Goal: Communication & Community: Answer question/provide support

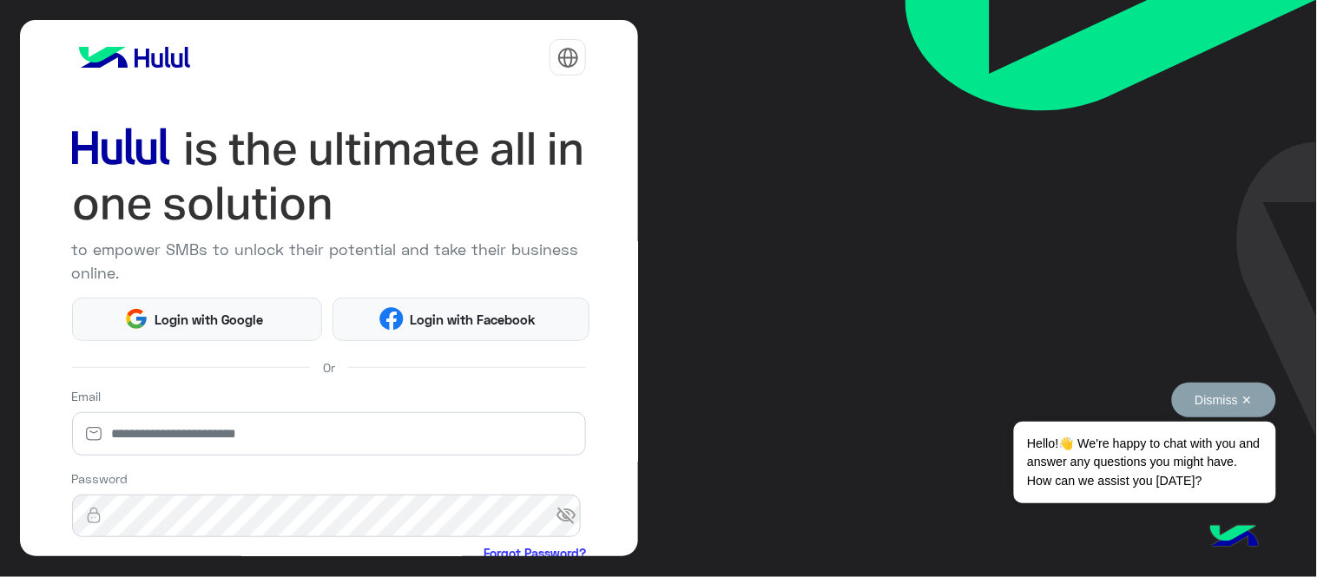
click at [1205, 389] on button "Dismiss ✕" at bounding box center [1224, 400] width 104 height 35
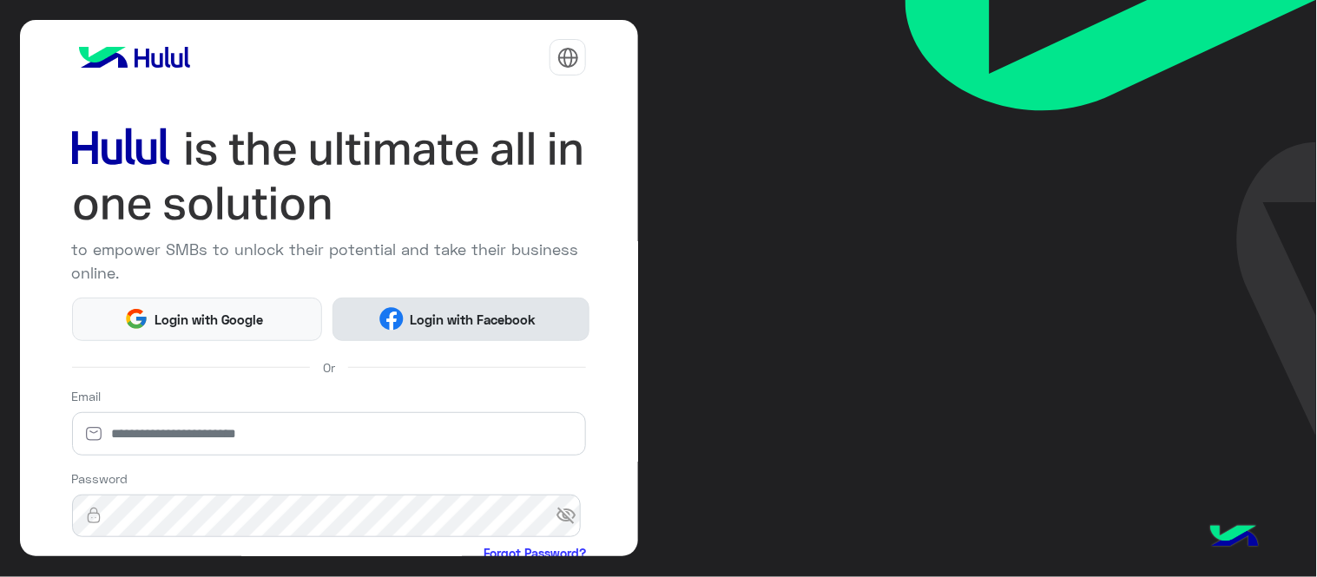
click at [510, 335] on button "Login with Facebook" at bounding box center [460, 319] width 257 height 43
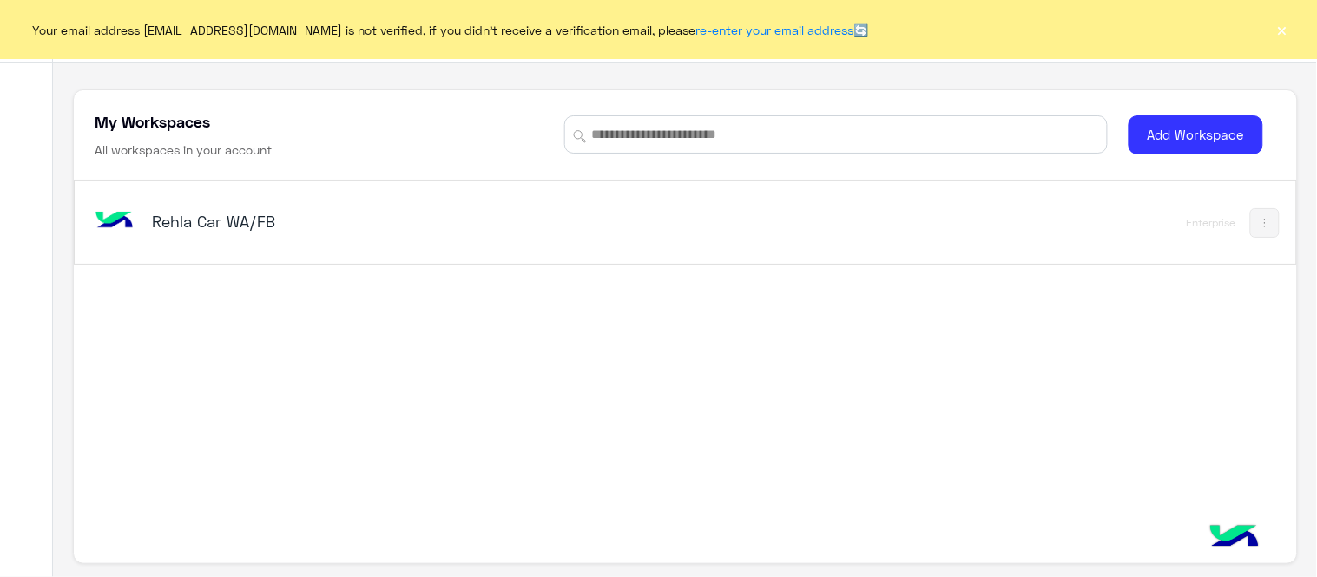
click at [1277, 30] on button "×" at bounding box center [1281, 29] width 17 height 17
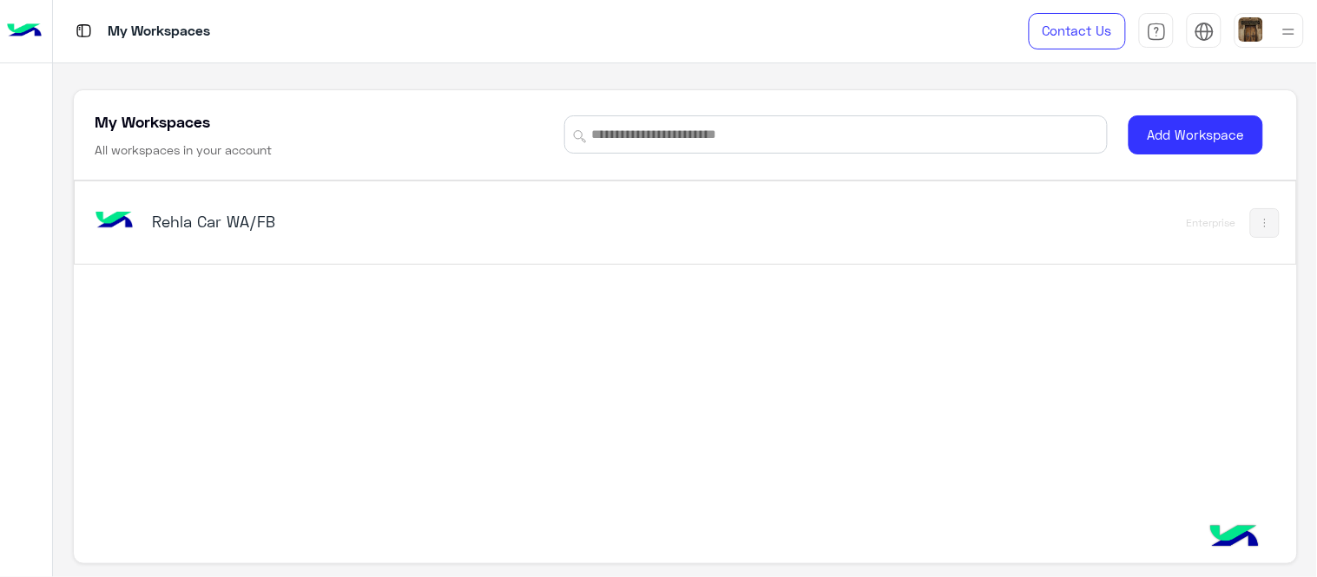
click at [196, 228] on h5 "Rehla Car WA/FB" at bounding box center [366, 221] width 428 height 21
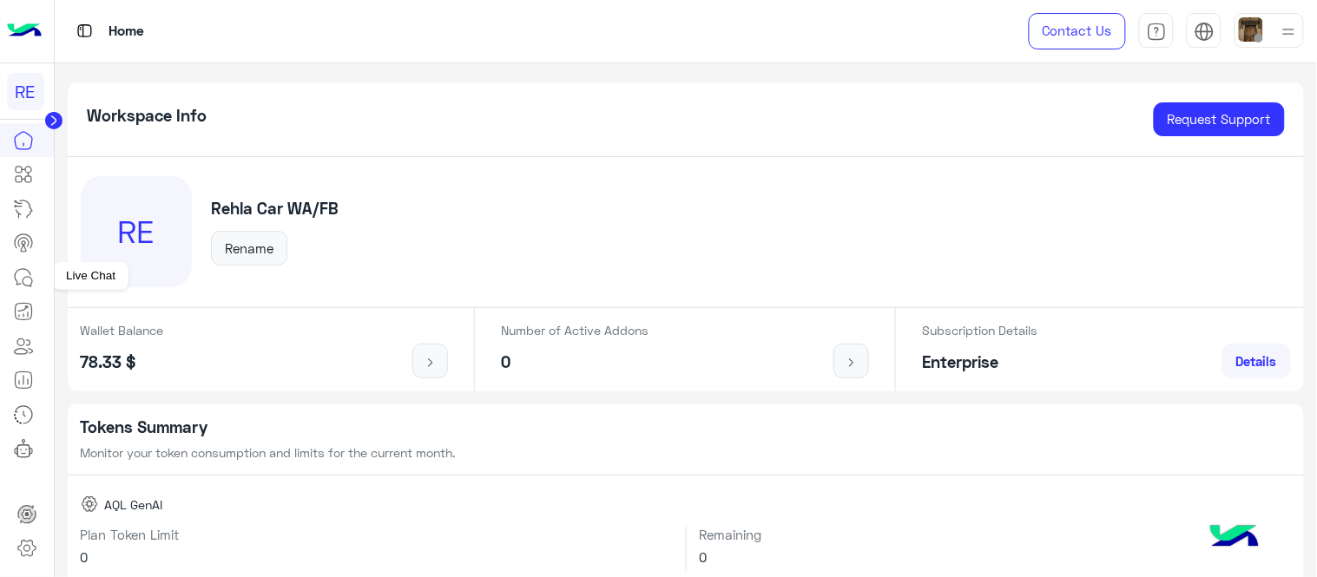
click at [27, 282] on icon at bounding box center [23, 277] width 21 height 21
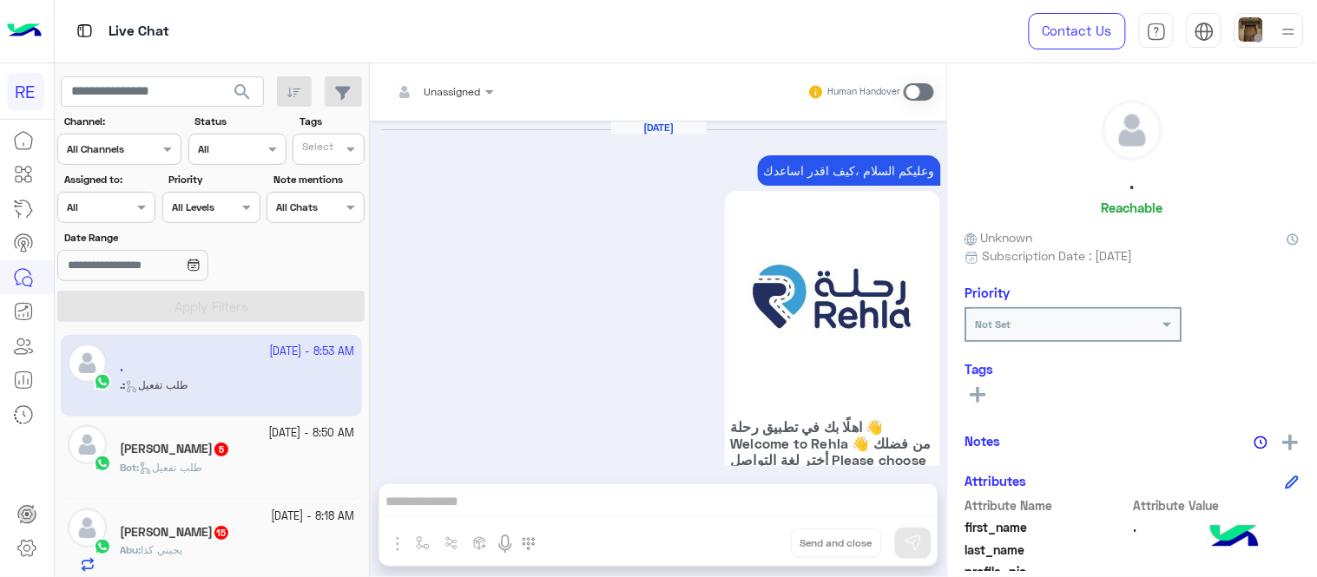
scroll to position [1713, 0]
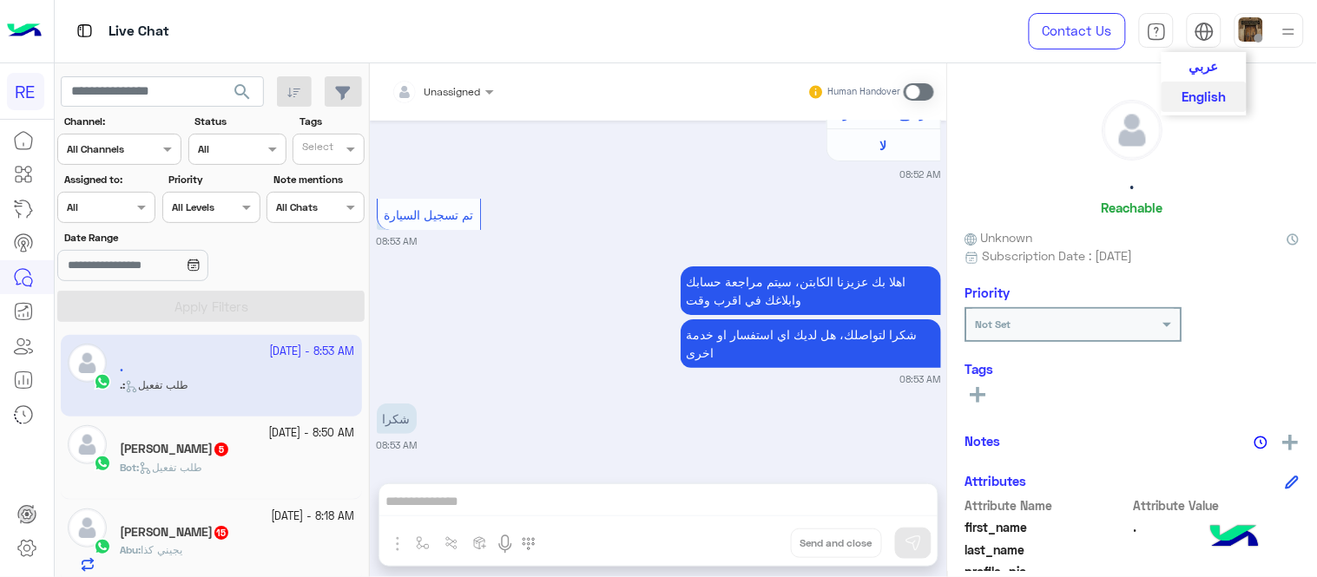
click at [1224, 69] on button "عربي" at bounding box center [1203, 67] width 85 height 30
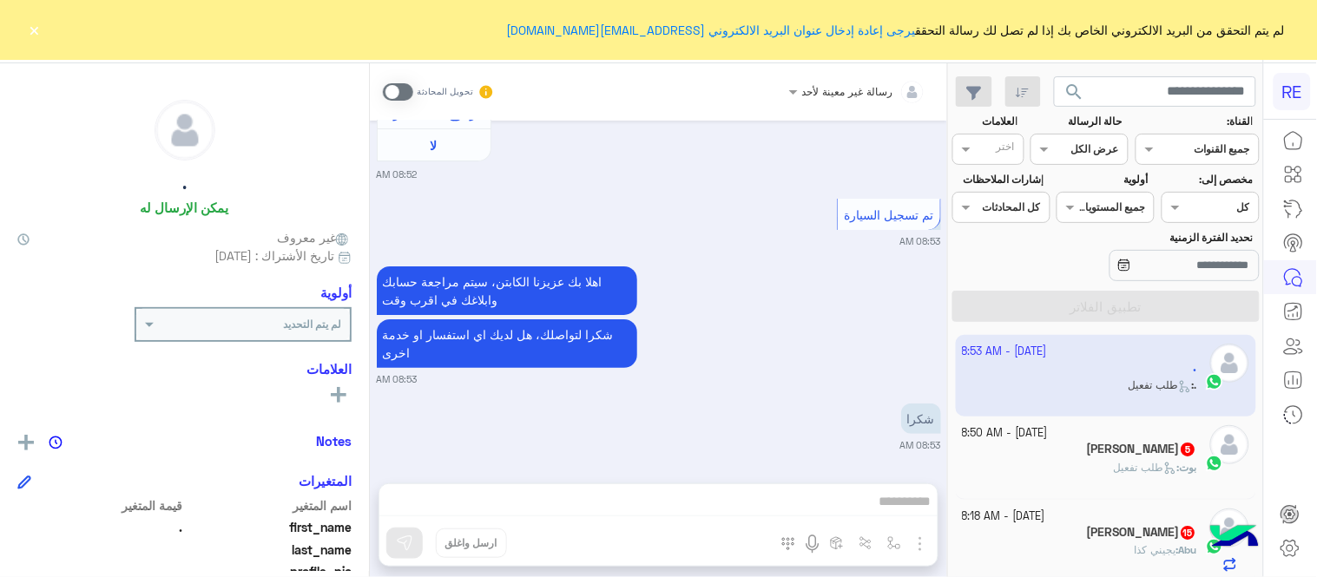
click at [36, 32] on button "×" at bounding box center [34, 29] width 17 height 17
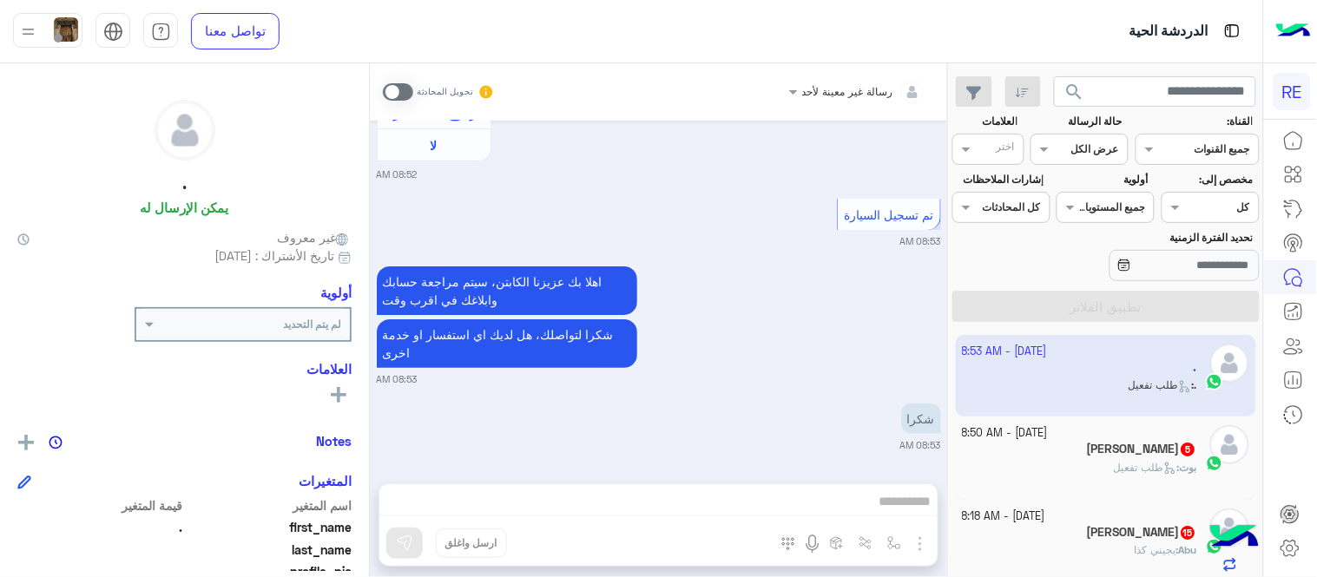
click at [406, 88] on span at bounding box center [398, 91] width 30 height 17
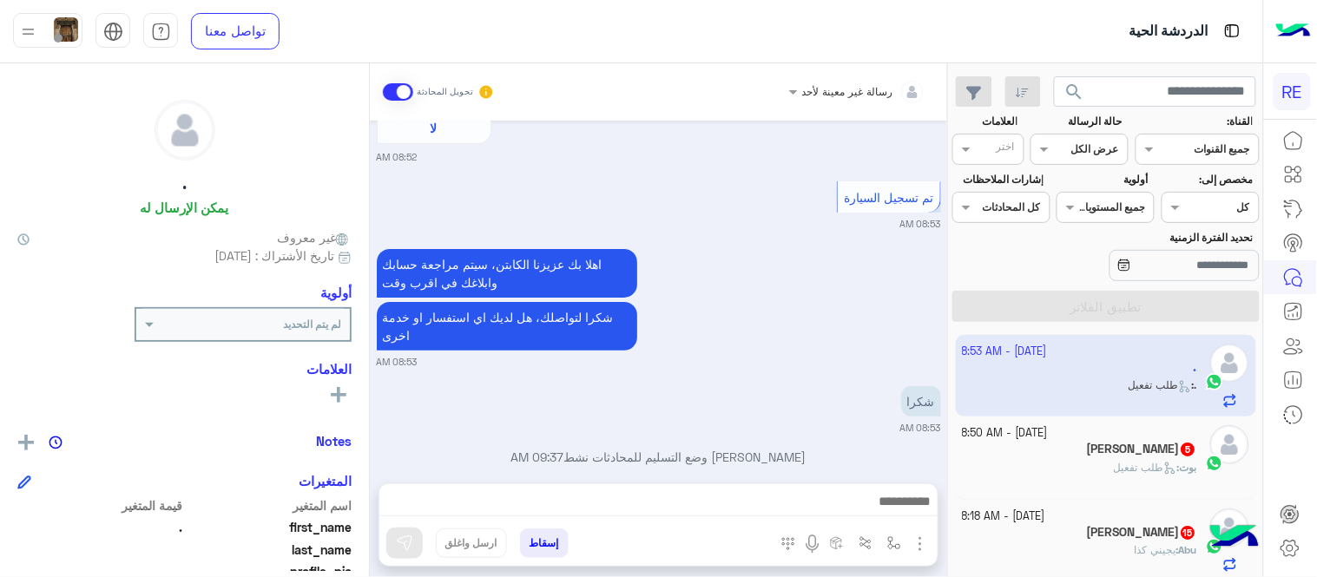
scroll to position [1757, 0]
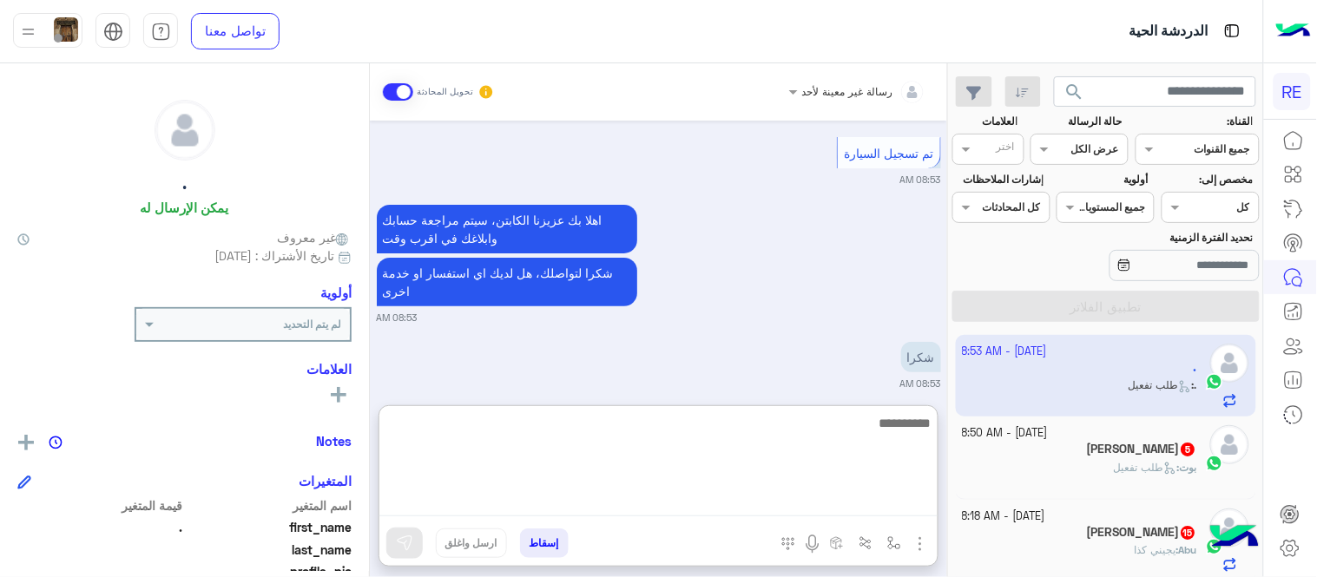
click at [862, 499] on textarea at bounding box center [658, 464] width 558 height 104
type textarea "*"
type textarea "**********"
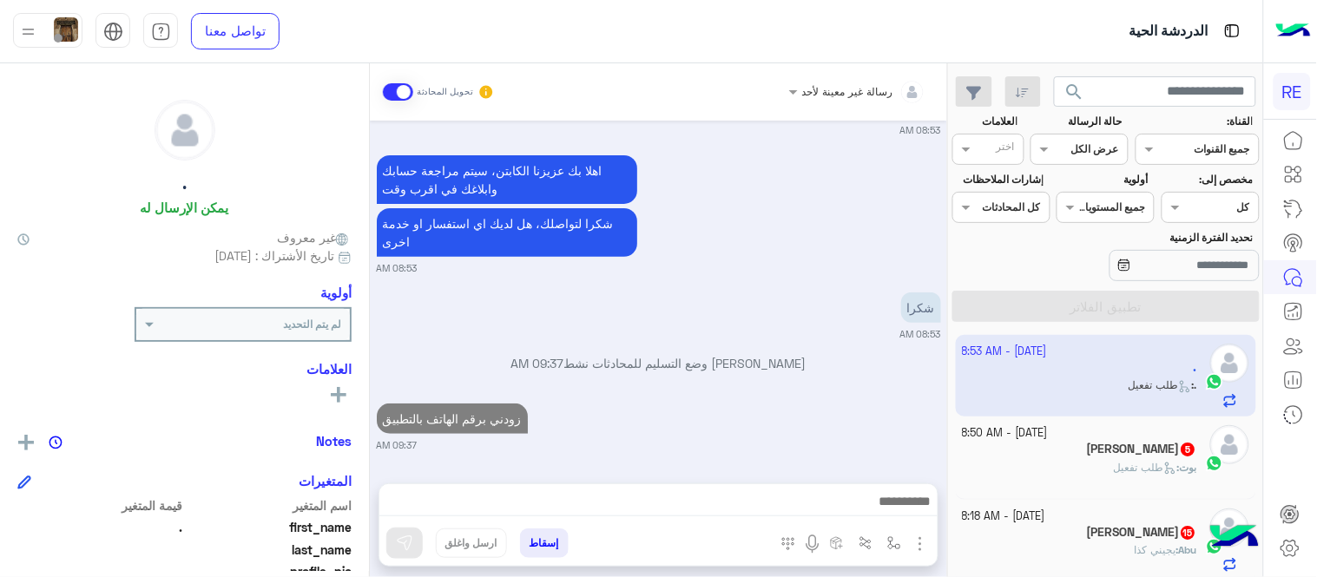
scroll to position [1862, 0]
click at [1120, 461] on p "بوت : طلب تفعيل" at bounding box center [1155, 468] width 83 height 16
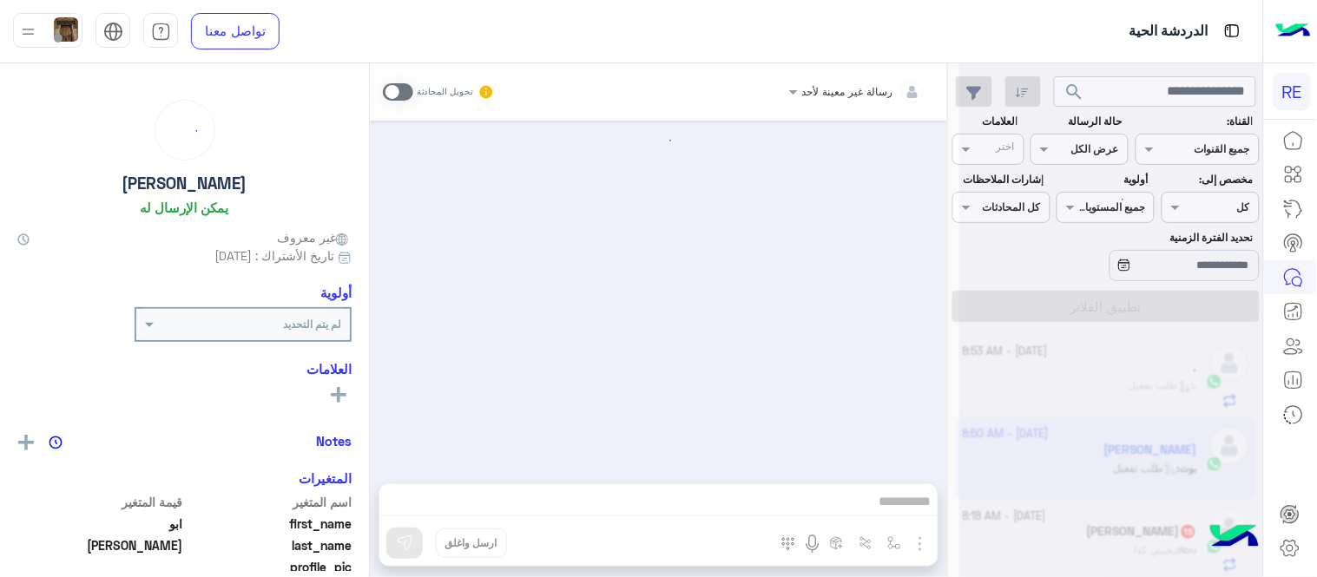
scroll to position [1713, 0]
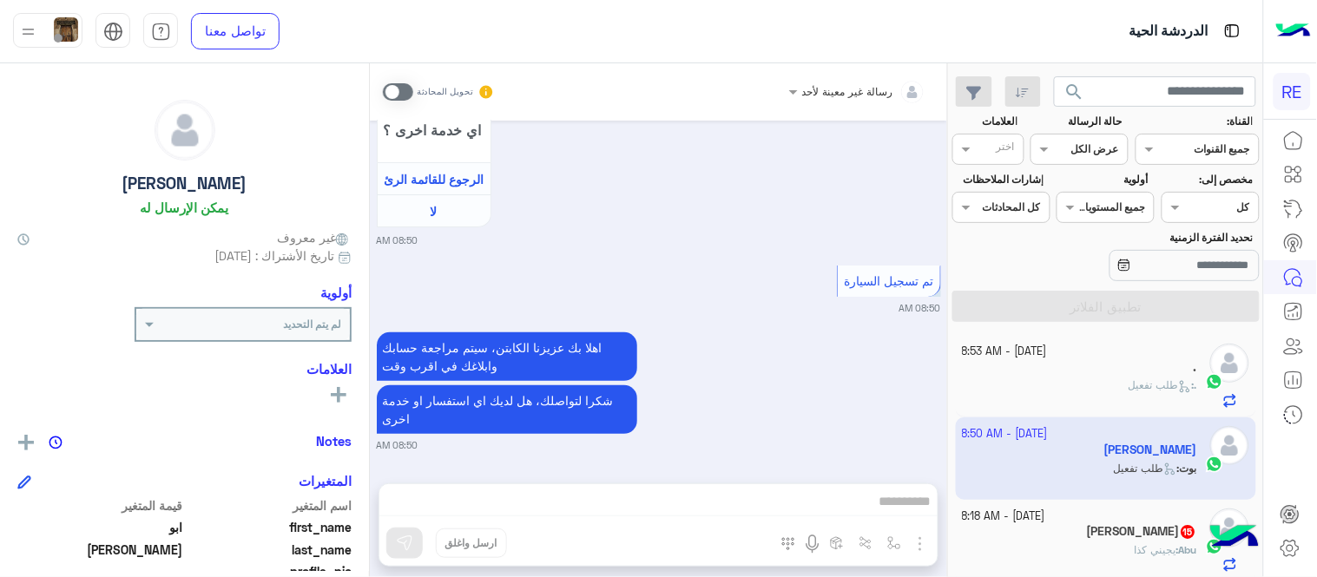
click at [389, 89] on span at bounding box center [398, 91] width 30 height 17
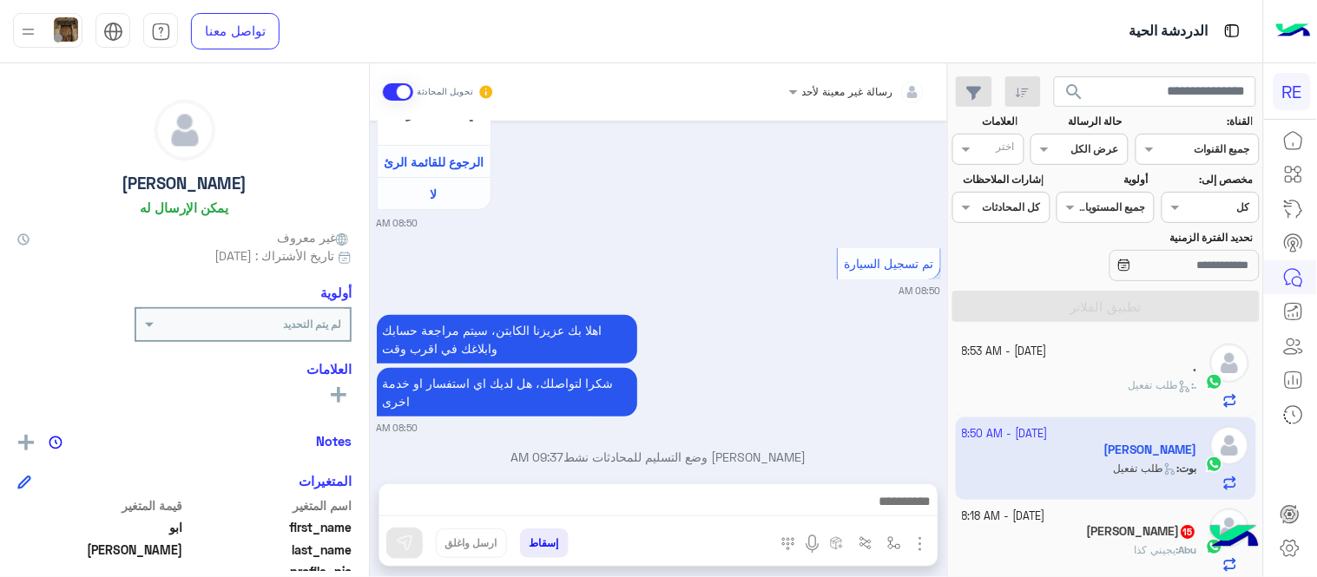
scroll to position [1757, 0]
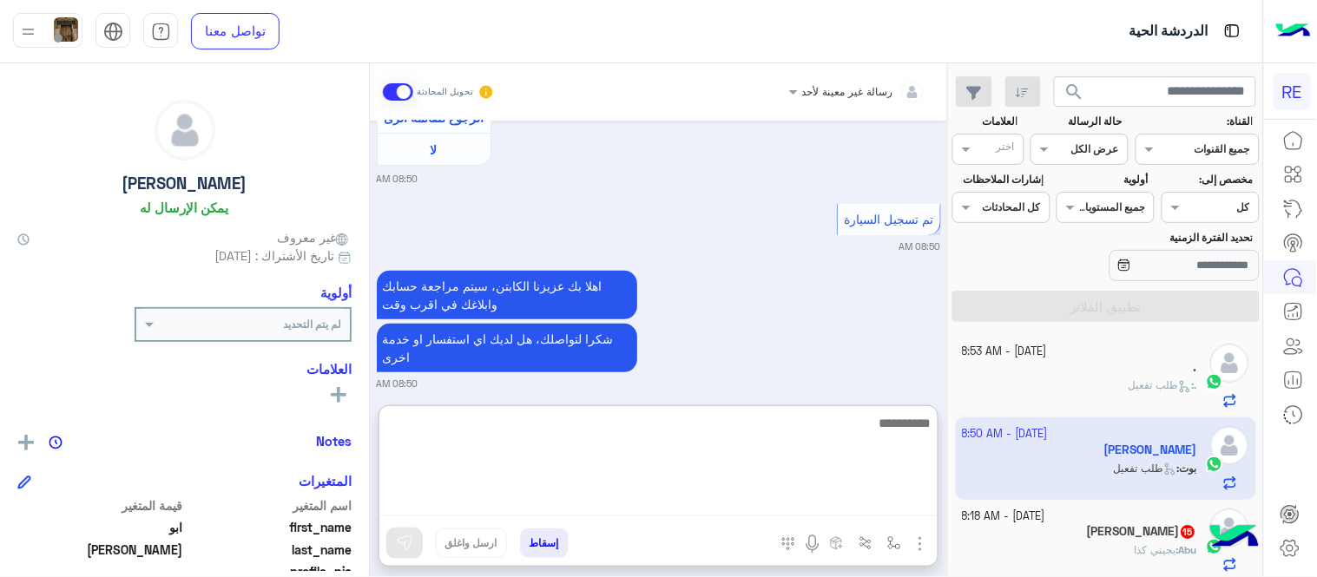
click at [733, 499] on textarea at bounding box center [658, 464] width 558 height 104
type textarea "**********"
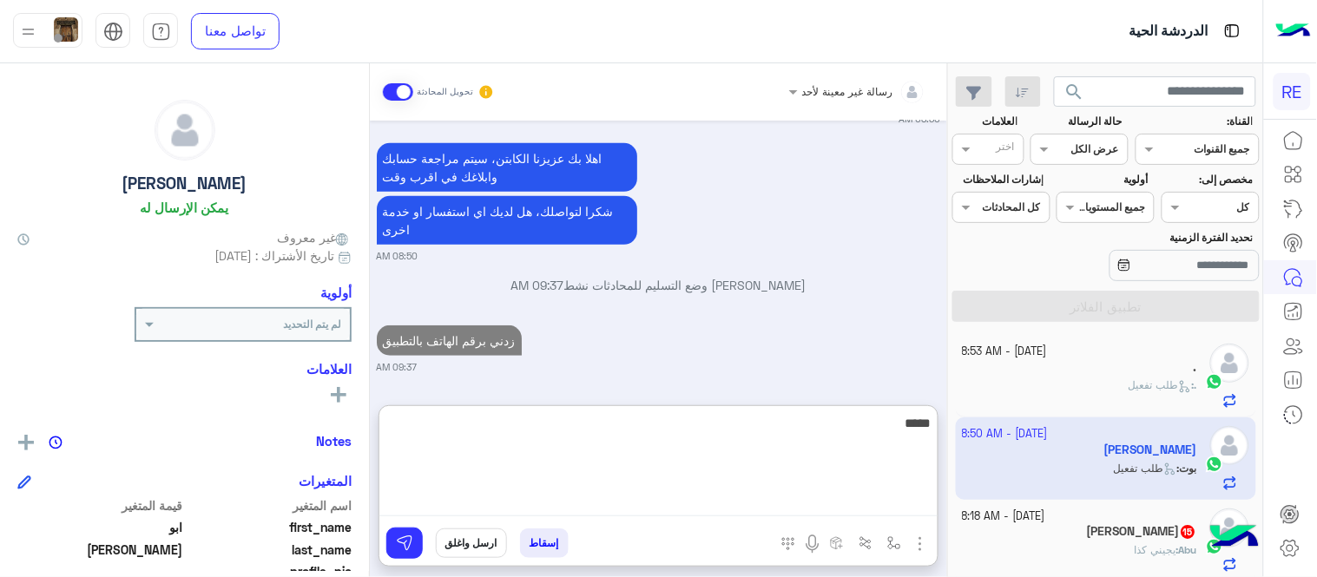
type textarea "*****"
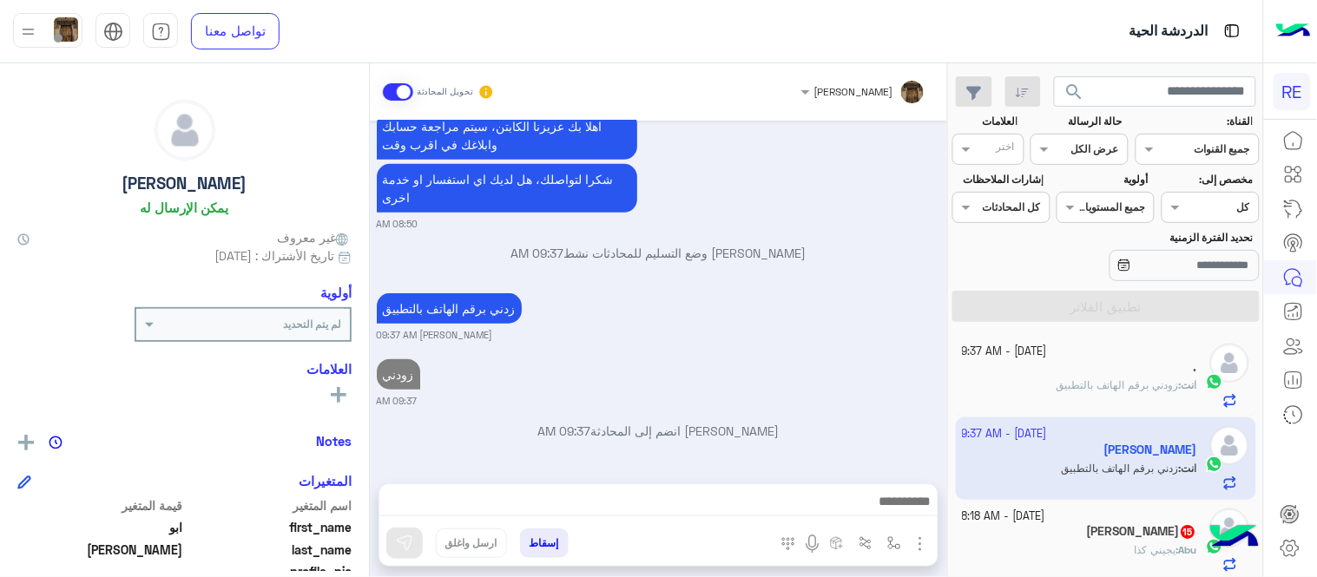
scroll to position [1934, 0]
click at [831, 345] on div "[DATE] سلام 08:49 AM وعليكم السلام ،كيف اقدر اساعدك اهلًا بك في تطبيق رحلة 👋 We…" at bounding box center [658, 293] width 577 height 345
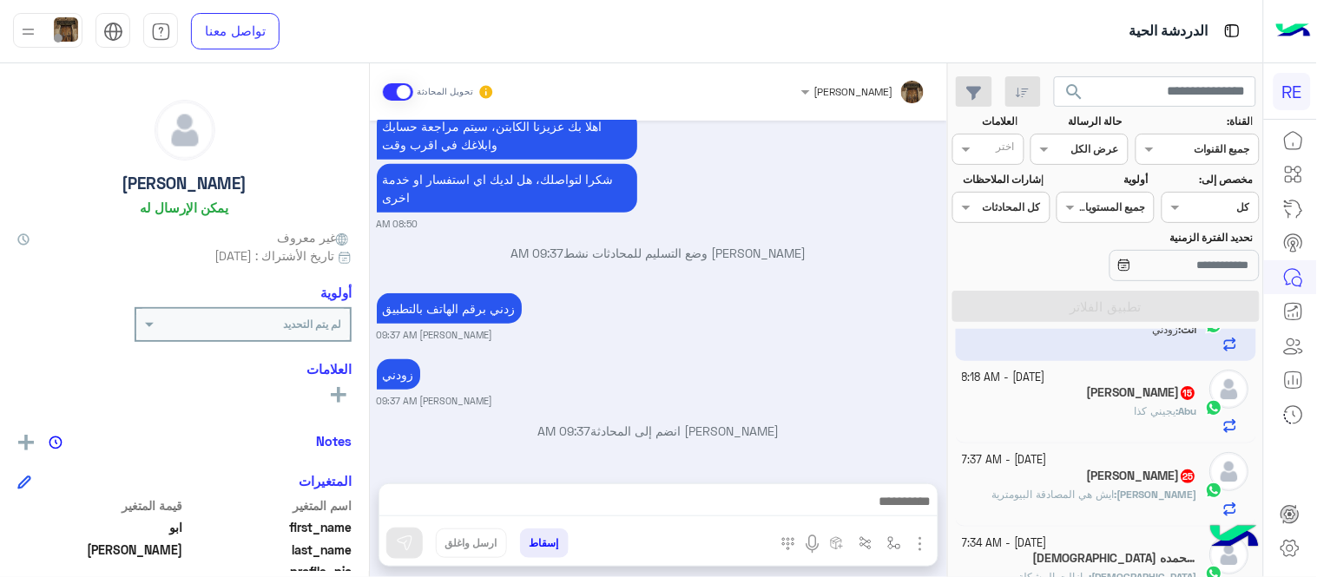
scroll to position [145, 0]
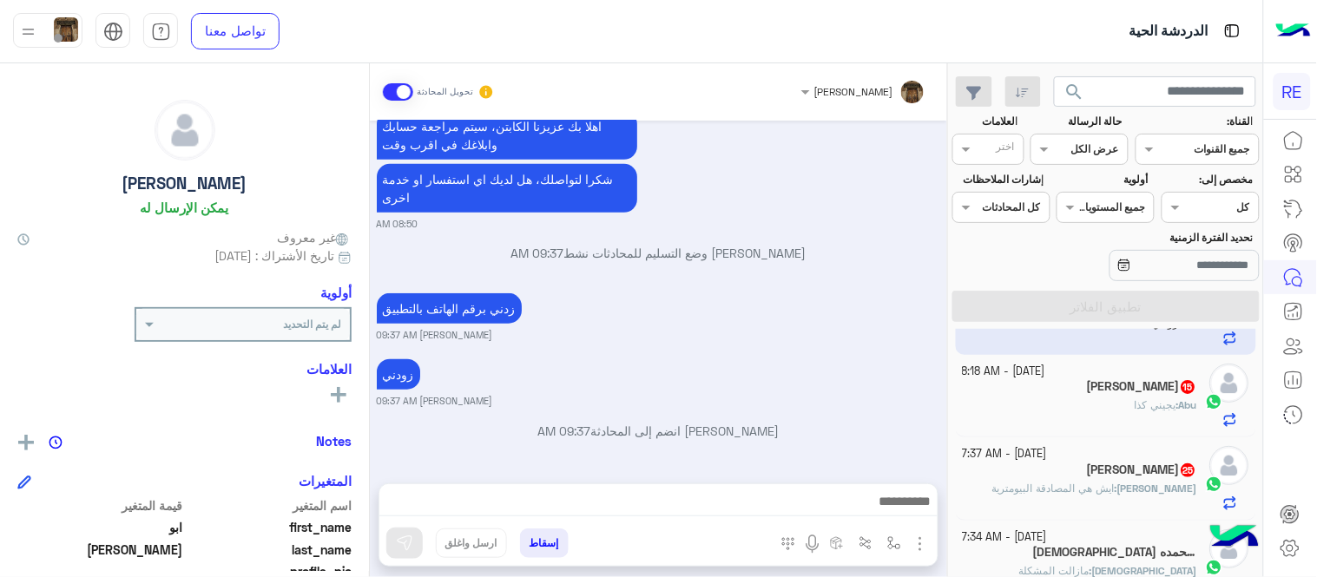
click at [1069, 383] on div "[PERSON_NAME] 15" at bounding box center [1080, 388] width 235 height 18
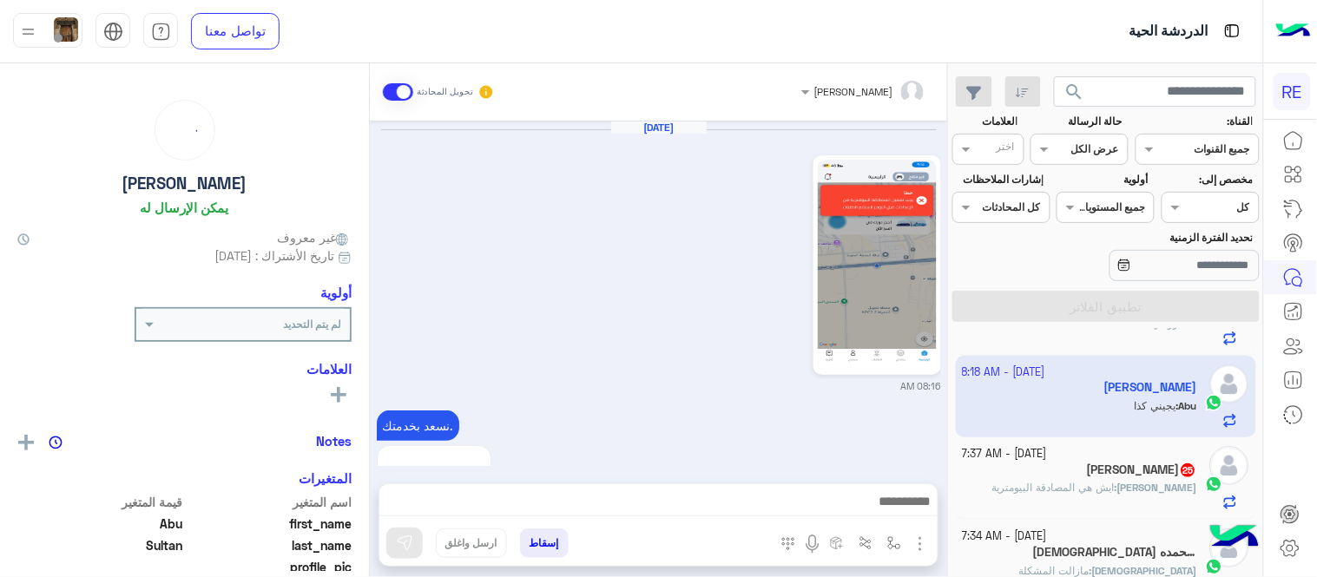
scroll to position [870, 0]
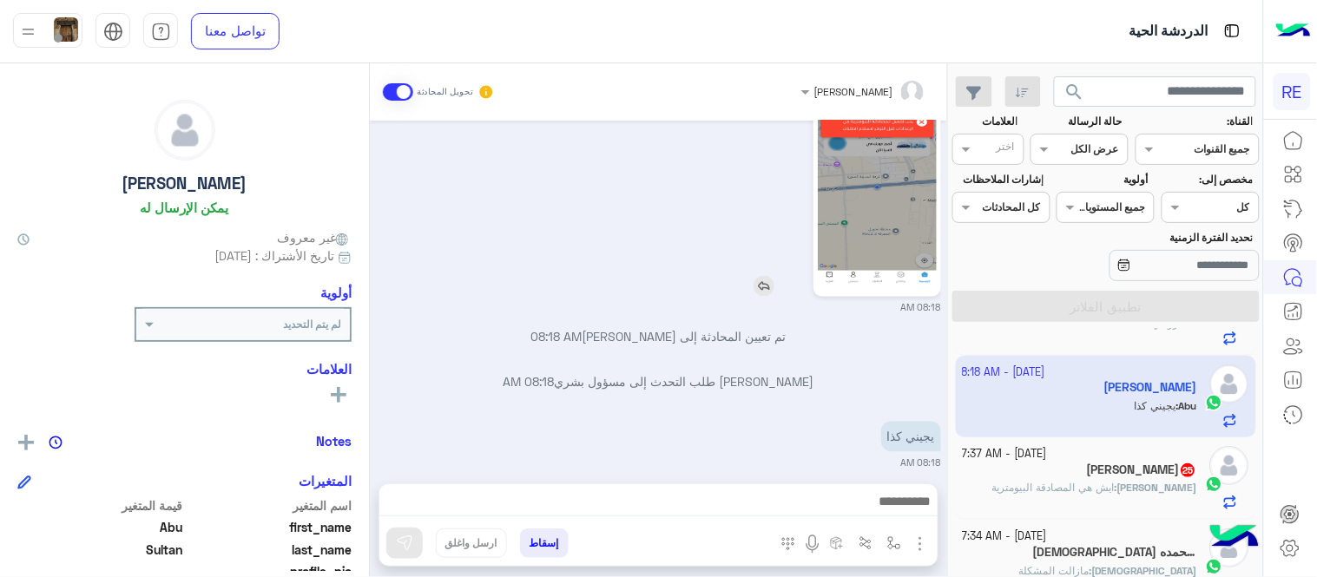
click at [856, 174] on img at bounding box center [877, 187] width 119 height 211
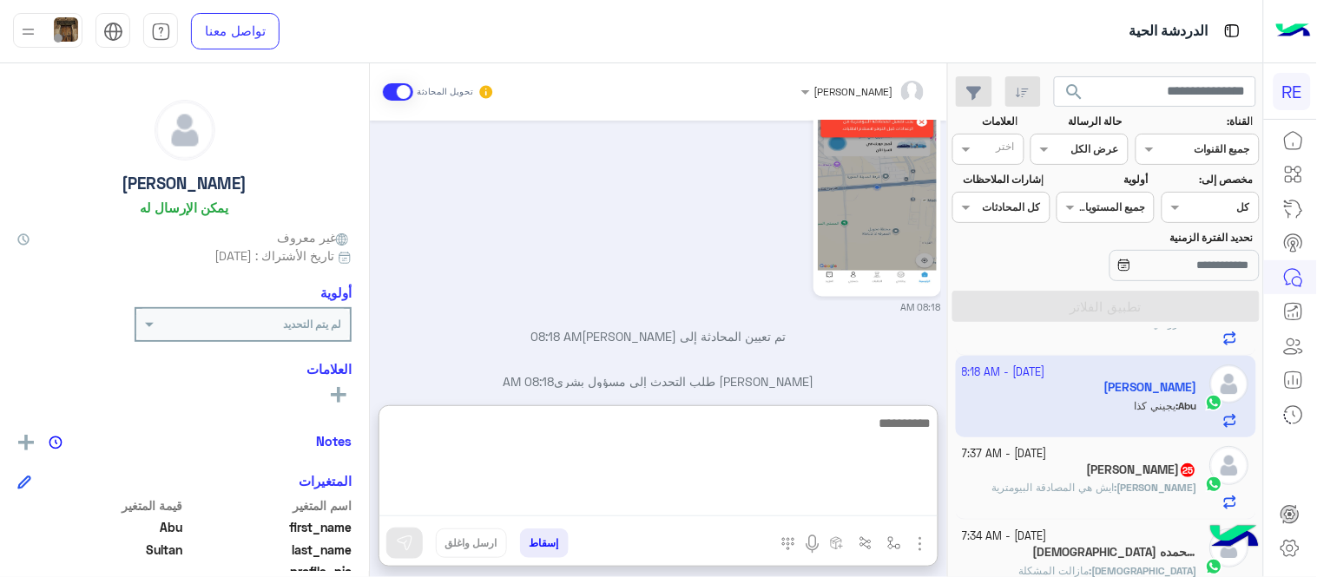
click at [713, 507] on textarea at bounding box center [658, 464] width 558 height 104
paste textarea "**********"
type textarea "**********"
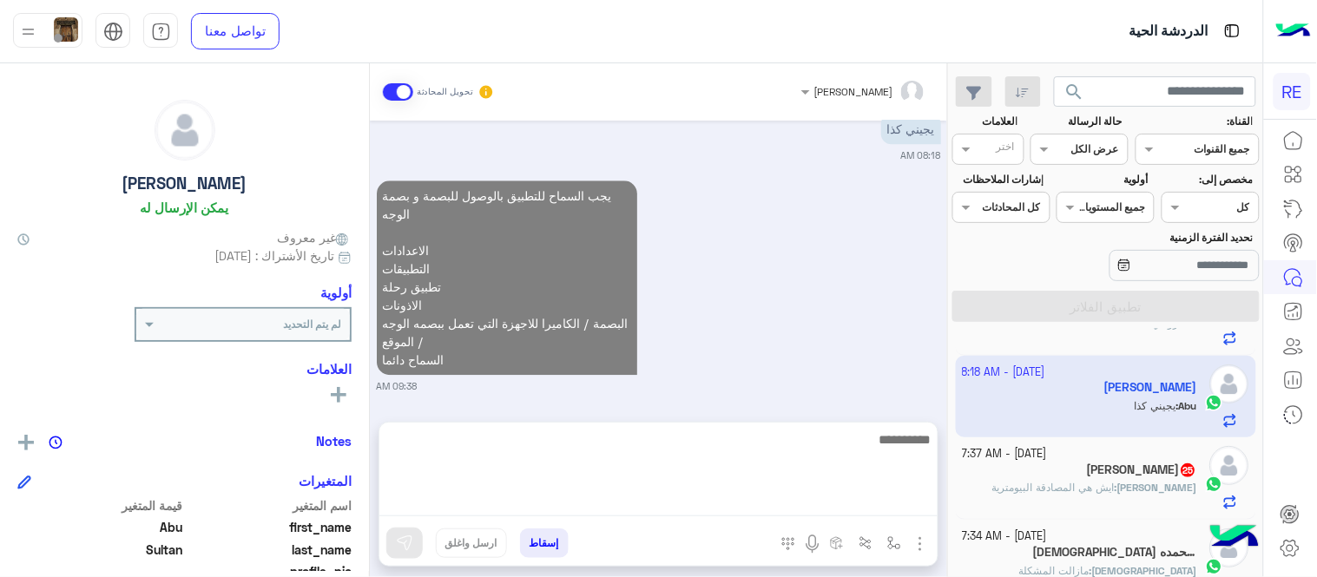
scroll to position [1141, 0]
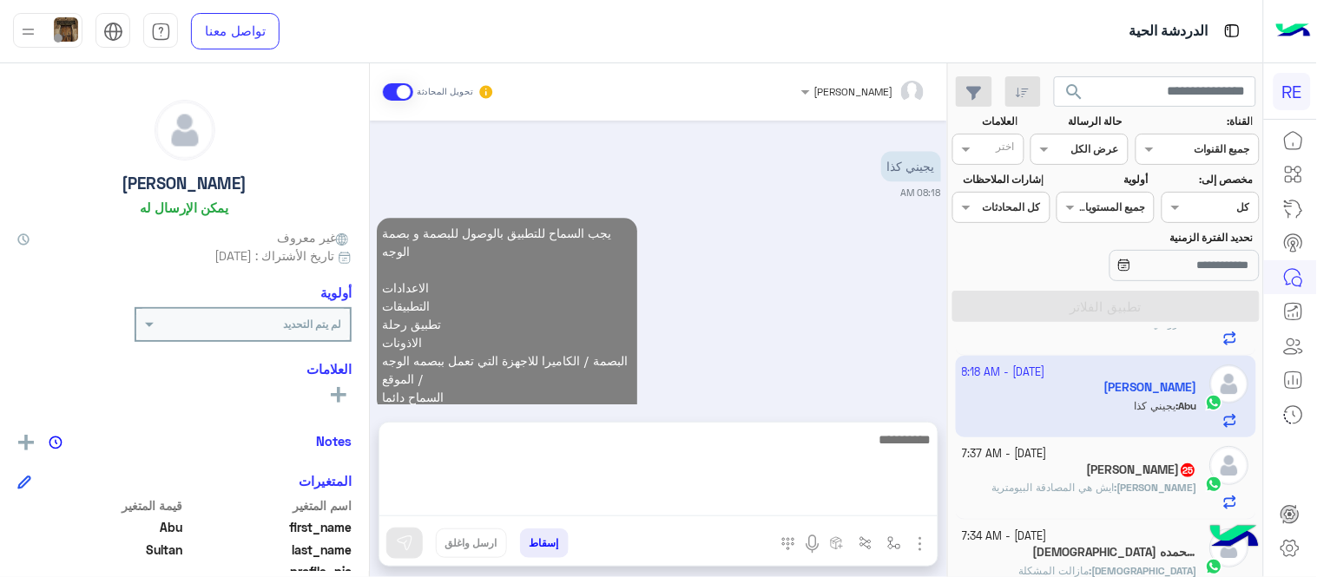
click at [1085, 473] on div "[PERSON_NAME] 25" at bounding box center [1080, 472] width 235 height 18
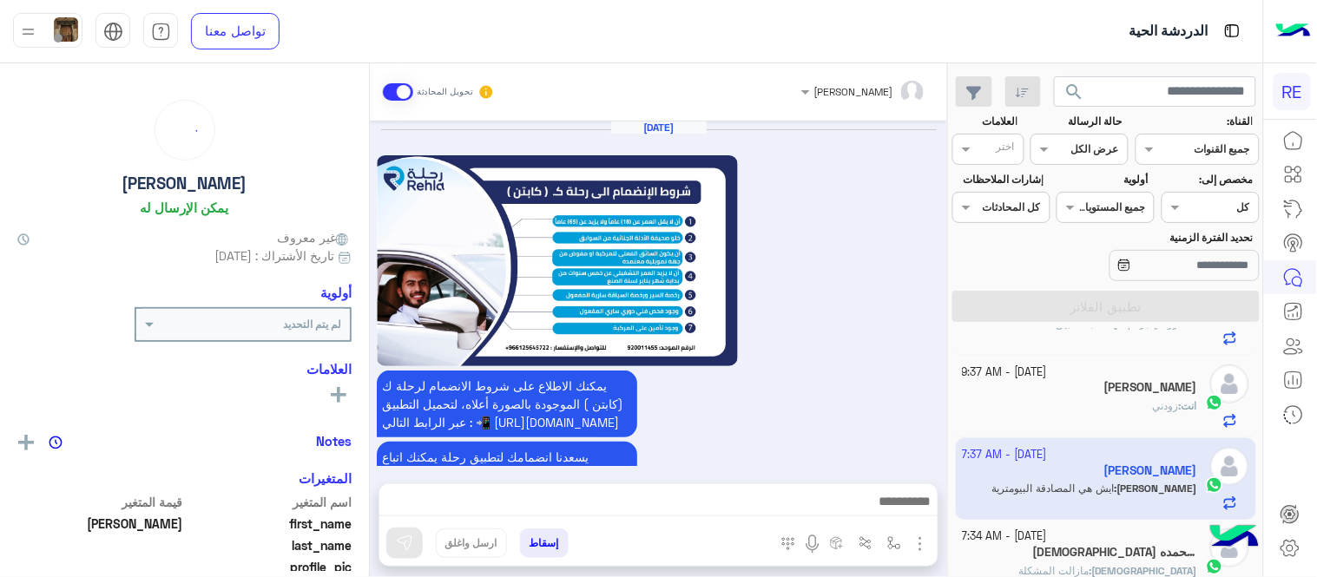
scroll to position [1405, 0]
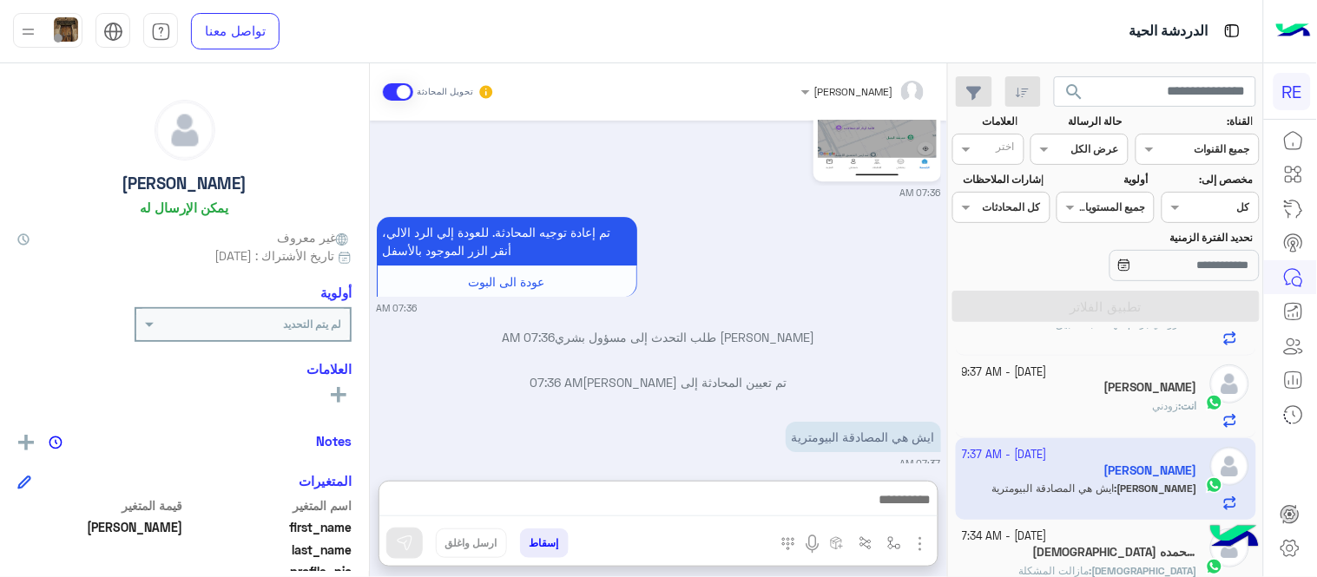
click at [574, 501] on textarea at bounding box center [658, 503] width 558 height 29
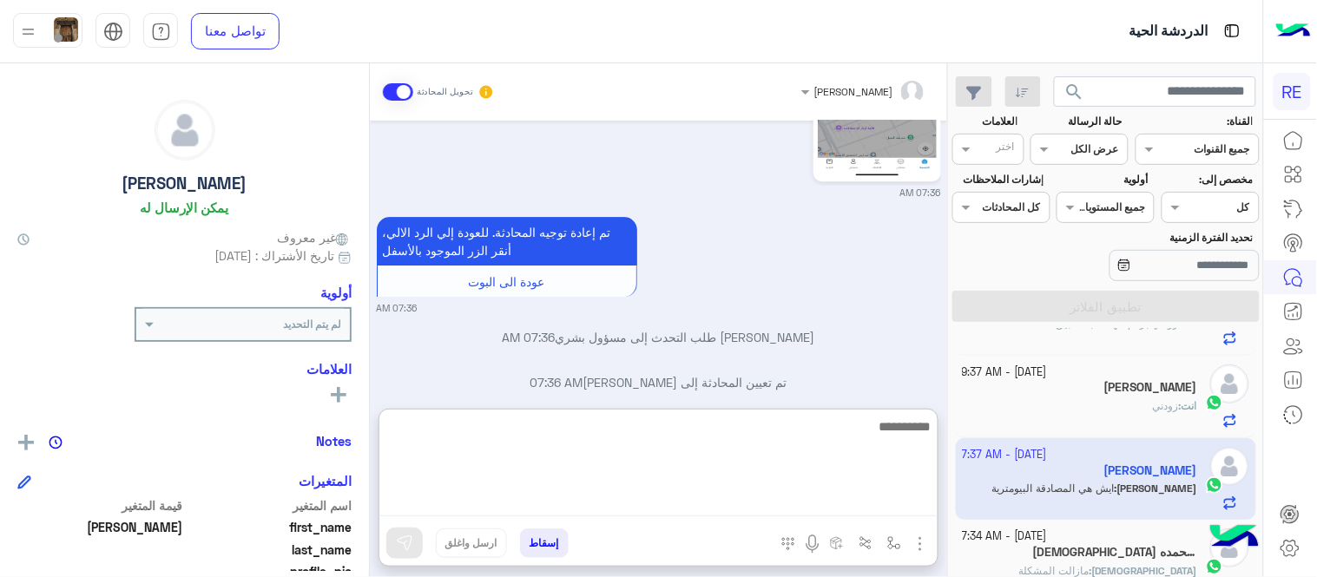
paste textarea "**********"
type textarea "**********"
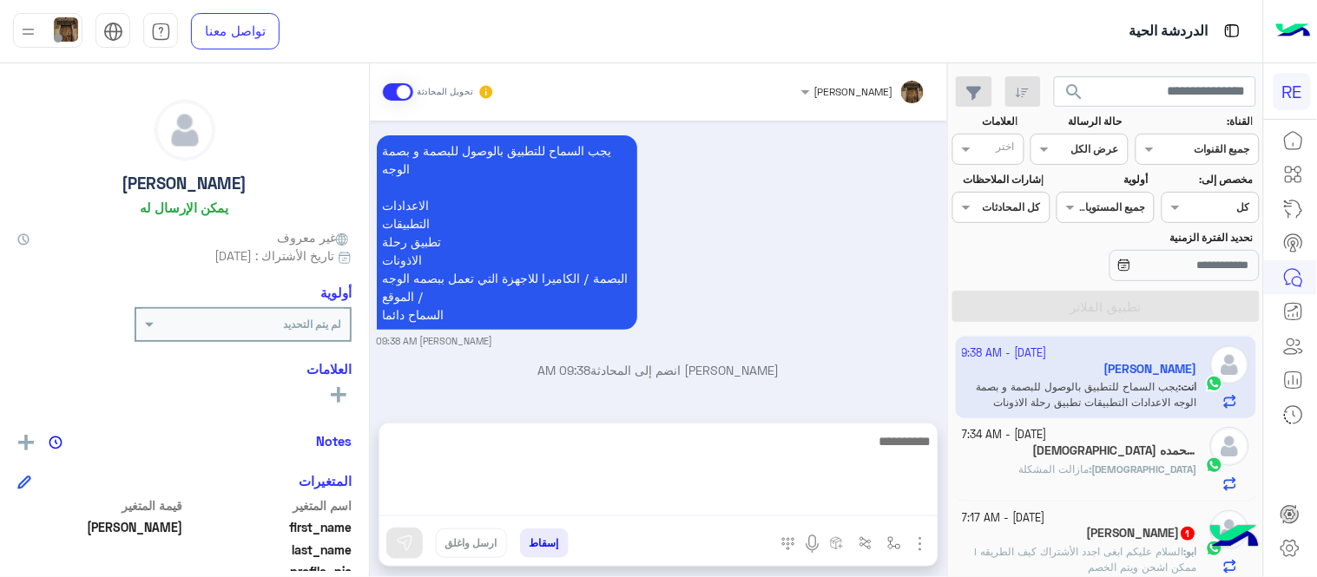
scroll to position [1727, 0]
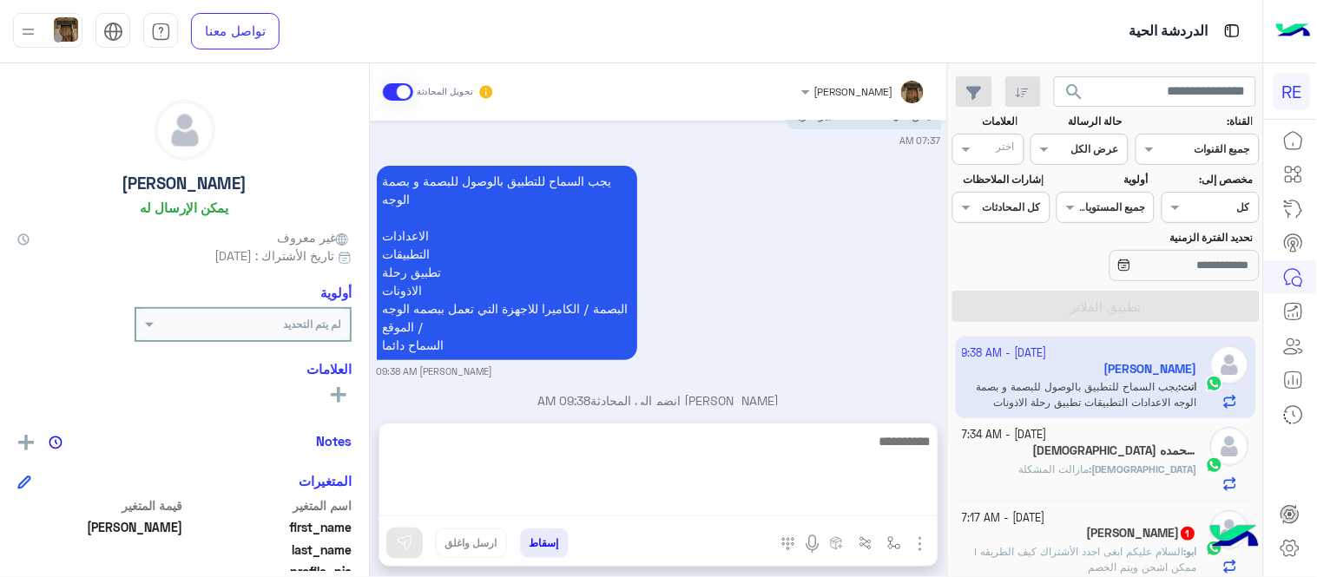
click at [1051, 469] on div "[DEMOGRAPHIC_DATA] : مازالت المشكلة" at bounding box center [1080, 477] width 235 height 30
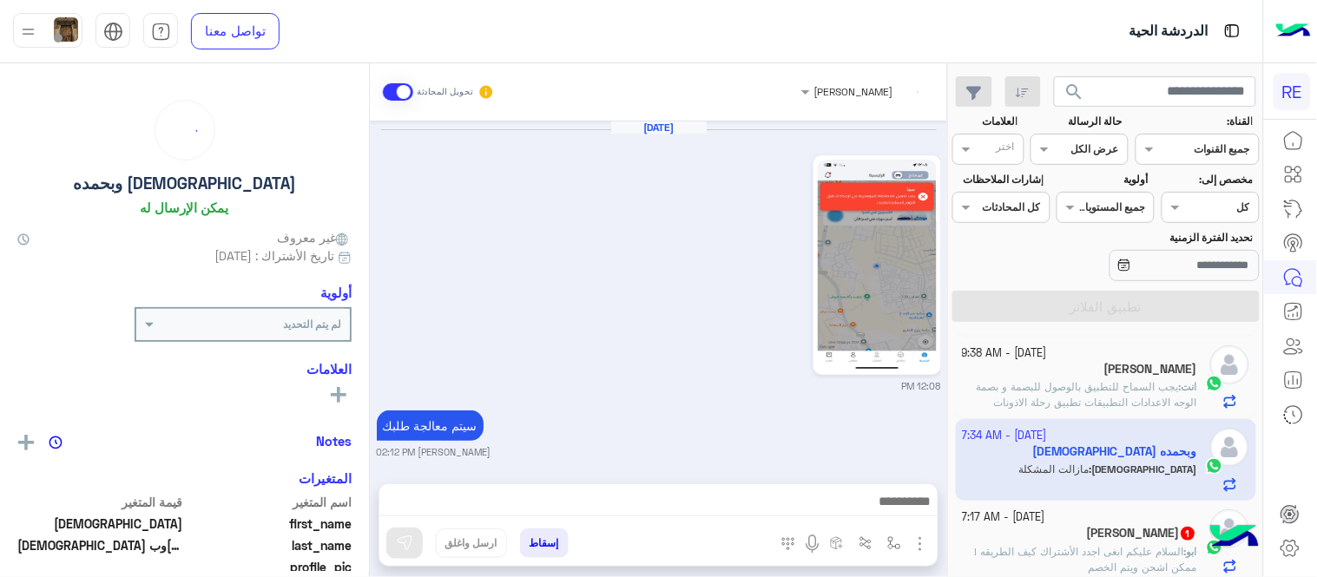
scroll to position [1103, 0]
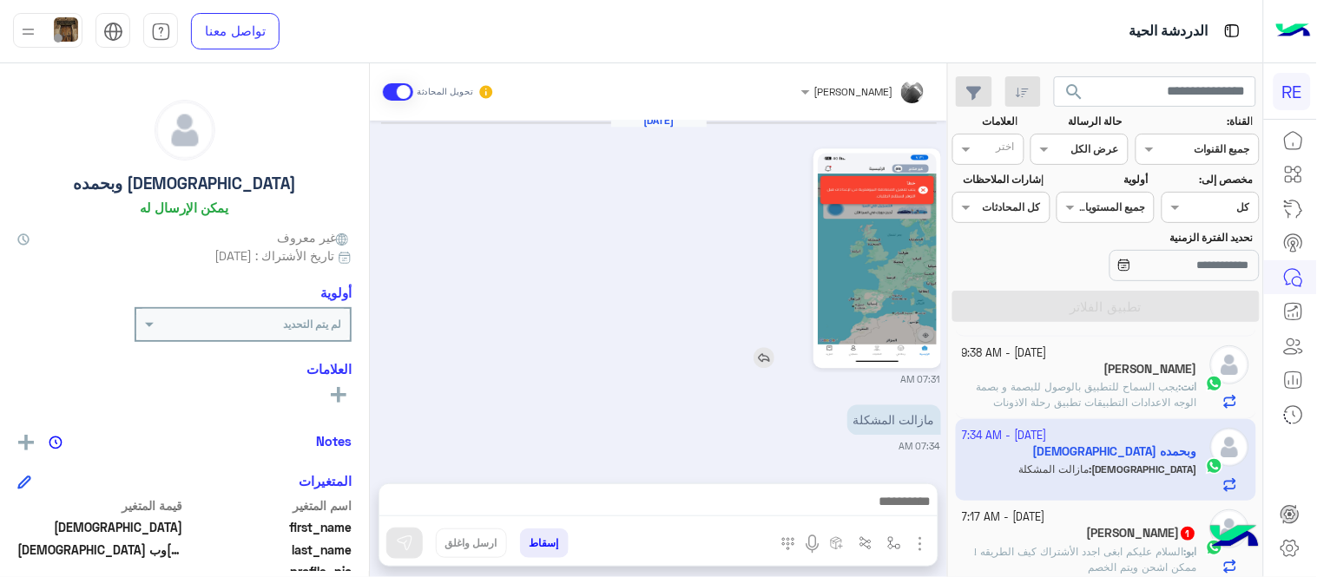
click at [881, 274] on img at bounding box center [877, 258] width 119 height 211
click at [690, 503] on textarea at bounding box center [658, 503] width 558 height 26
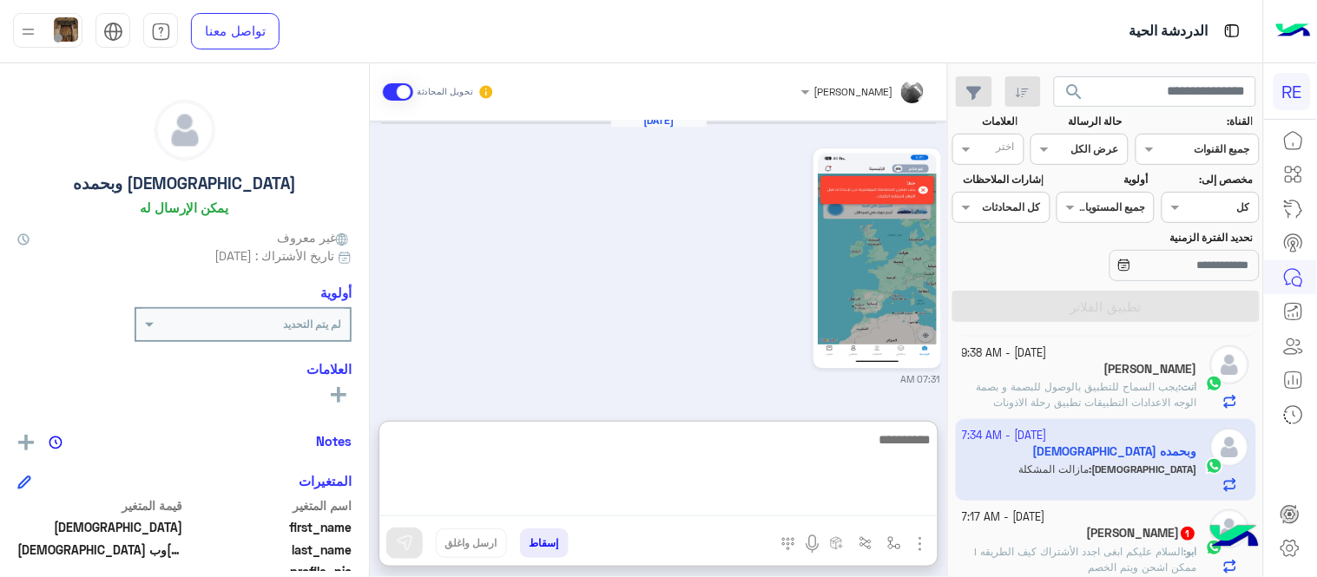
paste textarea "**********"
type textarea "**********"
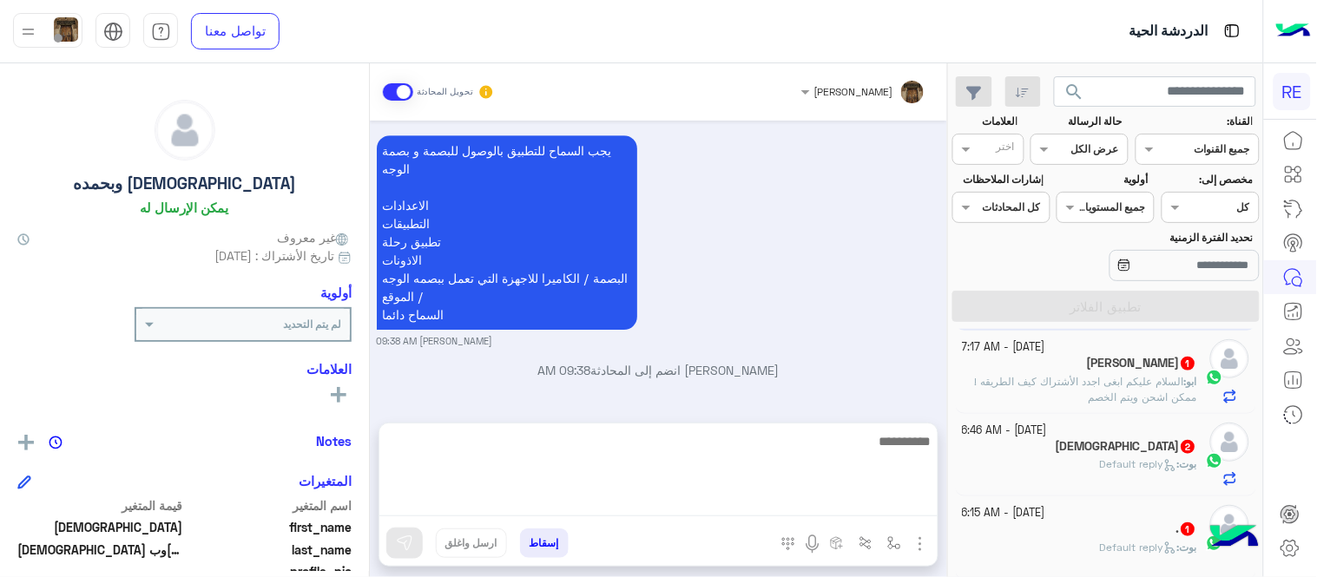
scroll to position [1417, 0]
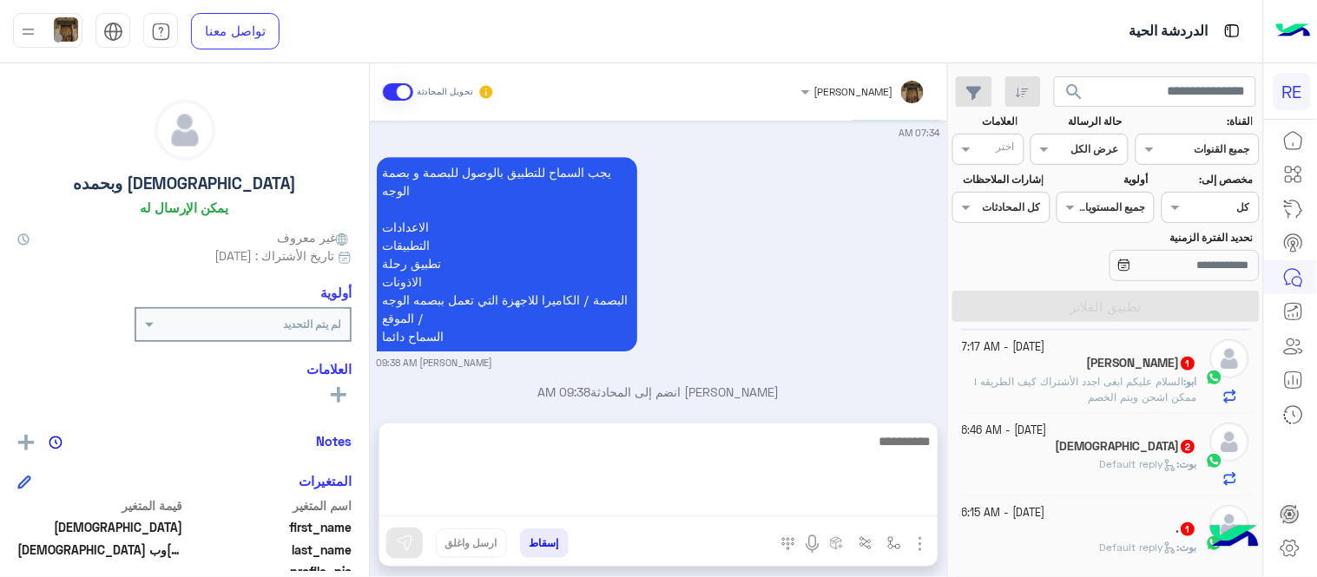
click at [1115, 382] on span "السلام عليكم ابغى اجدد الأشتراك كيف الطريقه ! ممكن اشحن ويتم الخصم" at bounding box center [1086, 389] width 222 height 29
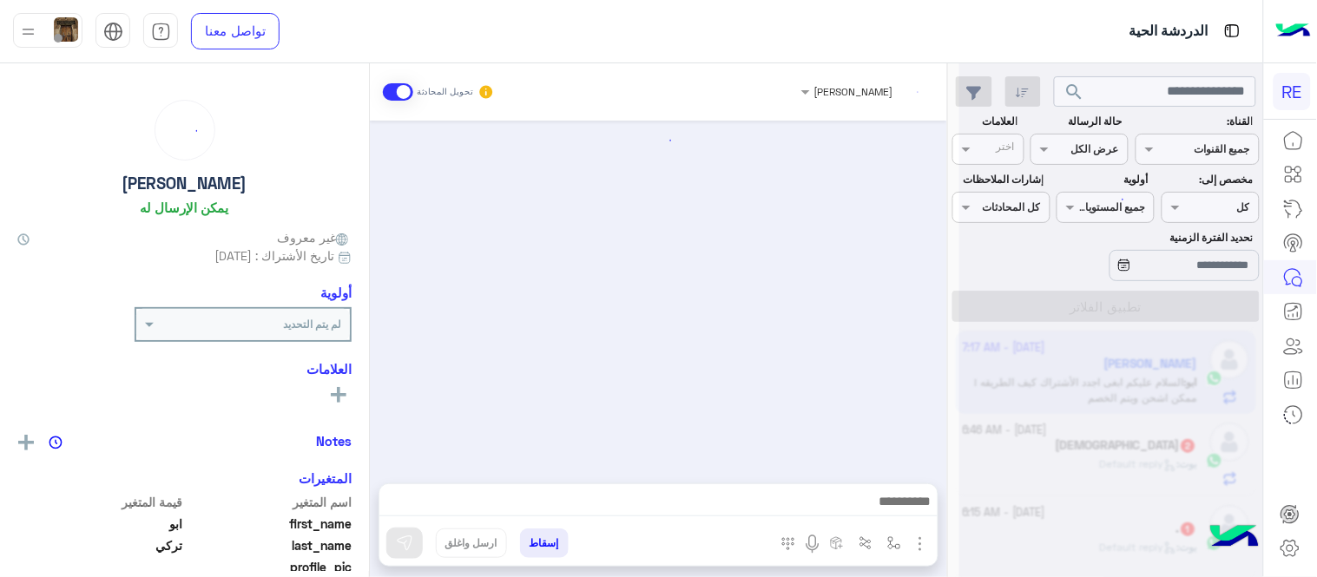
scroll to position [949, 0]
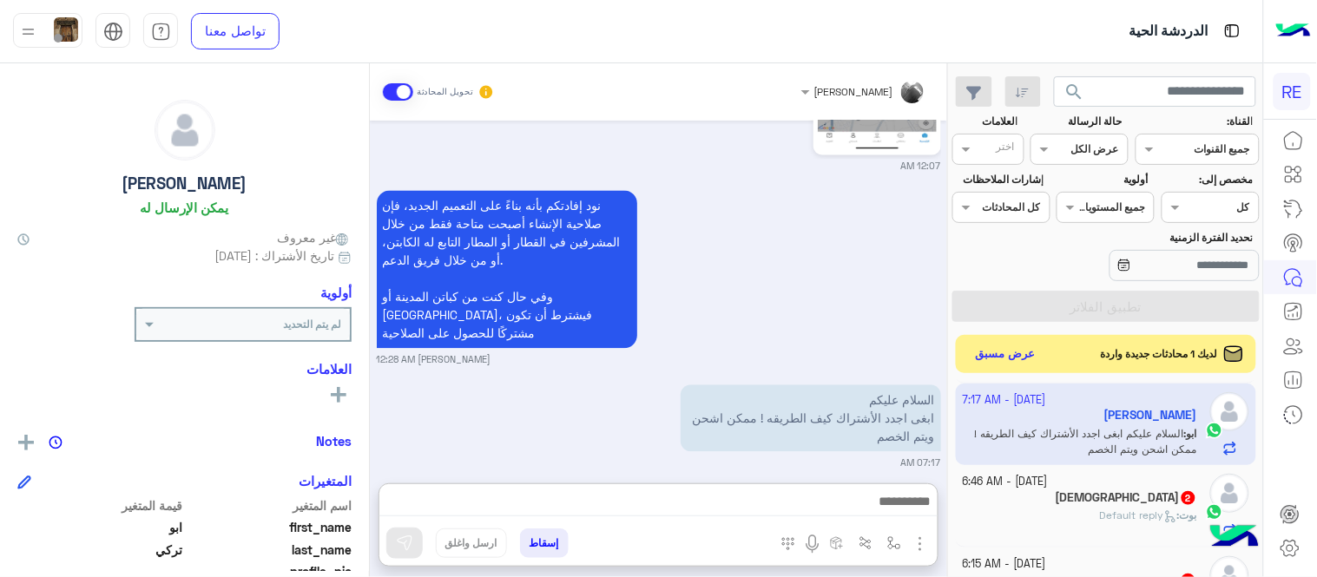
click at [673, 492] on textarea at bounding box center [658, 503] width 558 height 26
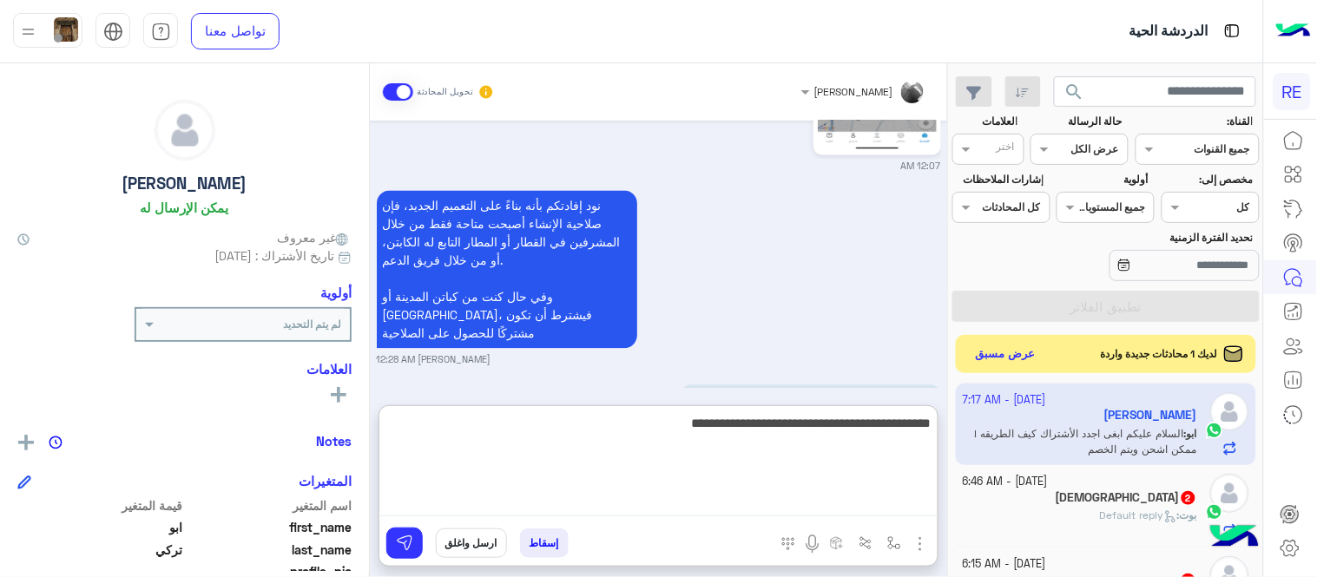
type textarea "**********"
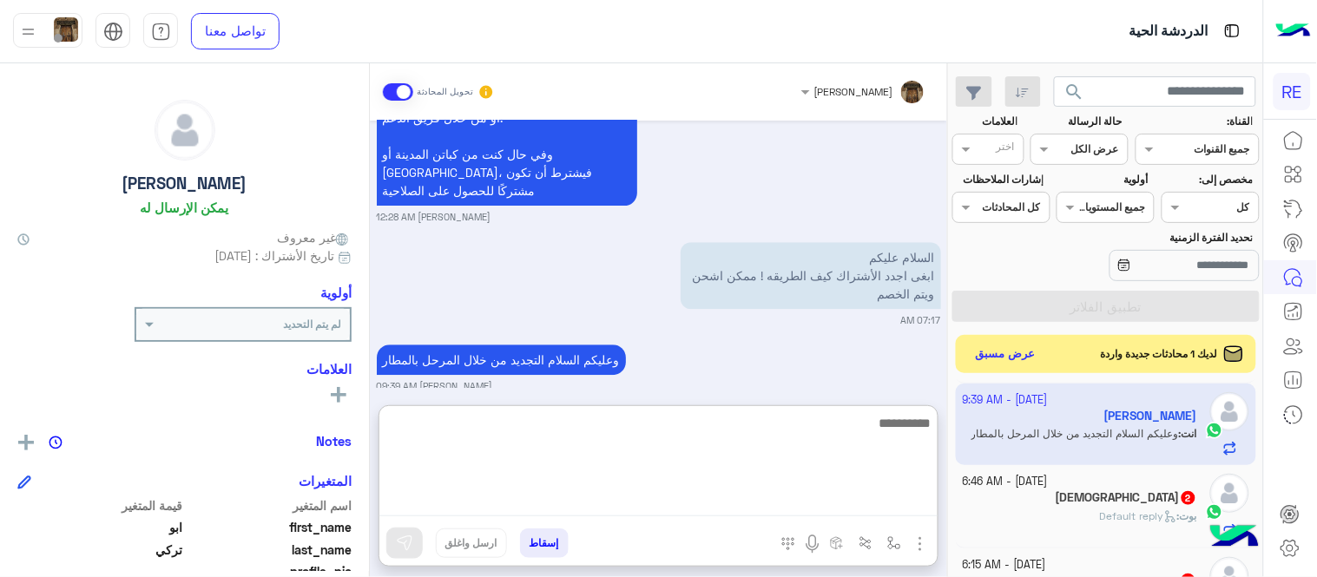
scroll to position [418, 0]
click at [781, 343] on div "وعليكم السلام التجديد من خلال المرحل بالمطار [PERSON_NAME] 09:39 AM" at bounding box center [659, 366] width 564 height 53
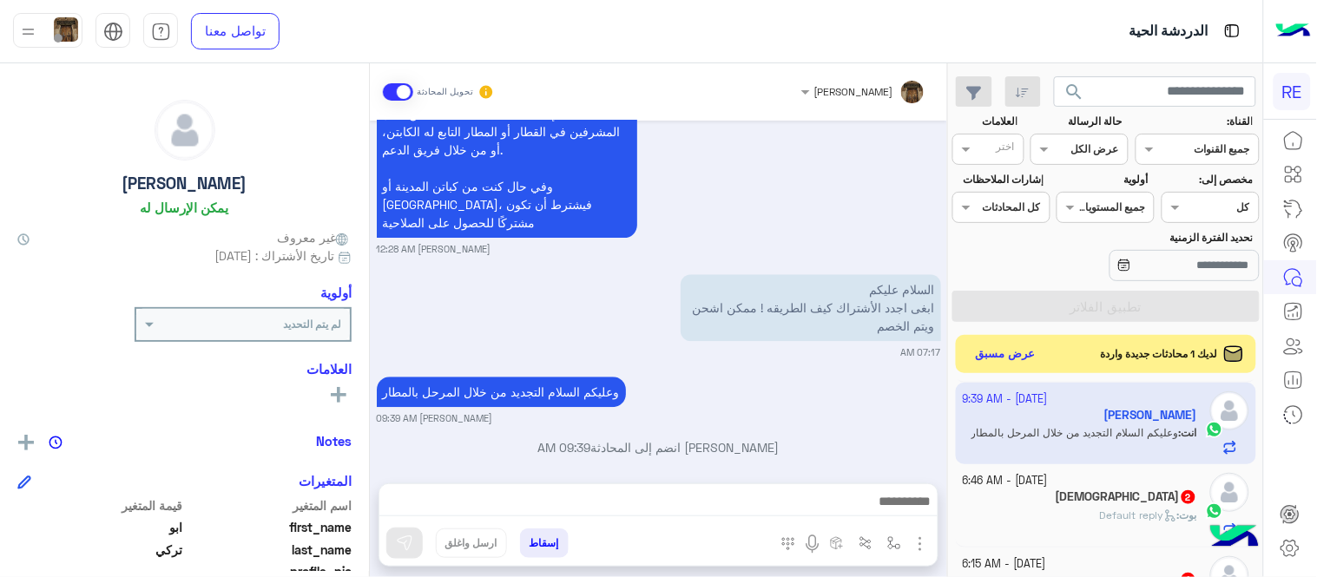
click at [1036, 506] on div "[DEMOGRAPHIC_DATA] 2" at bounding box center [1080, 499] width 235 height 18
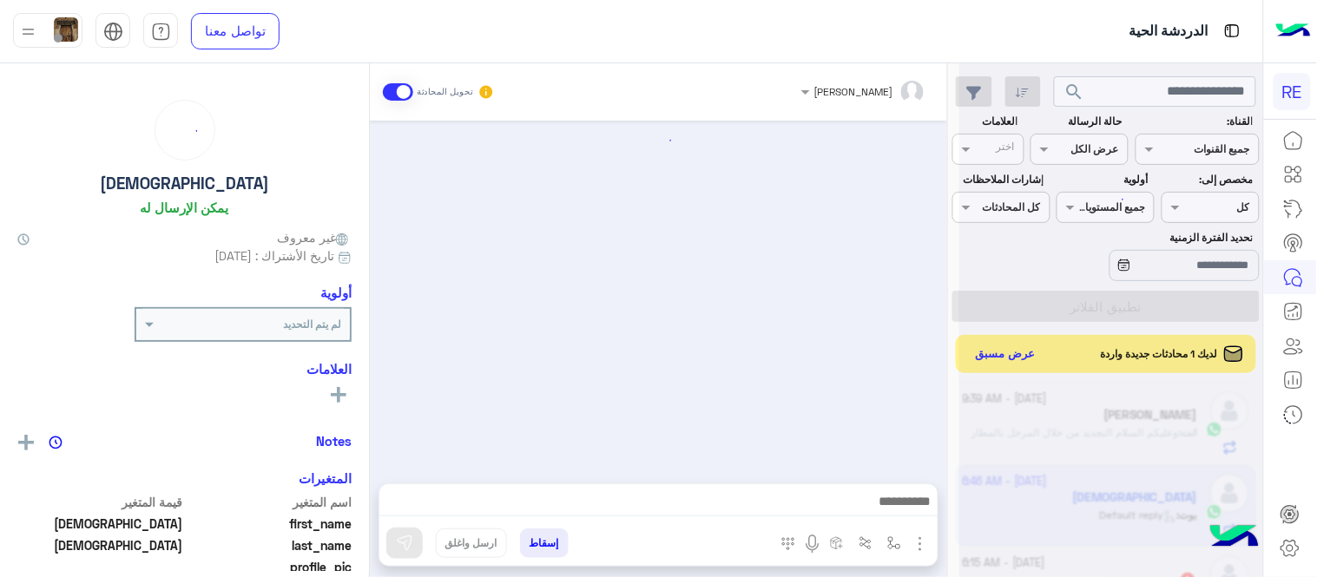
scroll to position [372, 0]
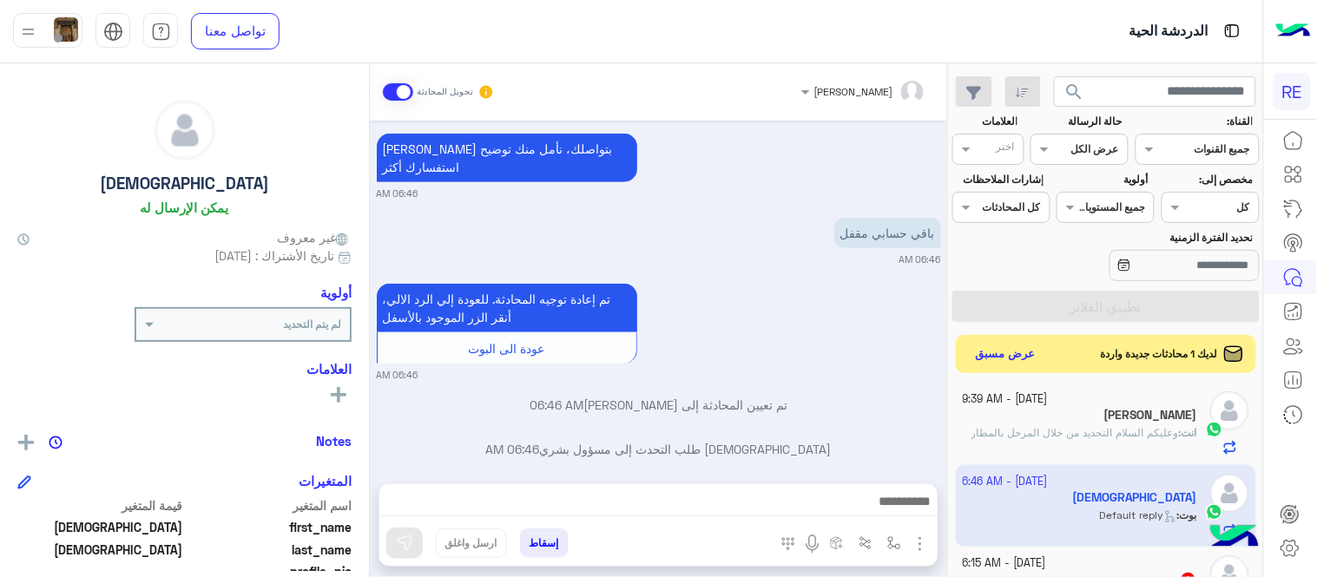
click at [405, 87] on span at bounding box center [398, 91] width 30 height 17
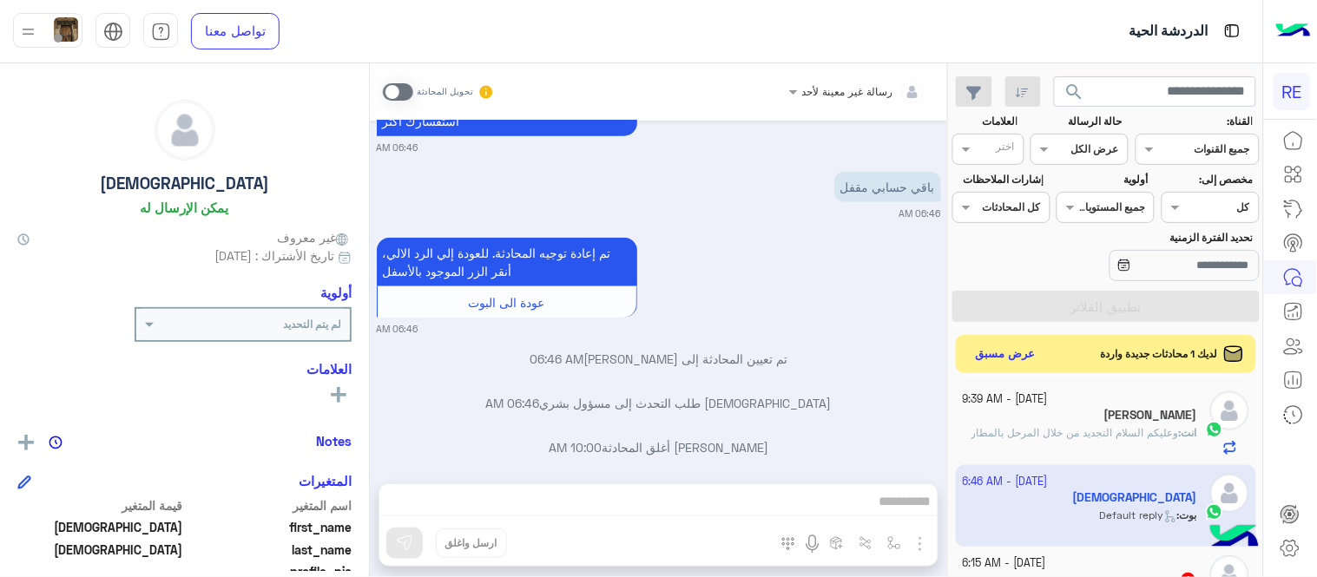
click at [405, 87] on span at bounding box center [398, 91] width 30 height 17
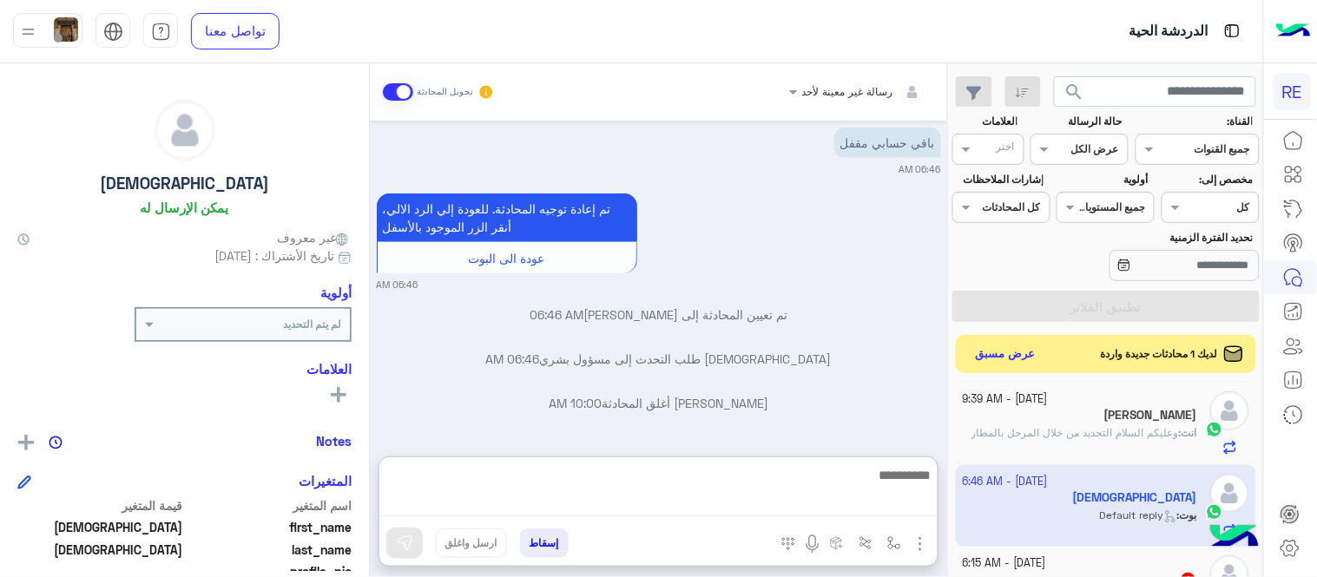
click at [667, 505] on textarea at bounding box center [658, 490] width 558 height 52
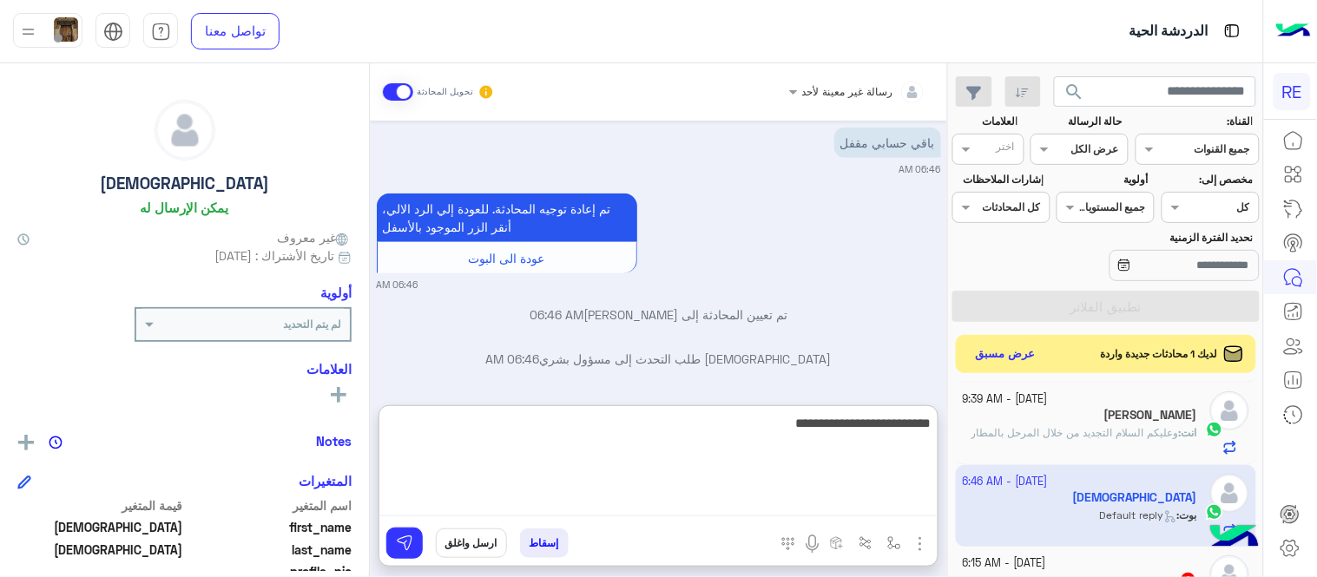
type textarea "**********"
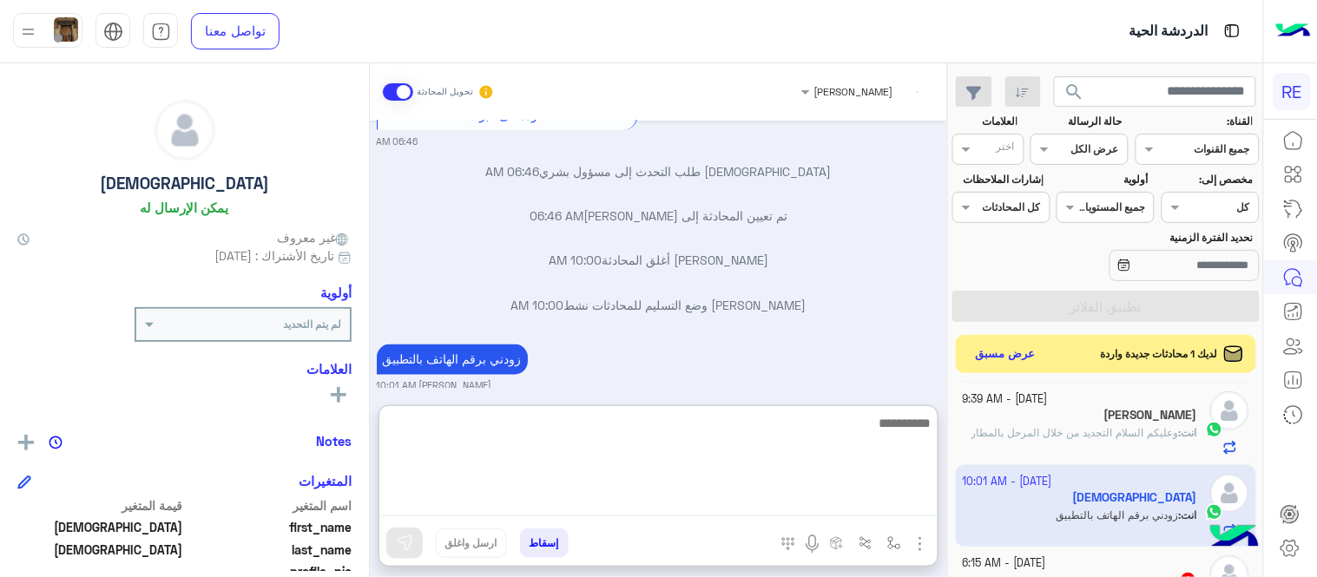
scroll to position [651, 0]
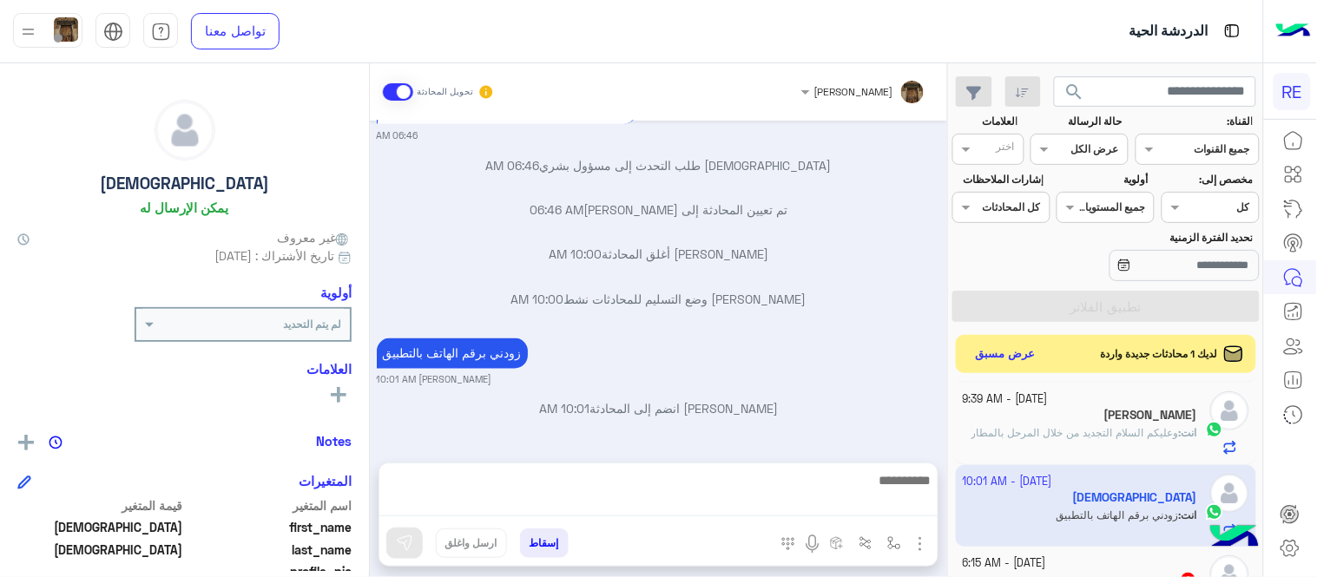
click at [628, 244] on div "[DATE] [PERSON_NAME] انضم إلى المحادثة 04:39 PM 0530188313 05:08 PM ويش صار ع ح…" at bounding box center [658, 283] width 577 height 325
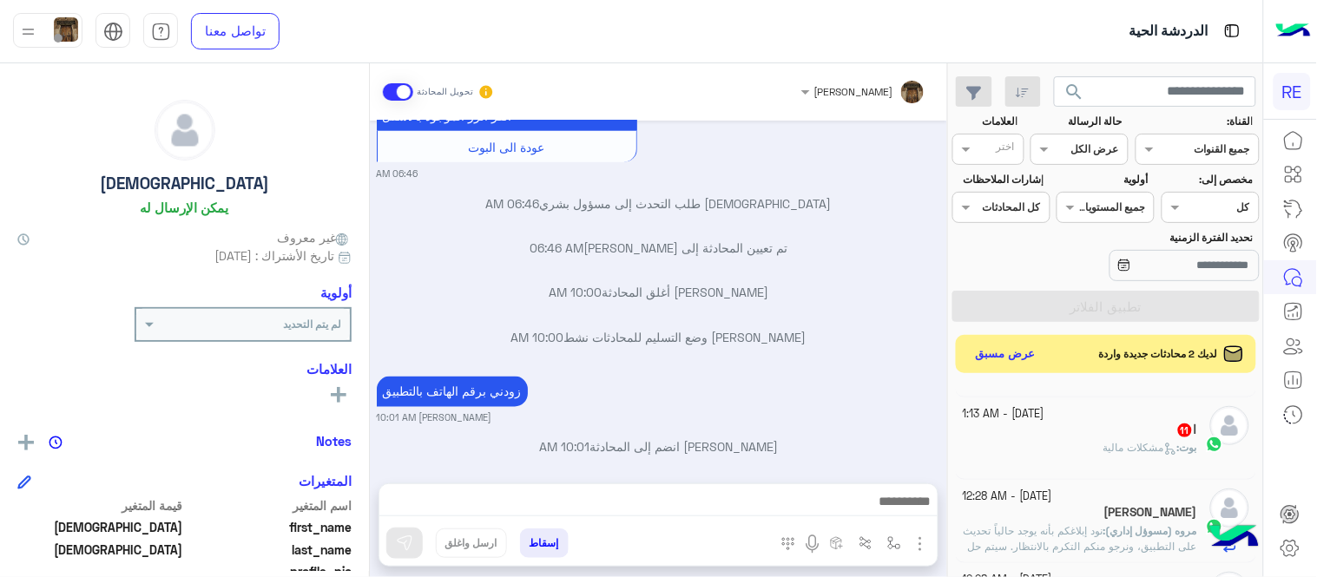
scroll to position [793, 0]
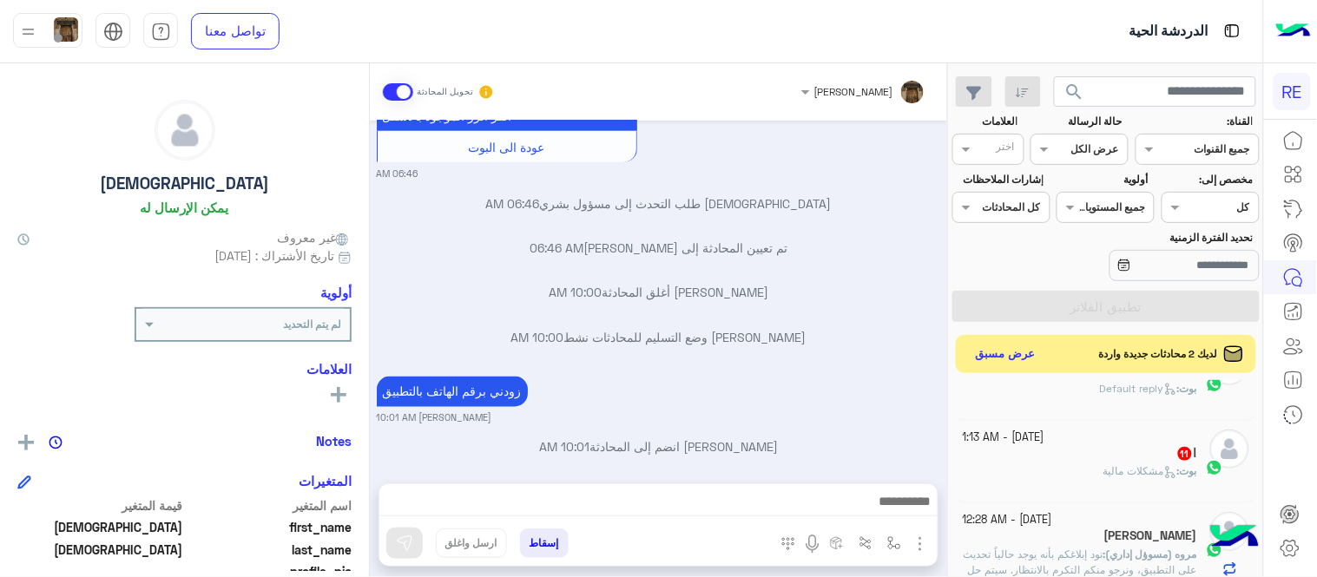
click at [1064, 453] on div "ا 11" at bounding box center [1080, 455] width 235 height 18
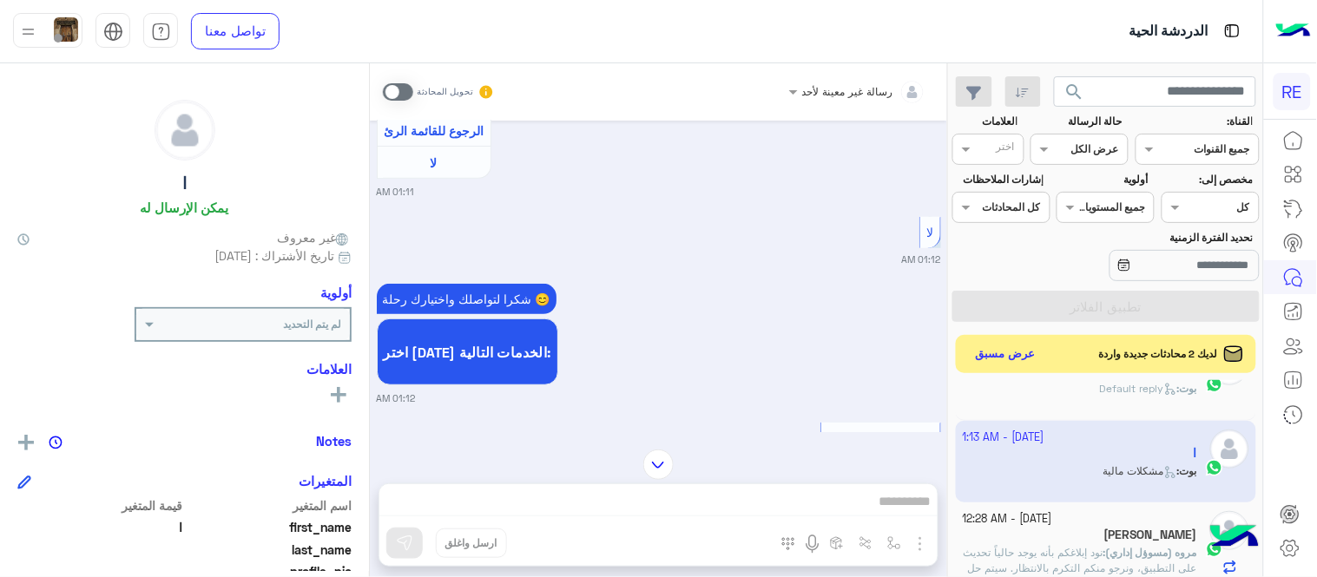
scroll to position [178, 0]
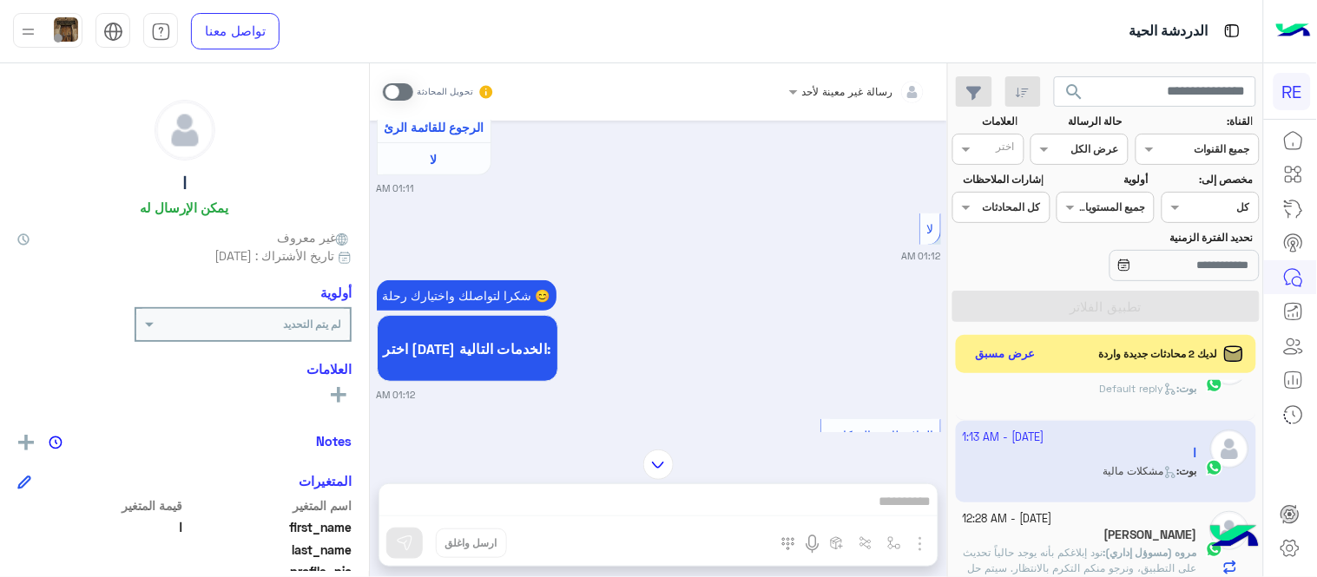
click at [404, 93] on span at bounding box center [398, 91] width 30 height 17
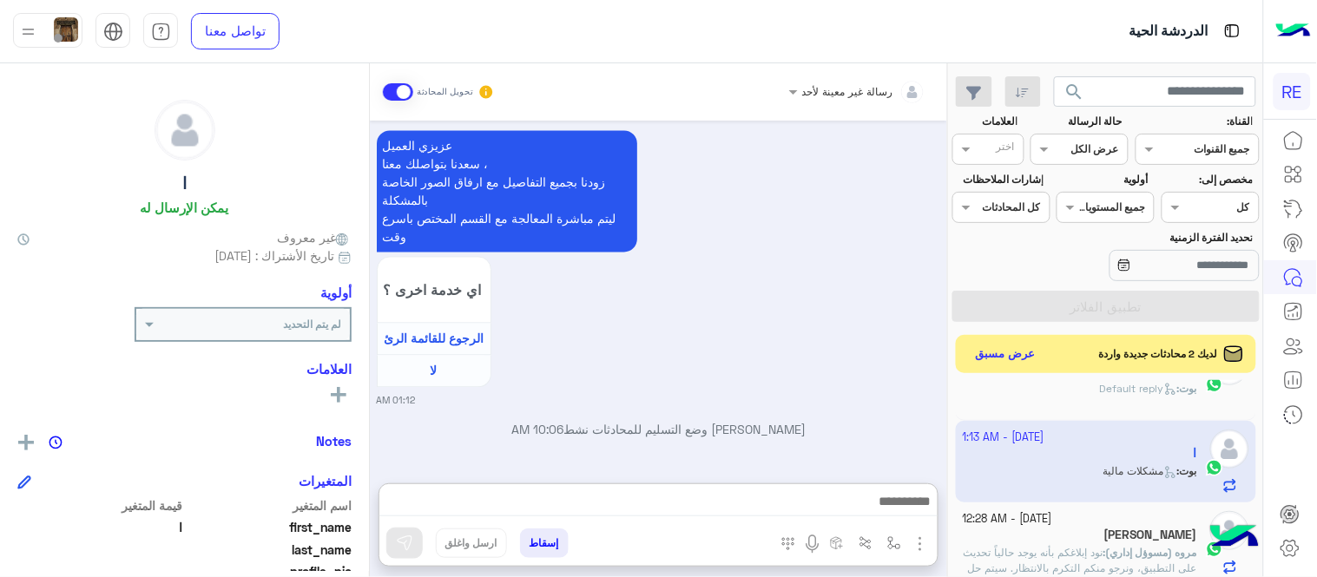
click at [638, 497] on textarea at bounding box center [658, 503] width 558 height 26
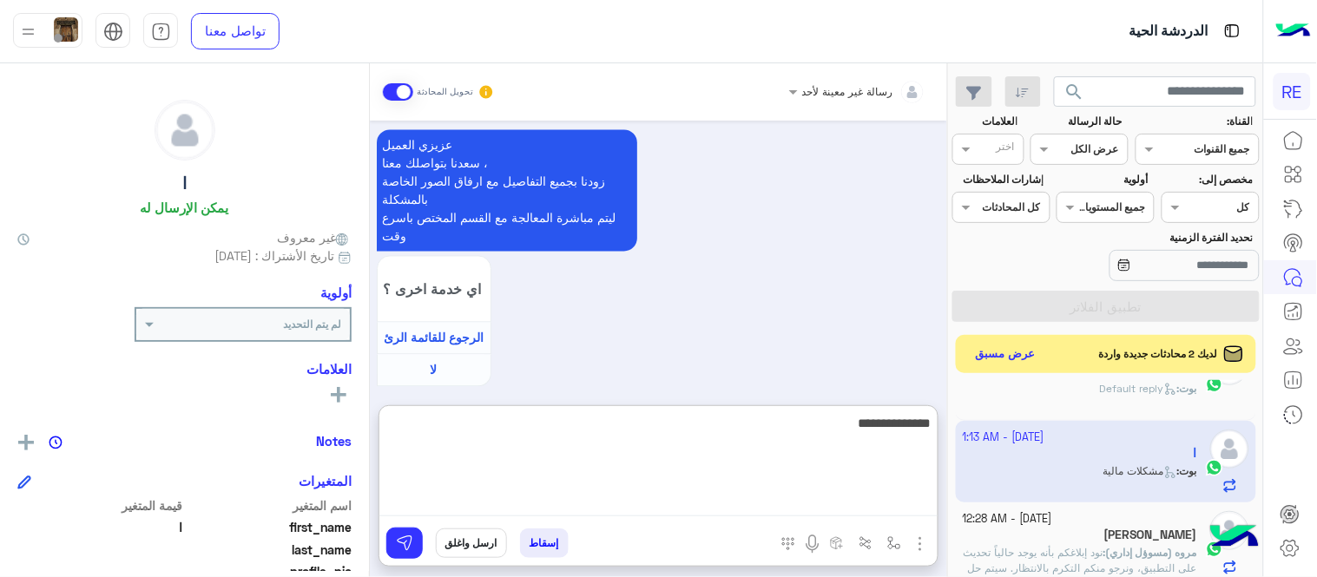
type textarea "**********"
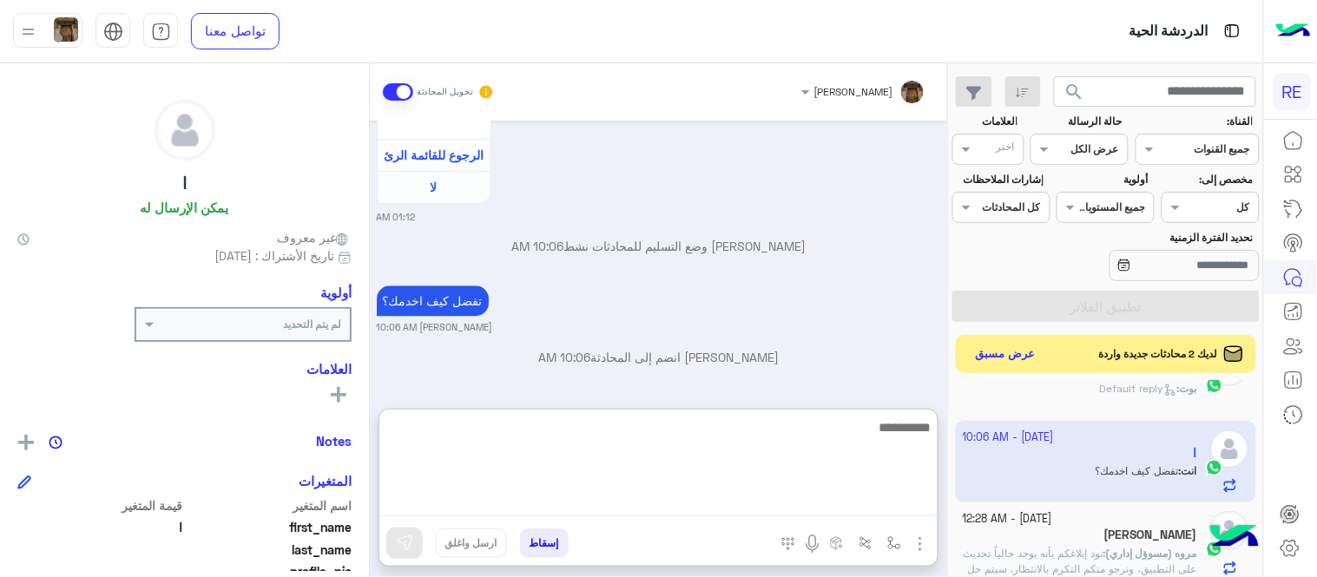
scroll to position [1063, 0]
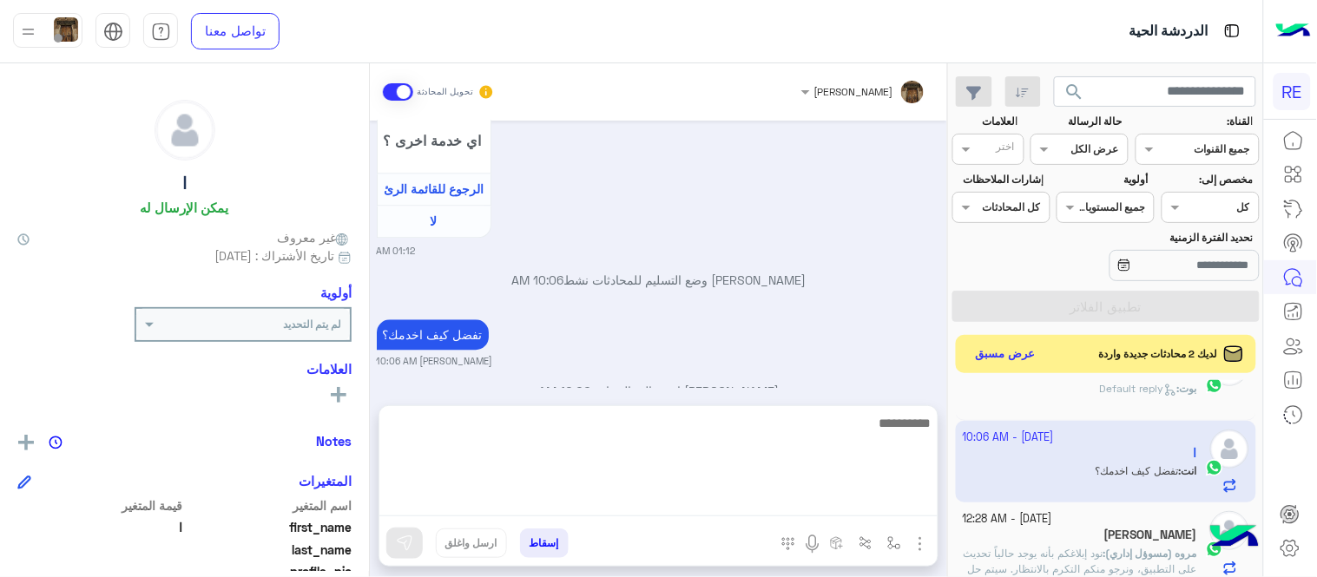
click at [848, 374] on div "[DATE] التحويل للموظف 01:11 AM اي خدمة اخرى ؟ الرجوع للقائمة الرئ لا 01:11 AM ل…" at bounding box center [658, 254] width 577 height 267
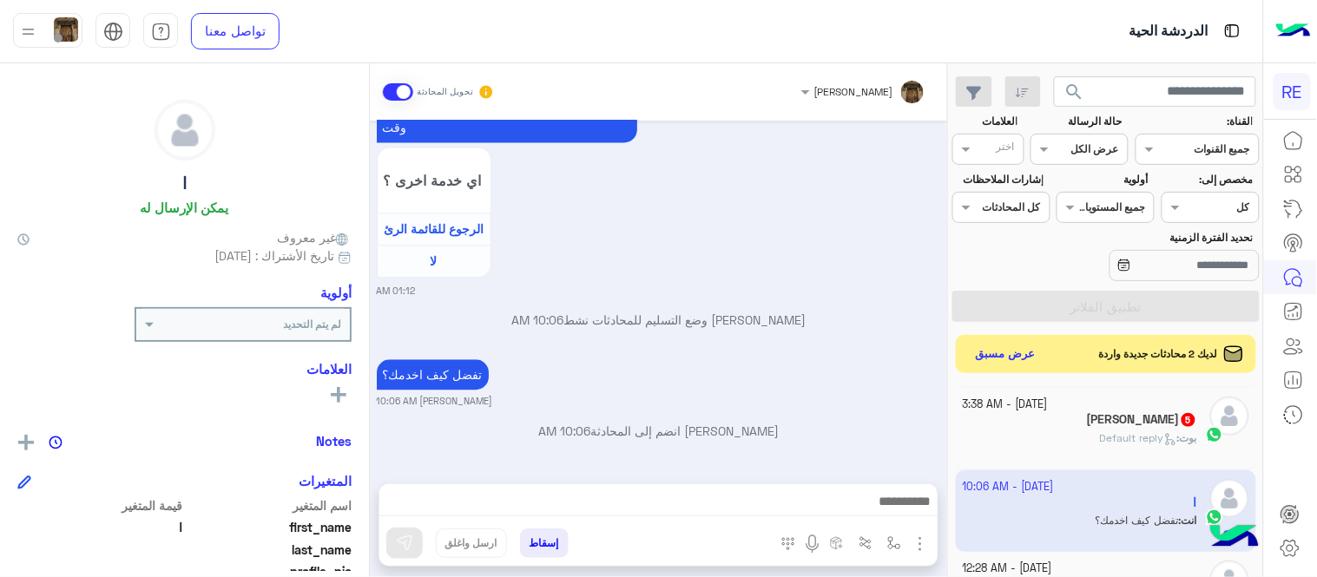
scroll to position [721, 0]
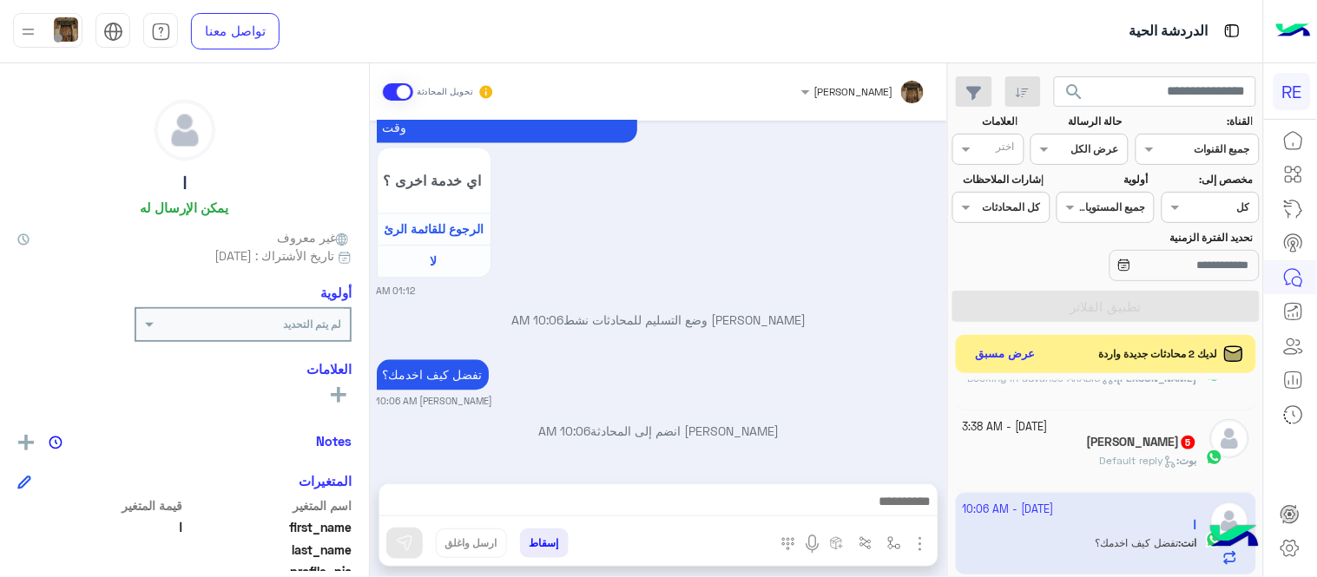
click at [1070, 464] on div "[PERSON_NAME] : Default reply" at bounding box center [1080, 468] width 235 height 30
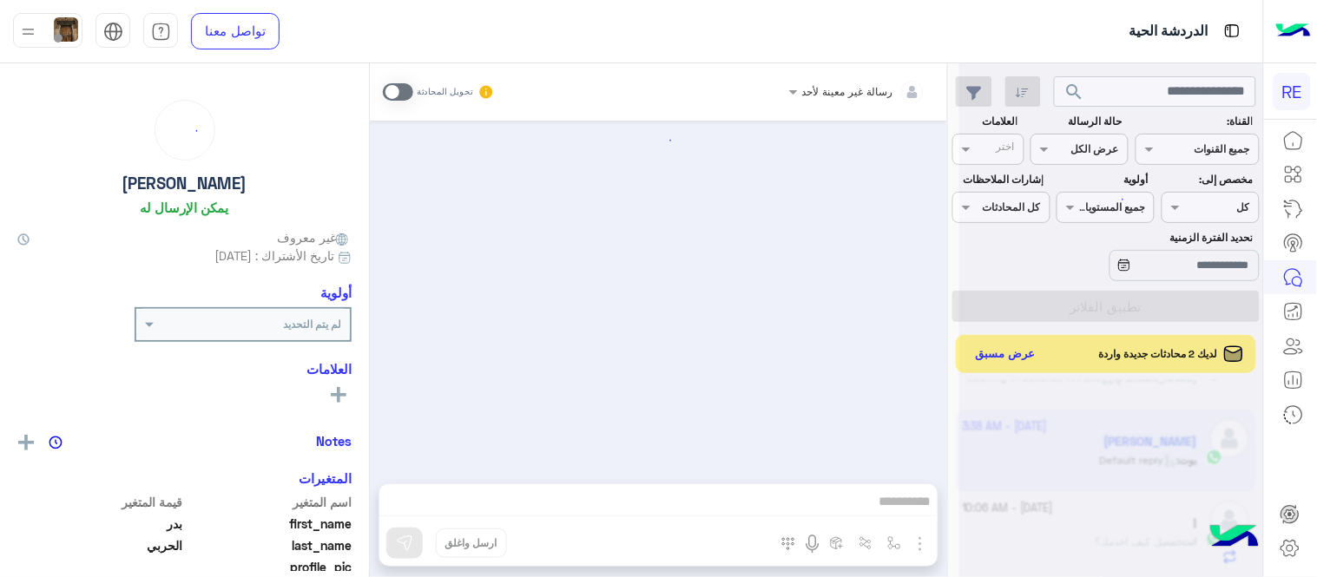
scroll to position [1575, 0]
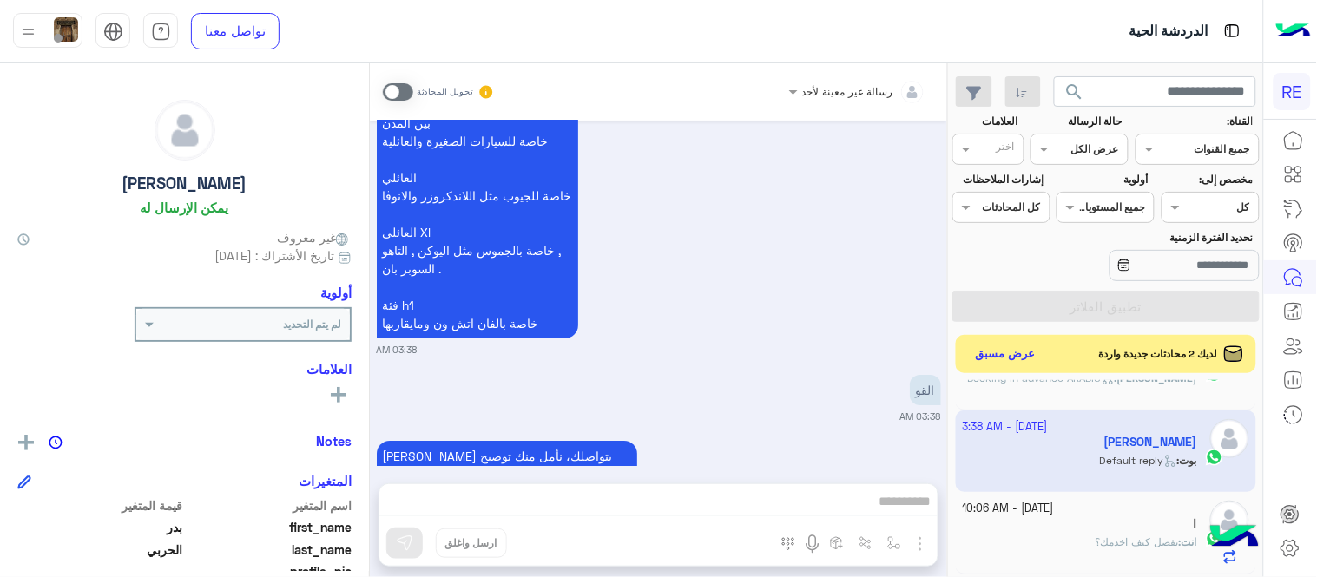
click at [797, 437] on div "[PERSON_NAME] بتواصلك، نأمل منك توضيح استفسارك أكثر 03:38 AM" at bounding box center [659, 472] width 564 height 71
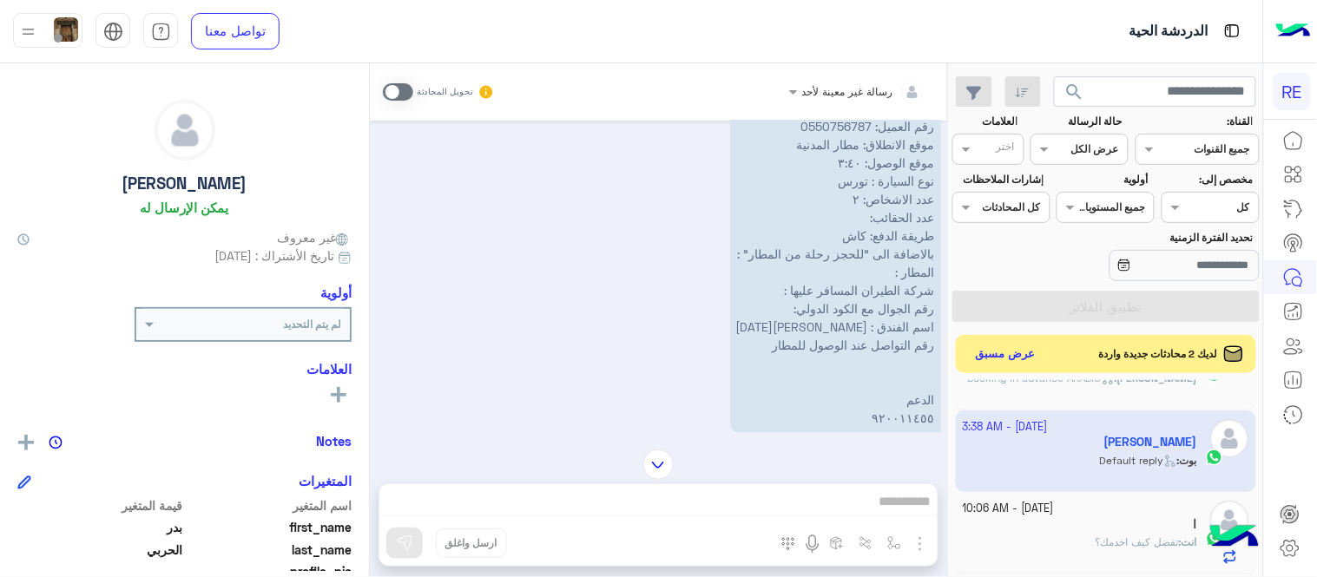
scroll to position [1012, 0]
click at [406, 94] on span at bounding box center [398, 91] width 30 height 17
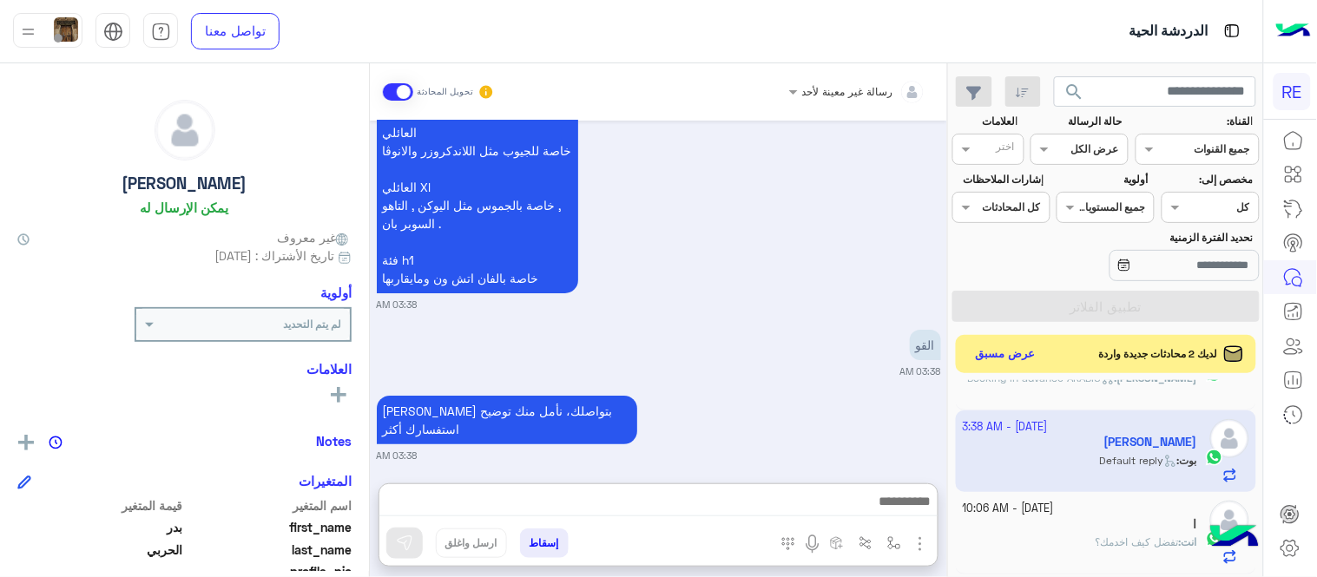
click at [654, 490] on textarea at bounding box center [658, 503] width 558 height 26
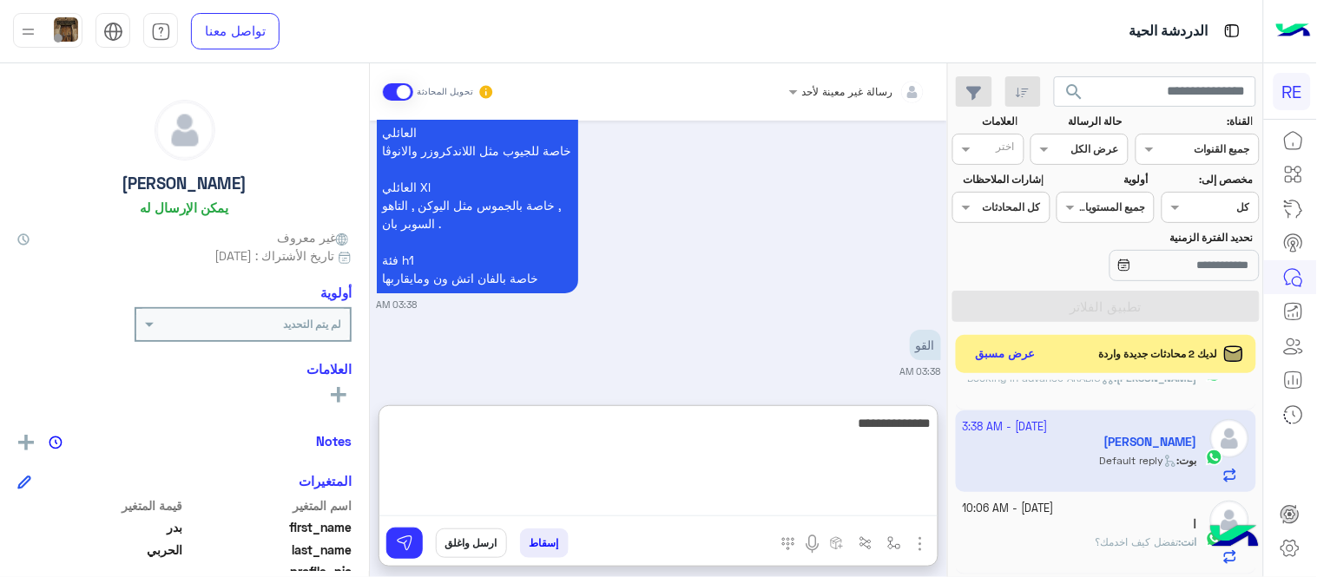
type textarea "**********"
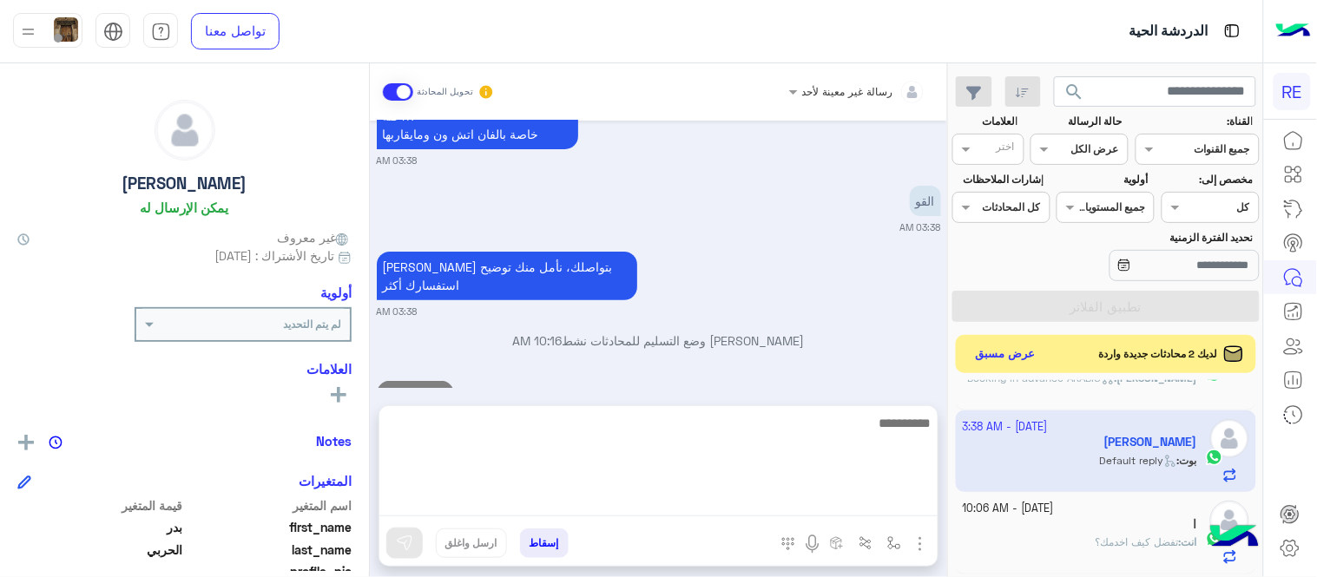
scroll to position [1686, 0]
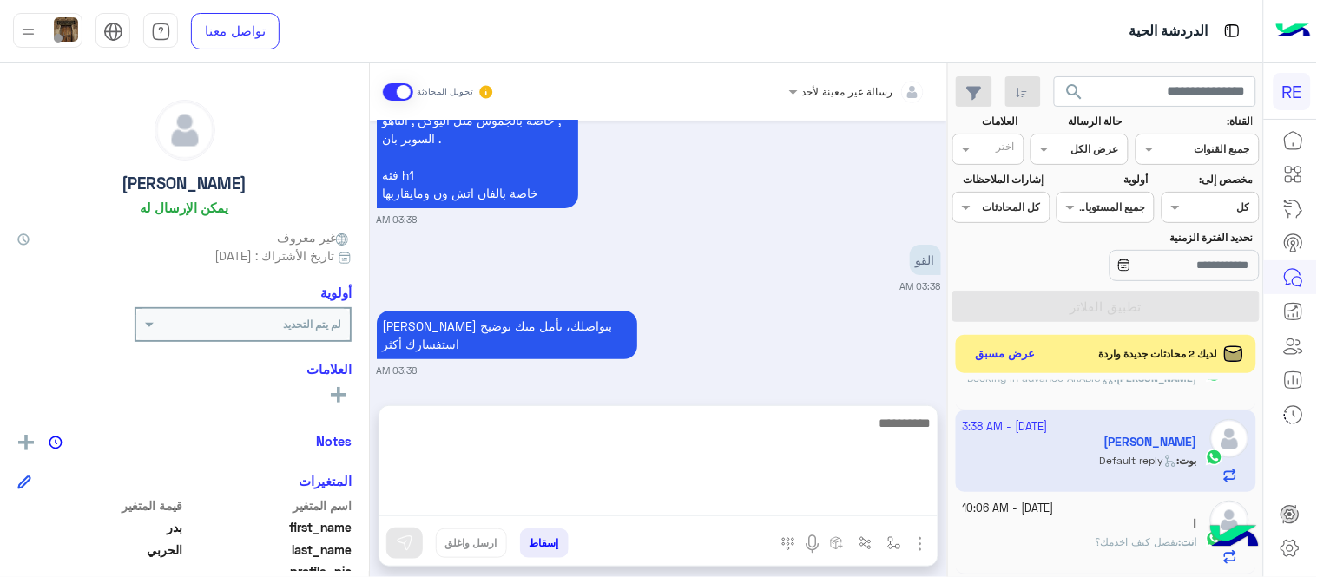
click at [539, 406] on div "رسالة غير معينة لأحد تحويل المحادثة [DATE] اريد ان إنشاء رحله 03:36 AM [PERSON_…" at bounding box center [658, 323] width 577 height 521
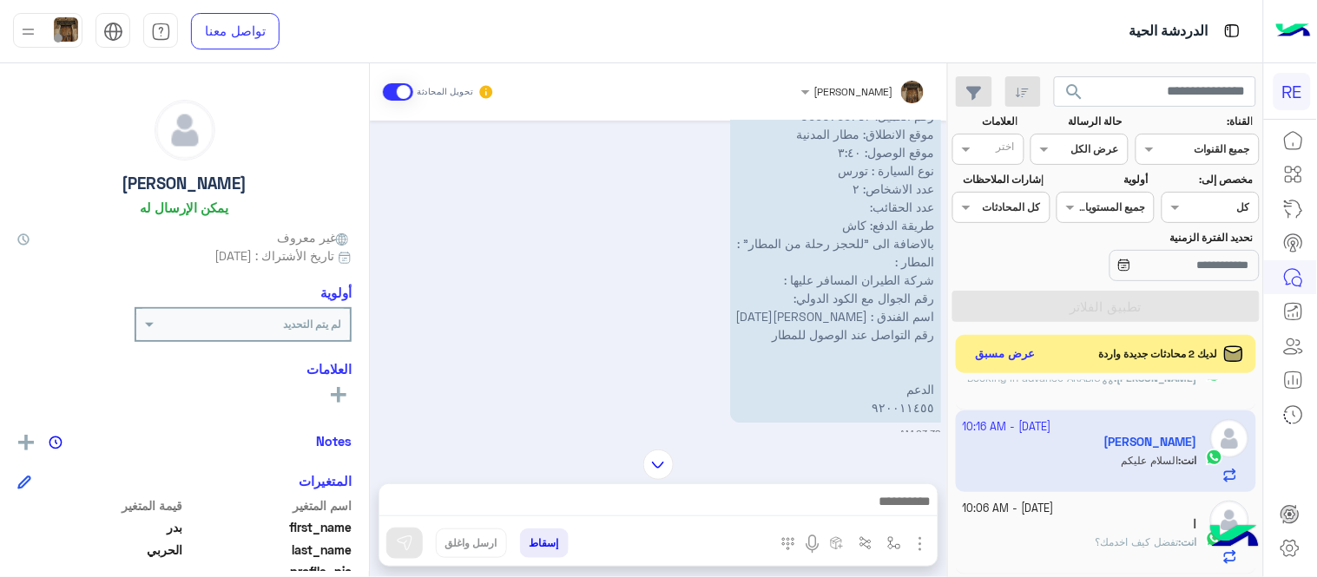
scroll to position [1030, 0]
drag, startPoint x: 368, startPoint y: 313, endPoint x: 362, endPoint y: 300, distance: 14.4
click at [362, 300] on div "[PERSON_NAME] يمكن الإرسال له غير معروف تاريخ الأشتراك : [DATE] أولوية لم يتم ا…" at bounding box center [184, 317] width 369 height 508
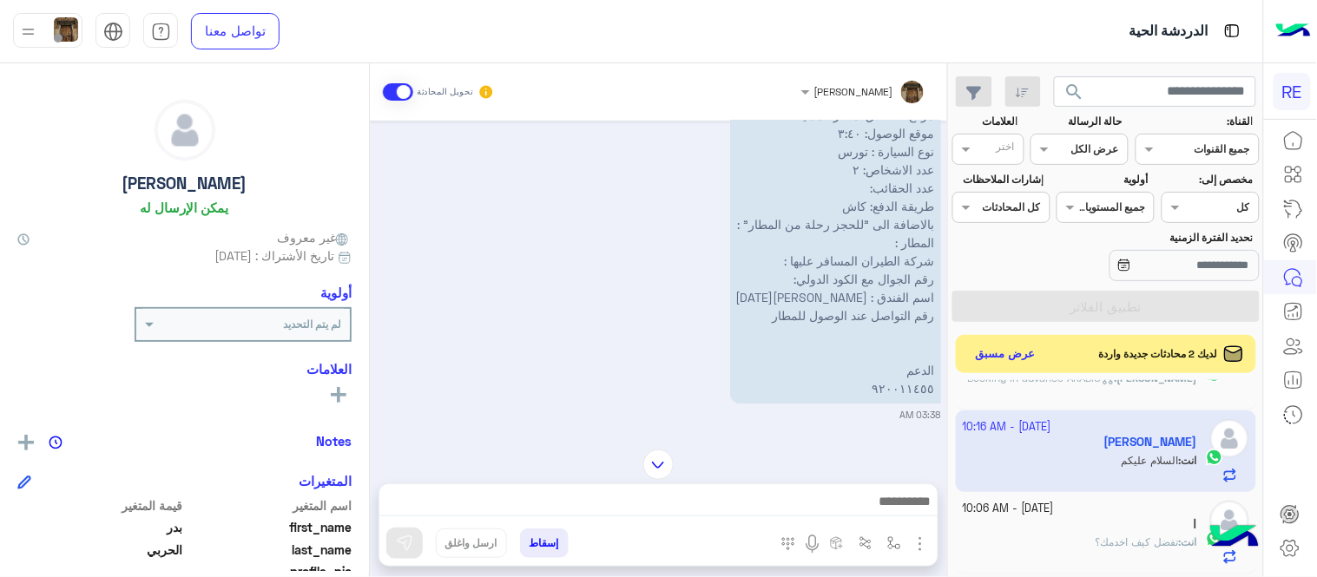
scroll to position [1043, 0]
click at [689, 376] on img at bounding box center [680, 386] width 21 height 21
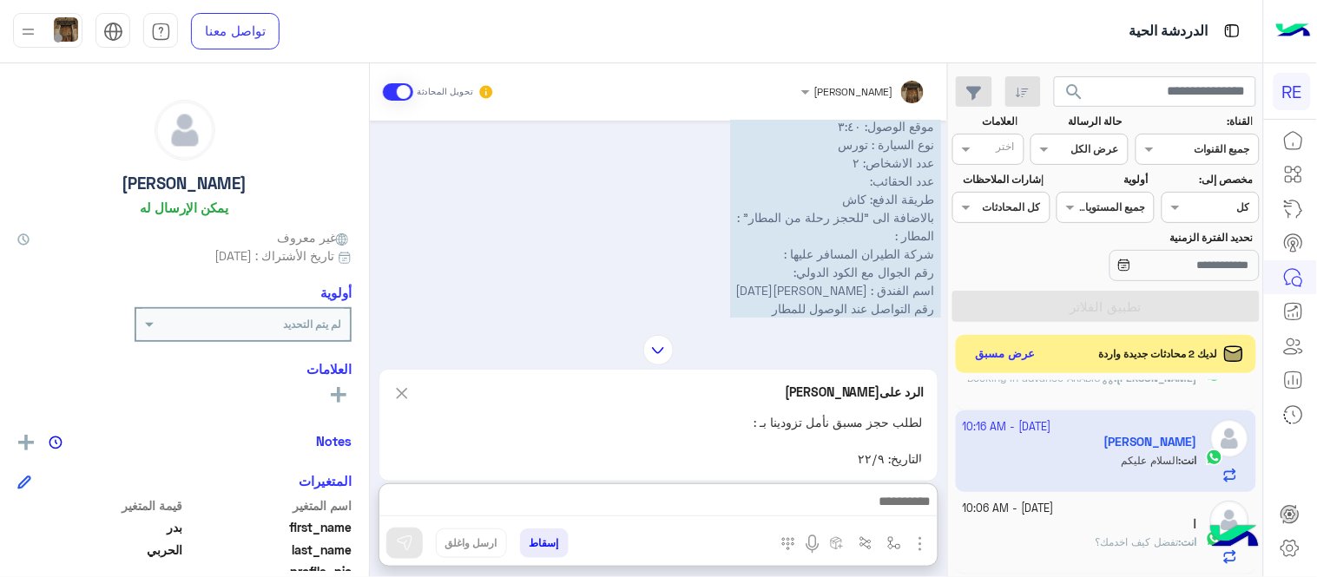
click at [625, 513] on textarea at bounding box center [658, 503] width 558 height 26
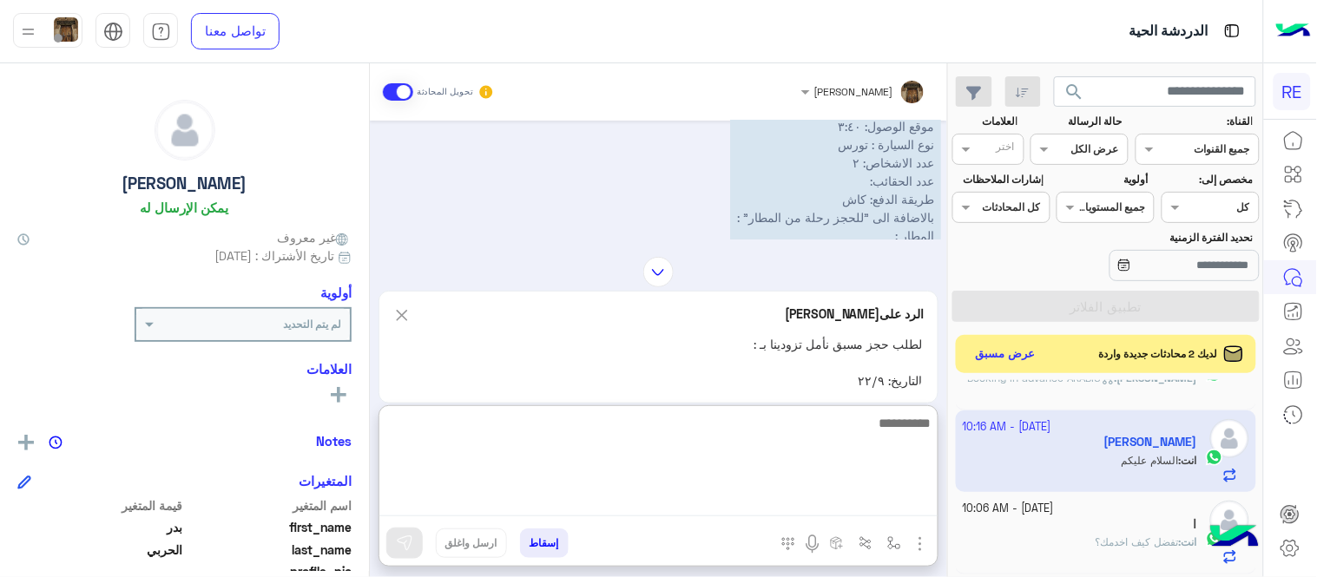
click at [625, 513] on textarea at bounding box center [658, 464] width 558 height 104
type textarea "**********"
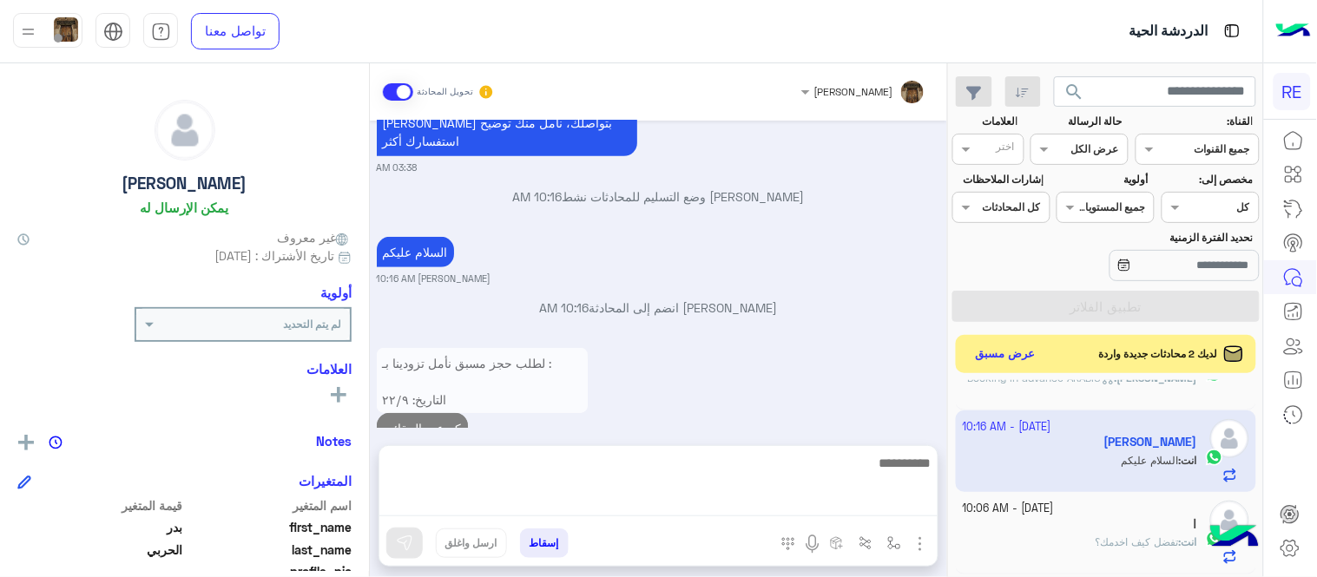
click at [705, 368] on div "لطلب حجز مسبق نأمل تزودينا بـ : التاريخ: ٢٢/٩ الساعة: ٣:٥٠ اسم العميل: عصام رقم…" at bounding box center [659, 403] width 564 height 119
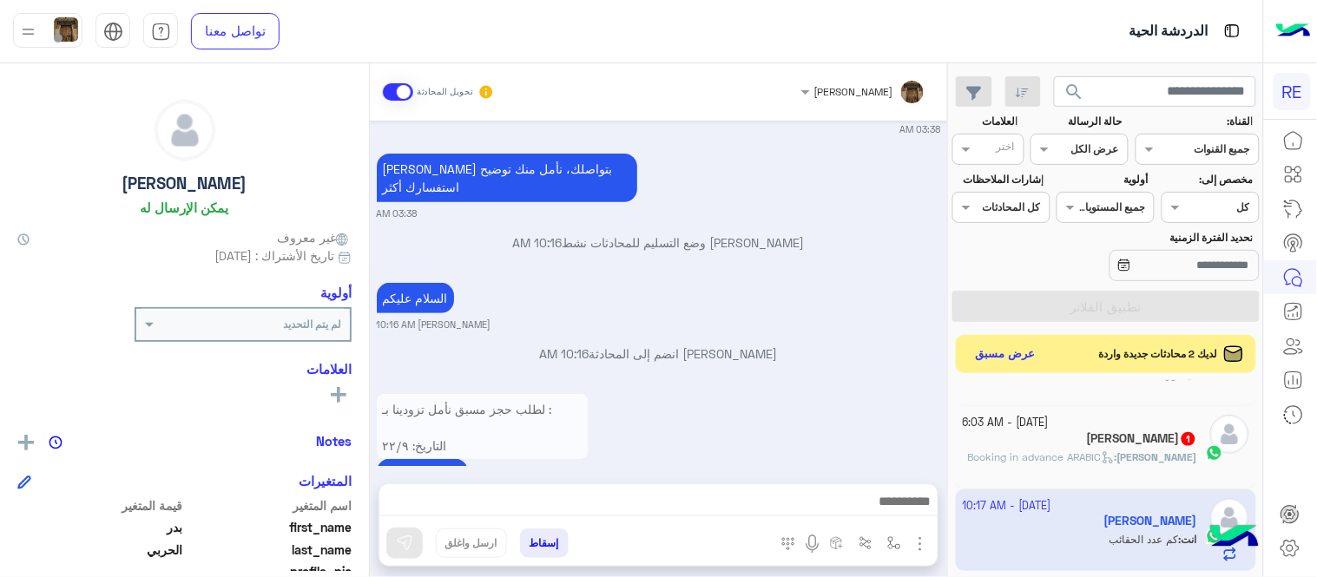
scroll to position [610, 0]
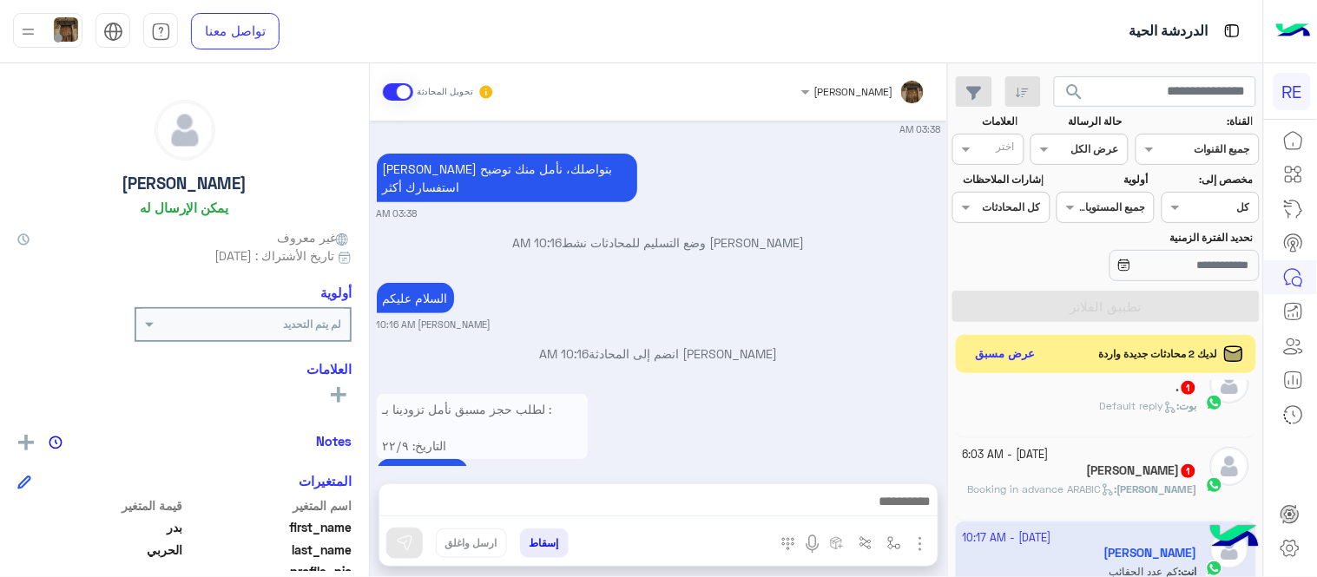
click at [1115, 484] on b "[PERSON_NAME] :" at bounding box center [1156, 489] width 82 height 13
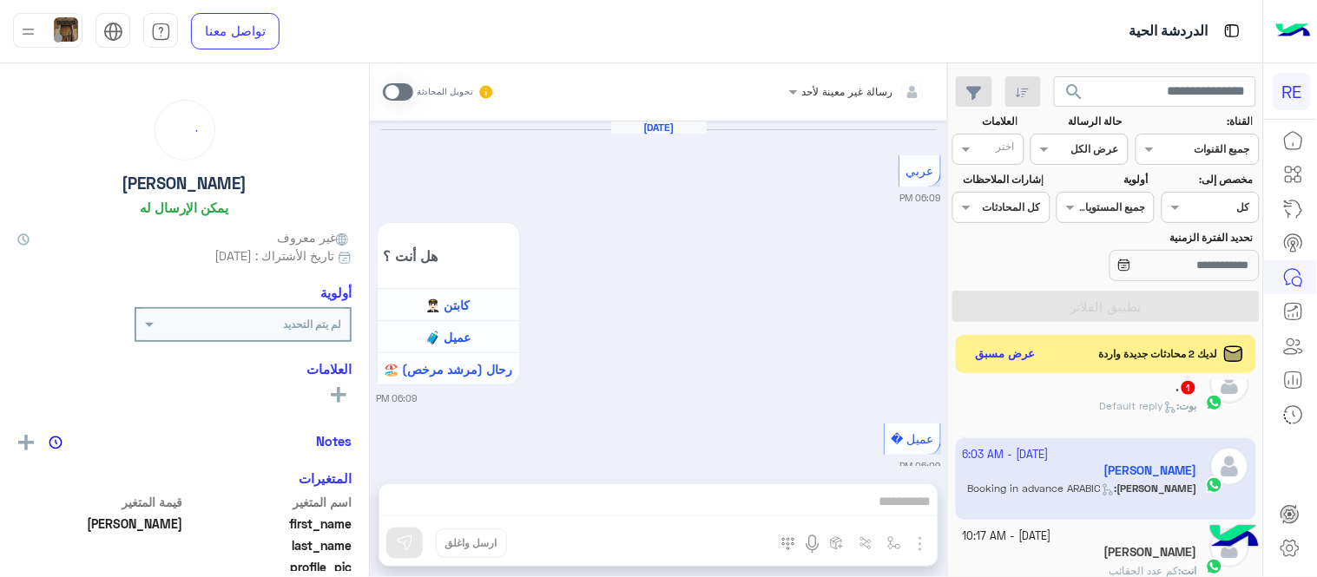
scroll to position [1236, 0]
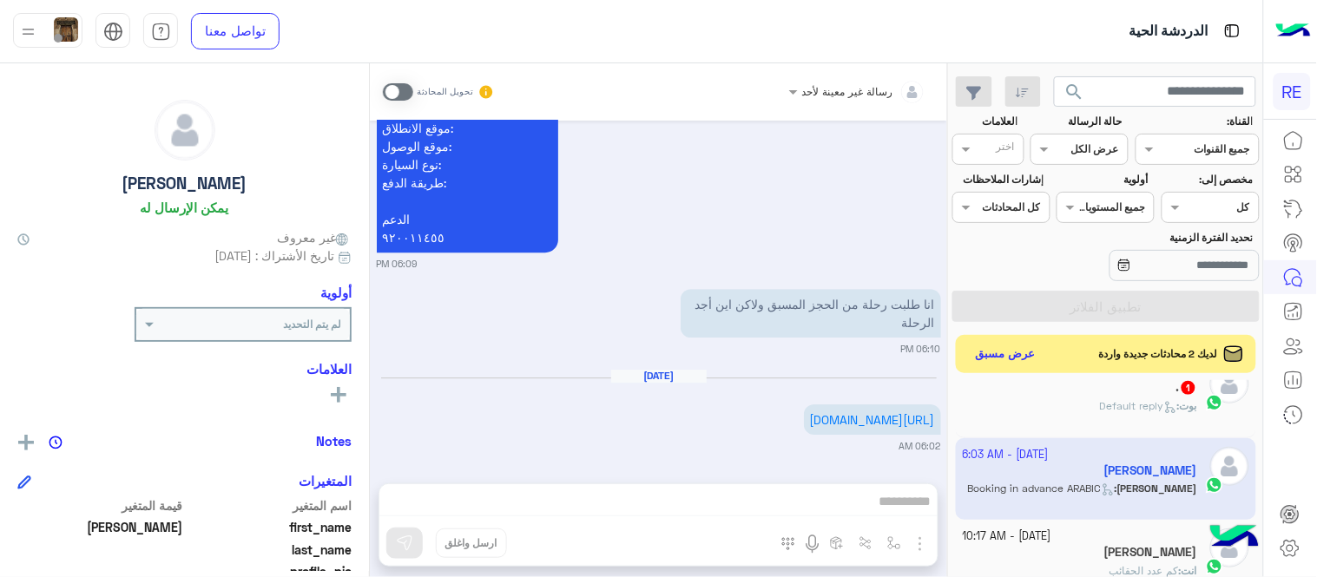
click at [398, 95] on span at bounding box center [398, 91] width 30 height 17
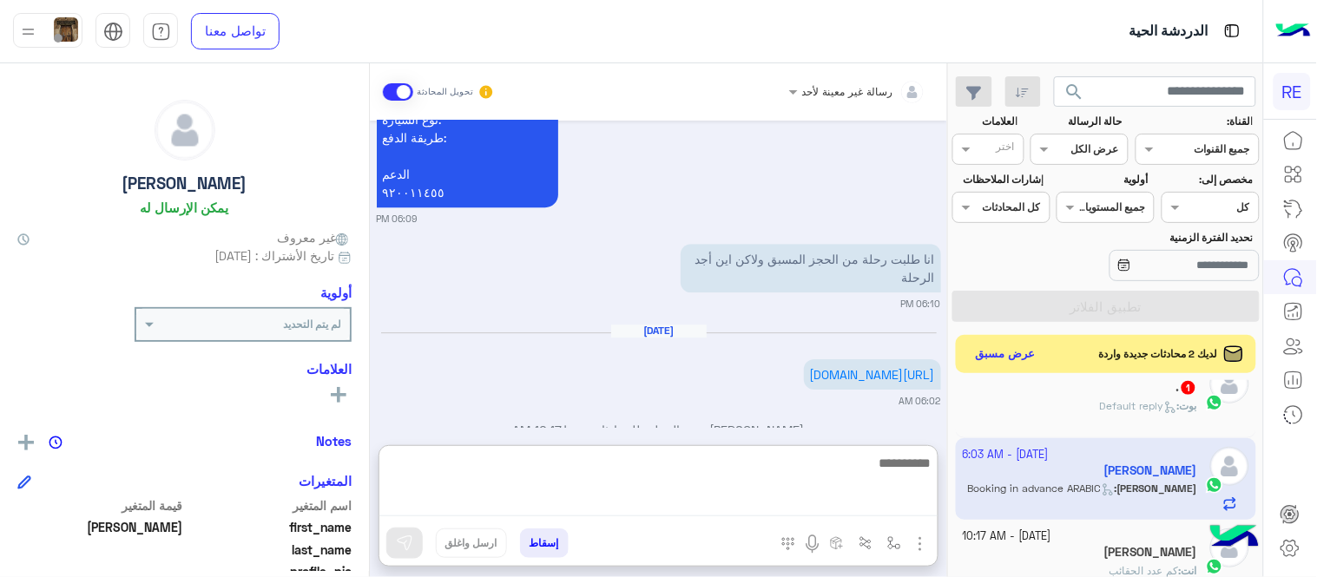
click at [755, 496] on textarea at bounding box center [658, 484] width 558 height 64
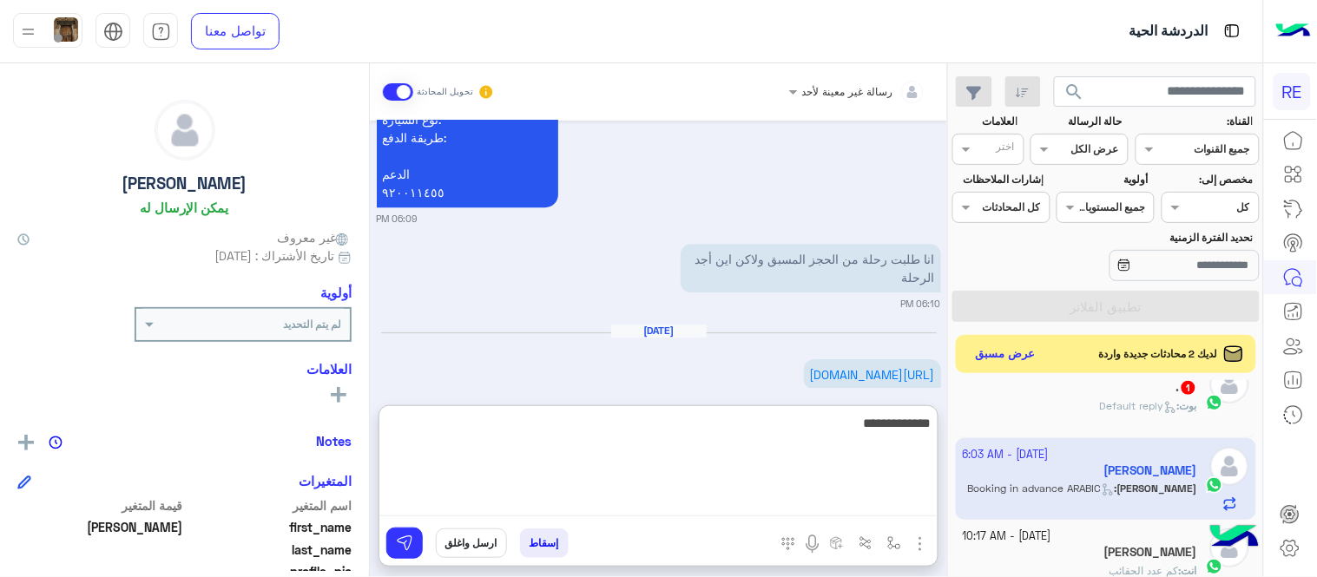
type textarea "**********"
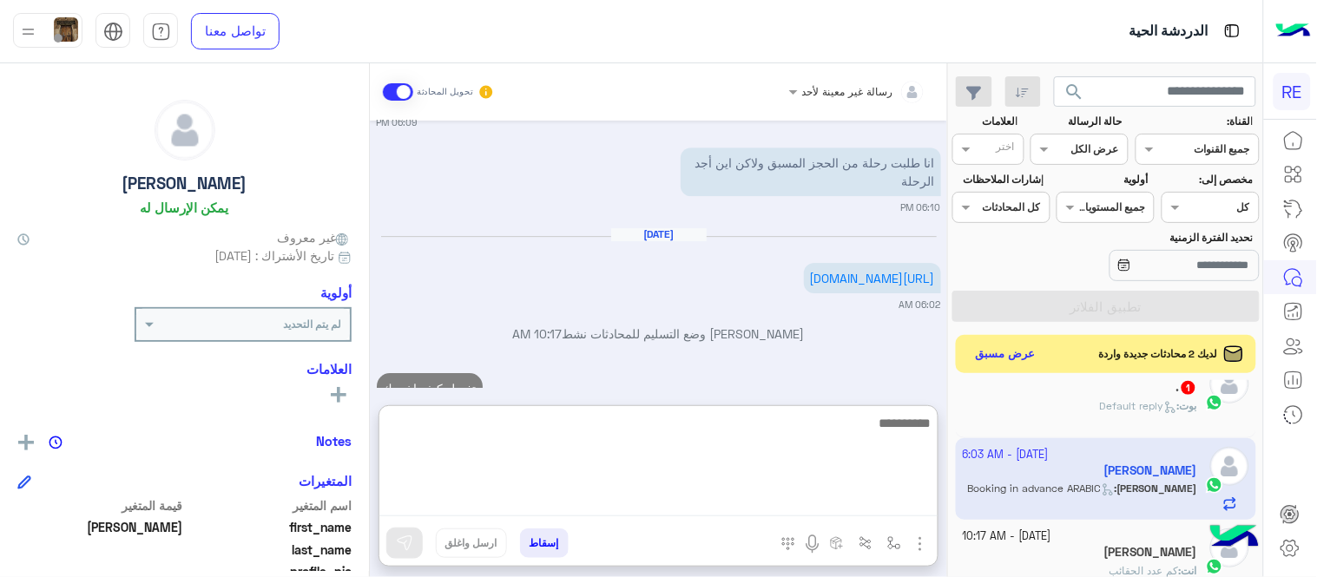
click at [760, 357] on div "[DATE] عربي 06:09 PM هل أنت ؟ كابتن 👨🏻‍✈️ عميل 🧳 رحال (مرشد مرخص) 🏖️ 06:09 PM ع…" at bounding box center [658, 254] width 577 height 267
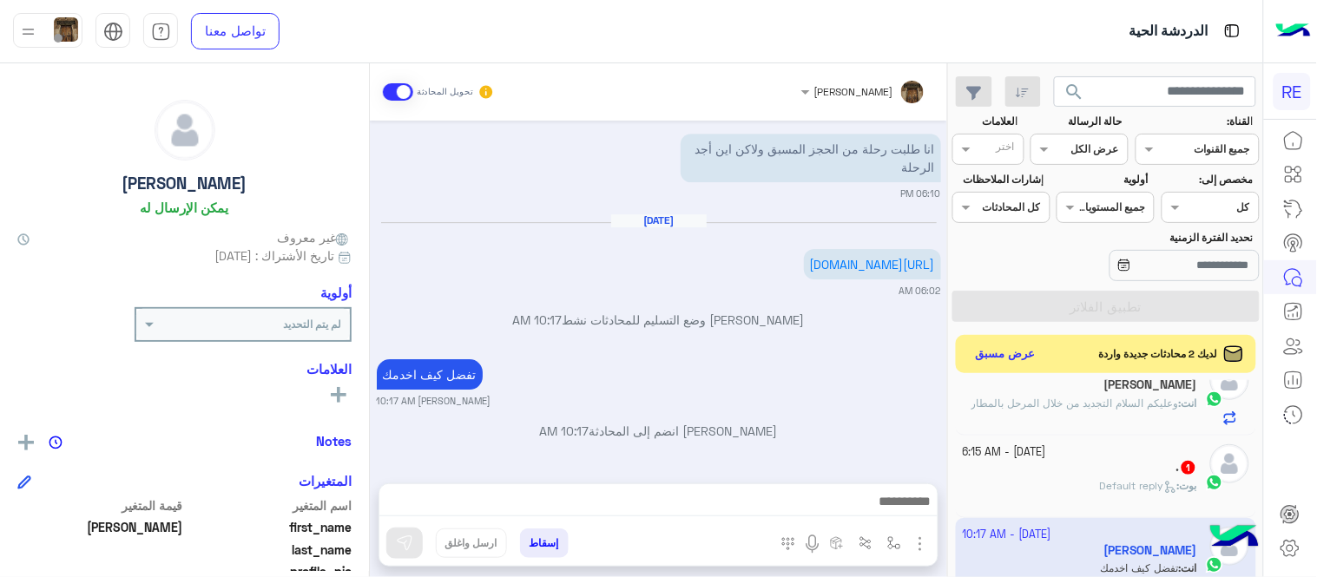
scroll to position [507, 0]
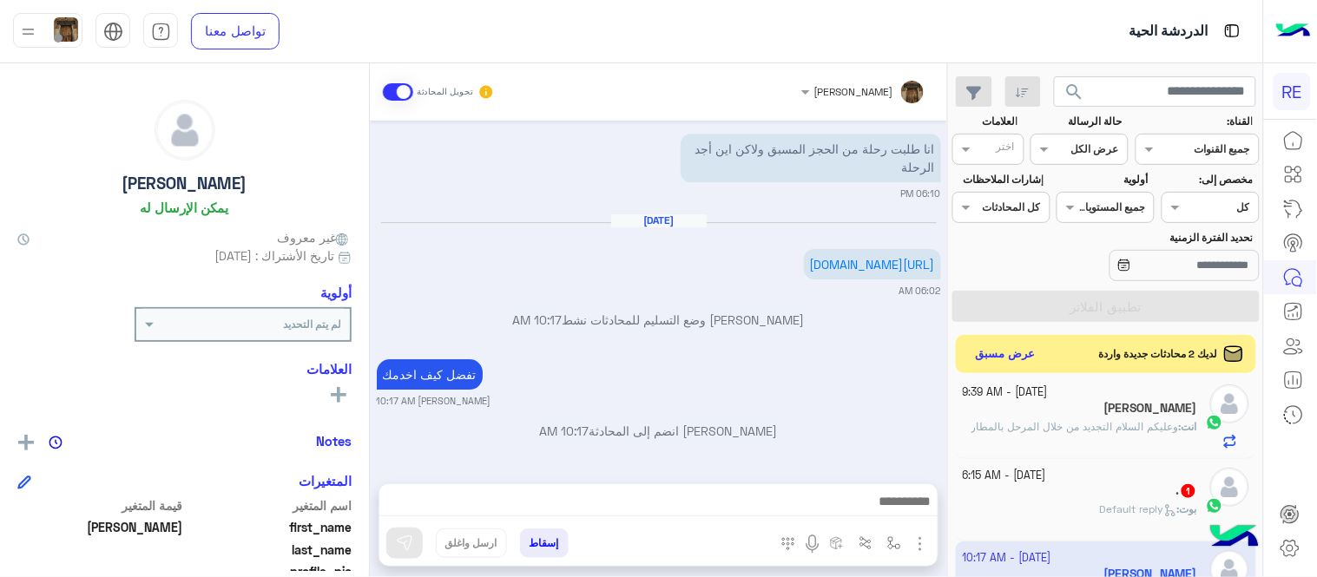
click at [1029, 484] on small "[DATE] - 6:15 AM" at bounding box center [1004, 476] width 83 height 16
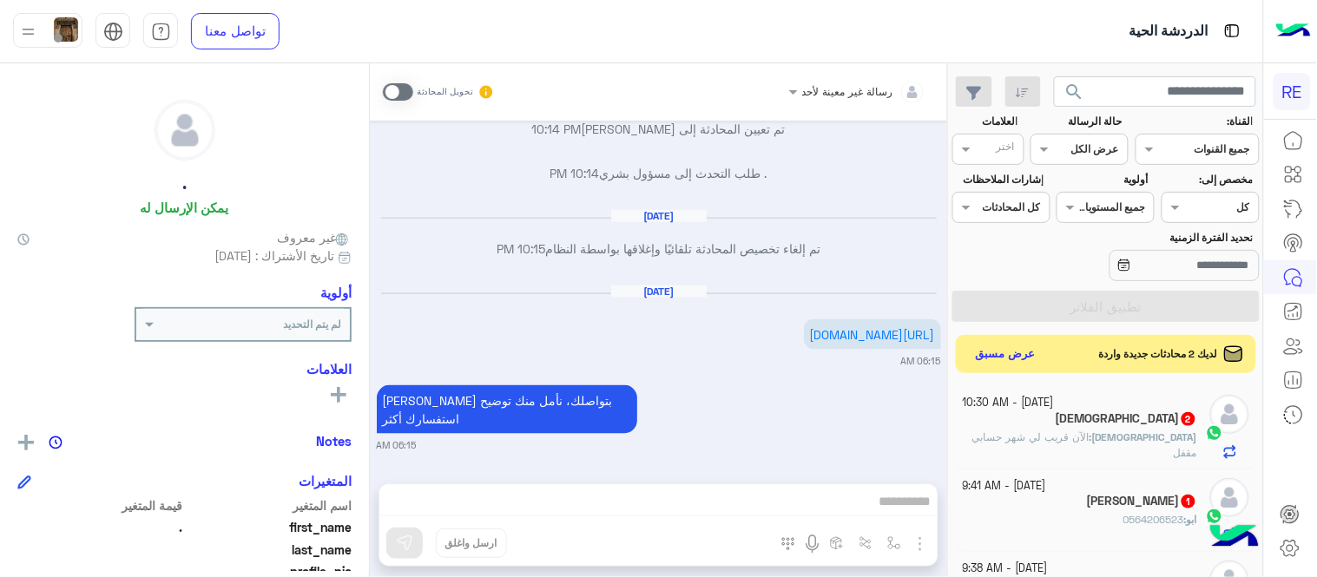
click at [859, 436] on div "[PERSON_NAME] بتواصلك، نأمل منك توضيح استفسارك أكثر 06:15 AM" at bounding box center [659, 416] width 564 height 71
click at [1008, 440] on div "[DEMOGRAPHIC_DATA] : ‏الآن قريب لي شهر حسابي مقفل" at bounding box center [1080, 445] width 235 height 30
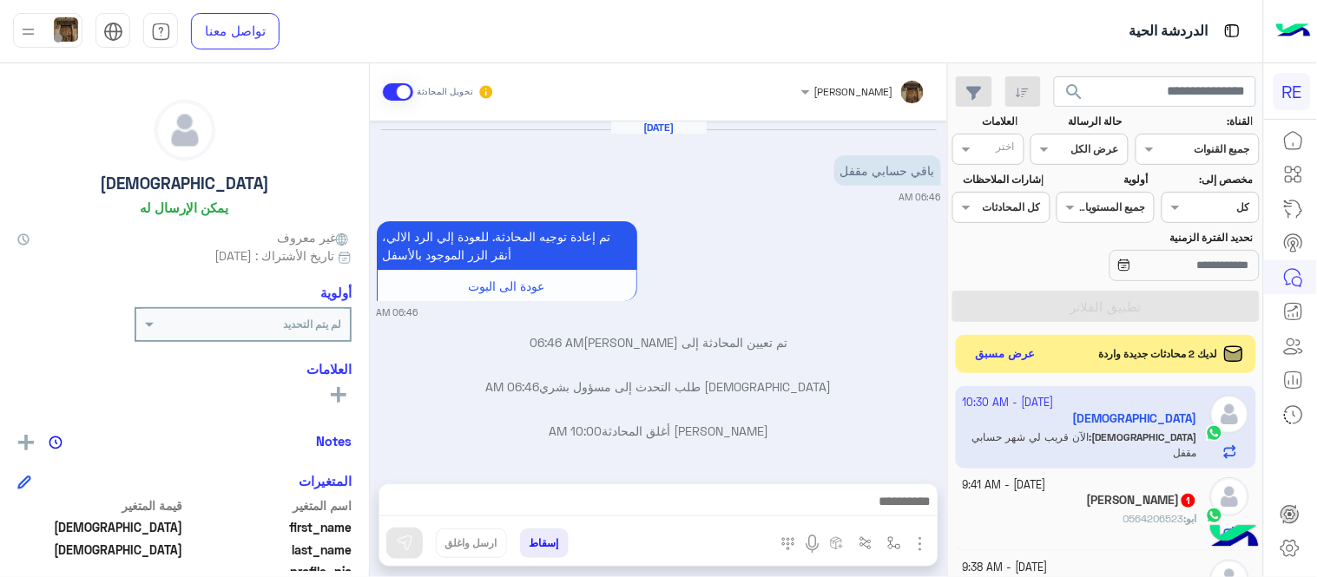
scroll to position [289, 0]
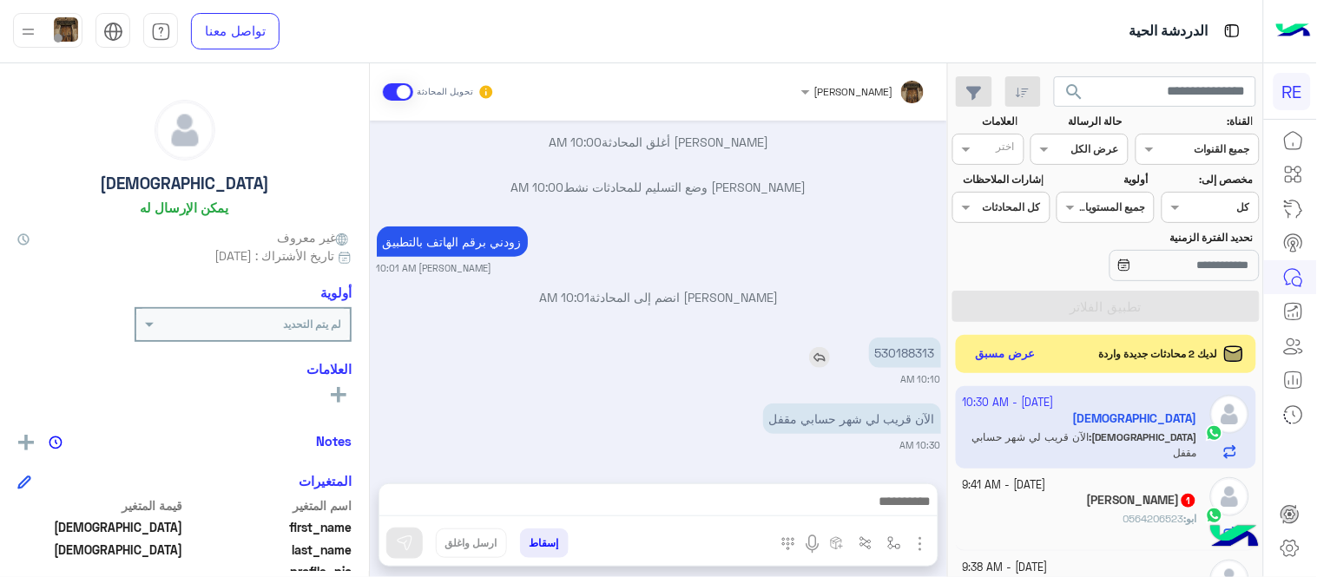
click at [913, 352] on p "530188313" at bounding box center [905, 353] width 72 height 30
copy p "530188313"
click at [703, 243] on div "زودني برقم الهاتف بالتطبيق [PERSON_NAME] 10:01 AM" at bounding box center [659, 248] width 564 height 53
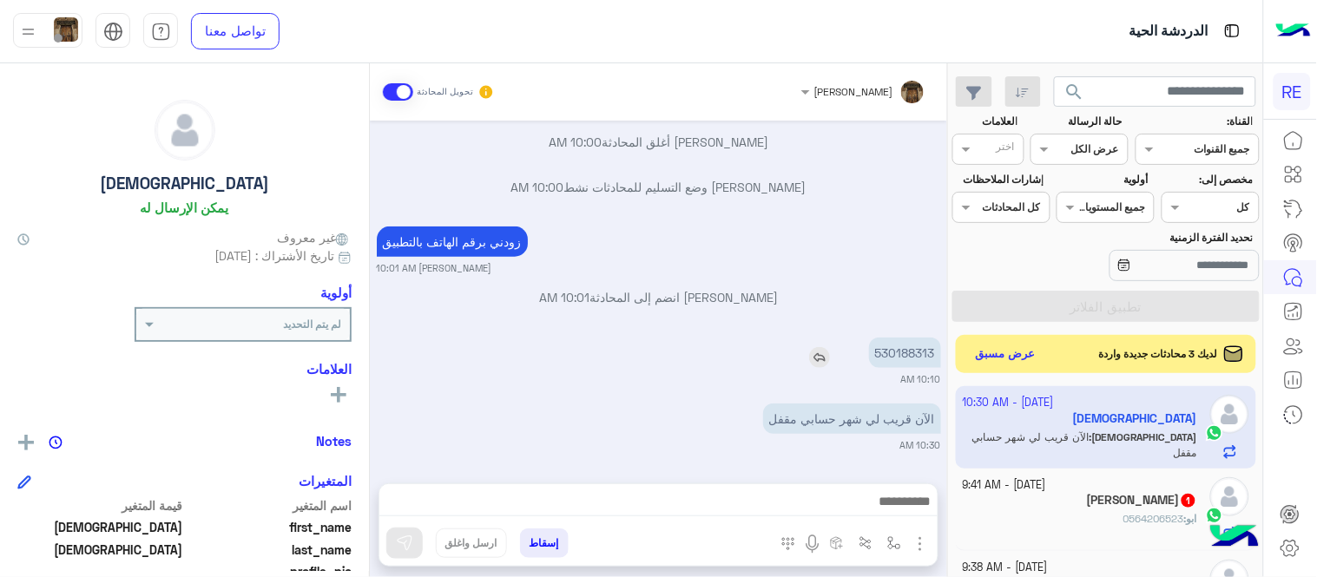
click at [886, 344] on p "530188313" at bounding box center [905, 353] width 72 height 30
copy app-msgs-text
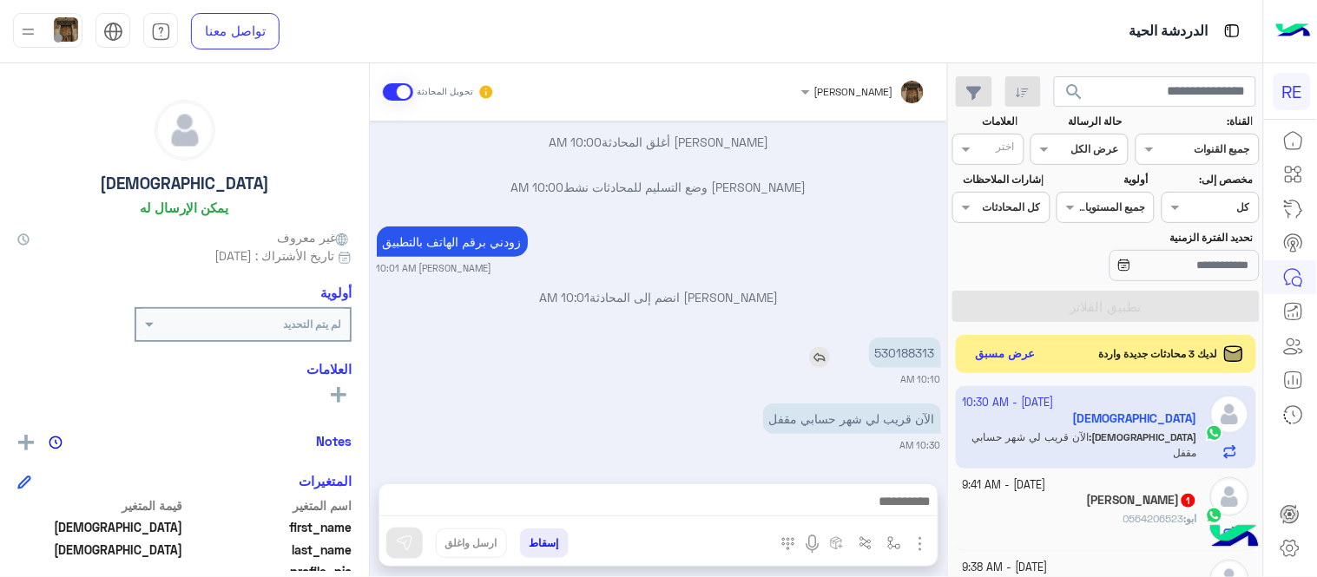
copy app-msgs-text
click at [868, 310] on div "[PERSON_NAME] انضم إلى المحادثة 10:01 AM" at bounding box center [659, 303] width 564 height 31
click at [580, 503] on textarea at bounding box center [658, 503] width 558 height 26
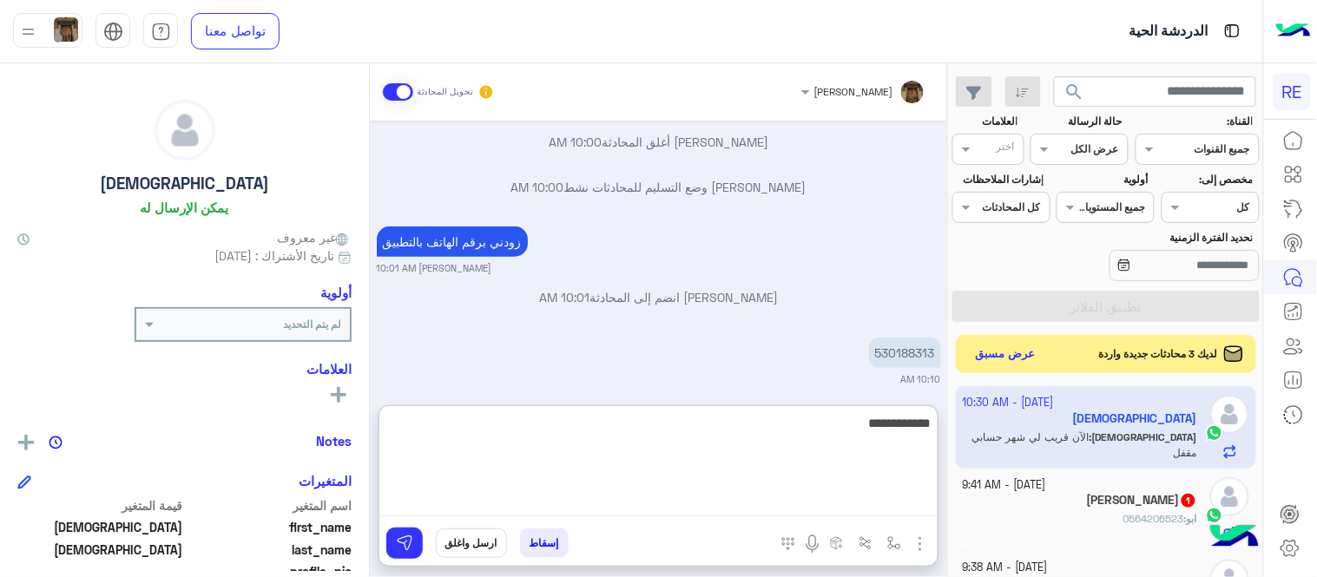
type textarea "**********"
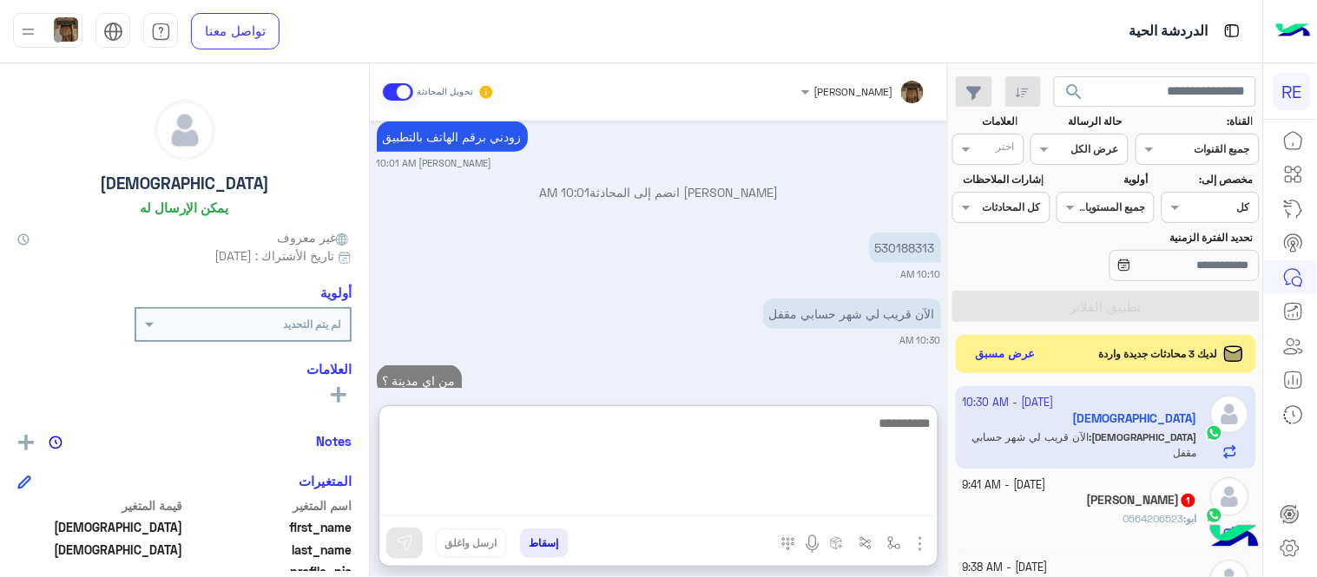
click at [758, 354] on div "[DATE] باقي حسابي مقفل 06:46 AM تم إعادة توجيه المحادثة. للعودة إلي الرد الالي،…" at bounding box center [658, 254] width 577 height 267
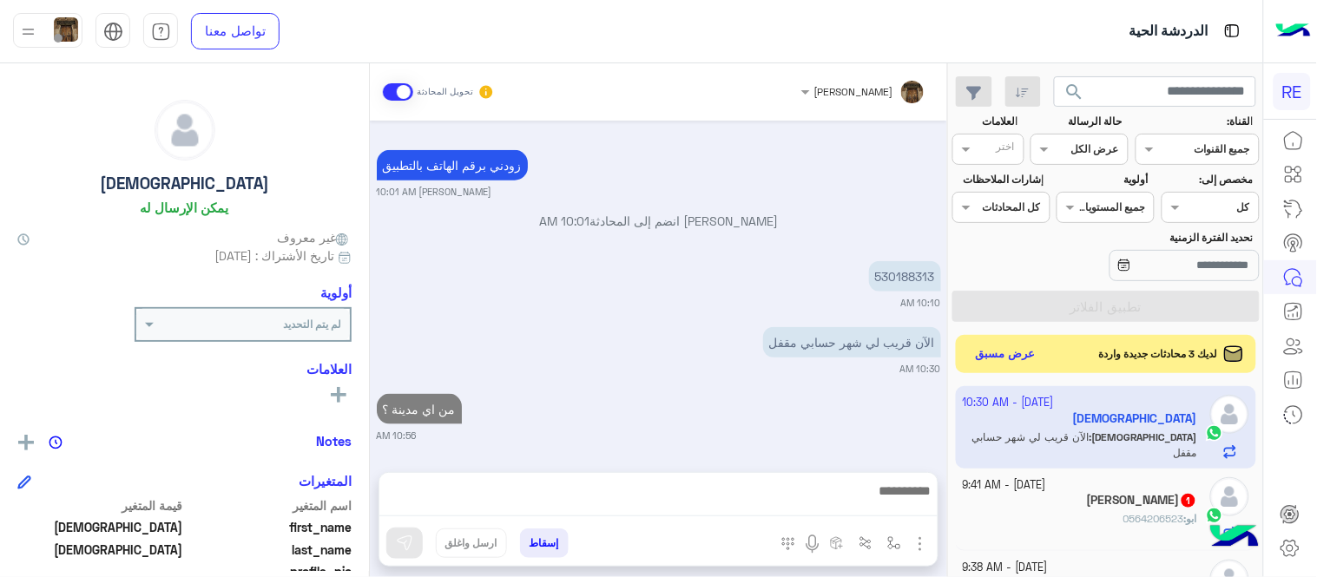
scroll to position [356, 0]
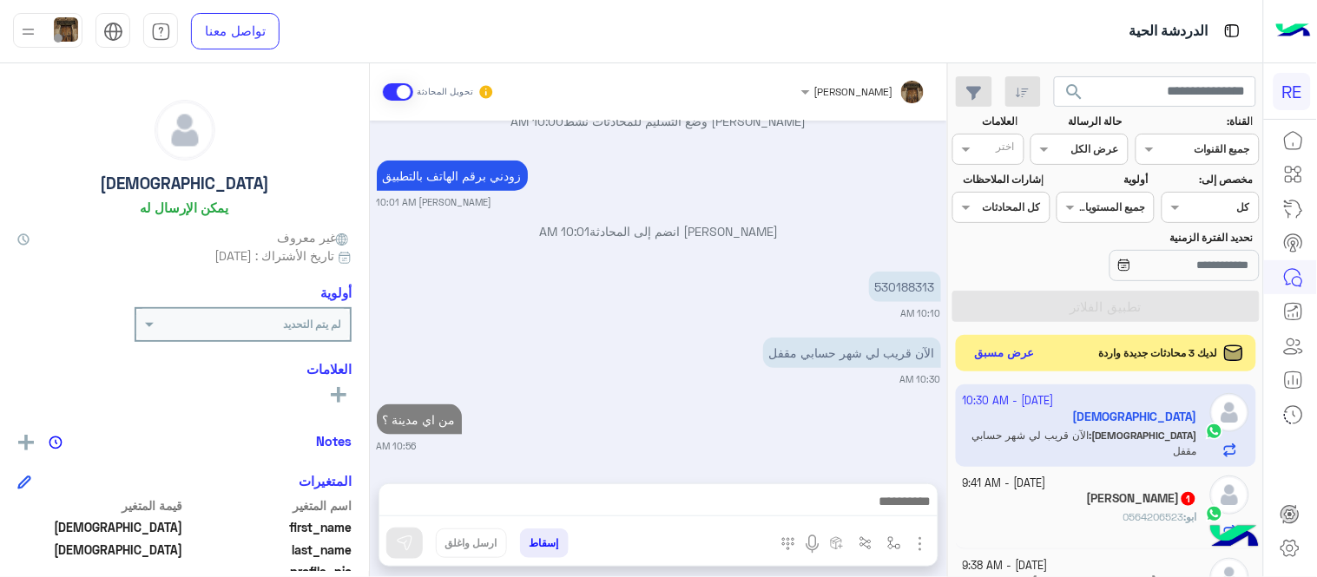
click at [1010, 360] on button "عرض مسبق" at bounding box center [1005, 353] width 73 height 23
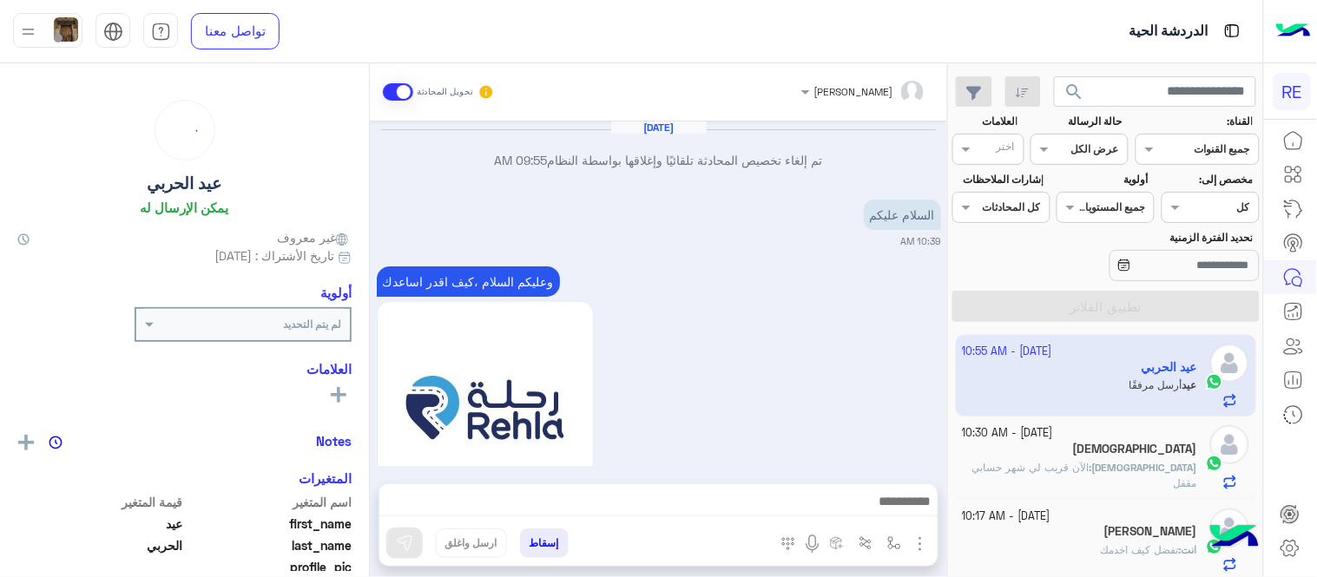
scroll to position [1037, 0]
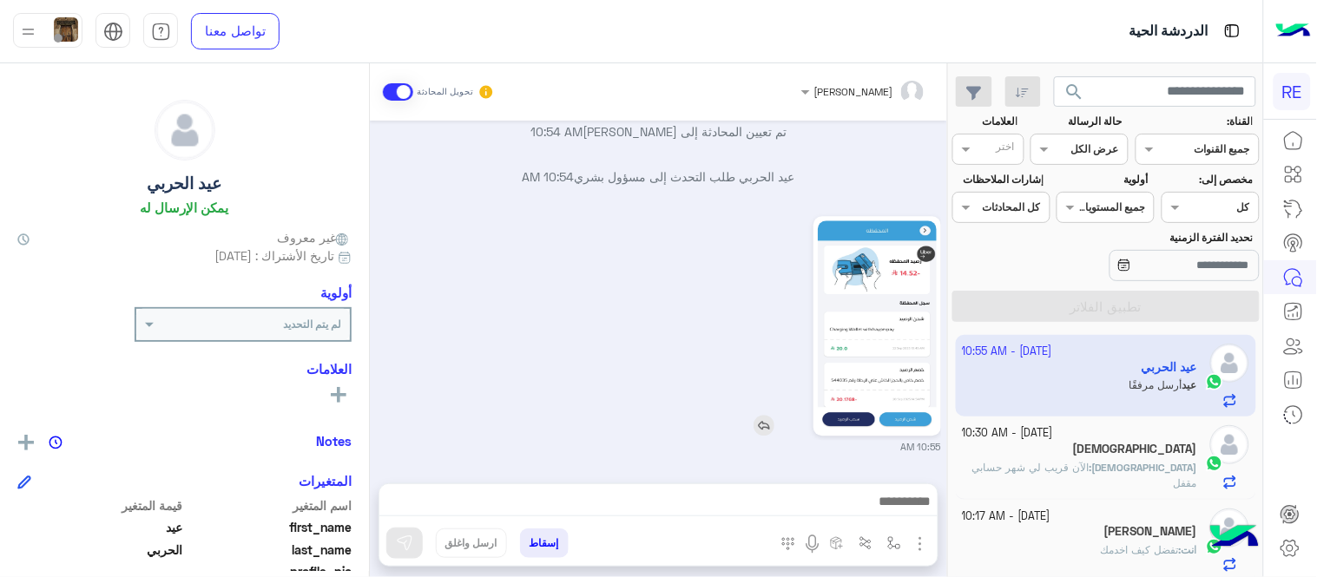
click at [865, 337] on img at bounding box center [877, 325] width 119 height 211
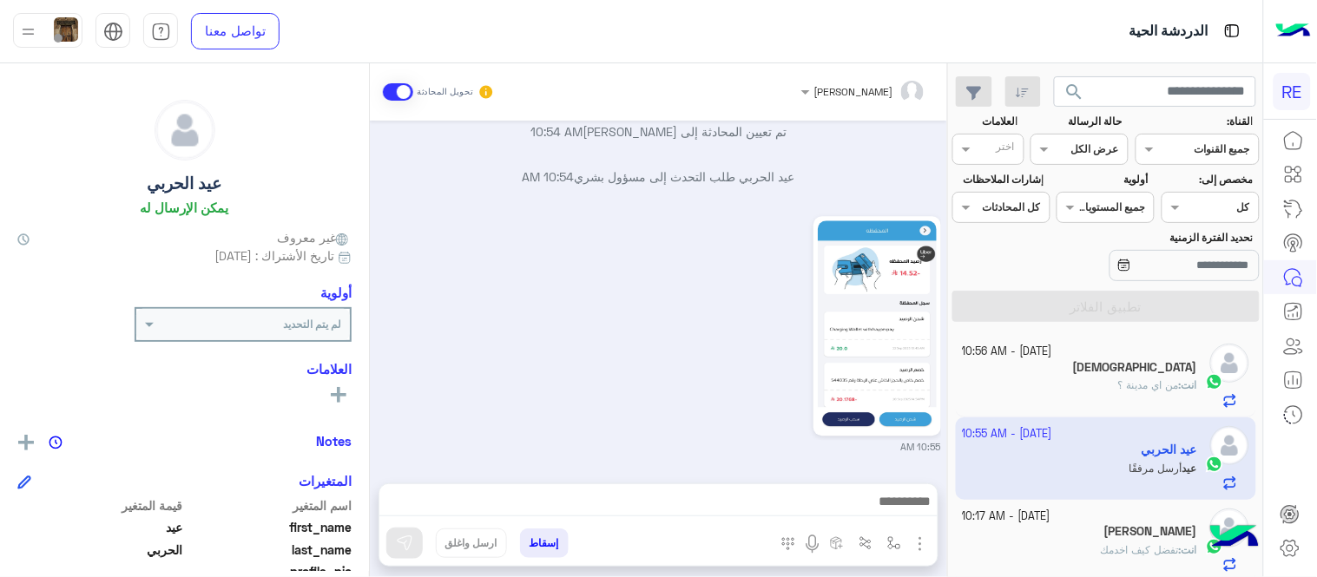
click at [600, 506] on textarea at bounding box center [658, 503] width 558 height 26
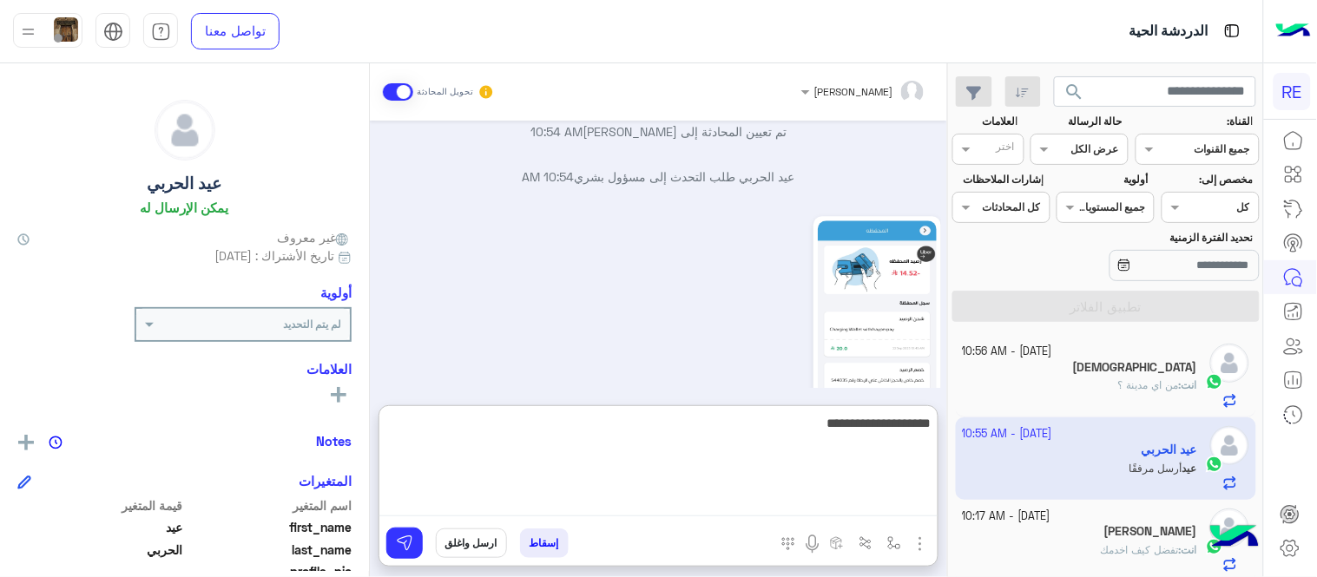
type textarea "**********"
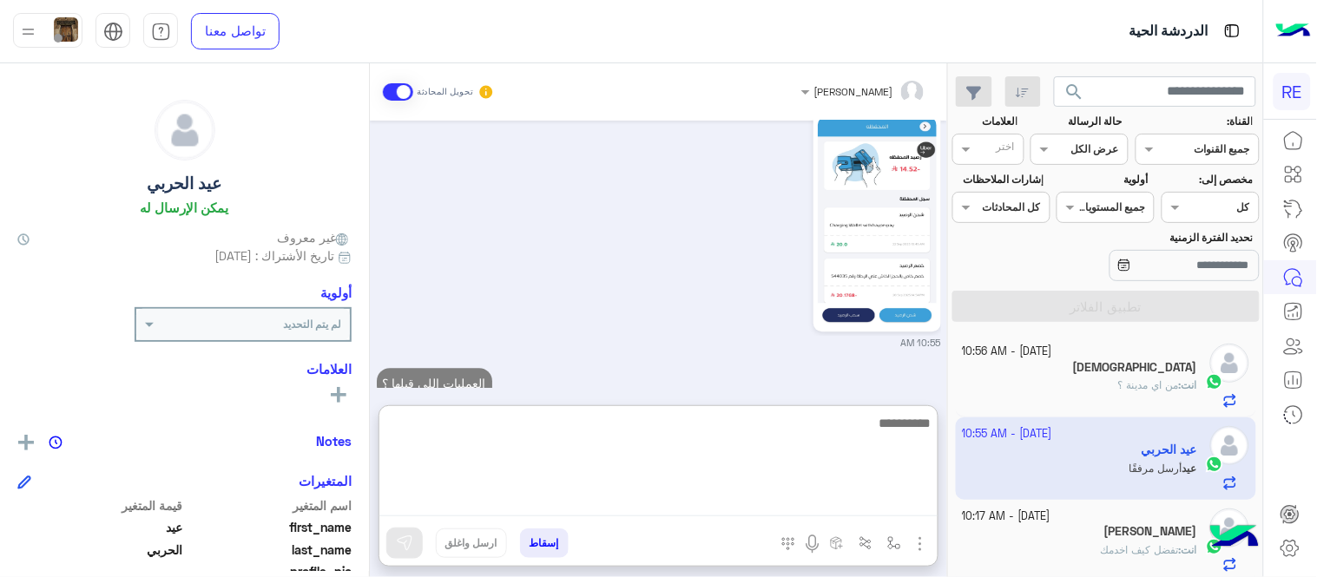
click at [625, 290] on div "10:55 AM" at bounding box center [659, 229] width 564 height 242
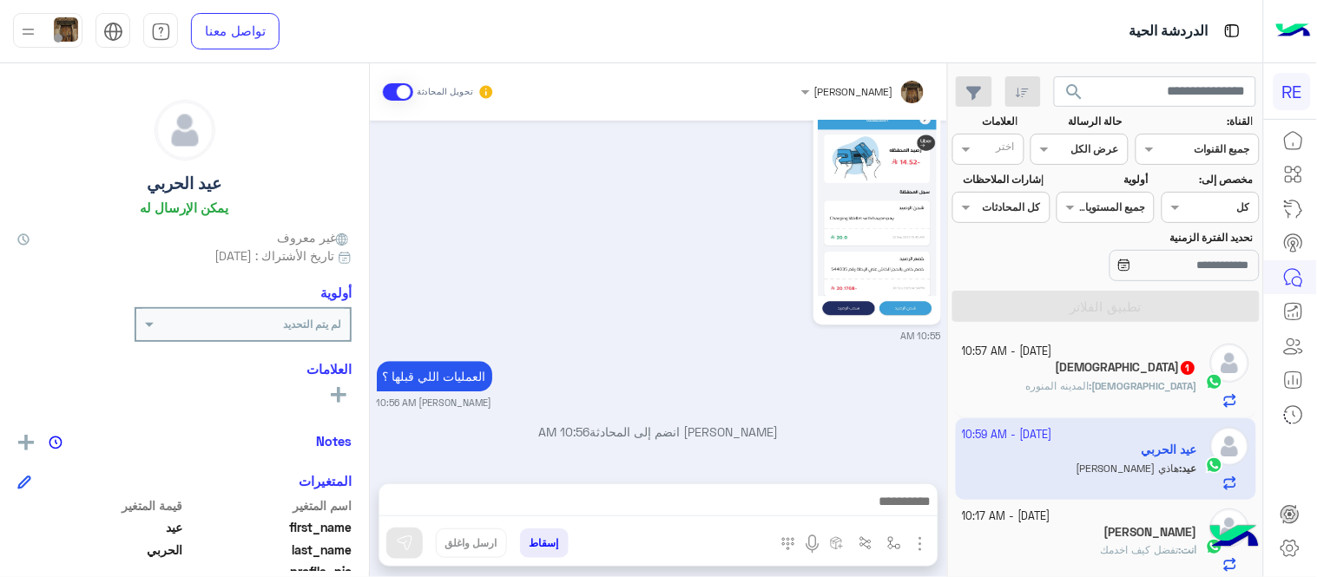
scroll to position [1372, 0]
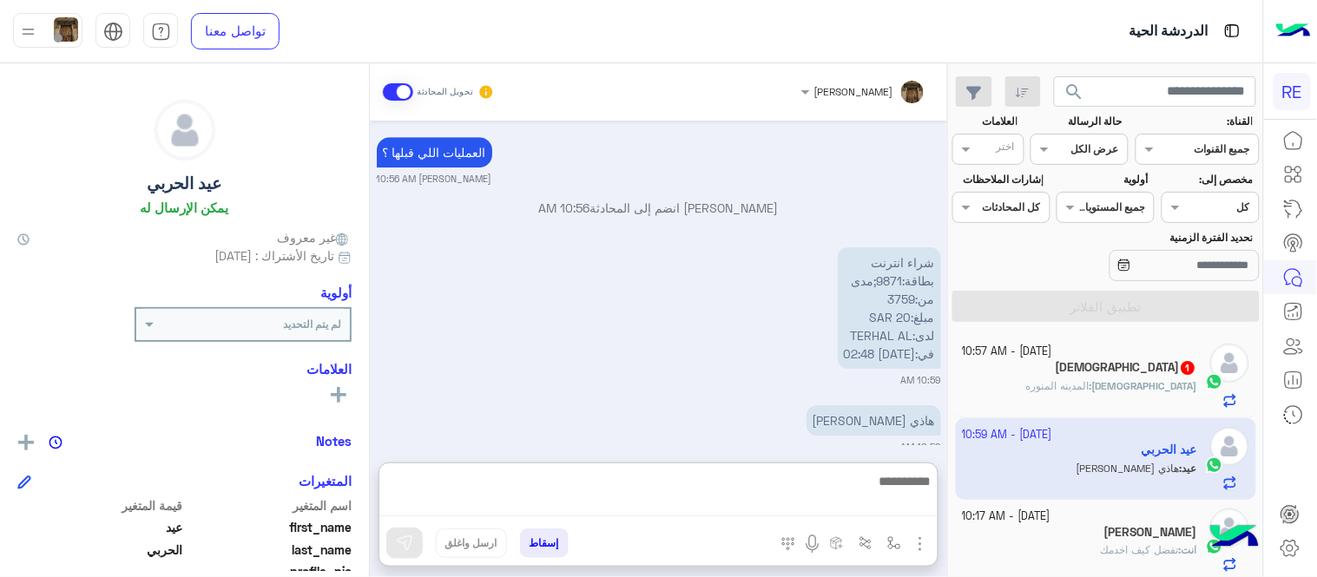
click at [706, 503] on textarea at bounding box center [658, 493] width 558 height 46
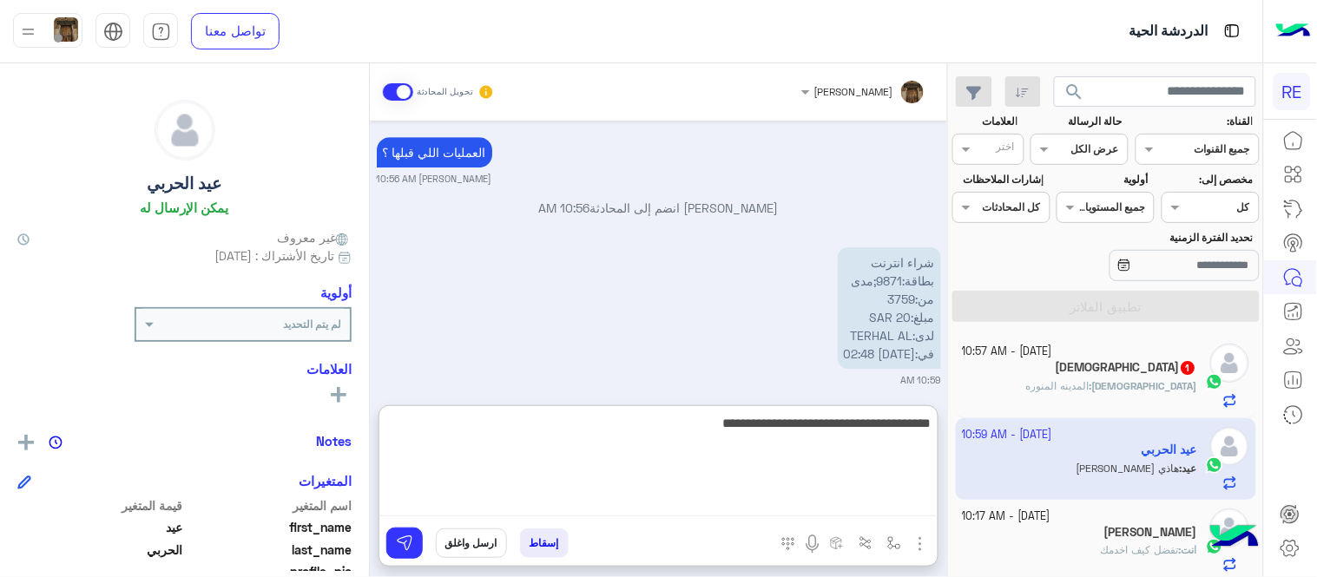
type textarea "**********"
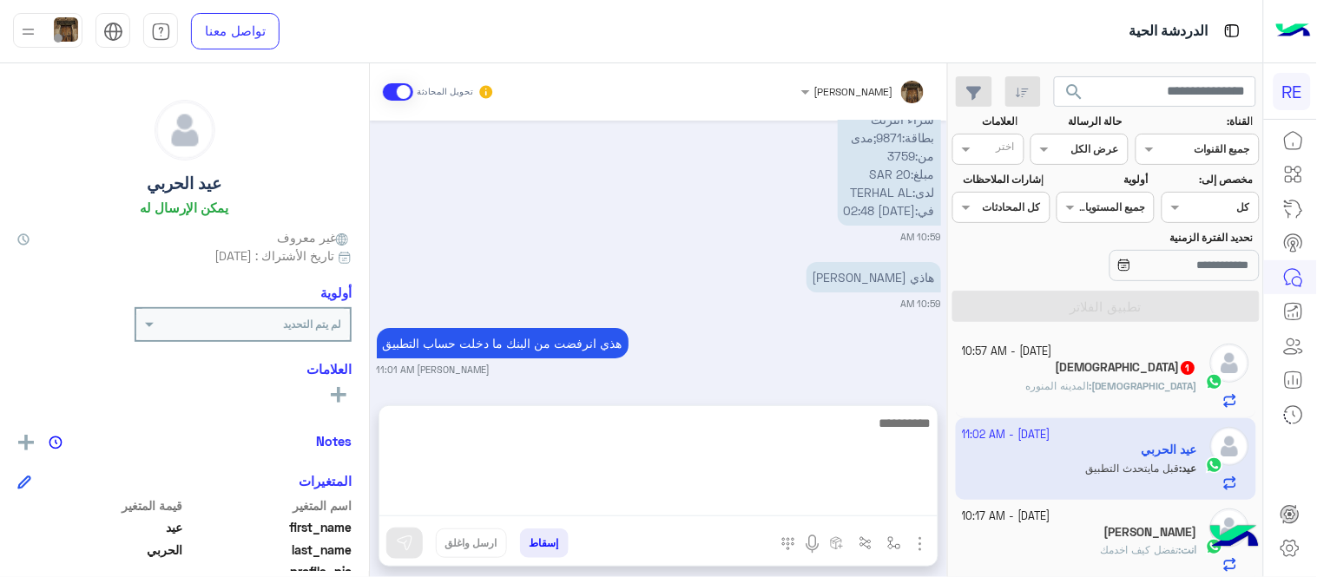
scroll to position [1571, 0]
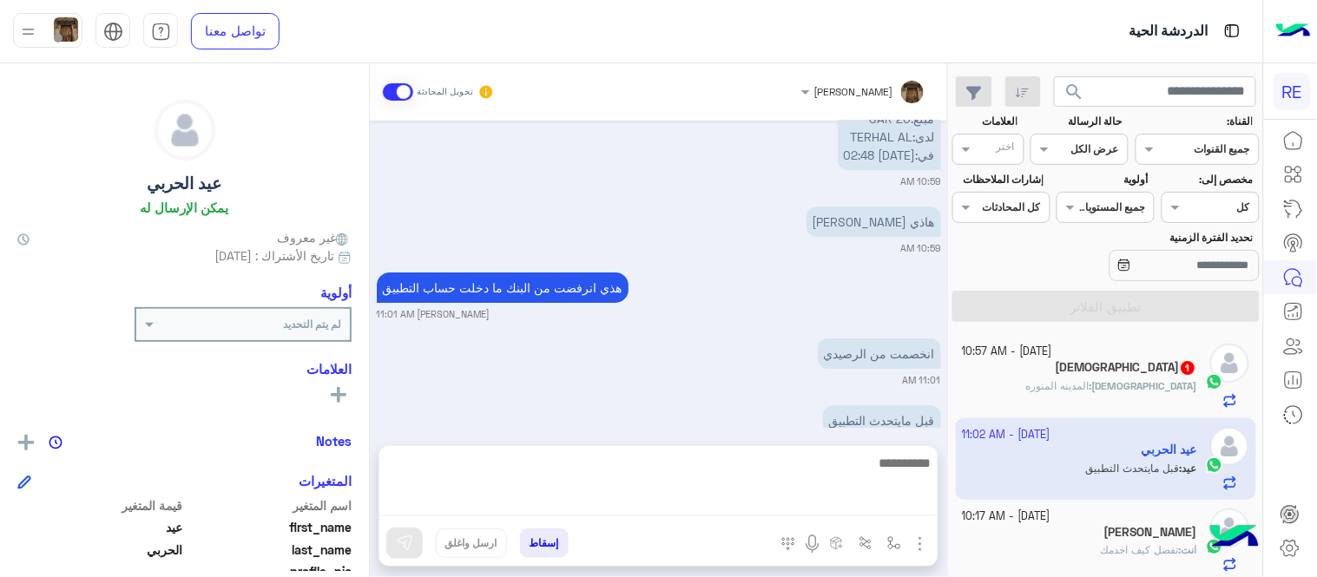
click at [699, 214] on div "هاذي اللي مانزلت 10:59 AM" at bounding box center [659, 228] width 564 height 53
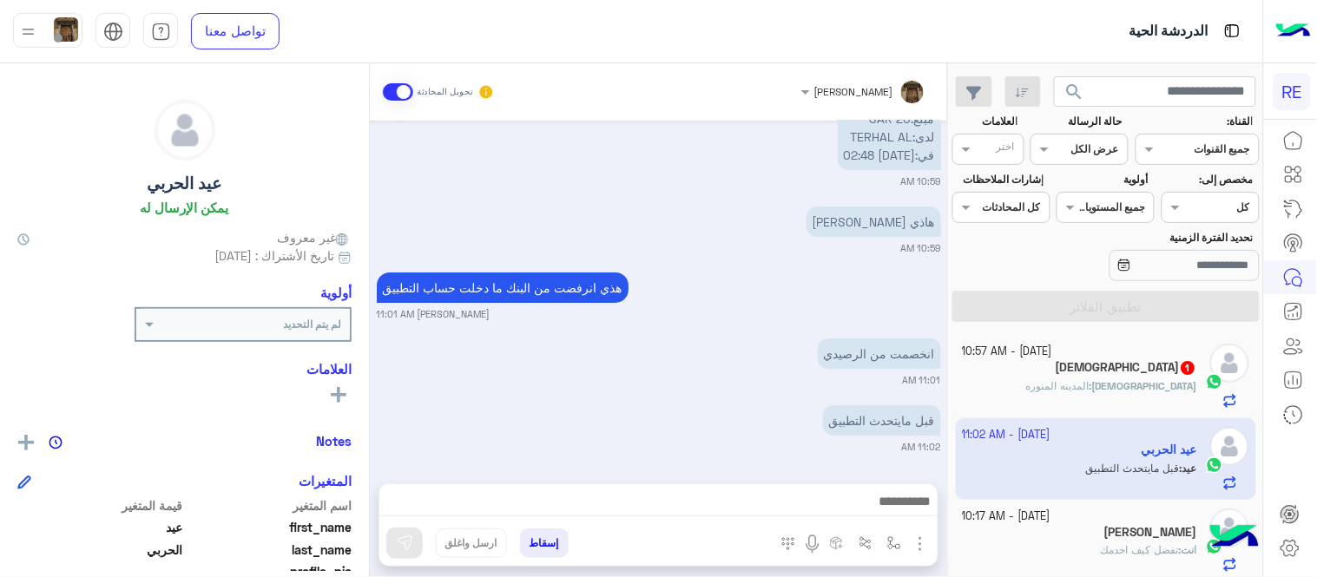
click at [897, 368] on div "انخصمت من الرصيدي" at bounding box center [830, 353] width 222 height 39
click at [793, 500] on textarea at bounding box center [658, 493] width 558 height 46
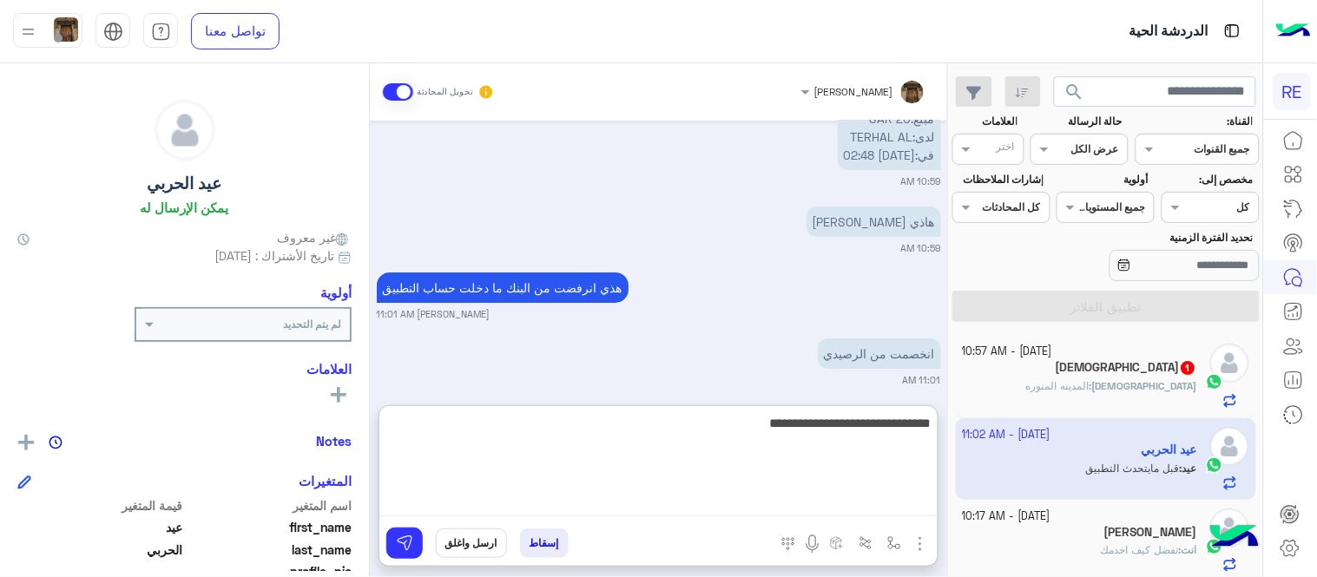
type textarea "**********"
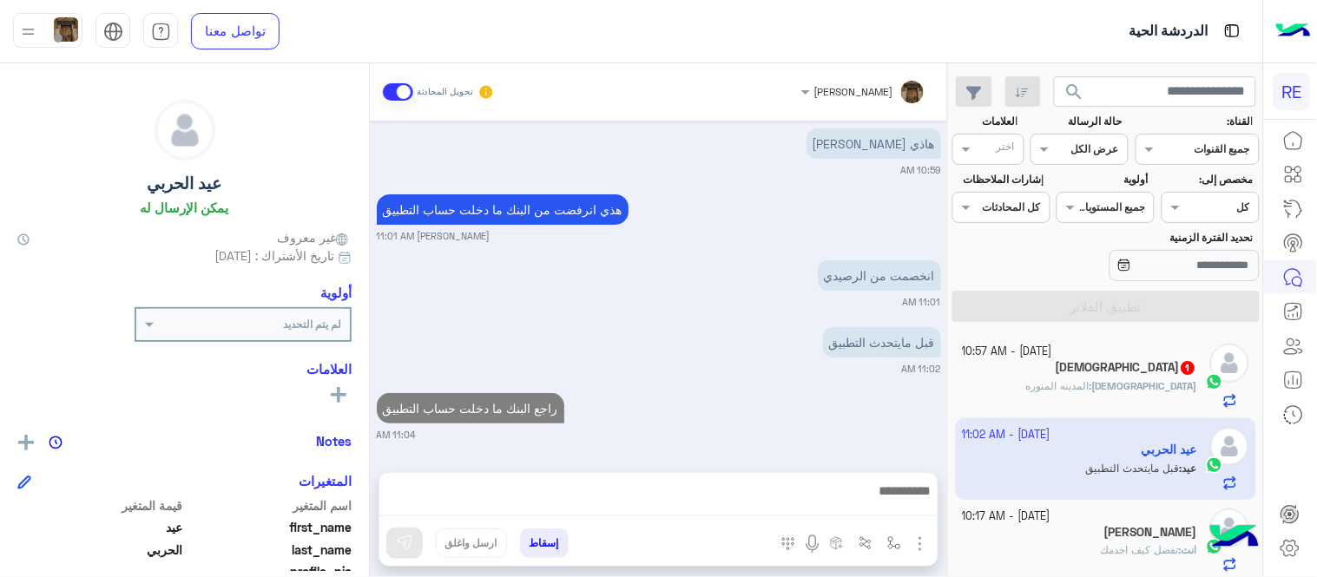
click at [965, 334] on div "[DATE] - 10:57 AM [DEMOGRAPHIC_DATA] 1 [DEMOGRAPHIC_DATA] : المدينه المنوره [DA…" at bounding box center [1106, 456] width 314 height 255
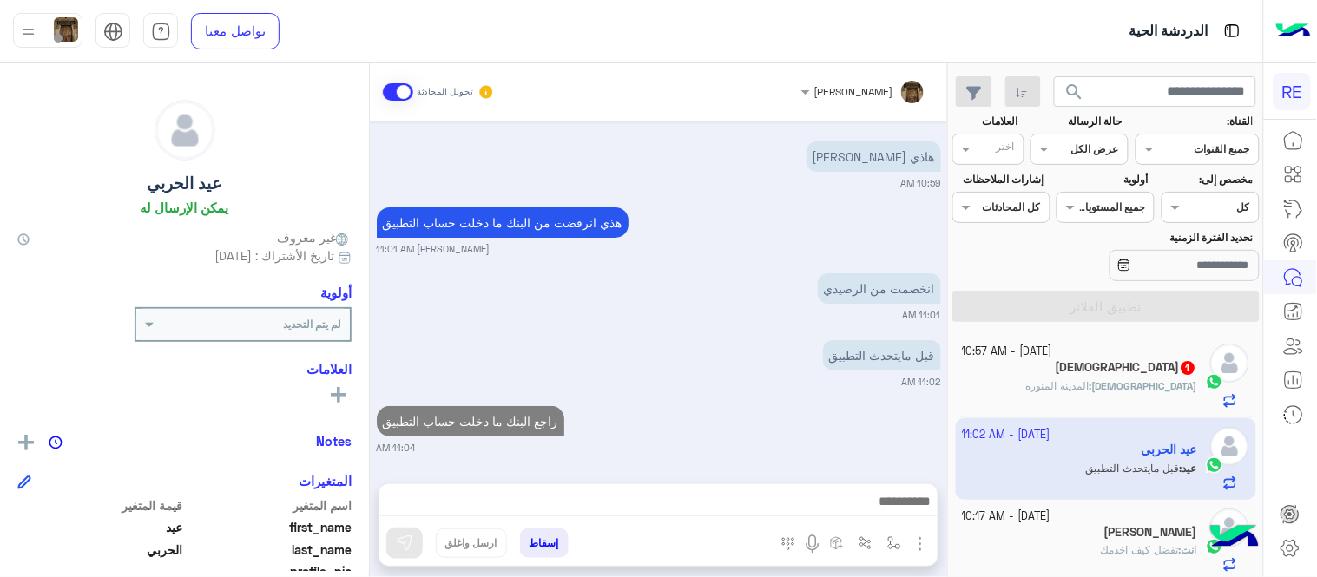
click at [1036, 378] on div "[DEMOGRAPHIC_DATA] : المدينه المنوره" at bounding box center [1080, 393] width 235 height 30
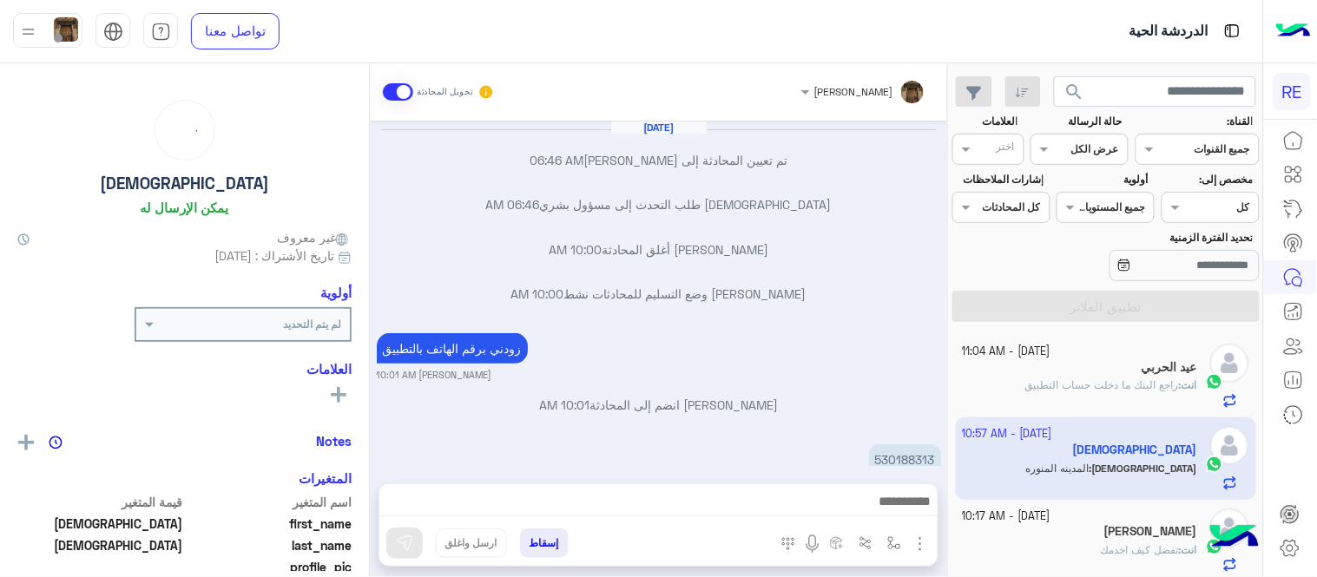
scroll to position [240, 0]
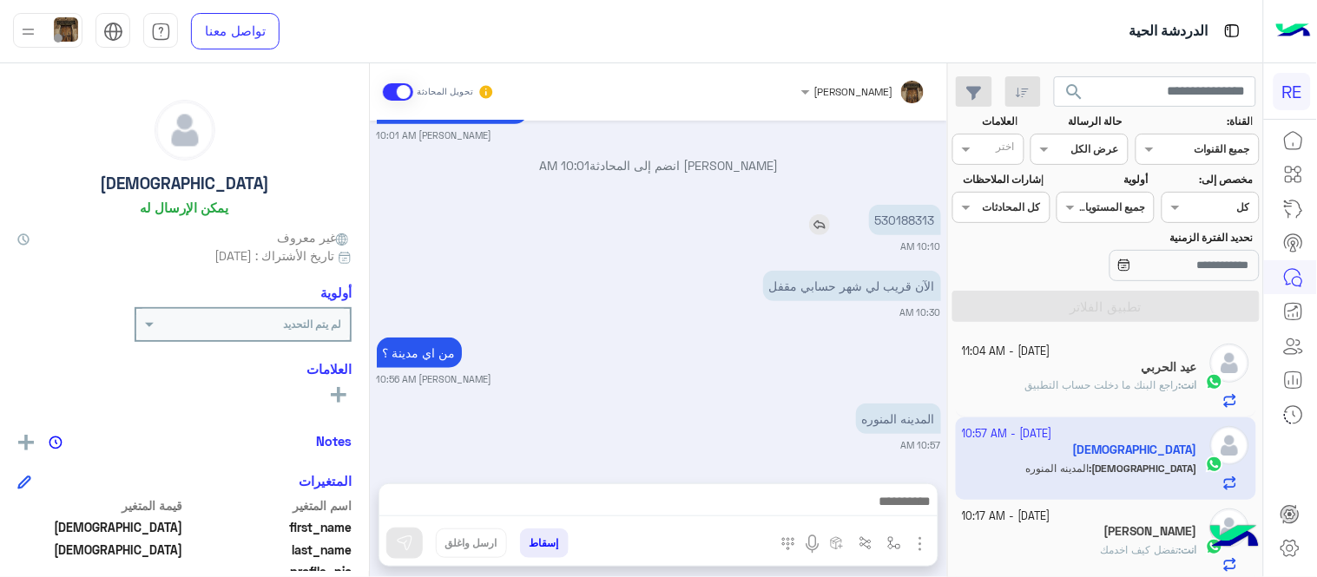
click at [892, 227] on p "530188313" at bounding box center [905, 220] width 72 height 30
copy p "530188313"
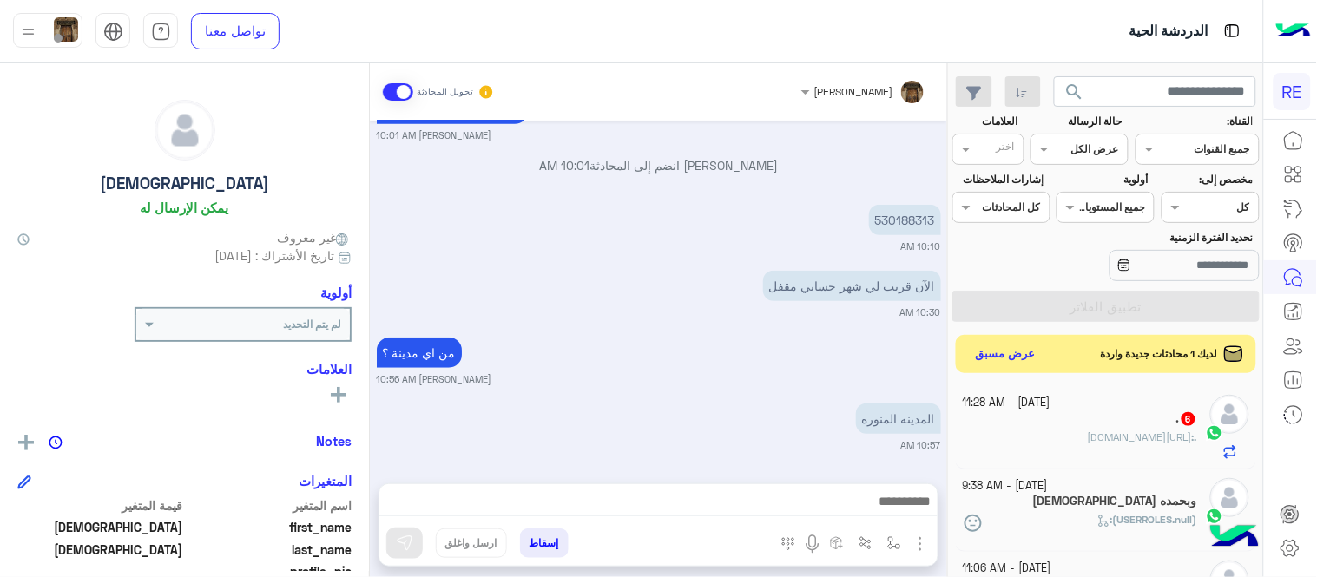
click at [740, 510] on textarea at bounding box center [658, 503] width 558 height 26
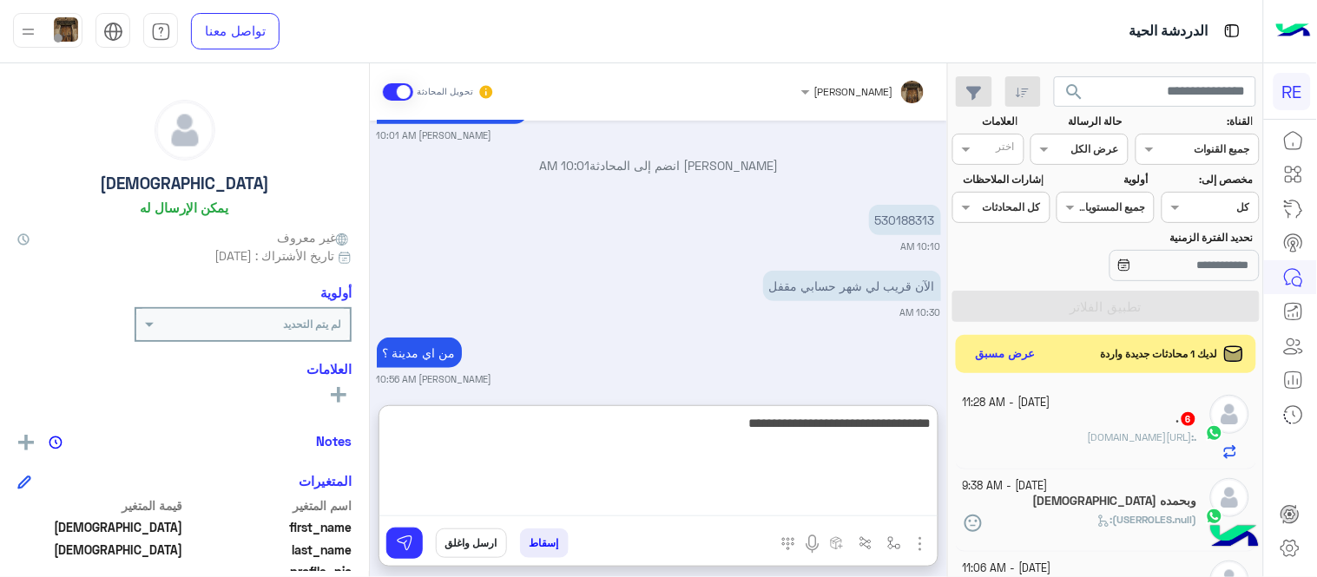
type textarea "**********"
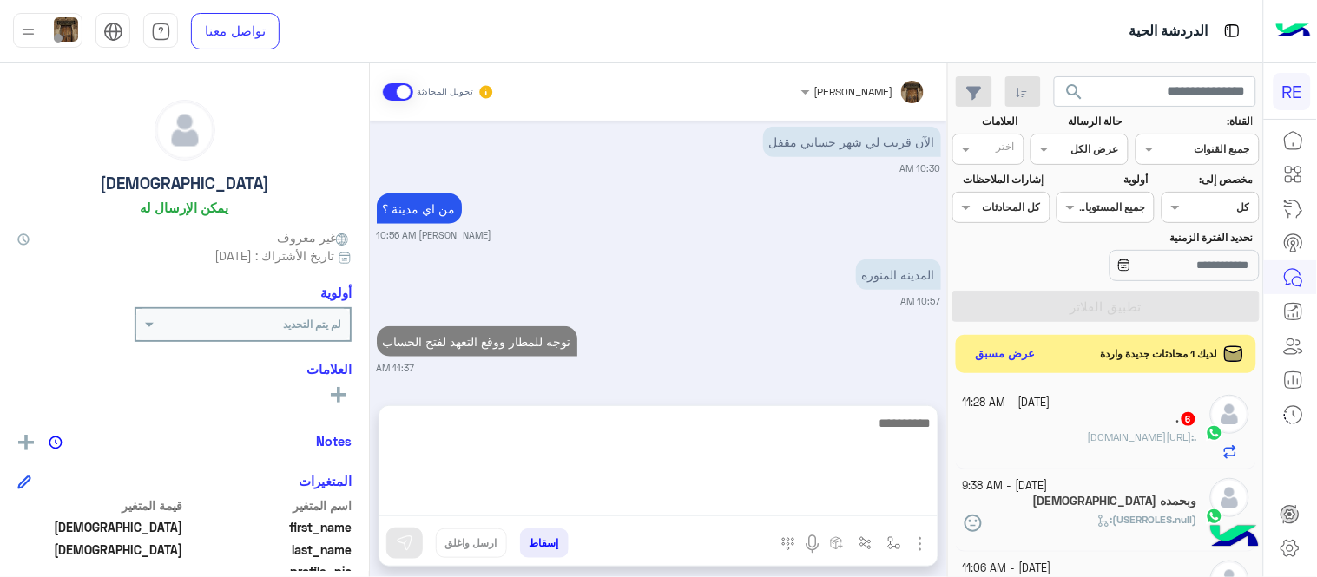
scroll to position [306, 0]
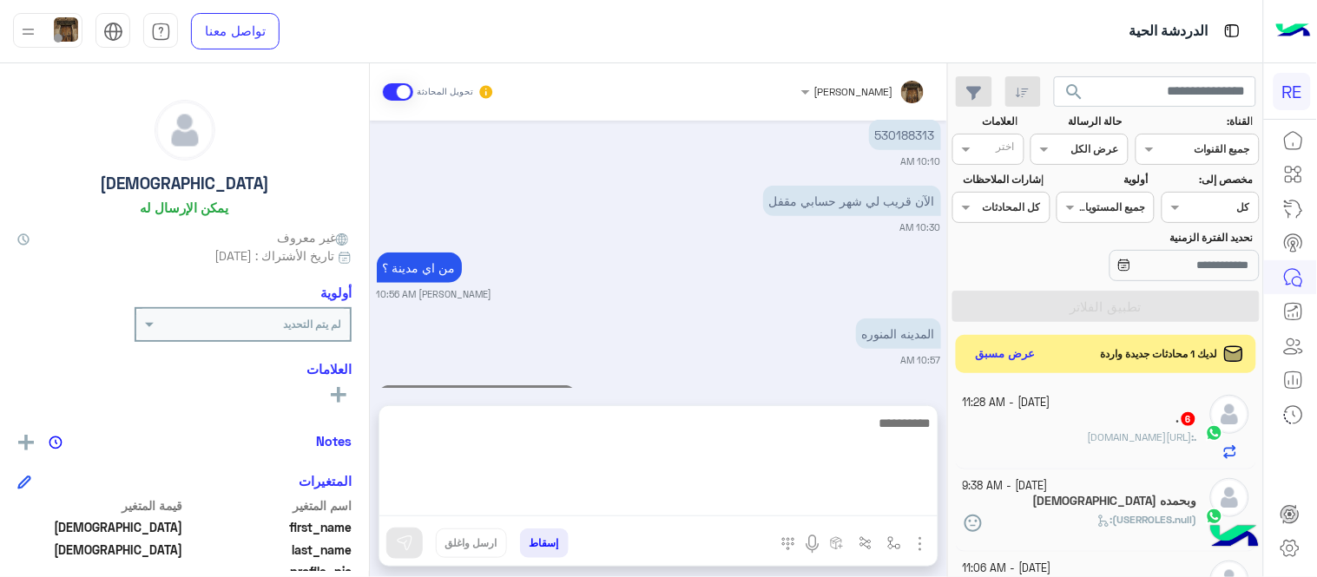
click at [793, 358] on div "[DATE] [DEMOGRAPHIC_DATA] طلب التحدث إلى مسؤول بشري 06:46 AM تم تعيين المحادثة …" at bounding box center [658, 254] width 577 height 267
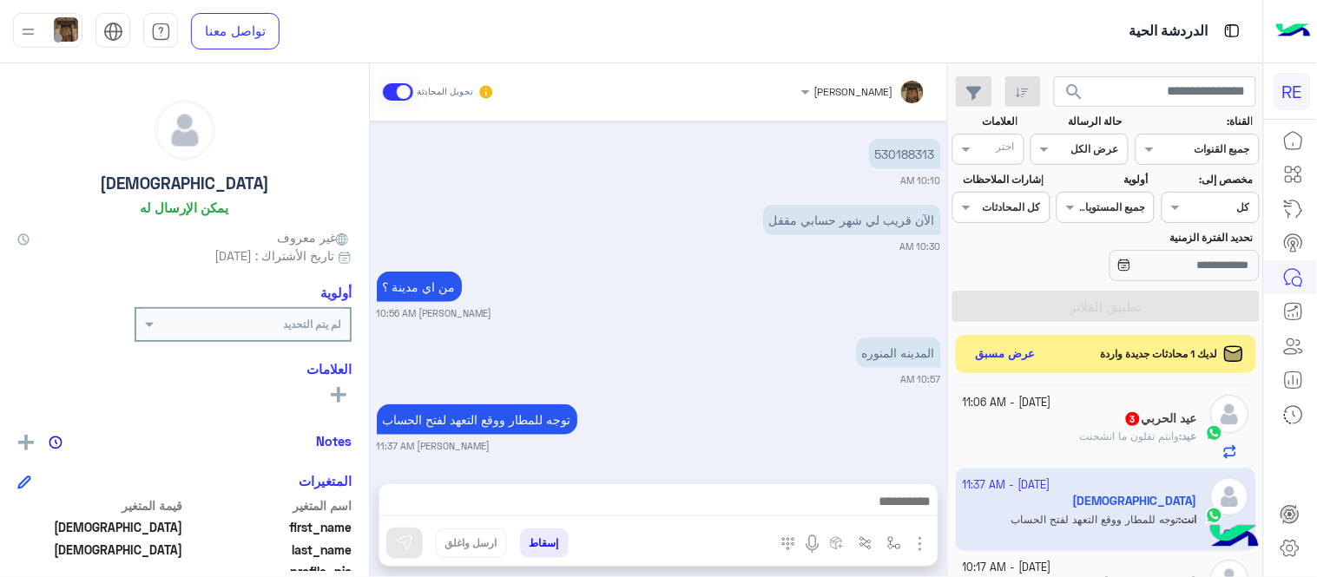
scroll to position [167, 0]
click at [1018, 426] on div "عيد الحربي 3" at bounding box center [1080, 420] width 235 height 18
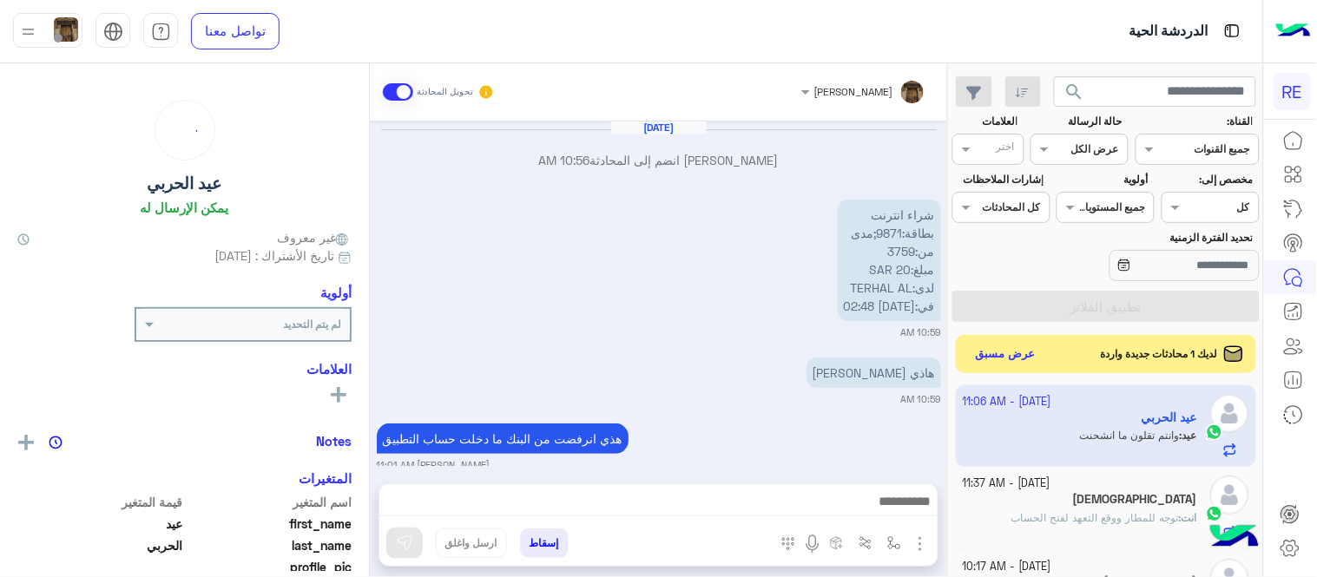
scroll to position [418, 0]
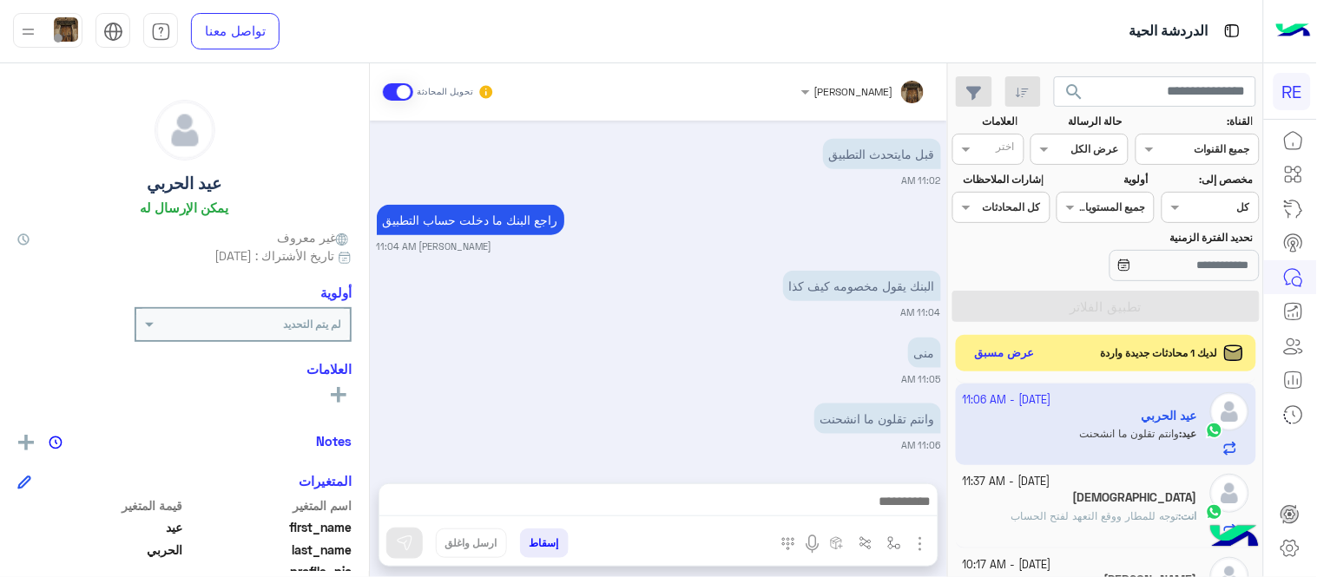
click at [1005, 361] on button "عرض مسبق" at bounding box center [1005, 353] width 73 height 23
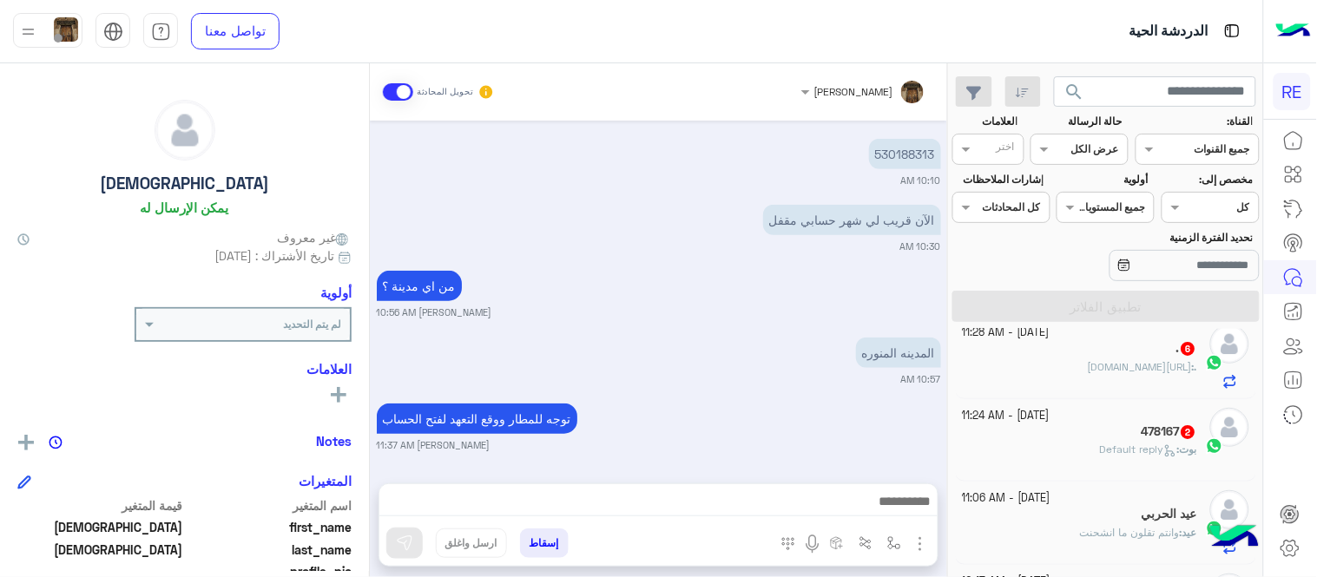
scroll to position [82, 0]
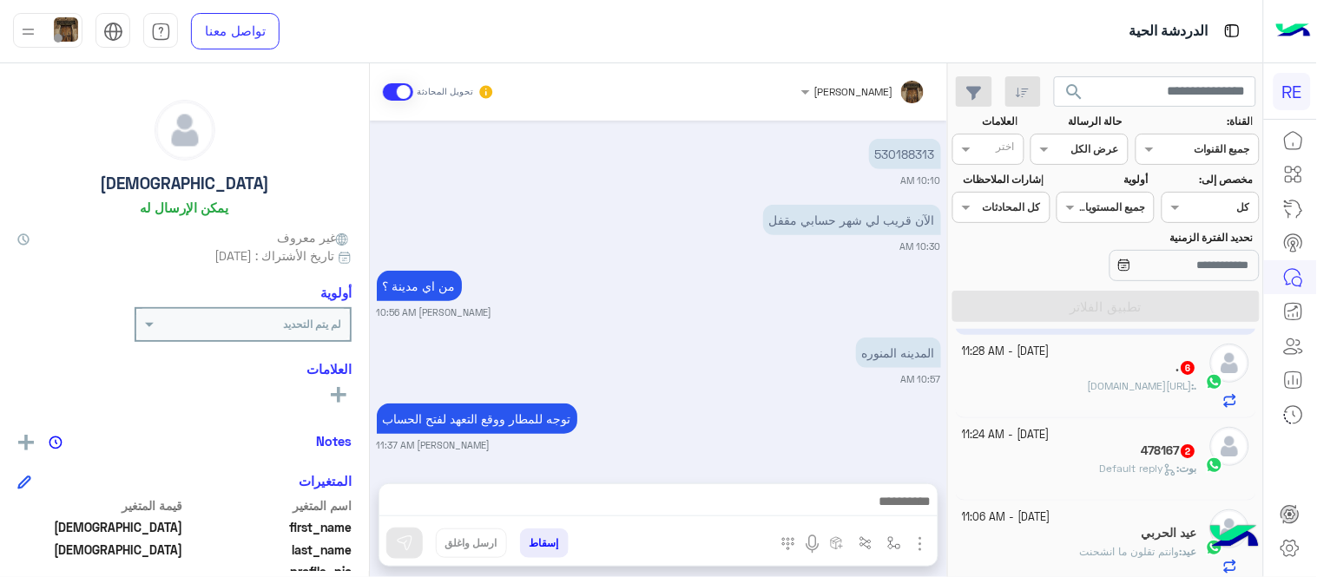
click at [1029, 457] on div "478167 2" at bounding box center [1080, 453] width 235 height 18
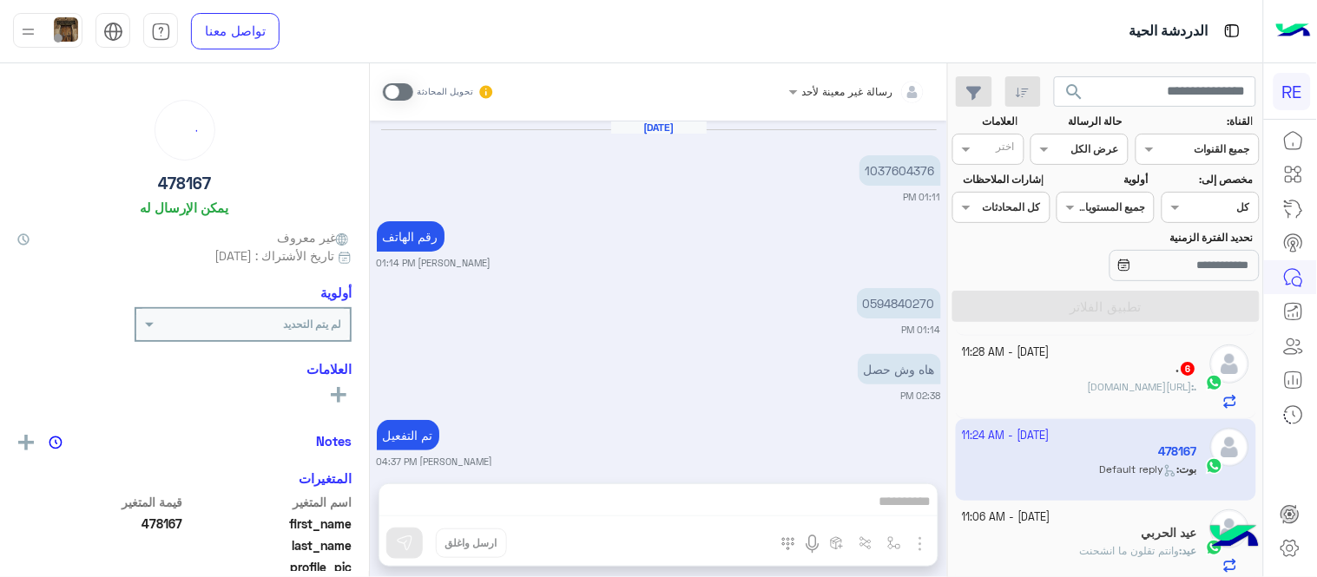
scroll to position [794, 0]
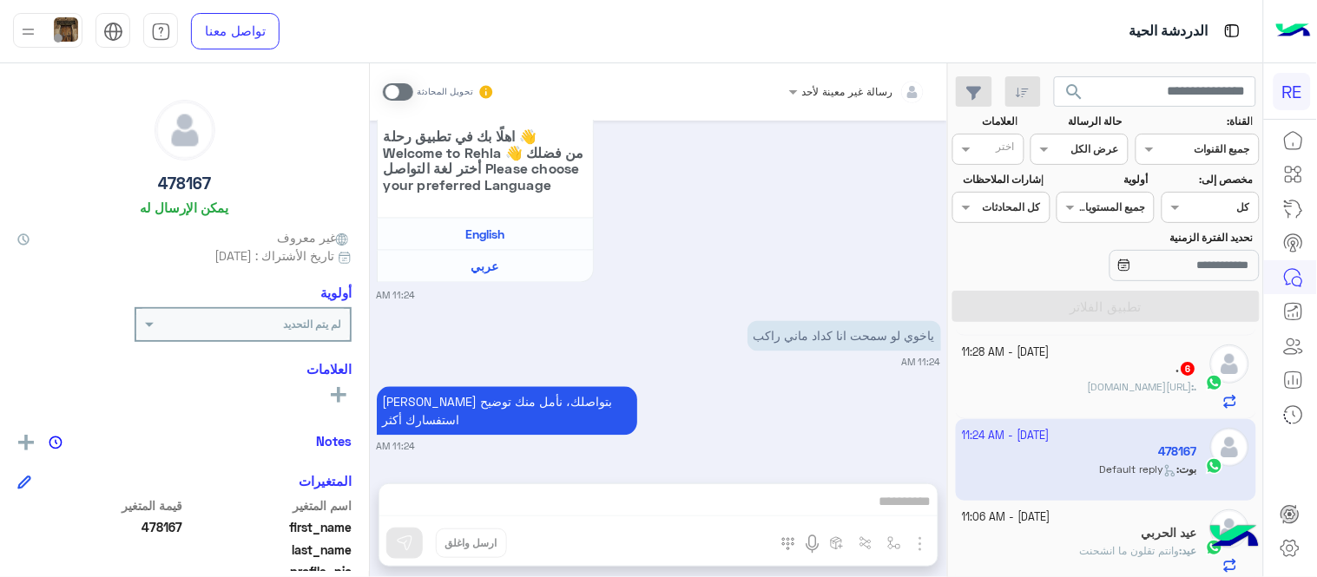
click at [397, 88] on span at bounding box center [398, 91] width 30 height 17
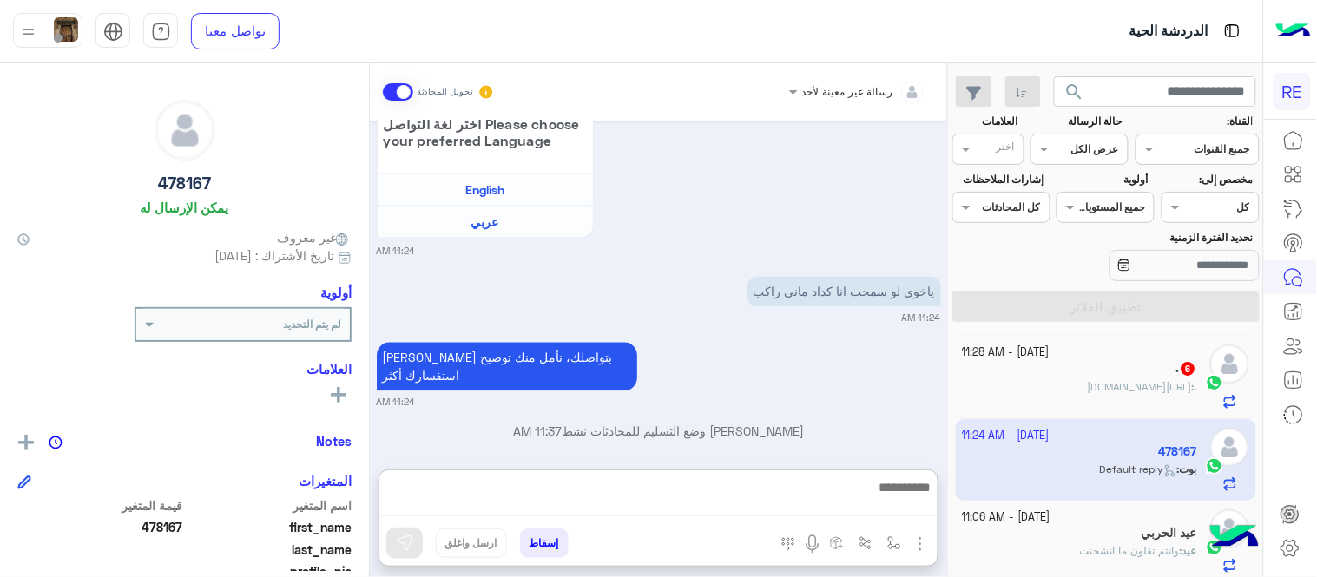
click at [786, 509] on textarea at bounding box center [658, 497] width 558 height 40
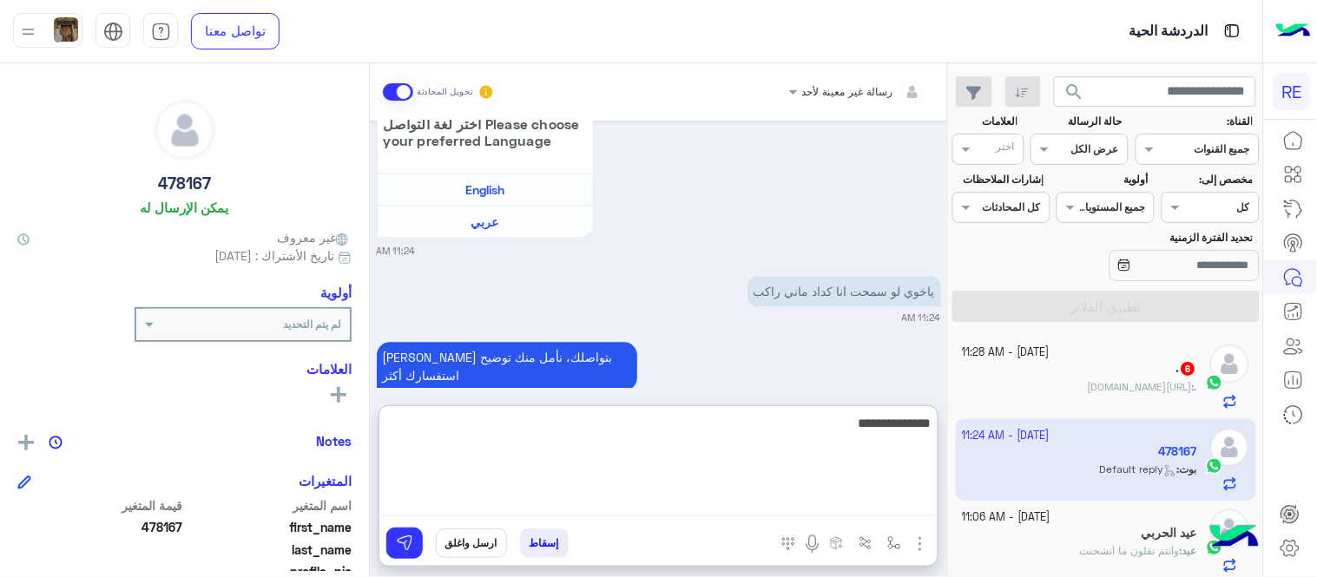
type textarea "**********"
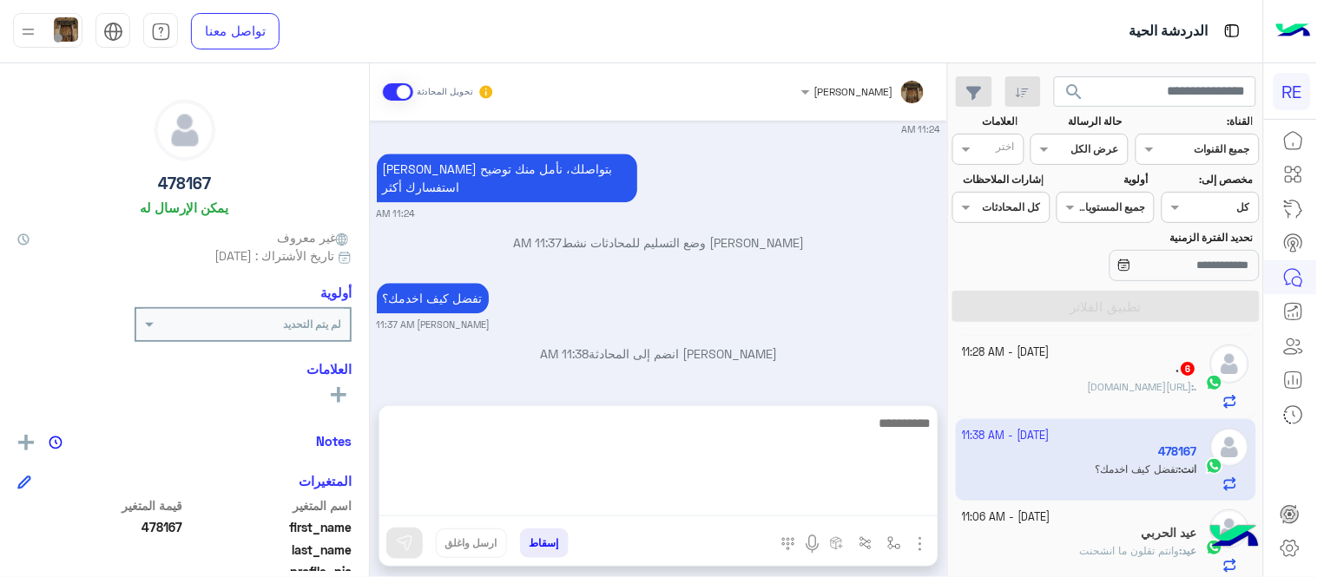
scroll to position [950, 0]
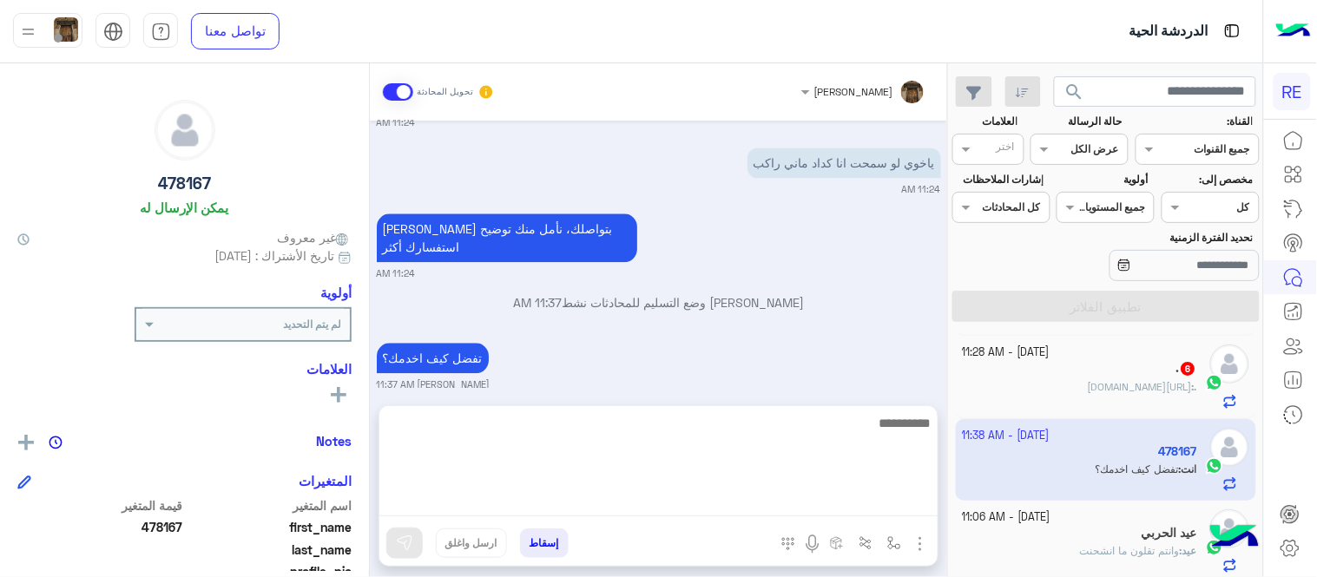
click at [839, 358] on div "[DATE] 1037604376 01:11 PM رقم الهاتف [PERSON_NAME] 01:14 PM 0594840270 01:14 P…" at bounding box center [658, 254] width 577 height 267
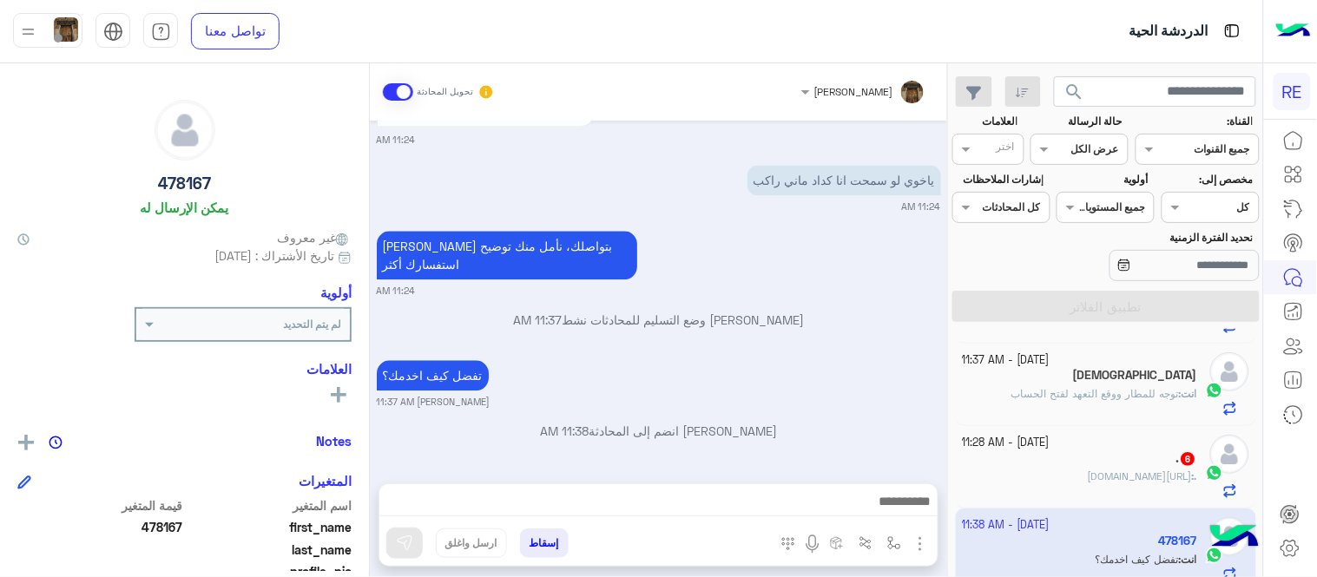
scroll to position [100, 0]
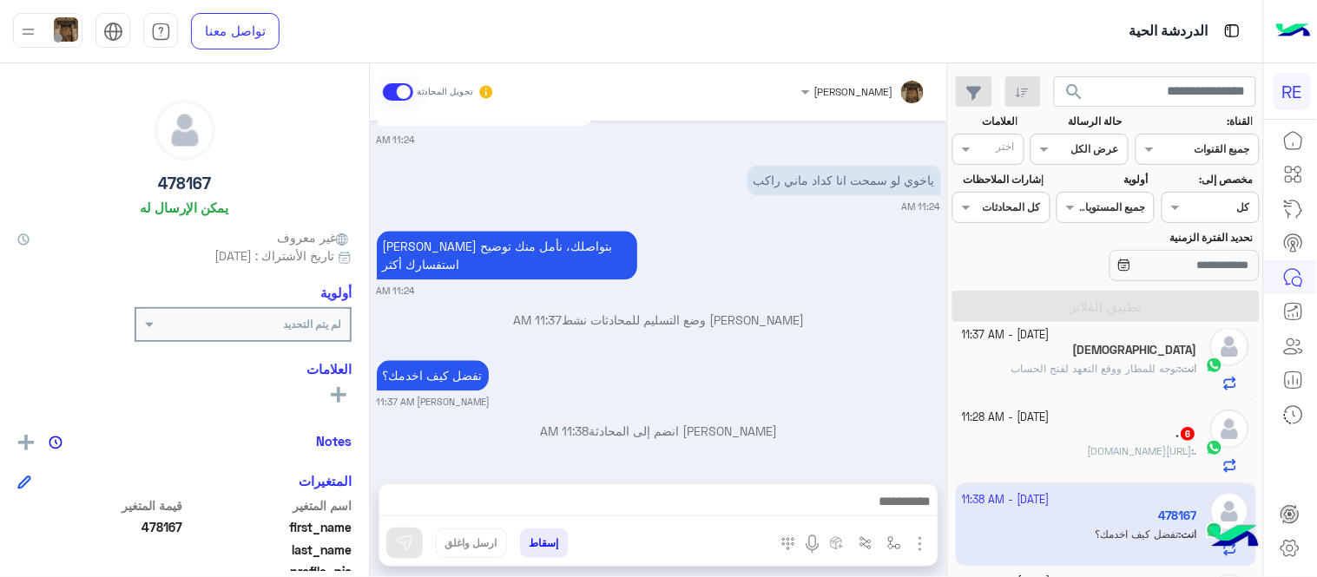
click at [1043, 452] on div ". : [URL][DOMAIN_NAME]" at bounding box center [1080, 459] width 235 height 30
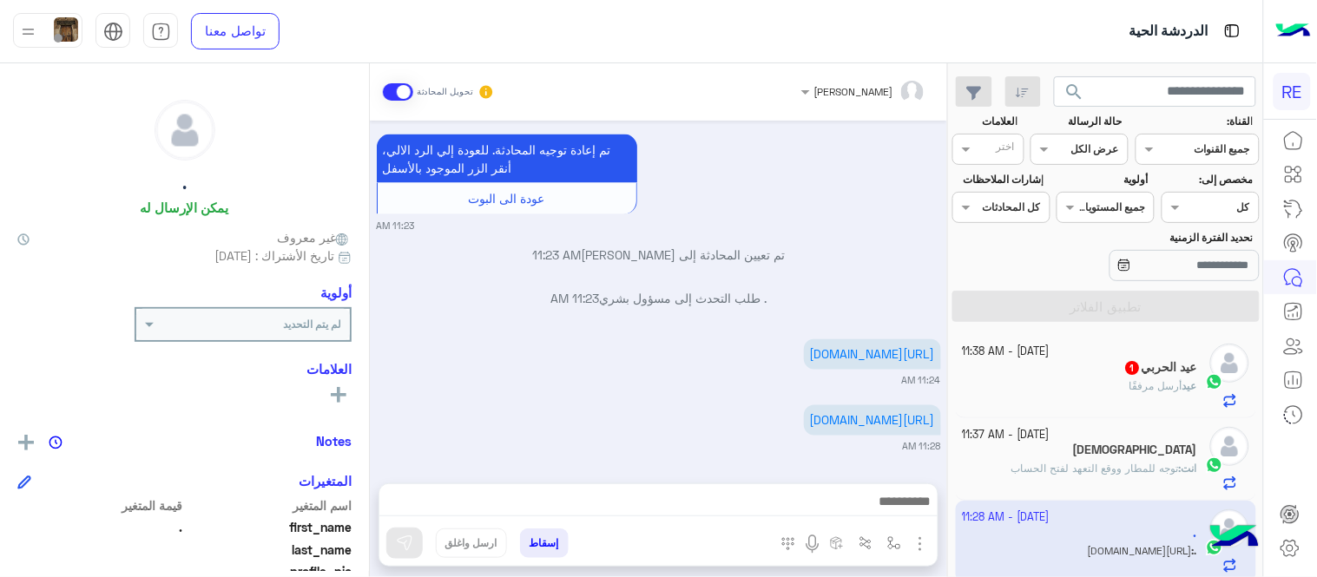
click at [1050, 370] on div "عيد الحربي 1" at bounding box center [1080, 369] width 235 height 18
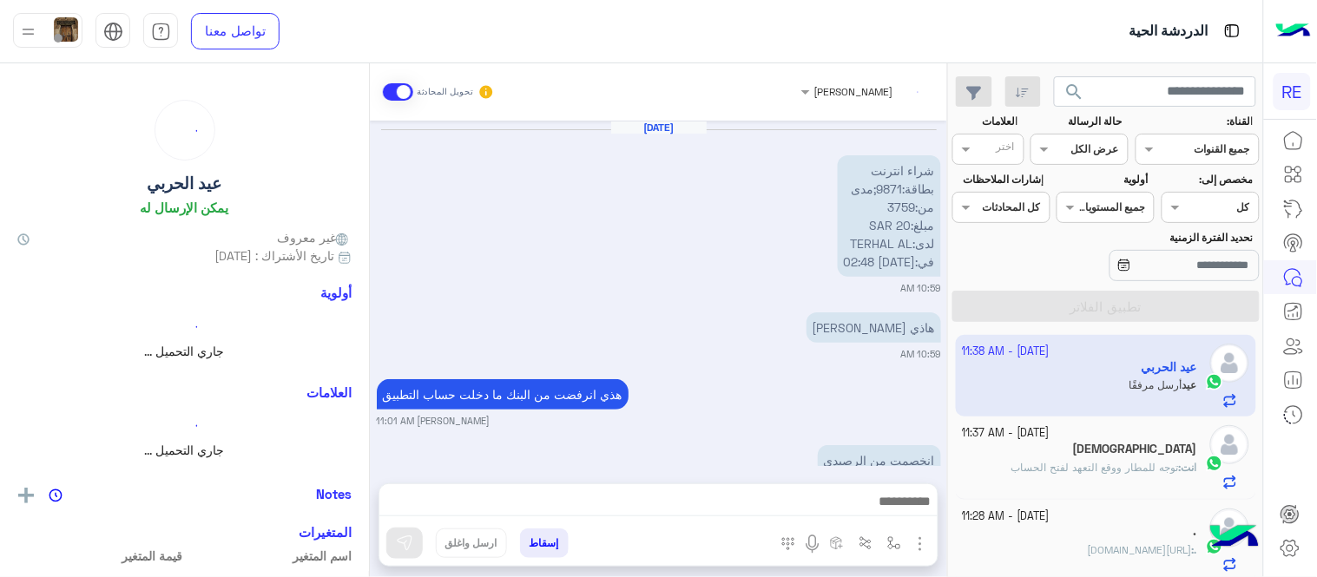
scroll to position [456, 0]
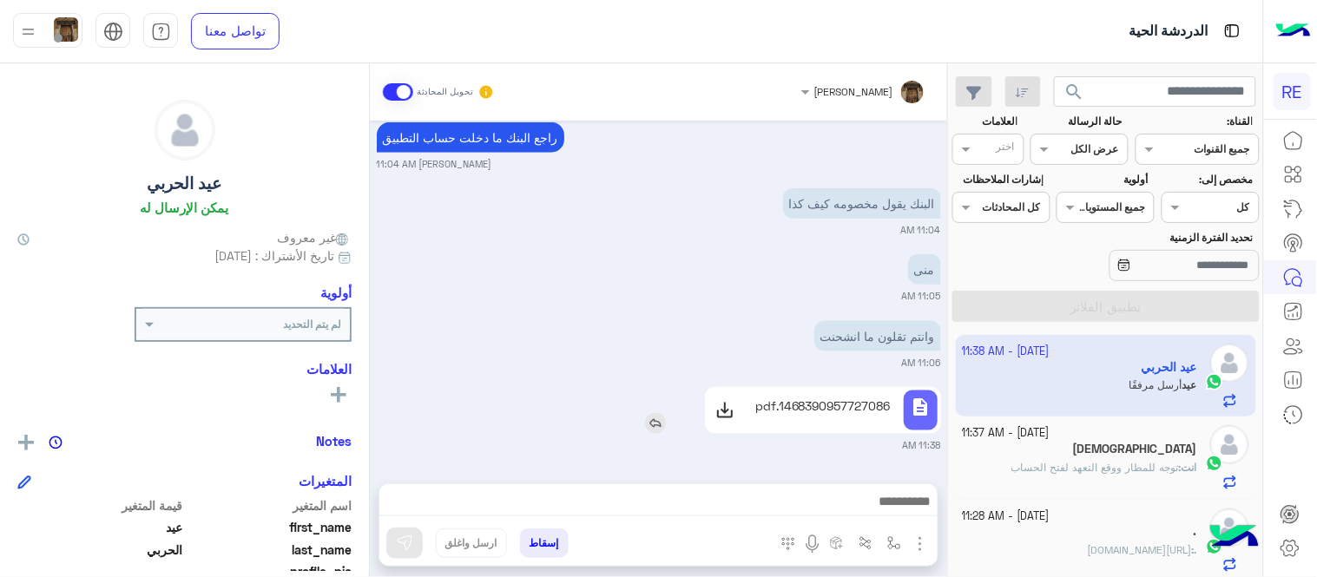
click at [809, 405] on p "1468390957727086.pdf" at bounding box center [822, 406] width 135 height 18
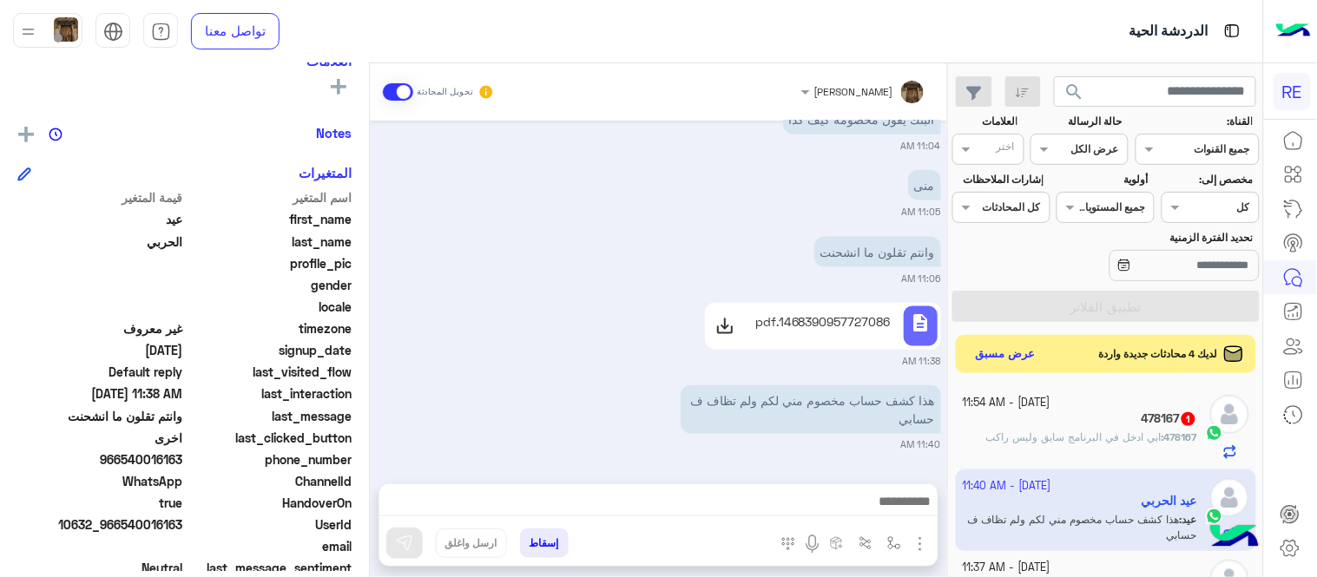
scroll to position [356, 0]
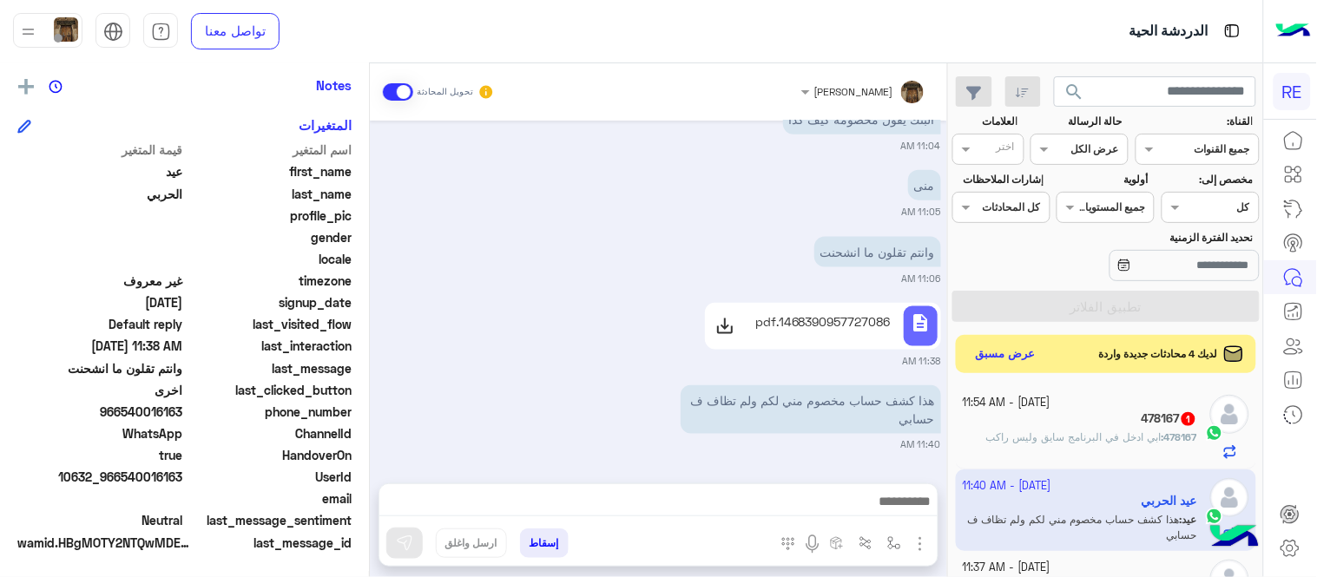
drag, startPoint x: 126, startPoint y: 413, endPoint x: 185, endPoint y: 411, distance: 59.1
click at [183, 411] on span "966540016163" at bounding box center [100, 412] width 166 height 18
copy span "540016163"
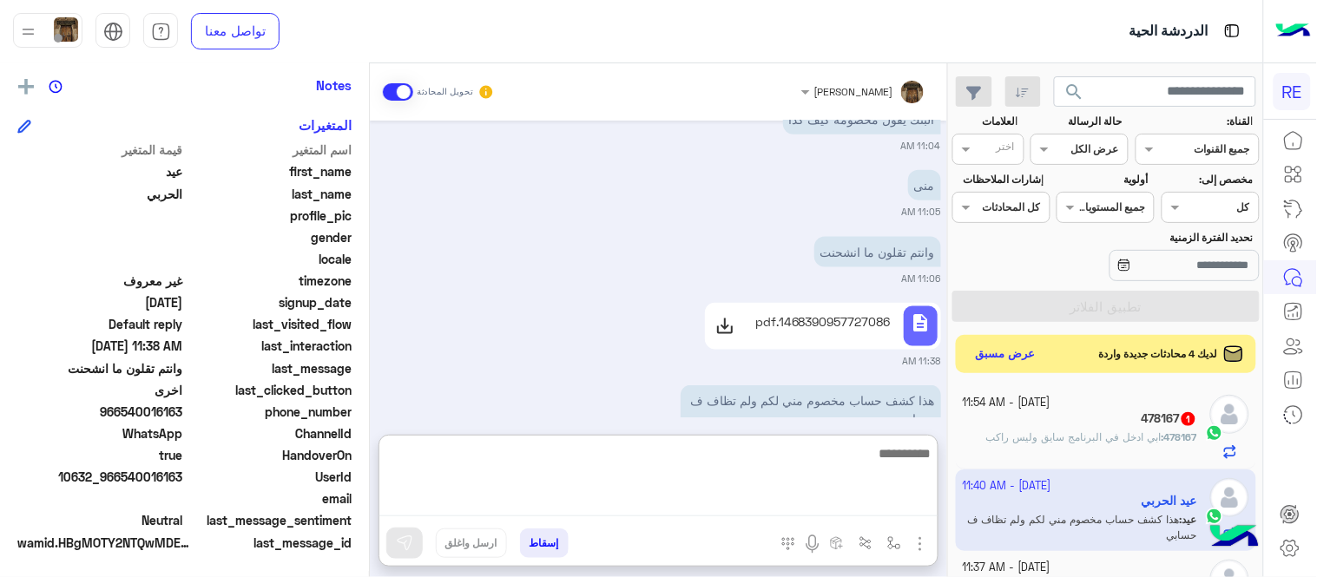
click at [656, 507] on textarea at bounding box center [658, 480] width 558 height 75
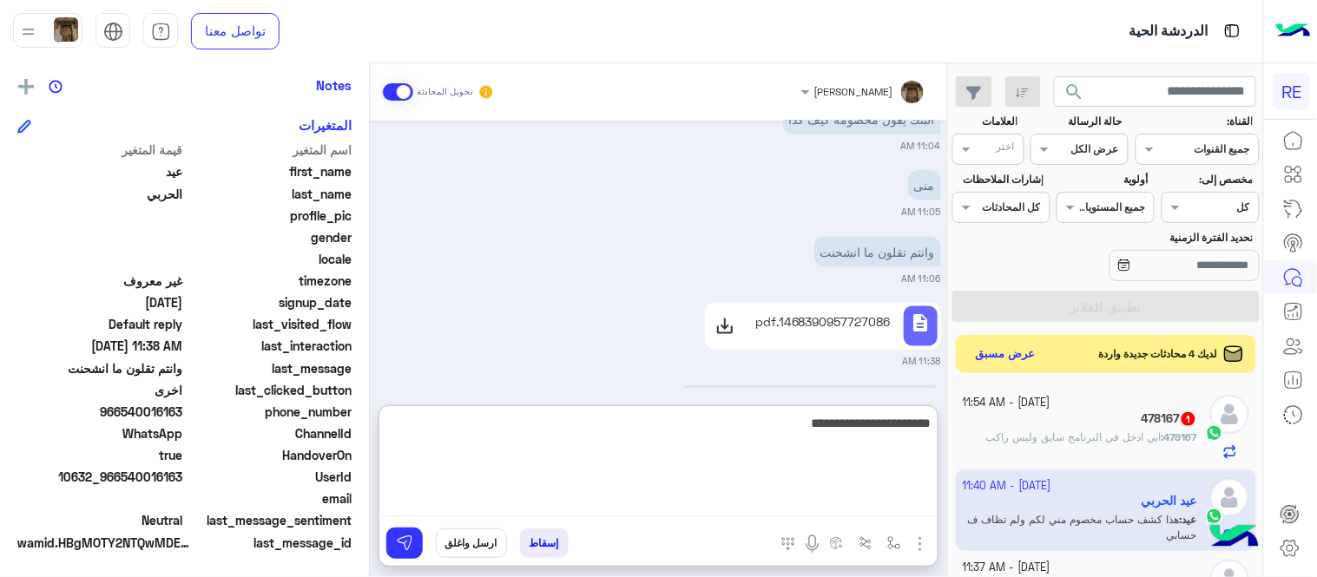
type textarea "**********"
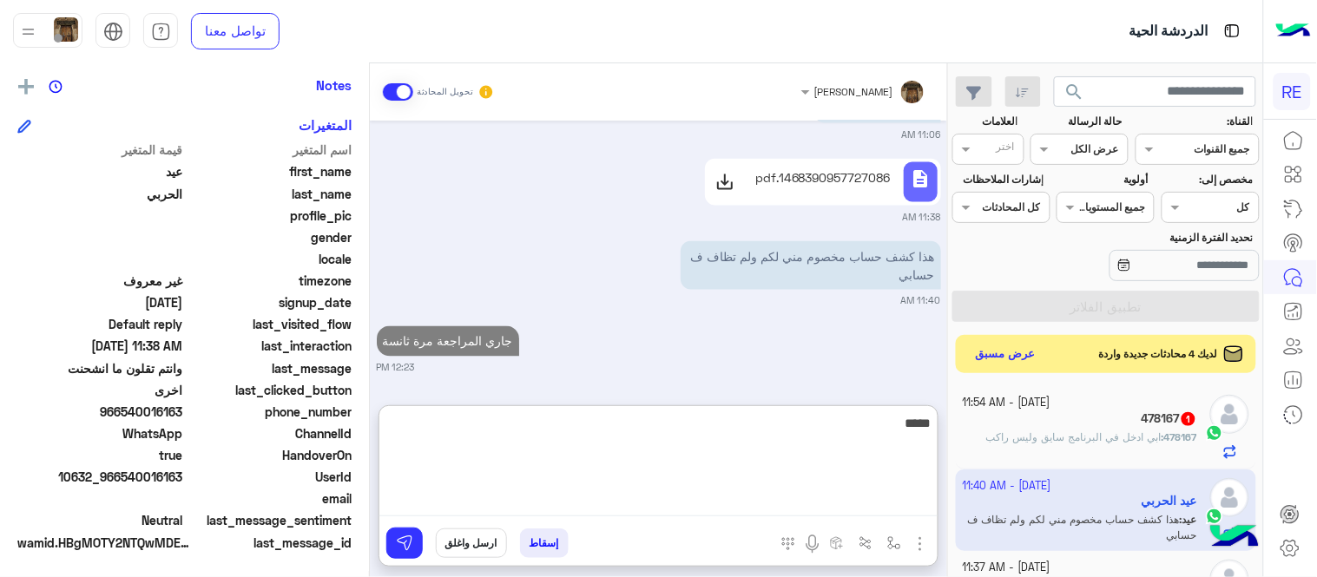
type textarea "*****"
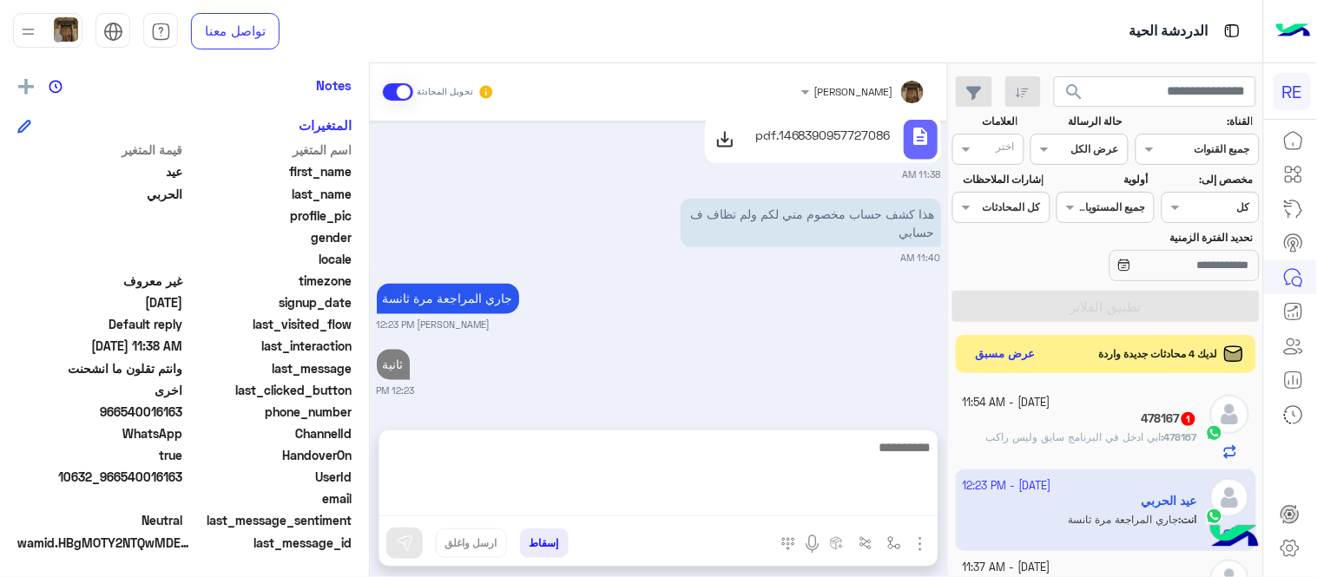
scroll to position [673, 0]
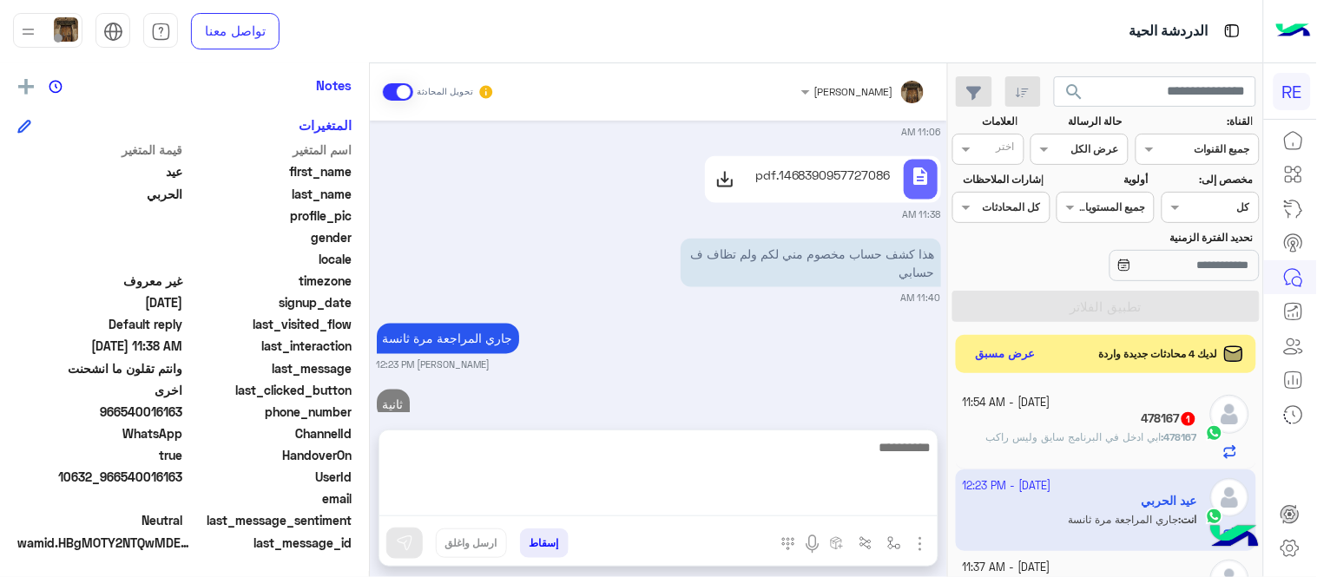
click at [809, 334] on div "[DATE] شراء انترنت بطاقة:9871;مدى من:3759 مبلغ:SAR 20 لدى:TERHAL AL في:[DATE] 0…" at bounding box center [658, 267] width 577 height 292
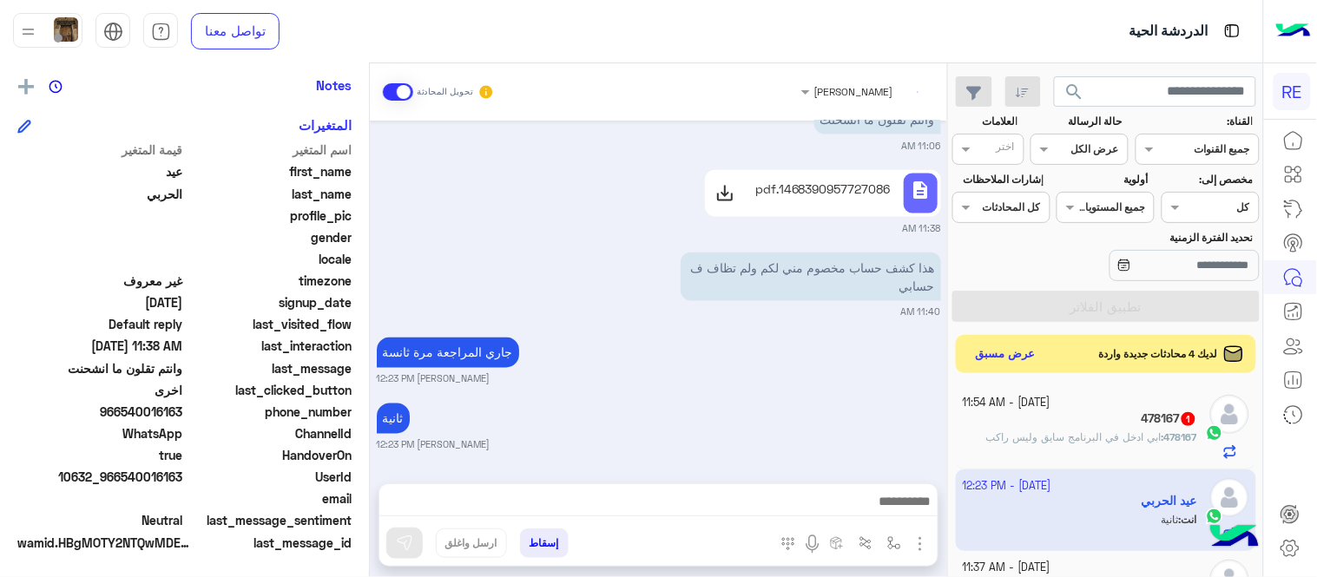
click at [1044, 432] on span "ابي ادخل في البرنامج سايق وليس راكب" at bounding box center [1073, 437] width 175 height 13
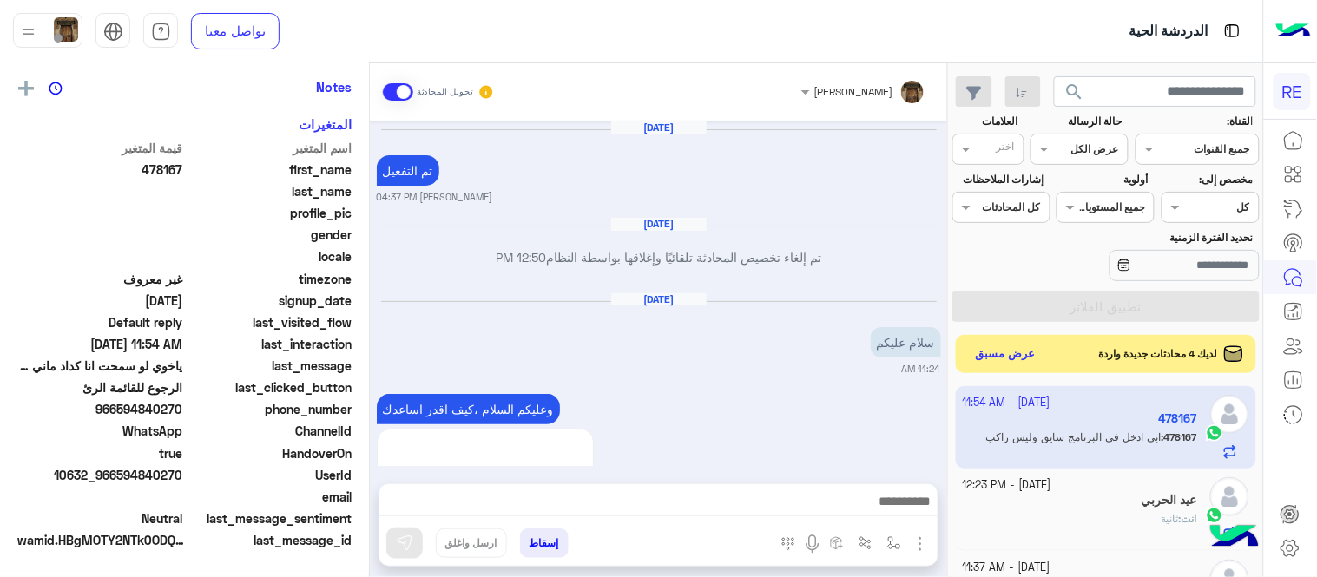
scroll to position [352, 0]
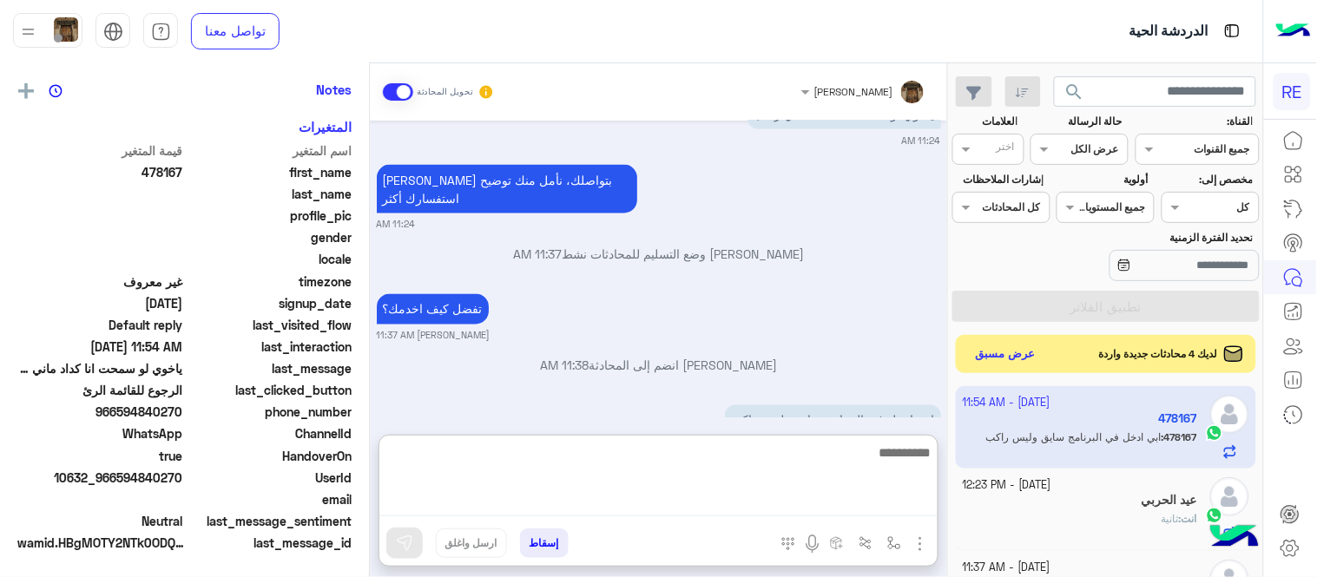
click at [695, 491] on textarea at bounding box center [658, 479] width 558 height 75
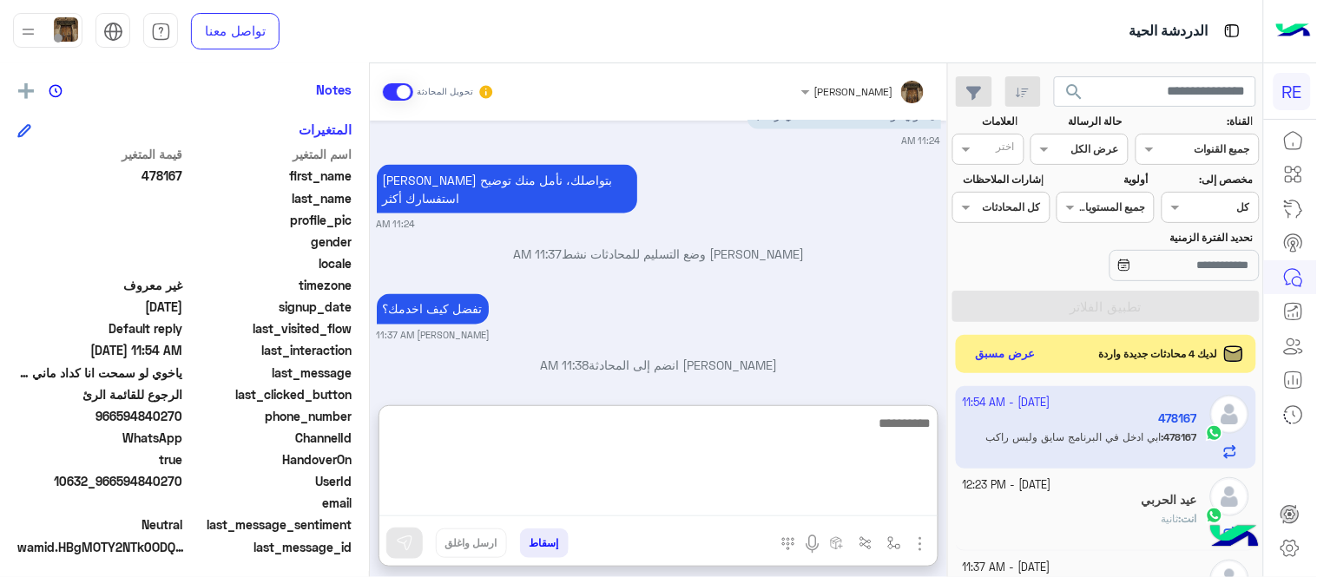
scroll to position [356, 0]
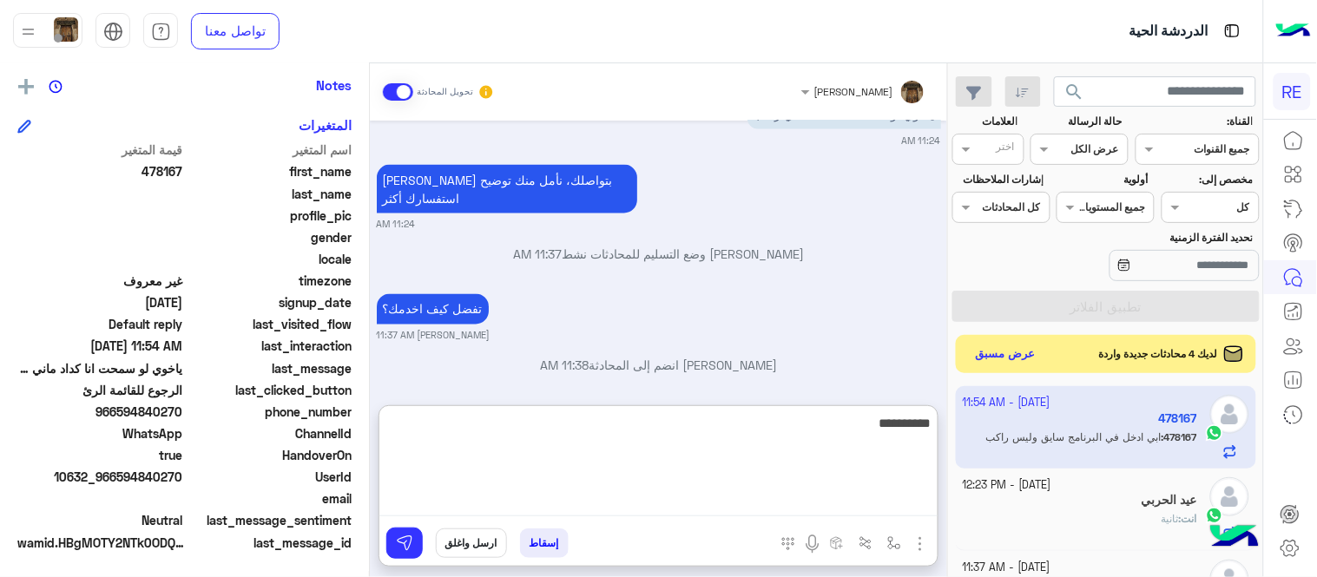
type textarea "**********"
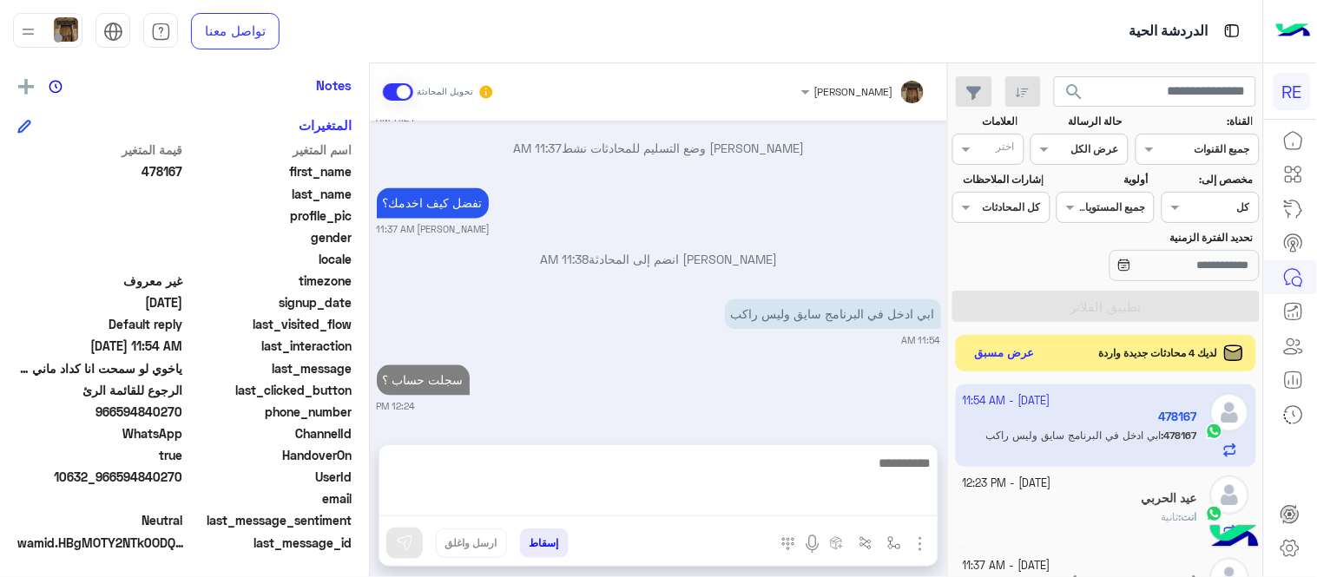
click at [1030, 343] on button "عرض مسبق" at bounding box center [1005, 353] width 73 height 23
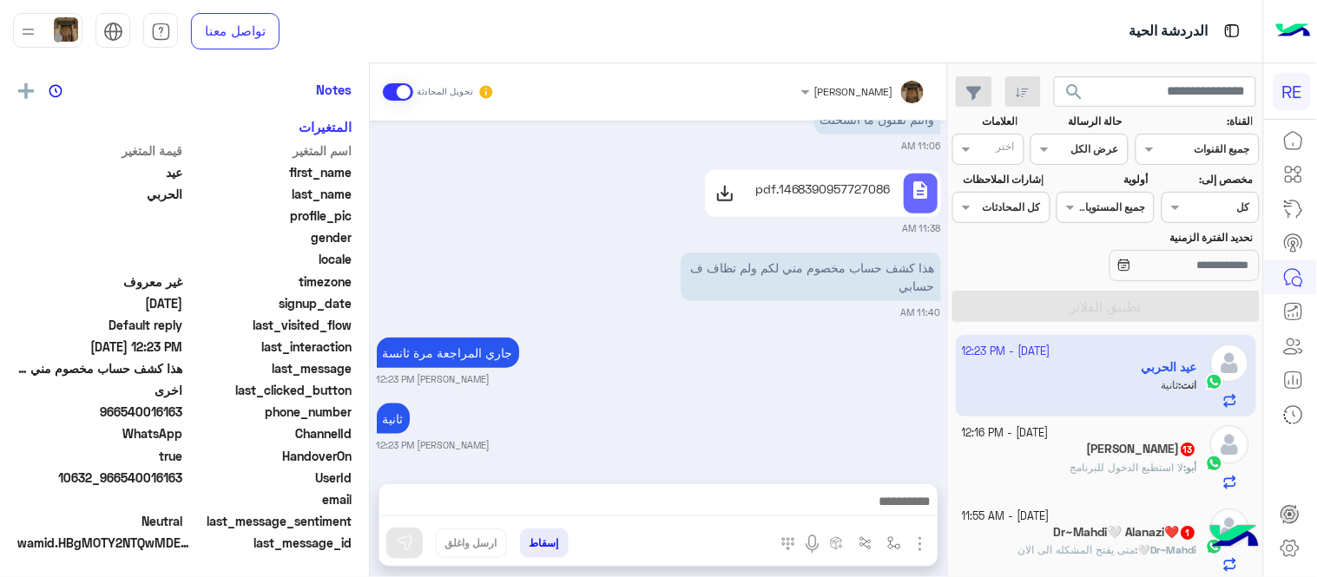
scroll to position [356, 0]
click at [1016, 457] on div "أبو سيف 13" at bounding box center [1080, 451] width 235 height 18
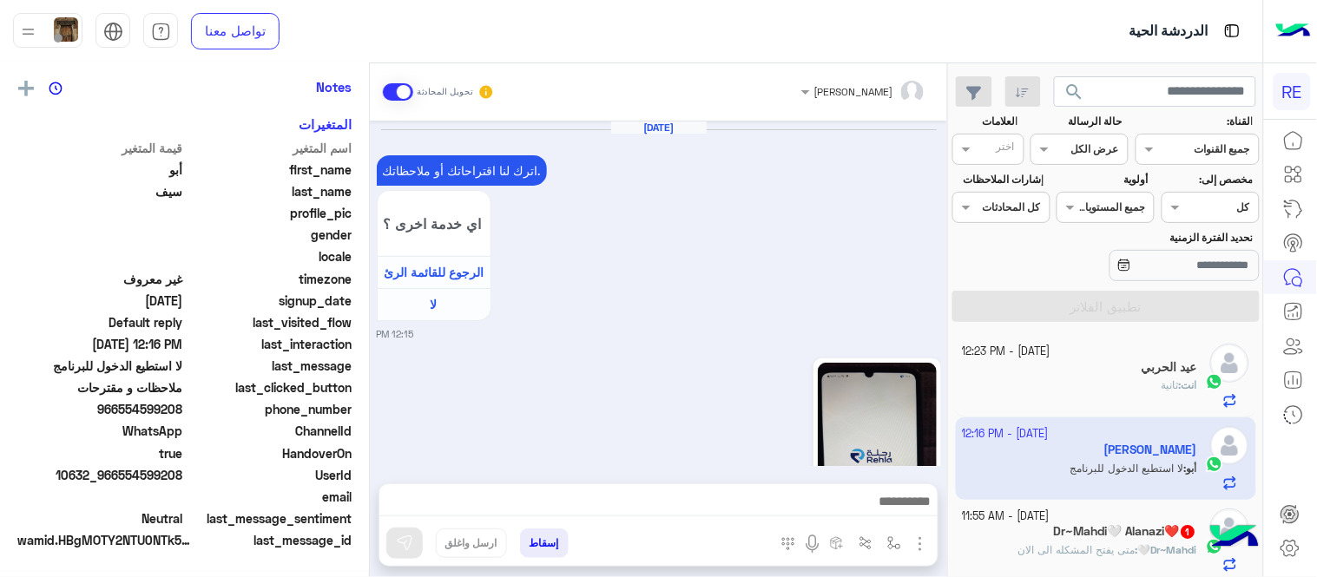
scroll to position [352, 0]
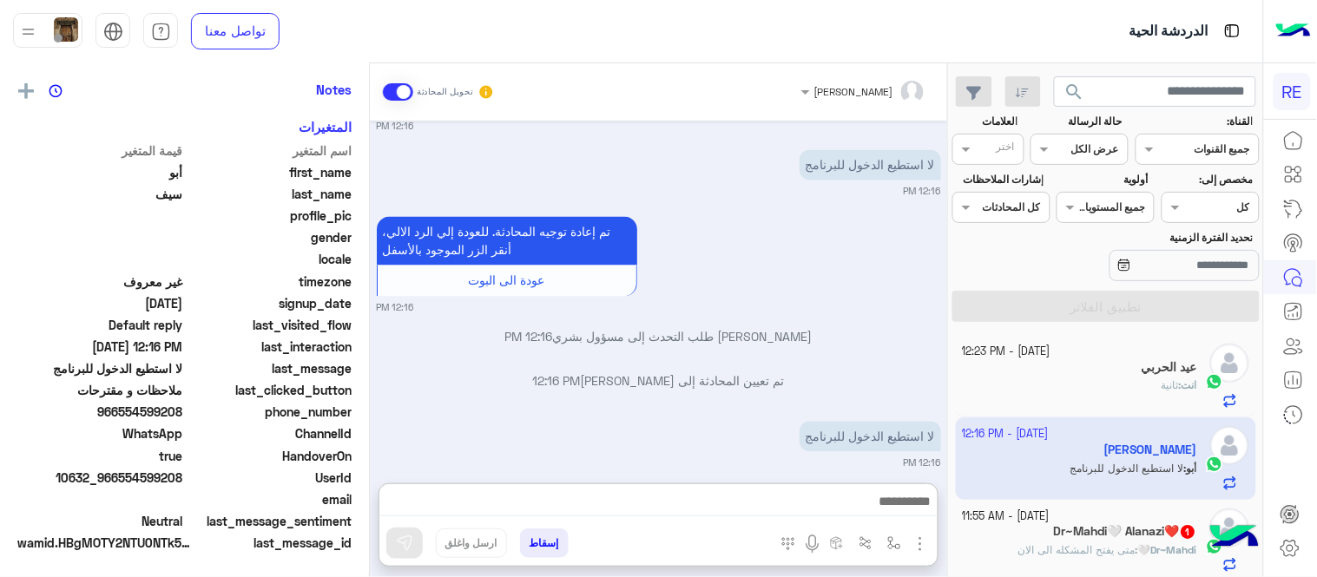
click at [721, 507] on textarea at bounding box center [658, 503] width 558 height 26
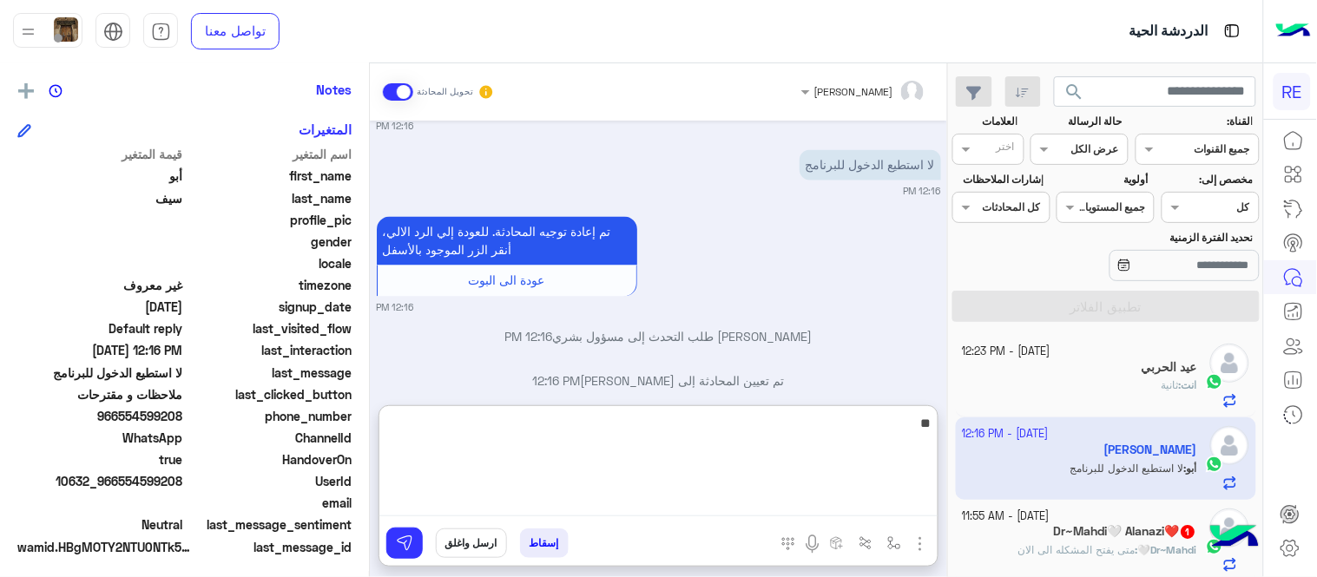
scroll to position [356, 0]
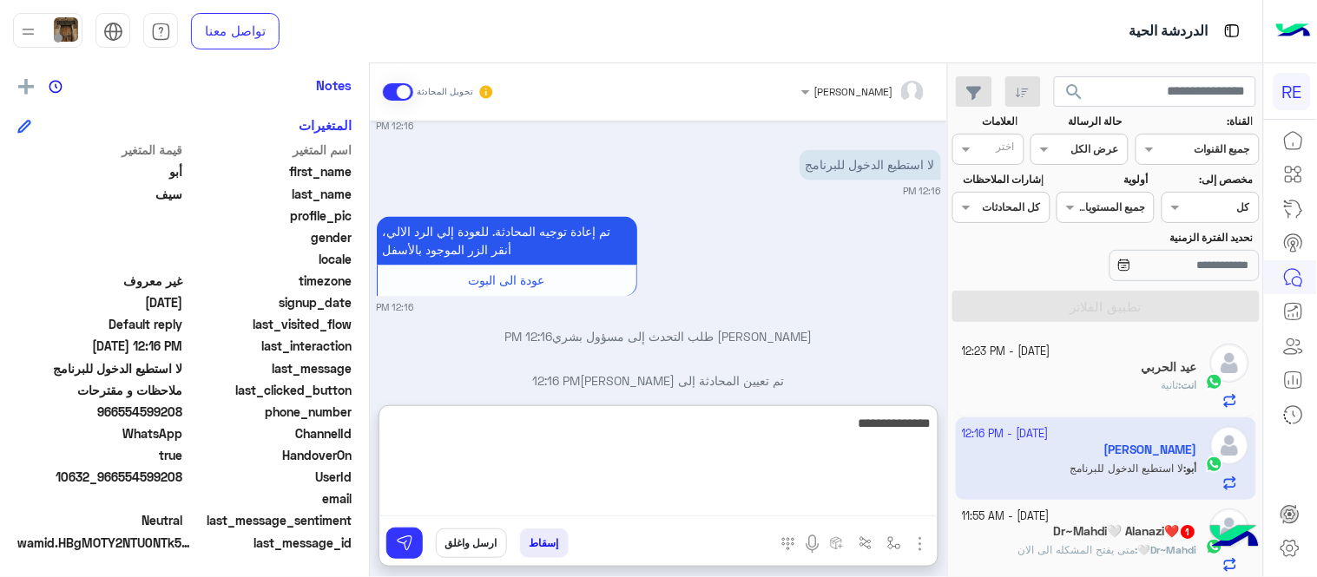
type textarea "**********"
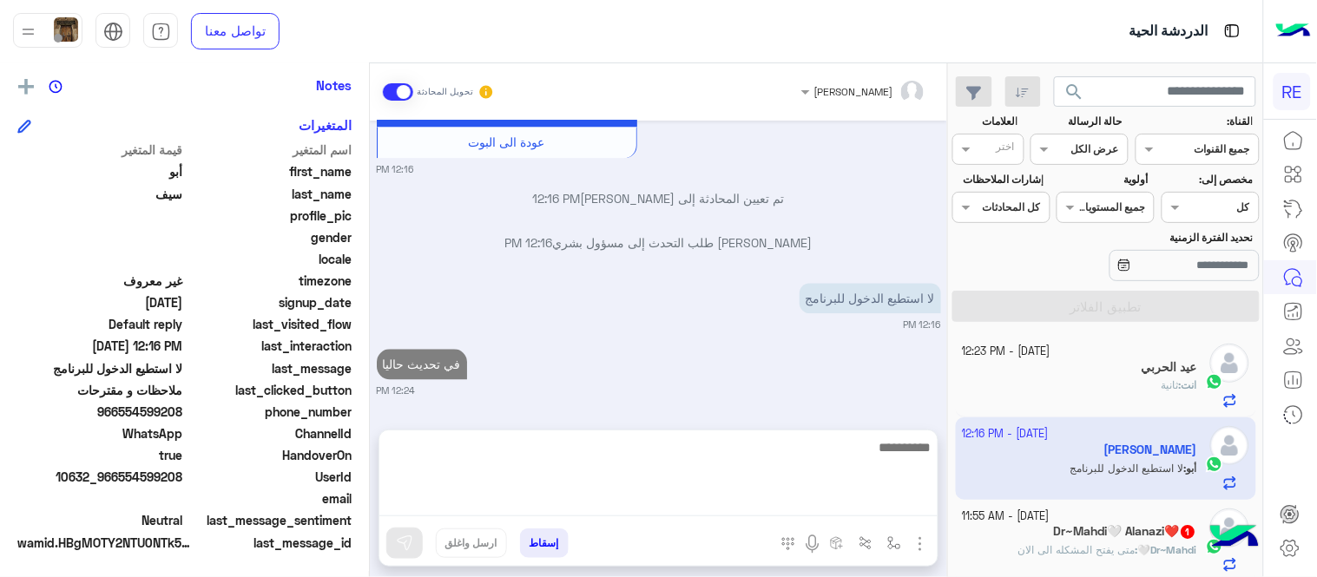
scroll to position [870, 0]
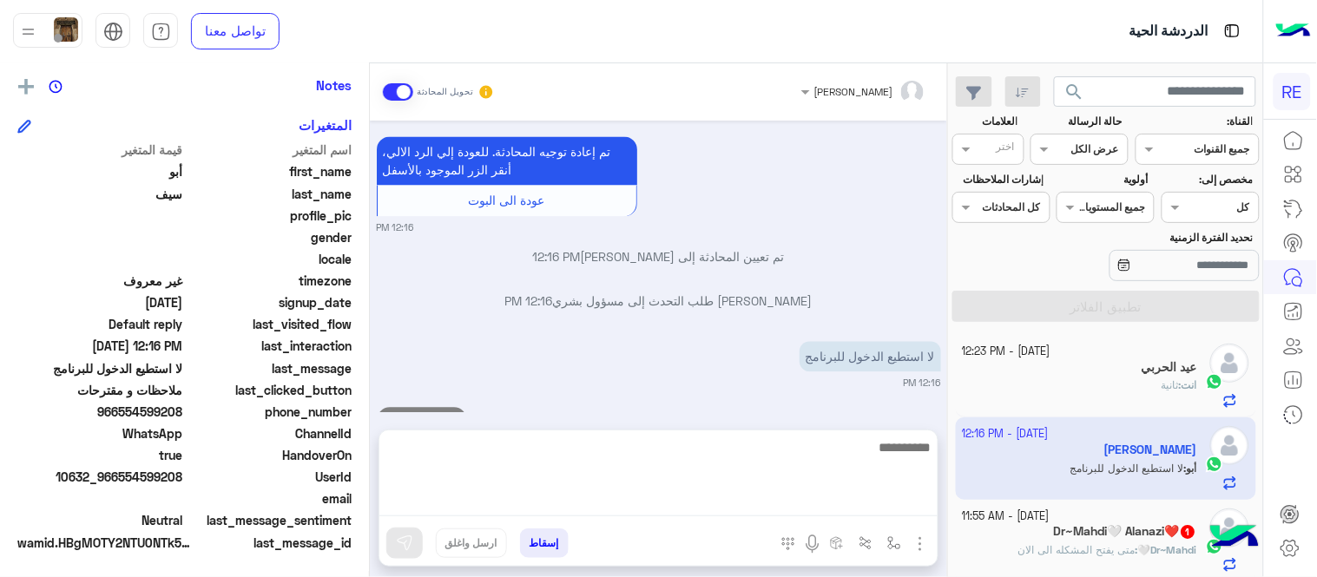
click at [686, 354] on div "[DATE] اترك لنا اقتراحاتك أو ملاحظاتك. اي خدمة اخرى ؟ الرجوع للقائمة الرئ لا 12…" at bounding box center [658, 267] width 577 height 292
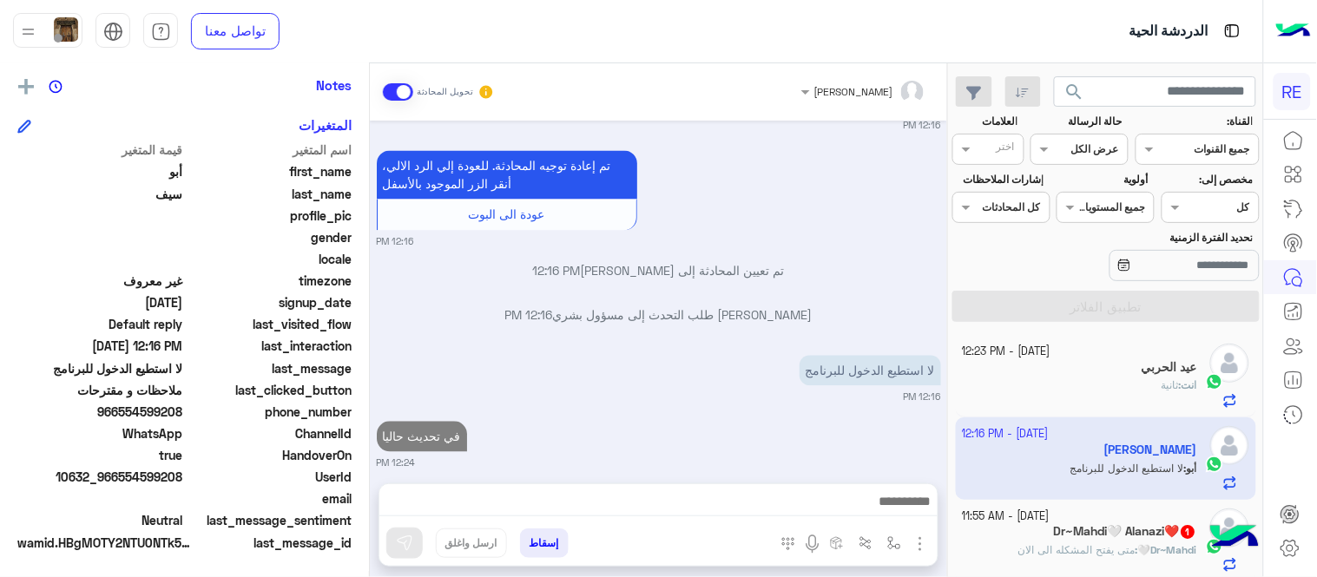
click at [1034, 556] on span "متى يفتح المشكله الى الان" at bounding box center [1076, 549] width 117 height 13
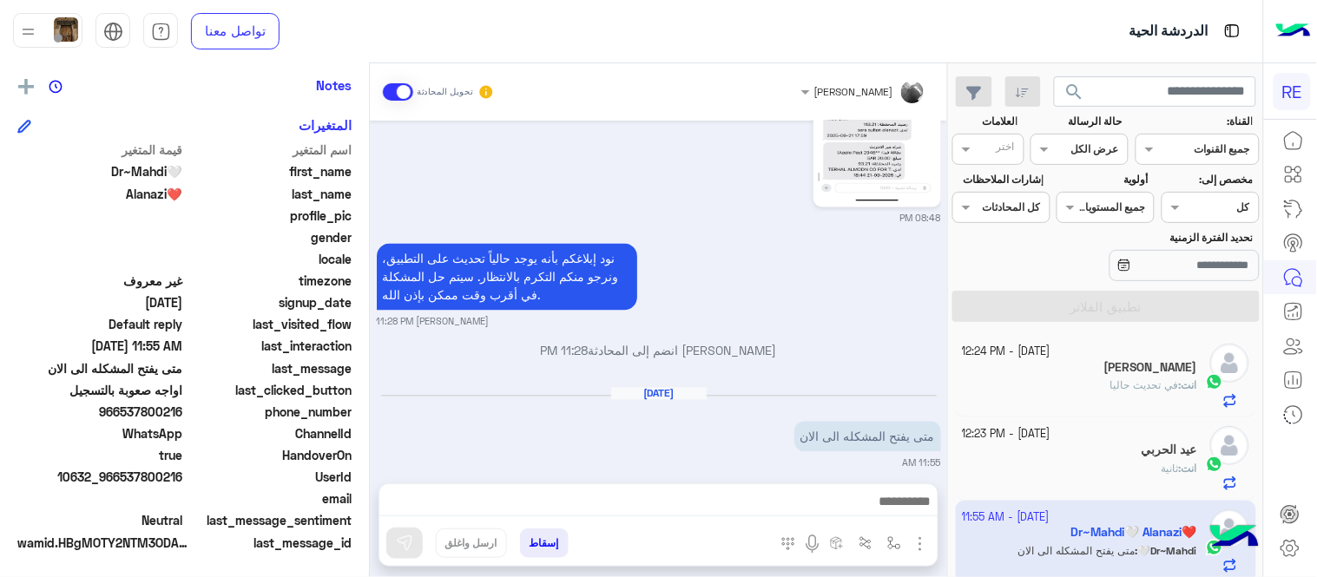
scroll to position [792, 0]
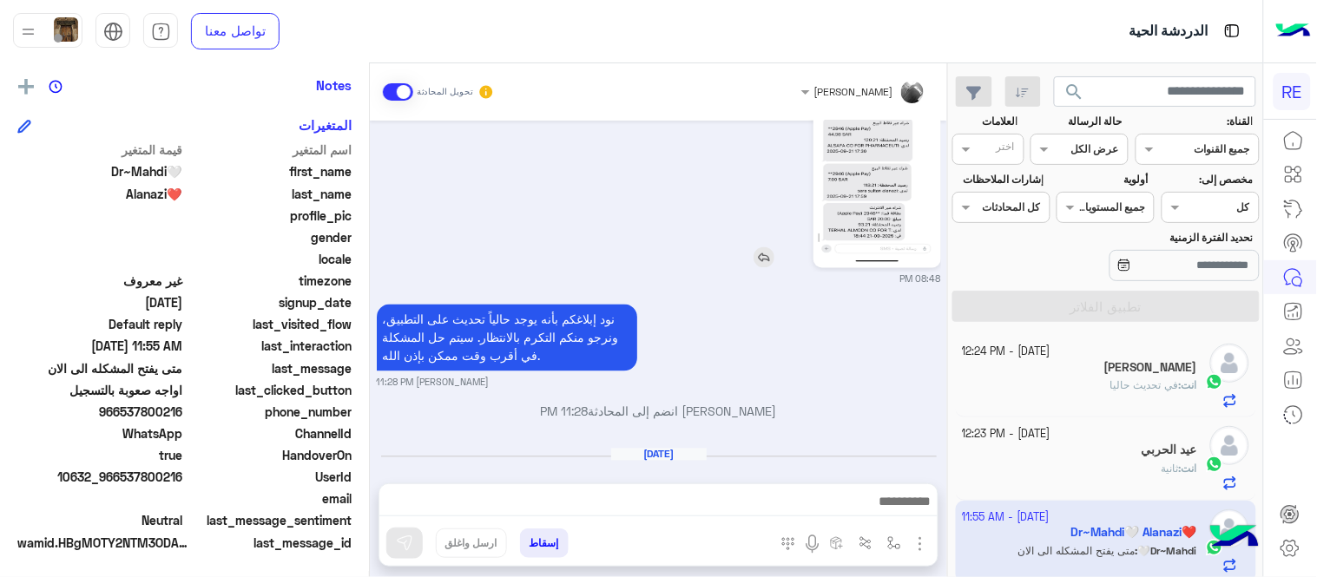
click at [888, 169] on img at bounding box center [877, 158] width 119 height 211
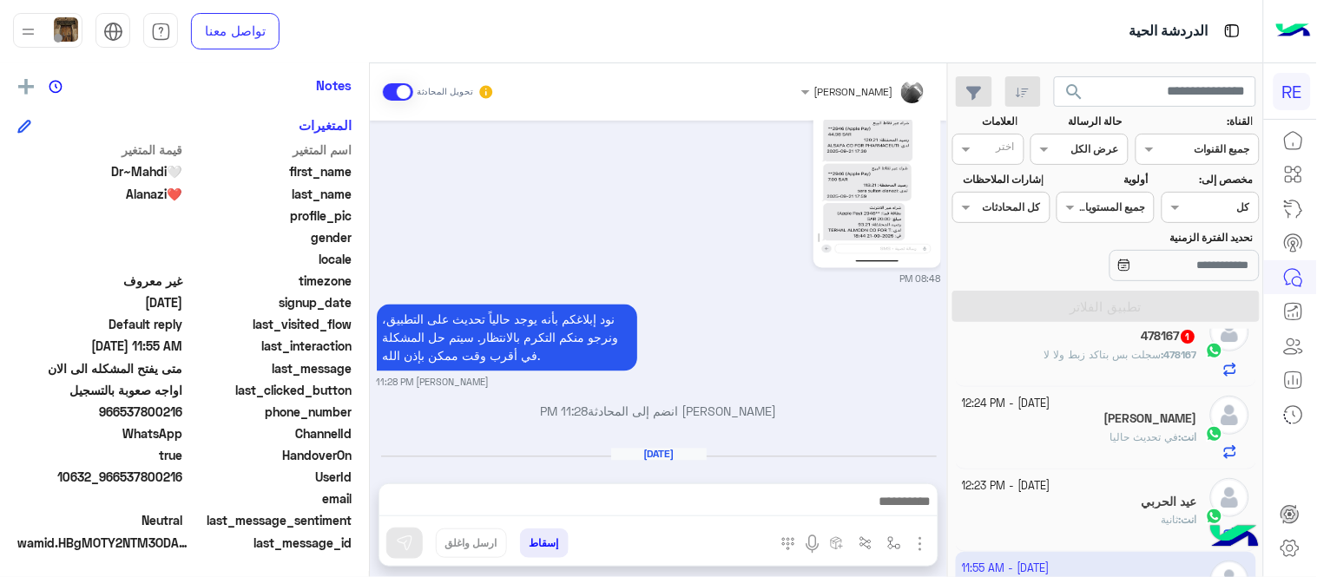
scroll to position [37, 0]
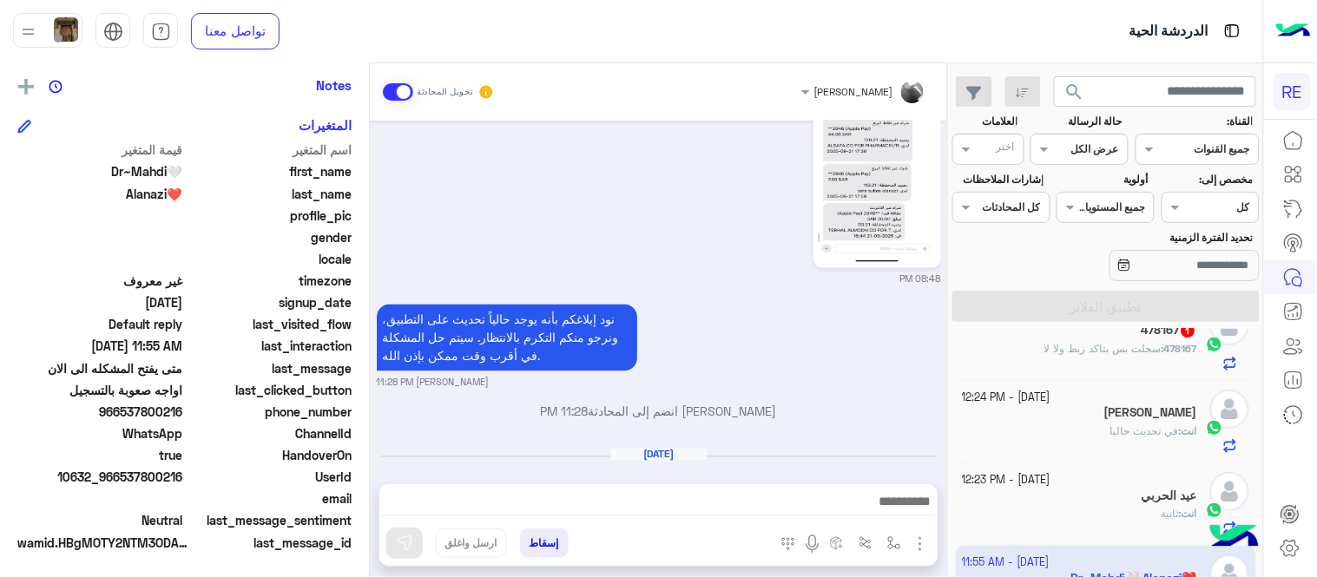
click at [1102, 502] on div "عيد الحربي" at bounding box center [1080, 498] width 235 height 18
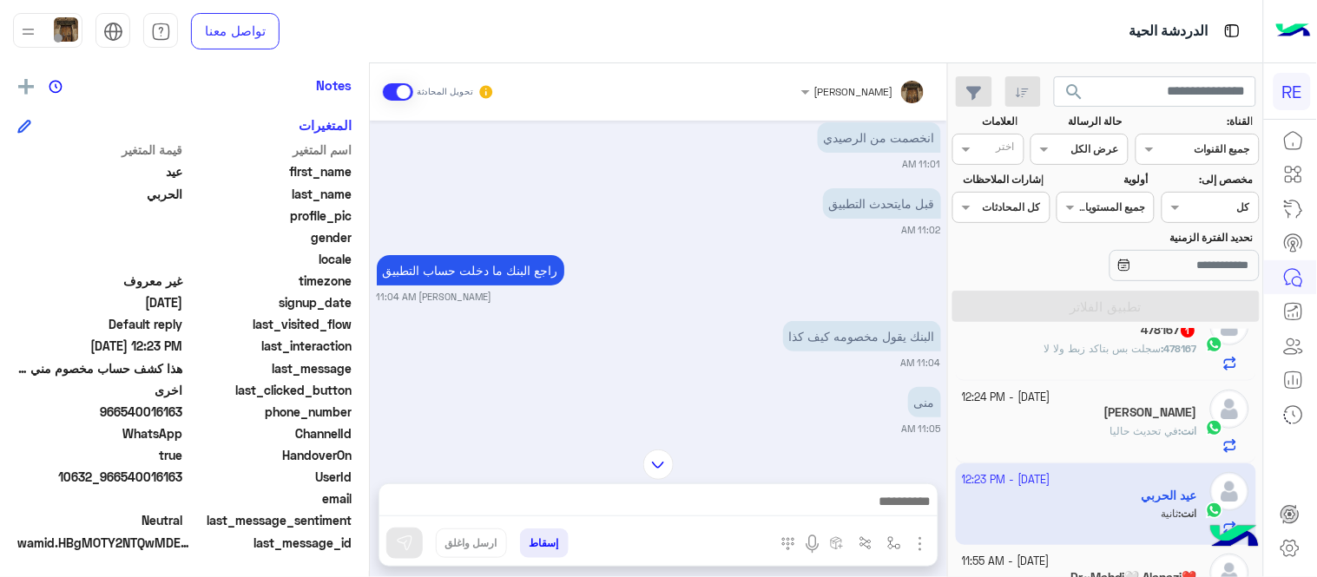
scroll to position [9, 0]
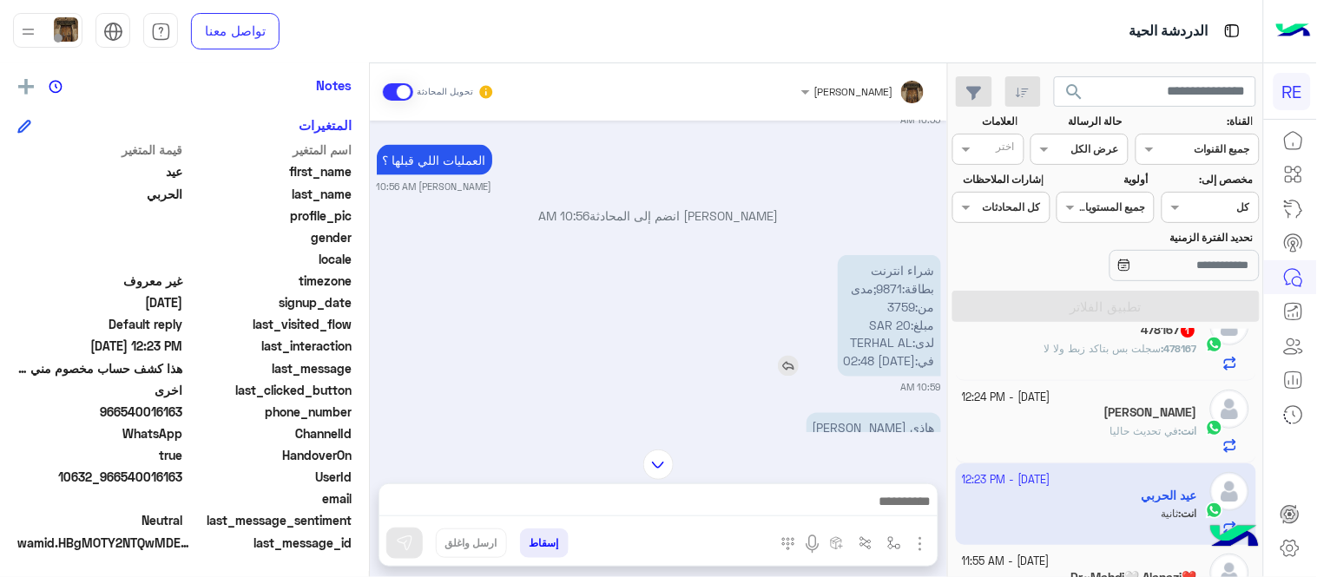
click at [915, 258] on p "شراء انترنت بطاقة:9871;مدى من:3759 مبلغ:SAR 20 لدى:TERHAL AL في:[DATE] 02:48" at bounding box center [889, 316] width 103 height 122
drag, startPoint x: 915, startPoint y: 258, endPoint x: 904, endPoint y: 366, distance: 109.1
click at [904, 366] on p "شراء انترنت بطاقة:9871;مدى من:3759 مبلغ:SAR 20 لدى:TERHAL AL في:[DATE] 02:48" at bounding box center [889, 316] width 103 height 122
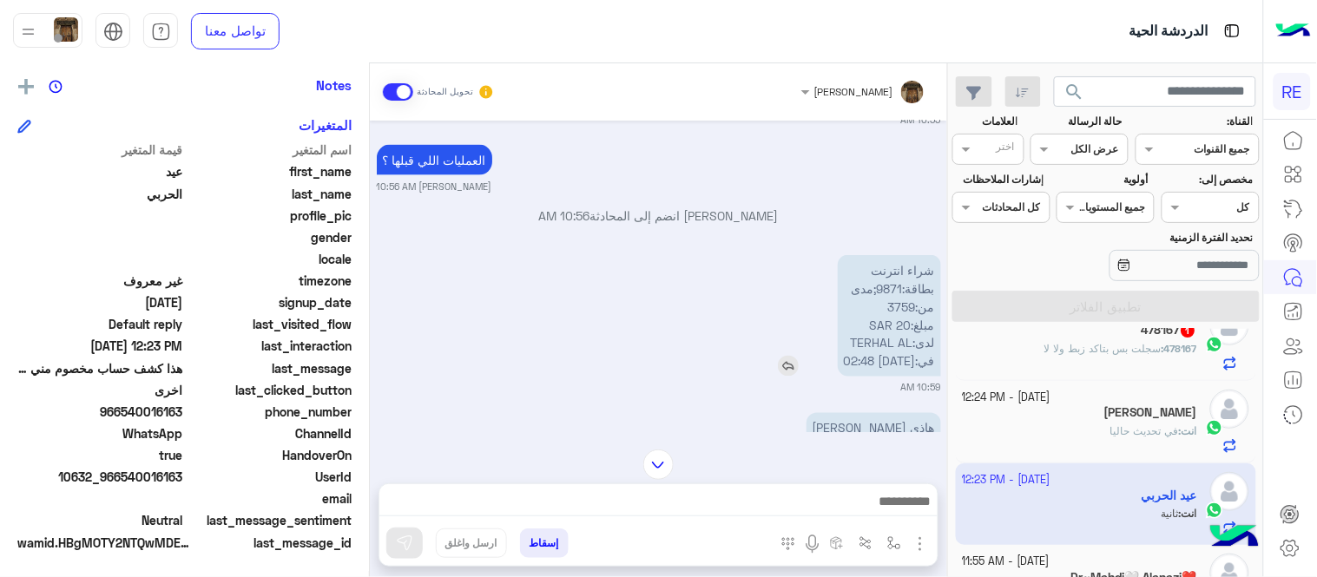
copy app-msgs-text
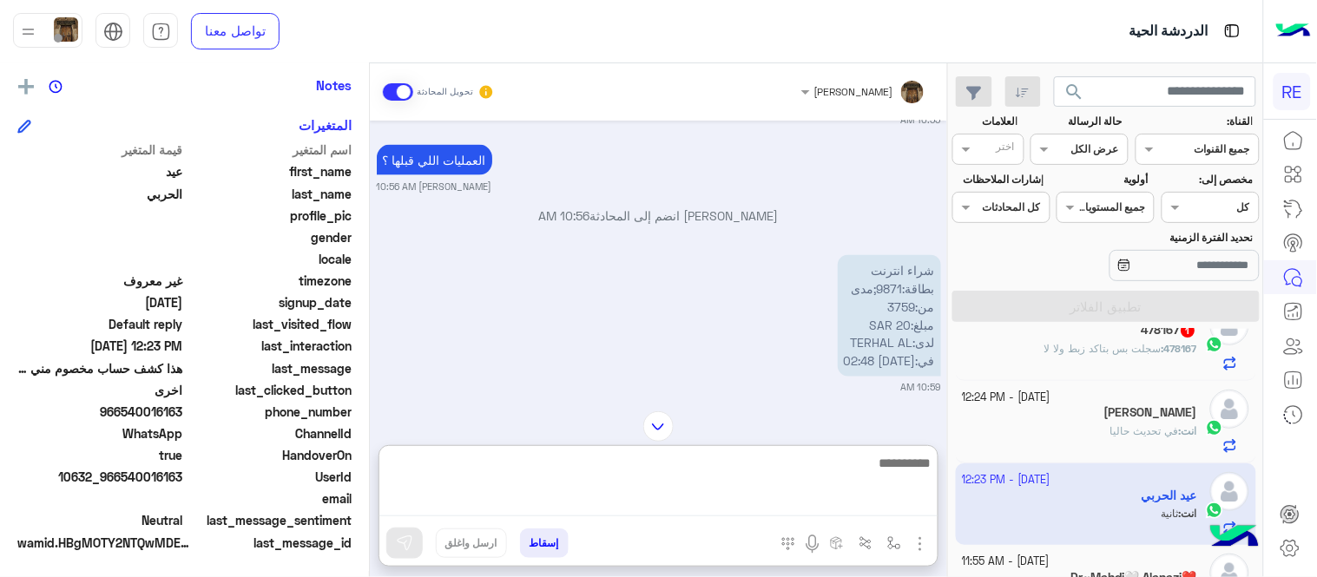
click at [620, 509] on textarea at bounding box center [658, 484] width 558 height 64
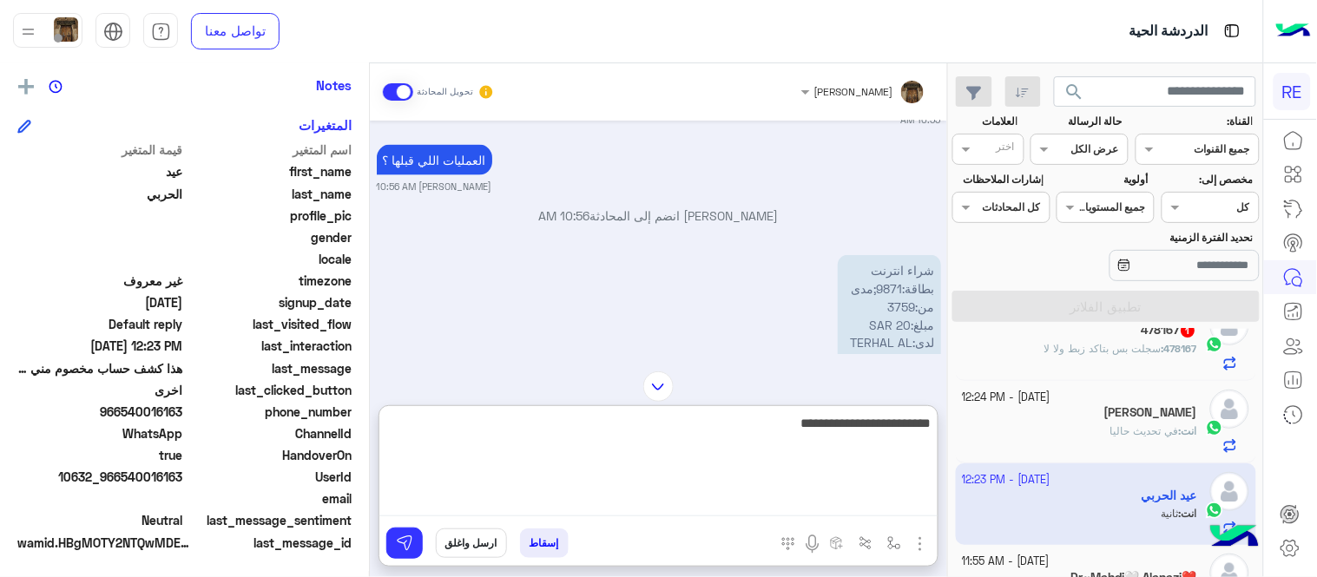
type textarea "**********"
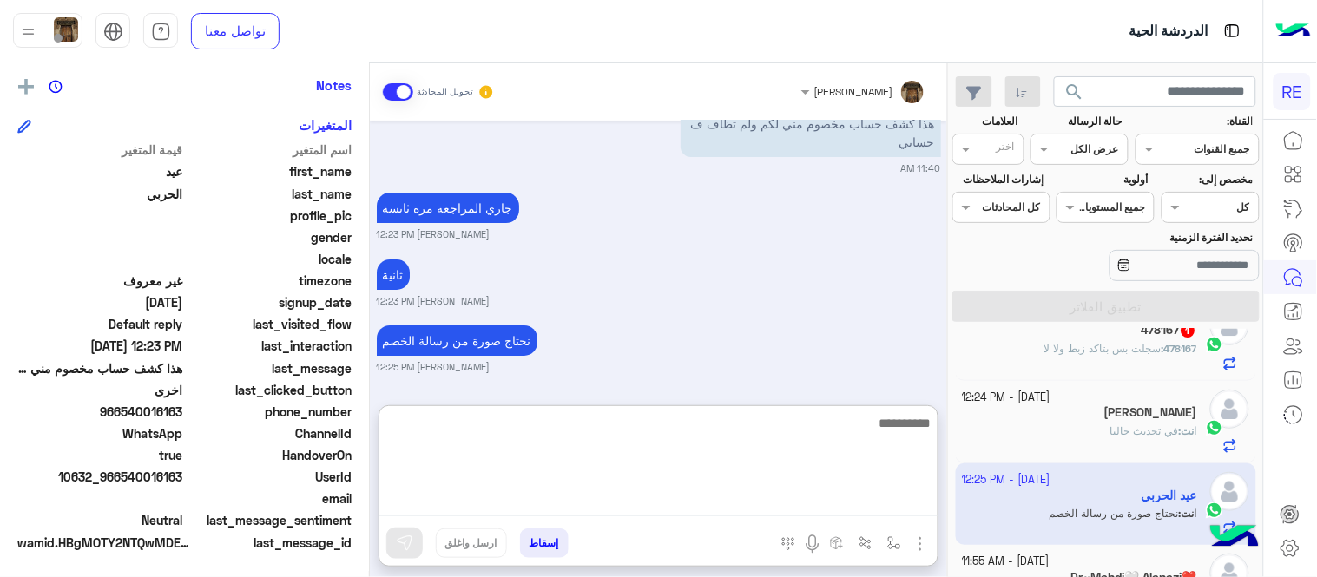
scroll to position [1468, 0]
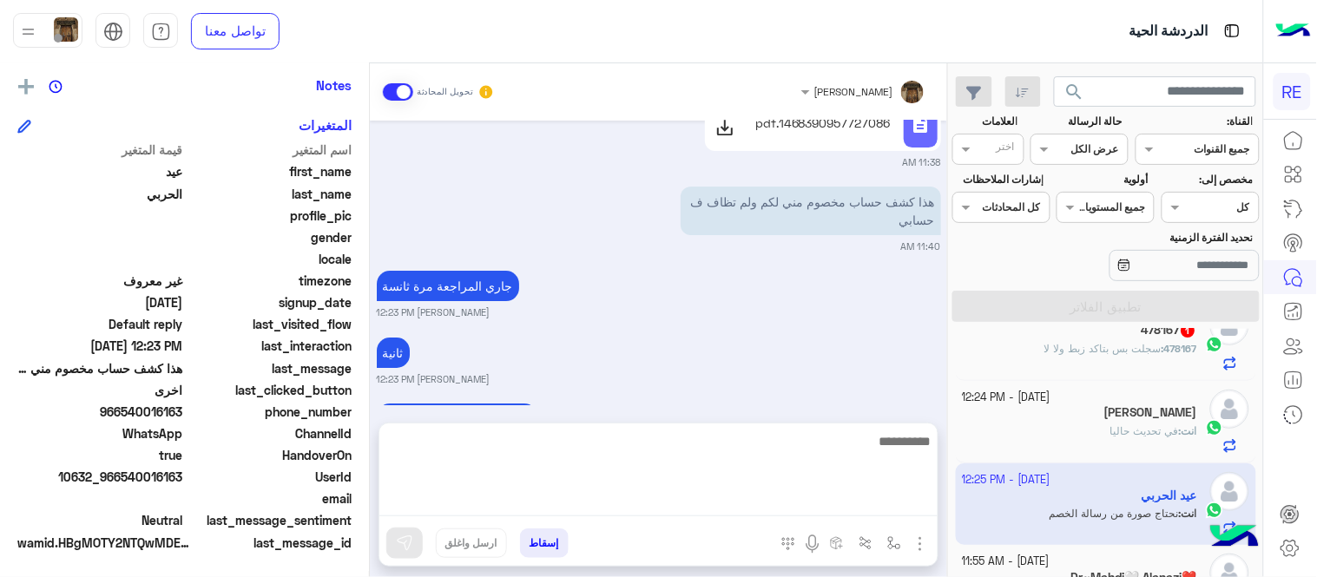
click at [793, 292] on div "جاري المراجعة مرة ثانسة [PERSON_NAME] 12:23 PM" at bounding box center [659, 292] width 564 height 53
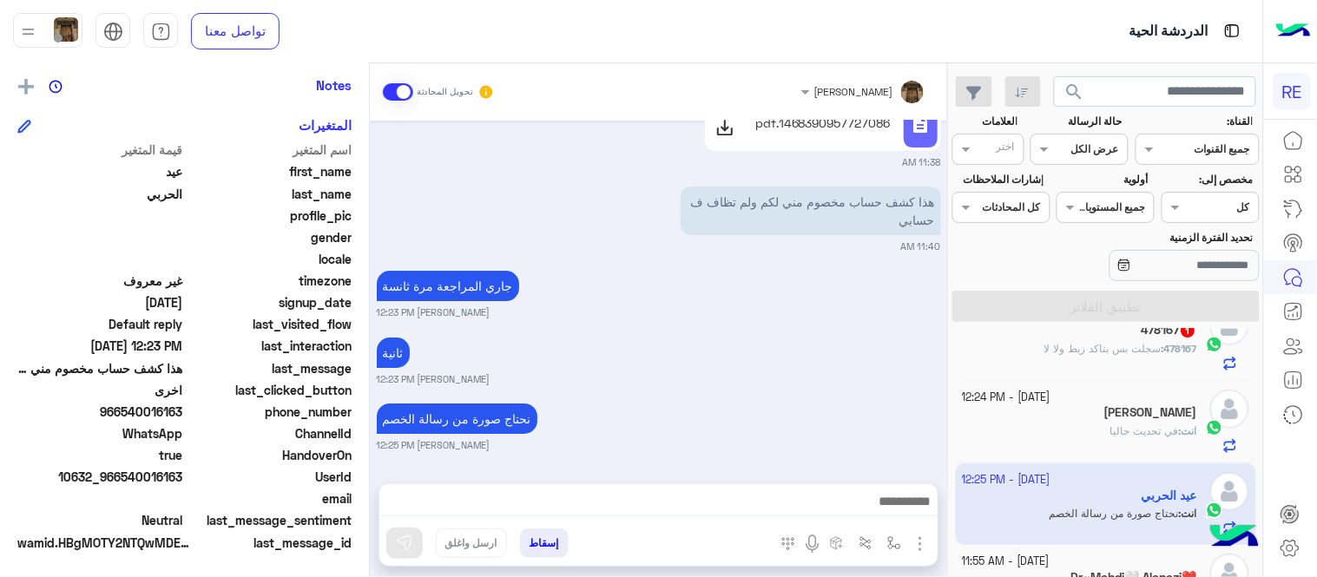
click at [1019, 365] on div "478167 : سجلت بس بتاكد زبط ولا لا" at bounding box center [1080, 356] width 235 height 30
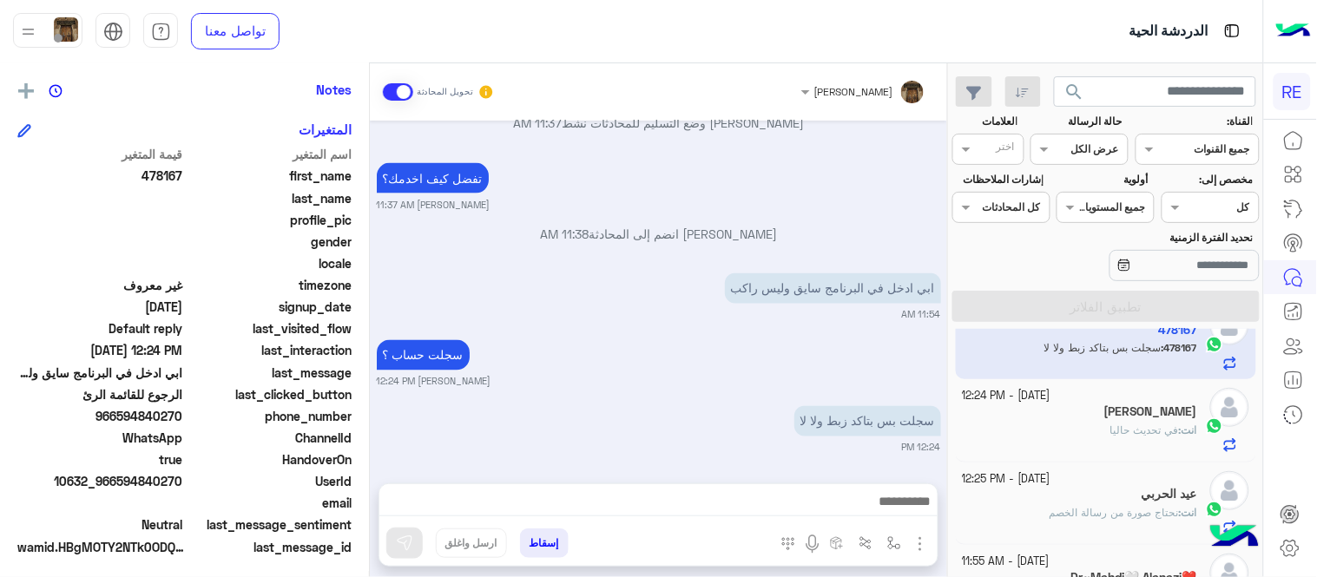
scroll to position [356, 0]
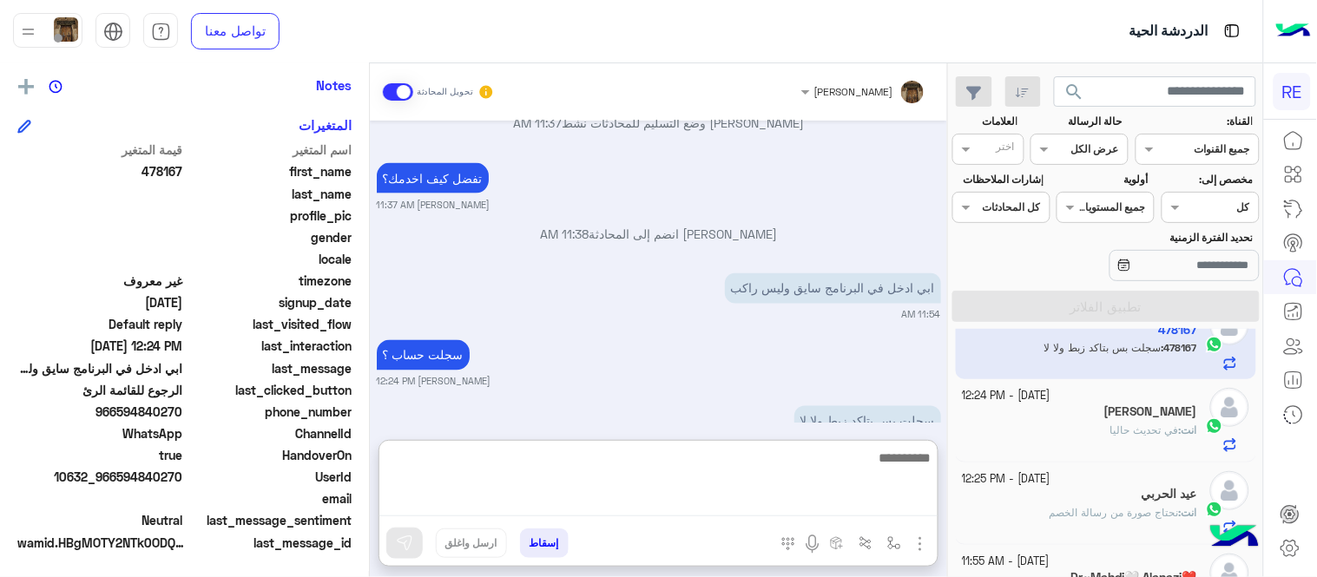
click at [833, 501] on textarea at bounding box center [658, 481] width 558 height 69
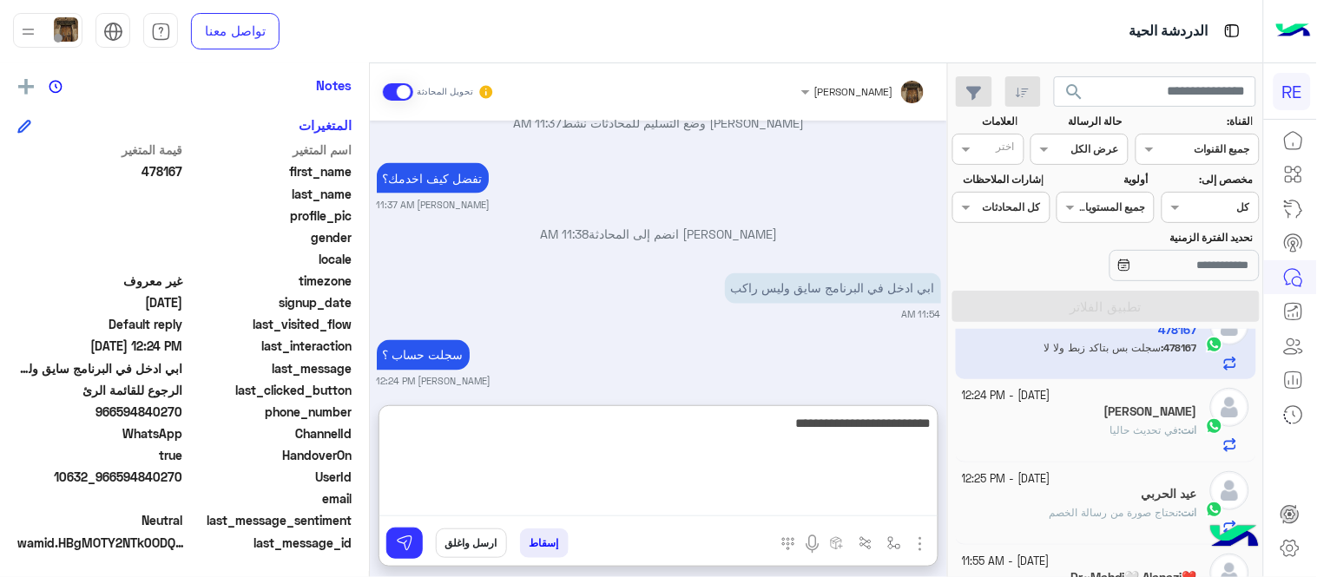
type textarea "**********"
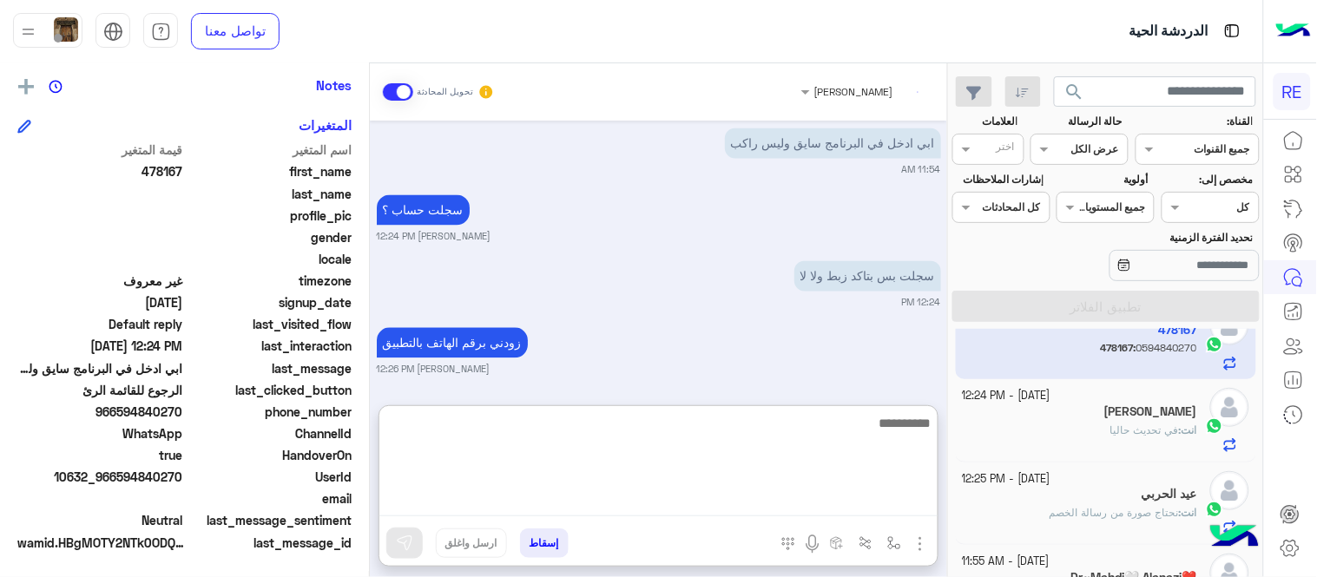
scroll to position [922, 0]
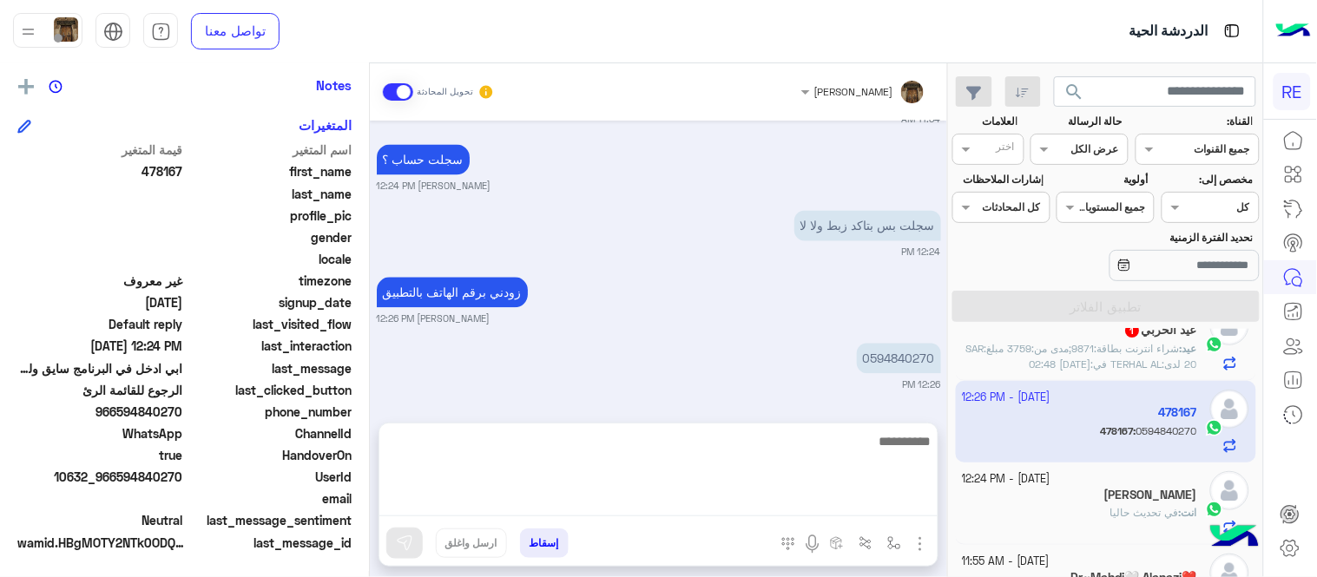
click at [742, 283] on div "[DATE] سلام عليكم 11:24 AM وعليكم السلام ،كيف اقدر اساعدك اهلًا بك في تطبيق رحل…" at bounding box center [658, 264] width 577 height 286
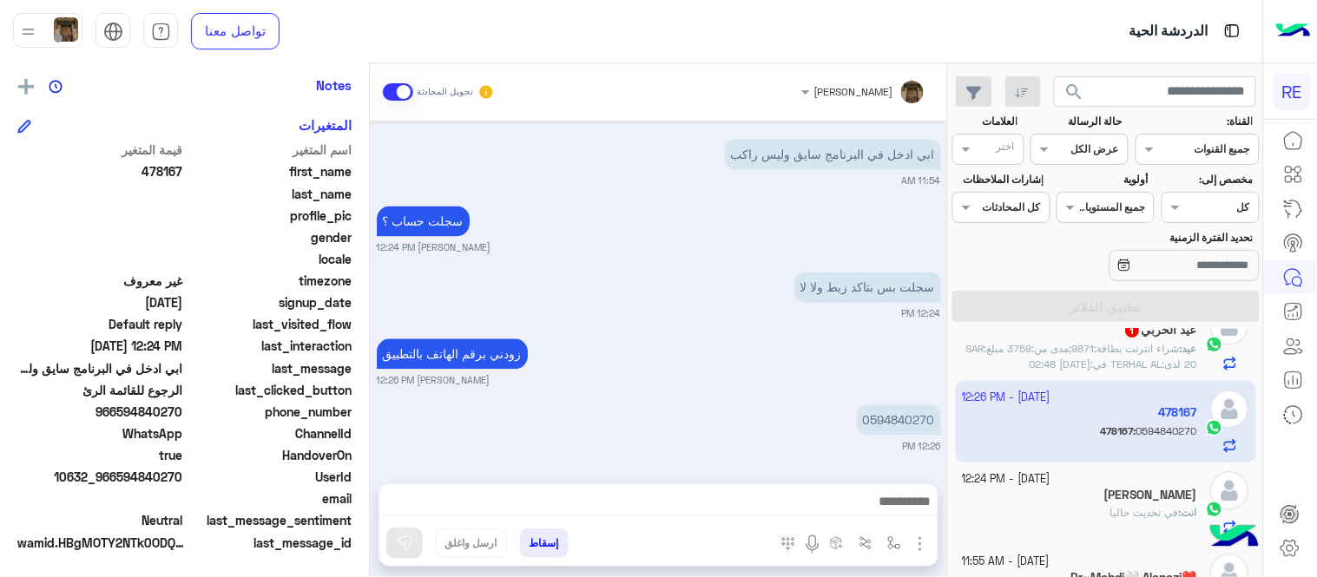
scroll to position [0, 0]
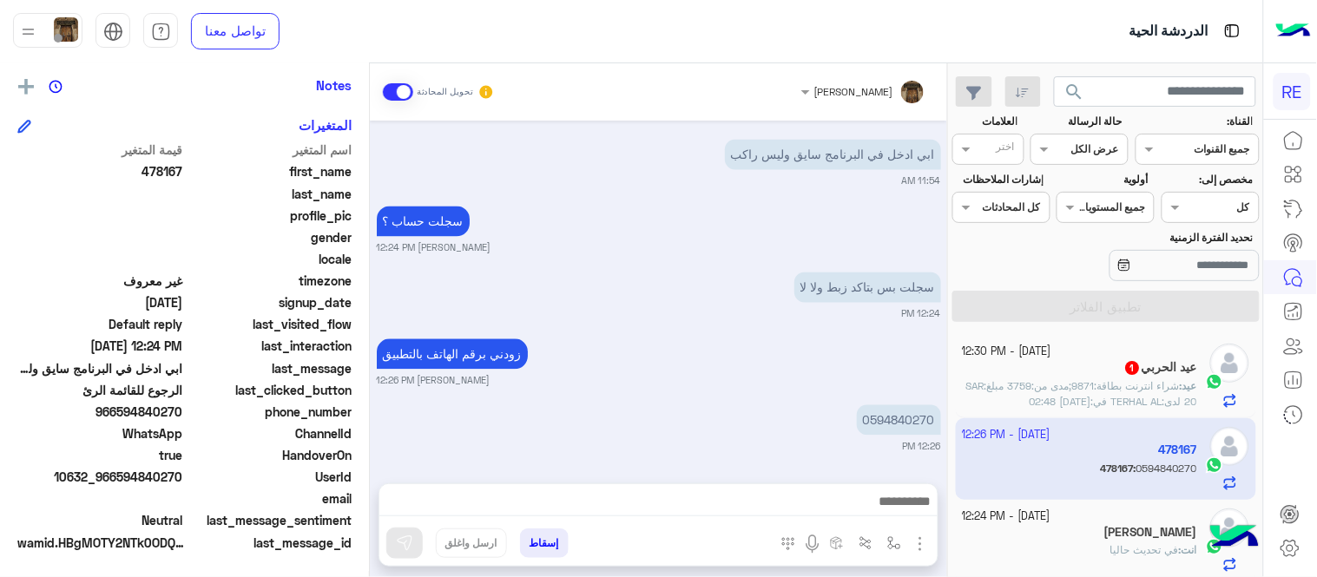
click at [1082, 395] on span "شراء انترنت بطاقة:9871;مدى من:3759 مبلغ:SAR 20 لدى:TERHAL AL في:[DATE] 02:48" at bounding box center [1081, 393] width 231 height 29
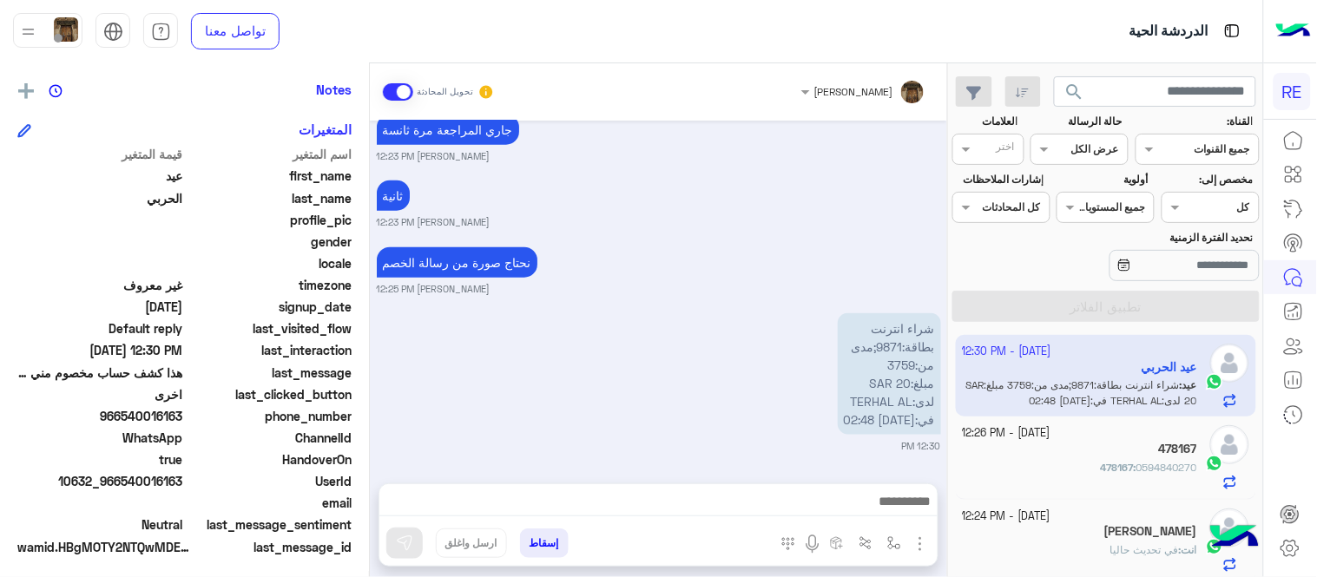
scroll to position [356, 0]
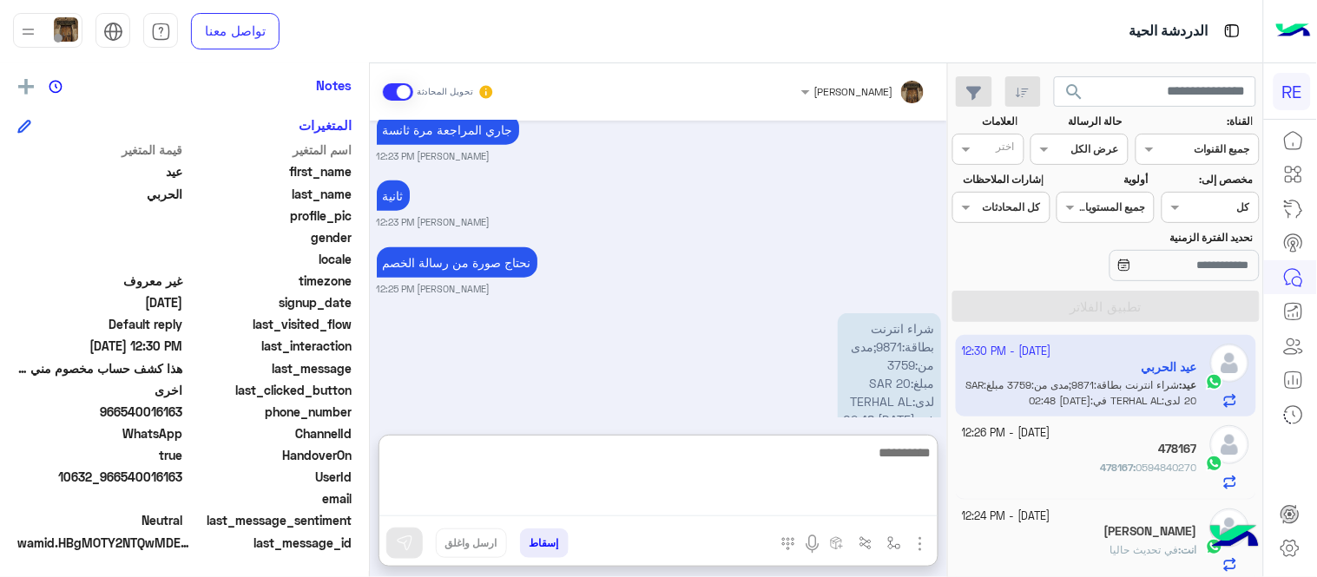
click at [823, 510] on textarea at bounding box center [658, 479] width 558 height 75
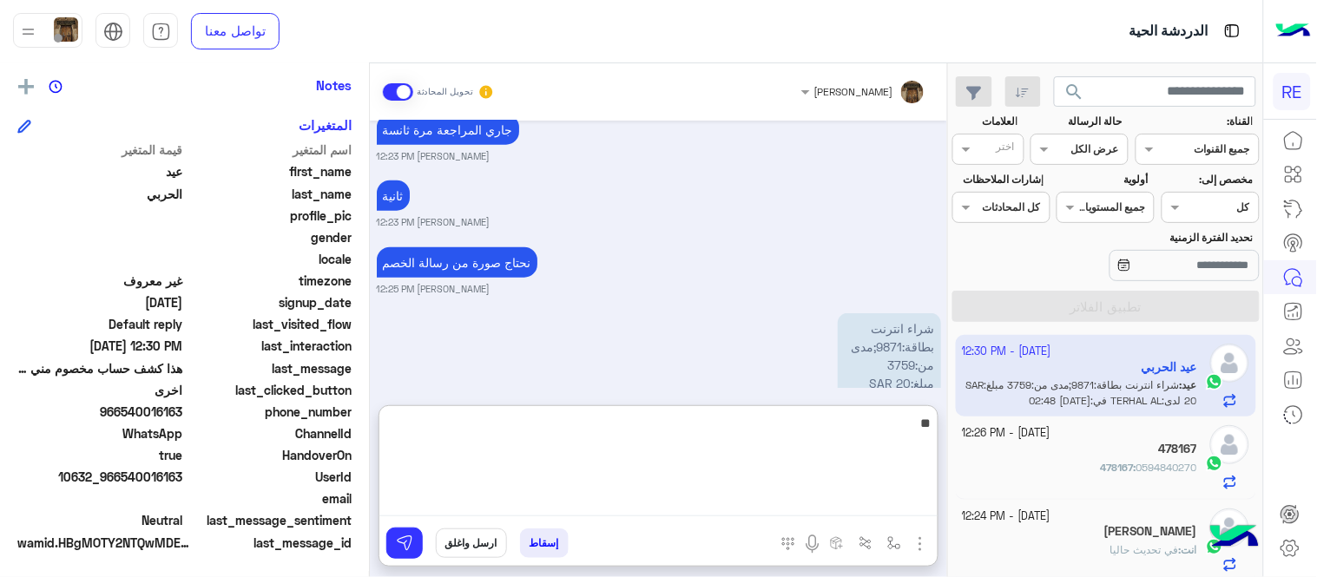
type textarea "*"
type textarea "****"
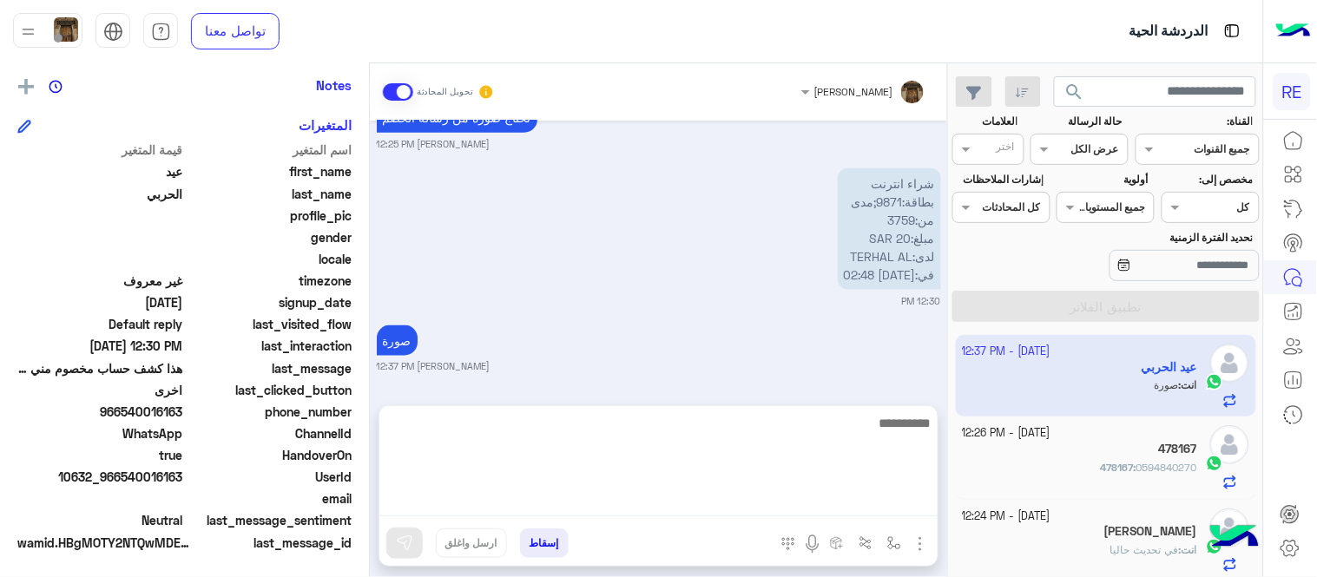
scroll to position [540, 0]
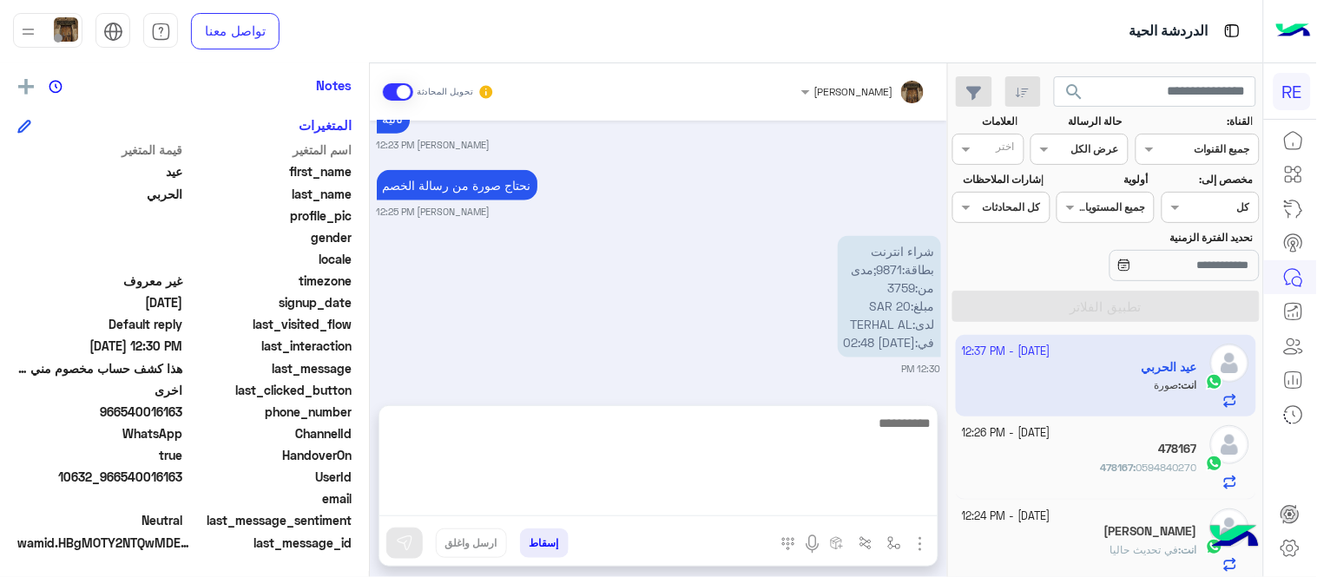
click at [782, 365] on div "[DATE] راجع البنك ما دخلت حساب التطبيق [PERSON_NAME] 11:04 AM البنك يقول مخصومه…" at bounding box center [658, 254] width 577 height 267
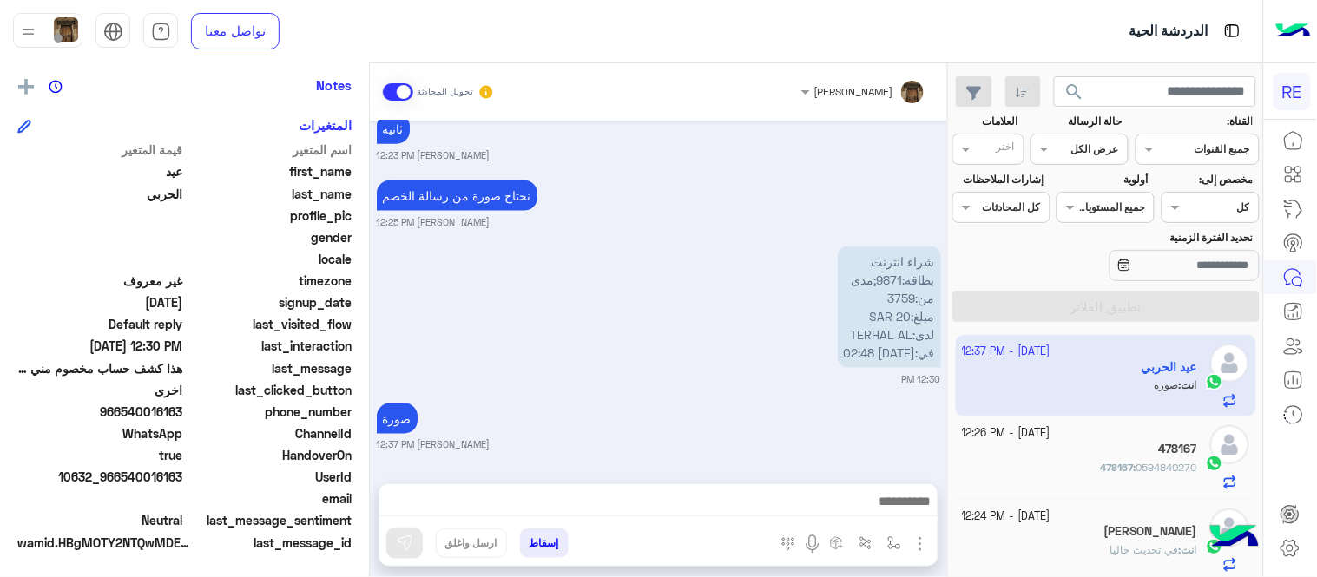
click at [710, 354] on div "شراء انترنت بطاقة:9871;مدى من:3759 مبلغ:SAR 20 لدى:TERHAL AL في:[DATE] 02:48 12…" at bounding box center [659, 314] width 564 height 144
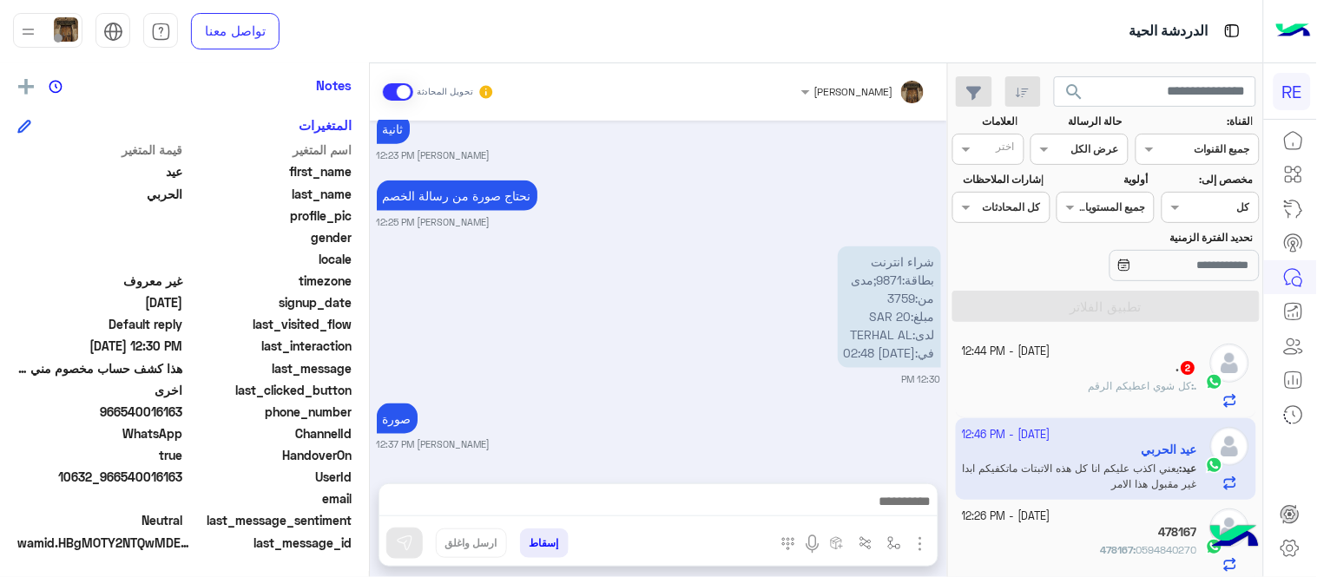
scroll to position [727, 0]
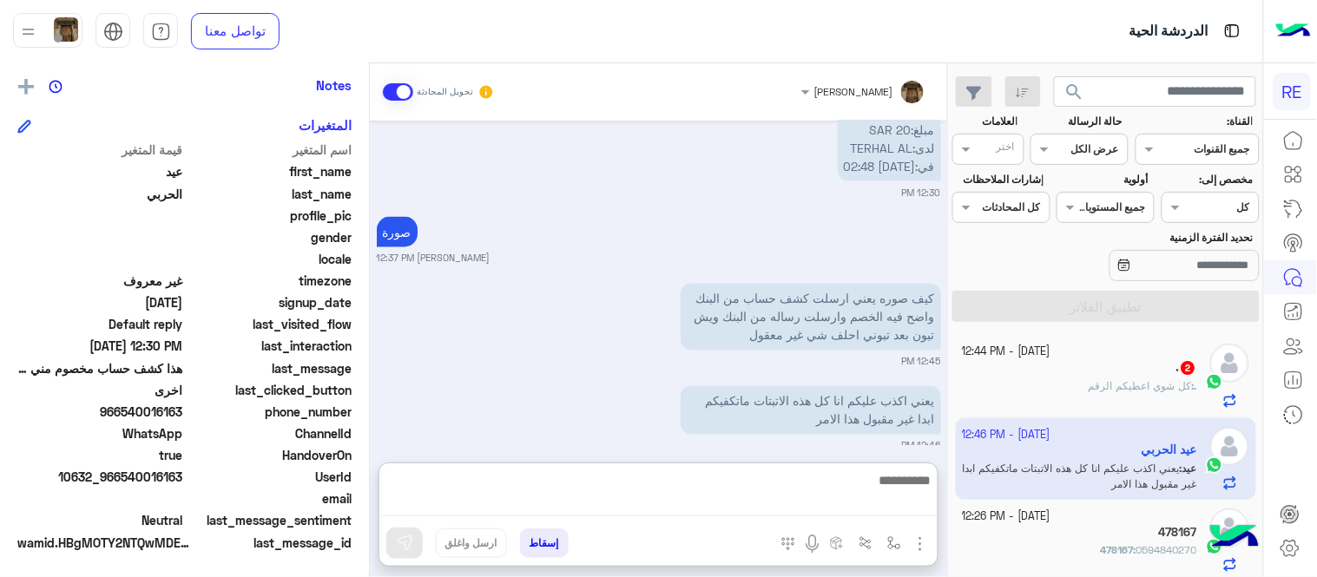
click at [742, 498] on textarea at bounding box center [658, 493] width 558 height 47
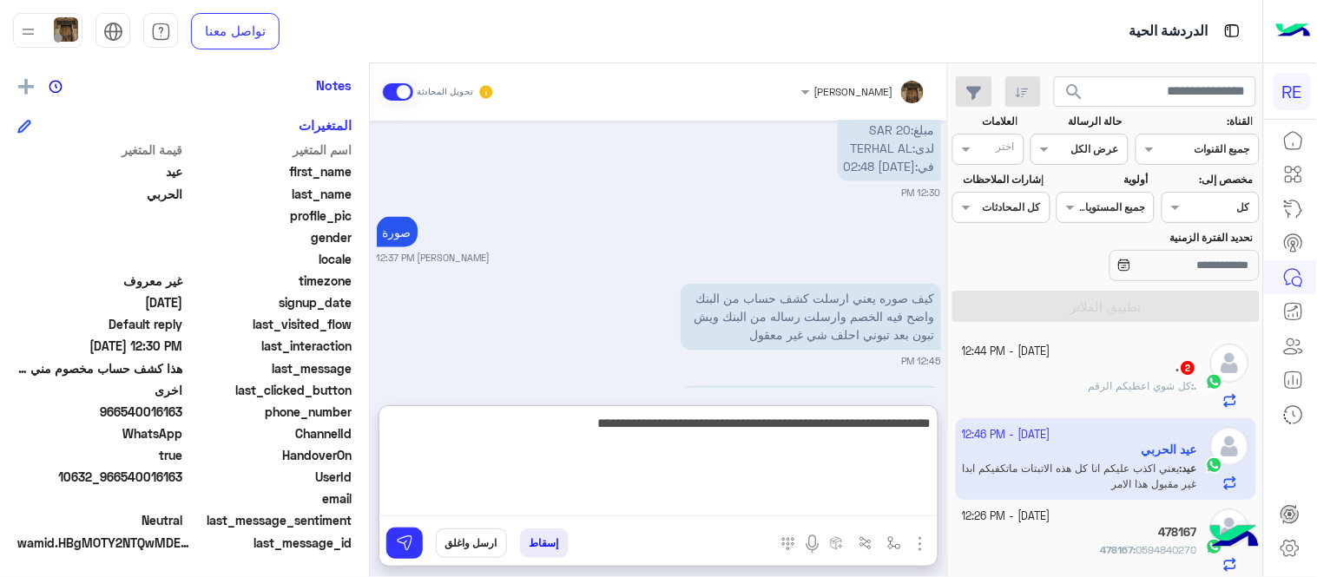
click at [691, 430] on textarea "**********" at bounding box center [658, 464] width 558 height 104
click at [548, 429] on textarea "**********" at bounding box center [658, 464] width 558 height 104
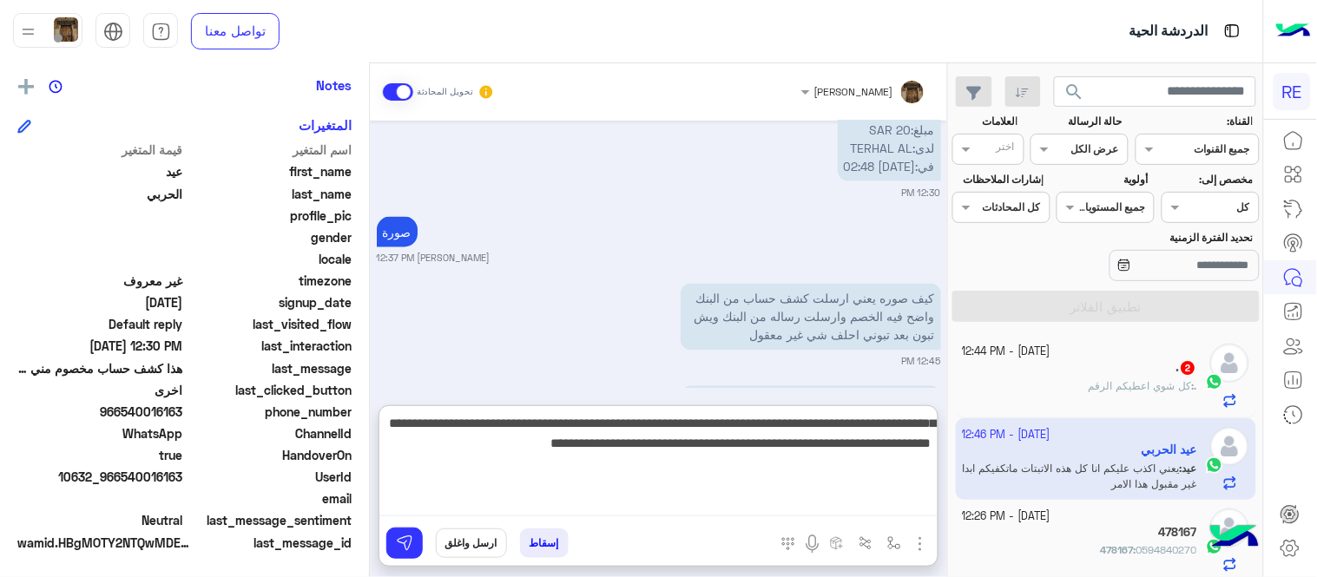
type textarea "**********"
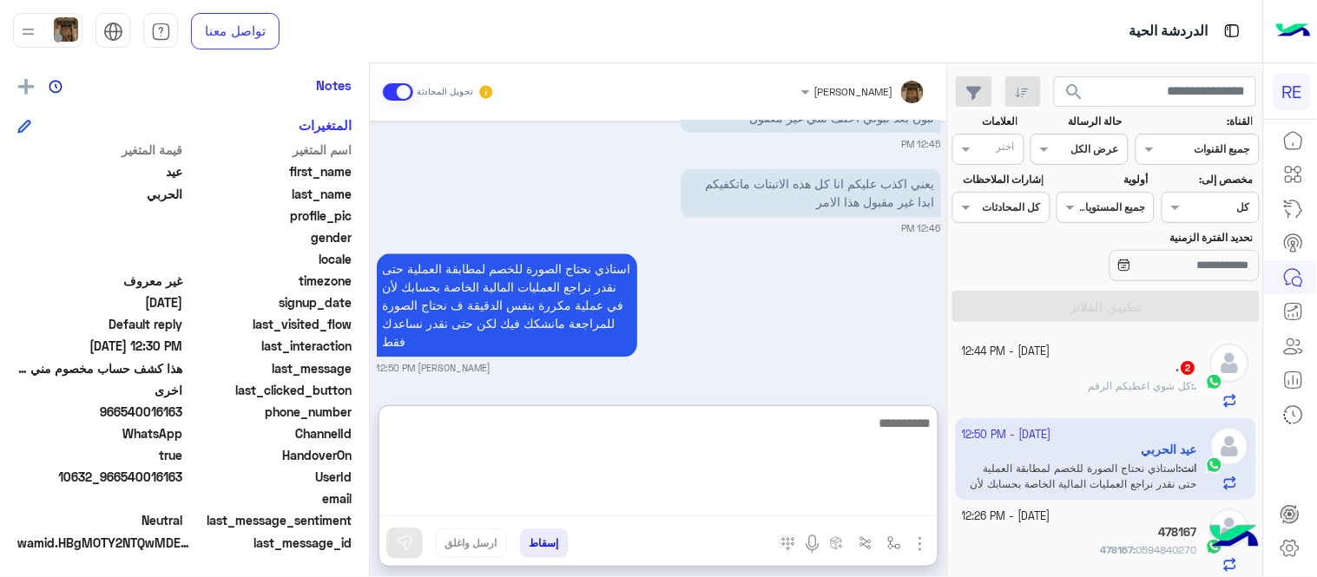
scroll to position [1010, 0]
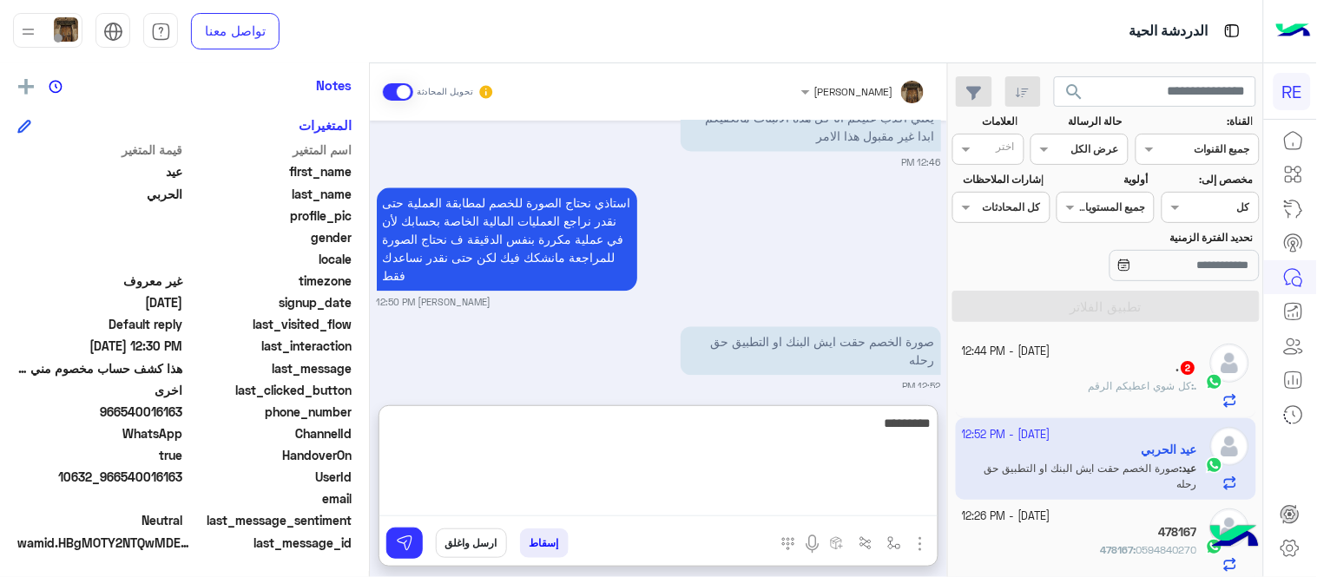
type textarea "*********"
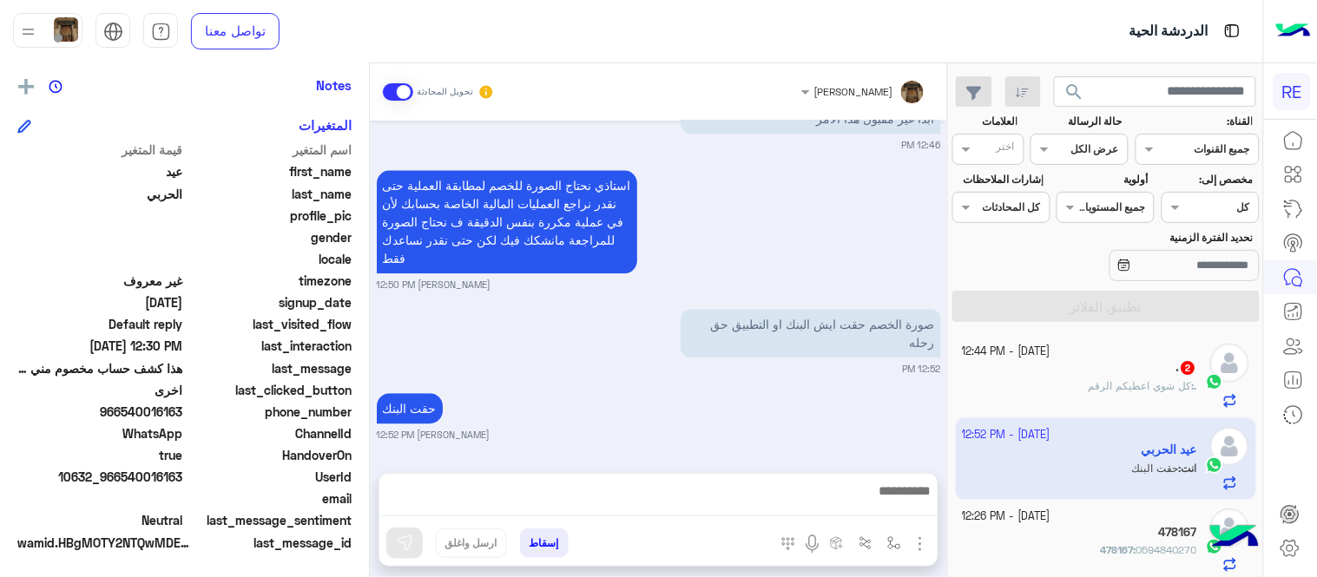
click at [600, 358] on div "[DATE] راجع البنك ما دخلت حساب التطبيق [PERSON_NAME] 11:04 AM البنك يقول مخصومه…" at bounding box center [658, 288] width 577 height 335
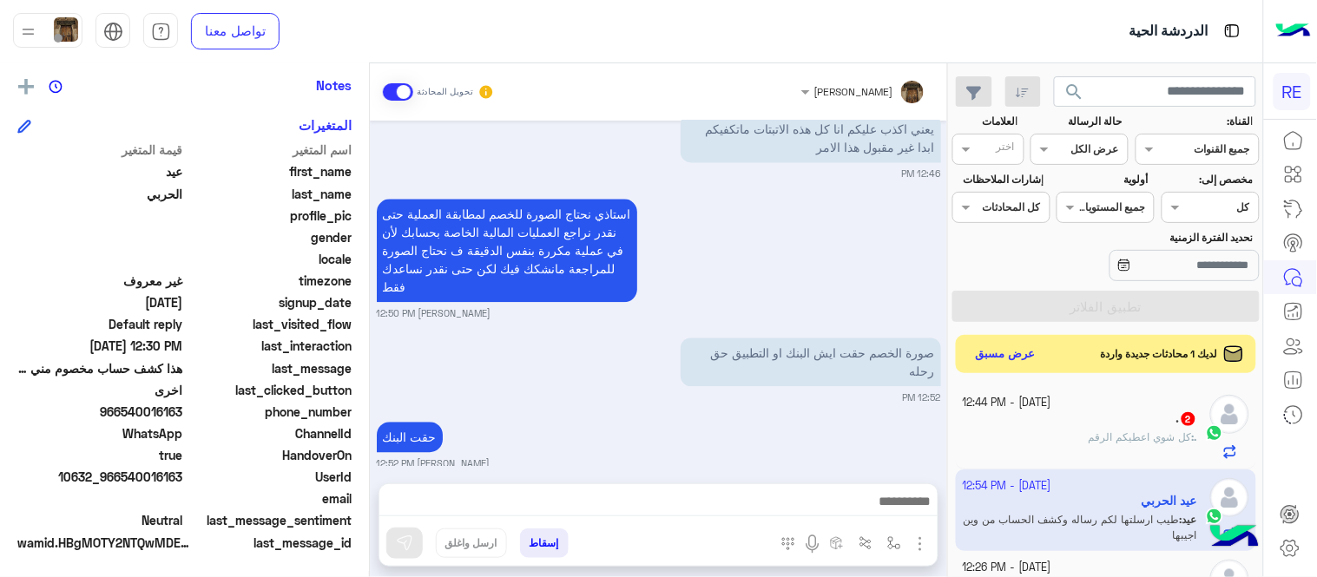
scroll to position [1082, 0]
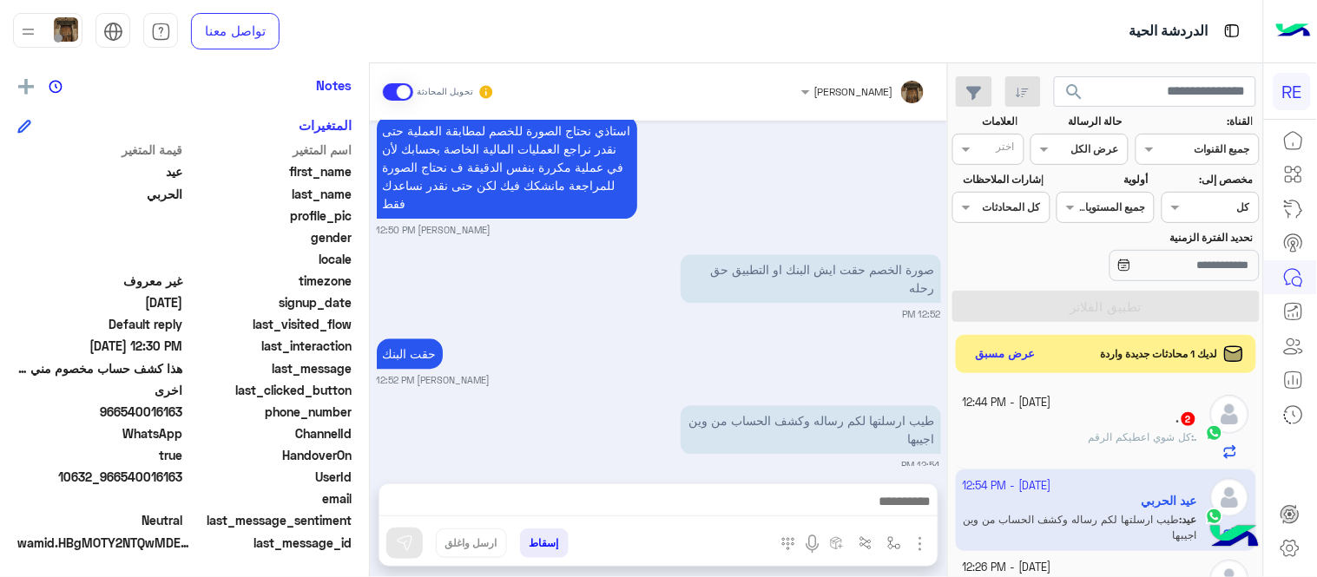
click at [793, 313] on div "[DATE] راجع البنك ما دخلت حساب التطبيق [PERSON_NAME] 11:04 AM البنك يقول مخصومه…" at bounding box center [658, 293] width 577 height 345
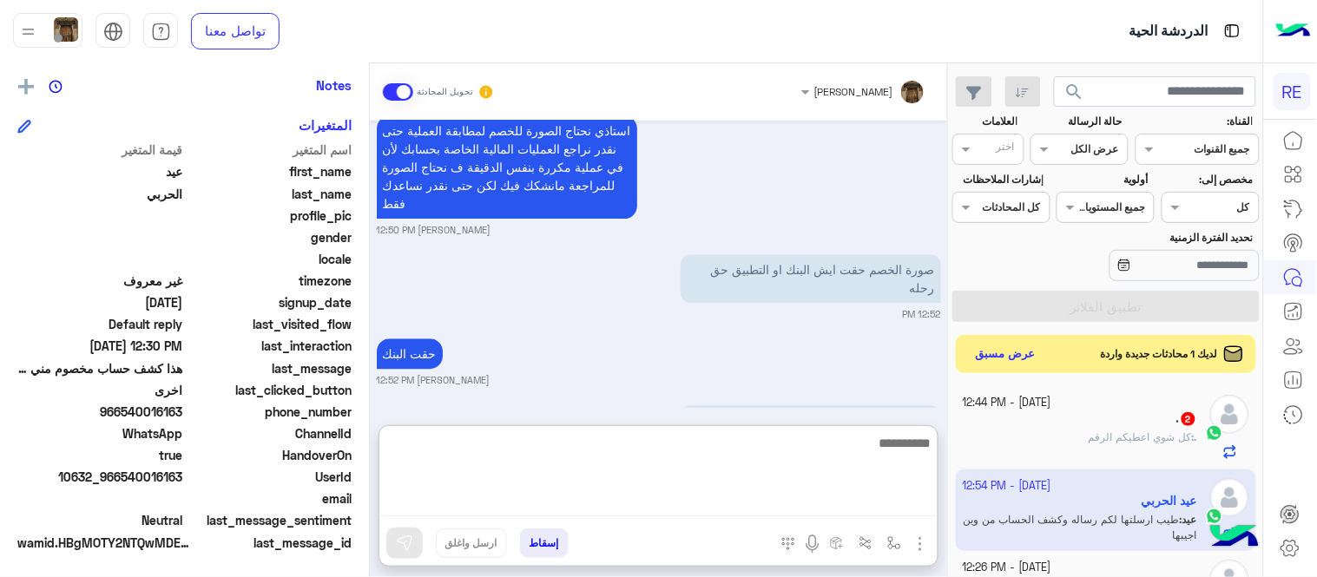
click at [701, 510] on textarea at bounding box center [658, 474] width 558 height 84
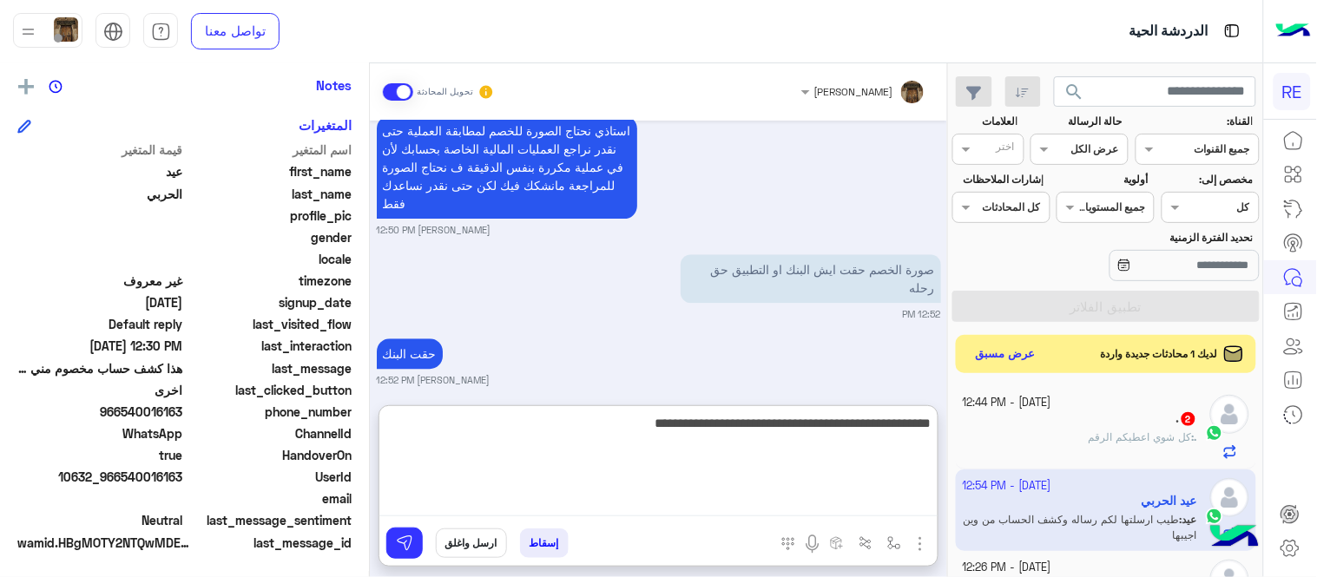
type textarea "**********"
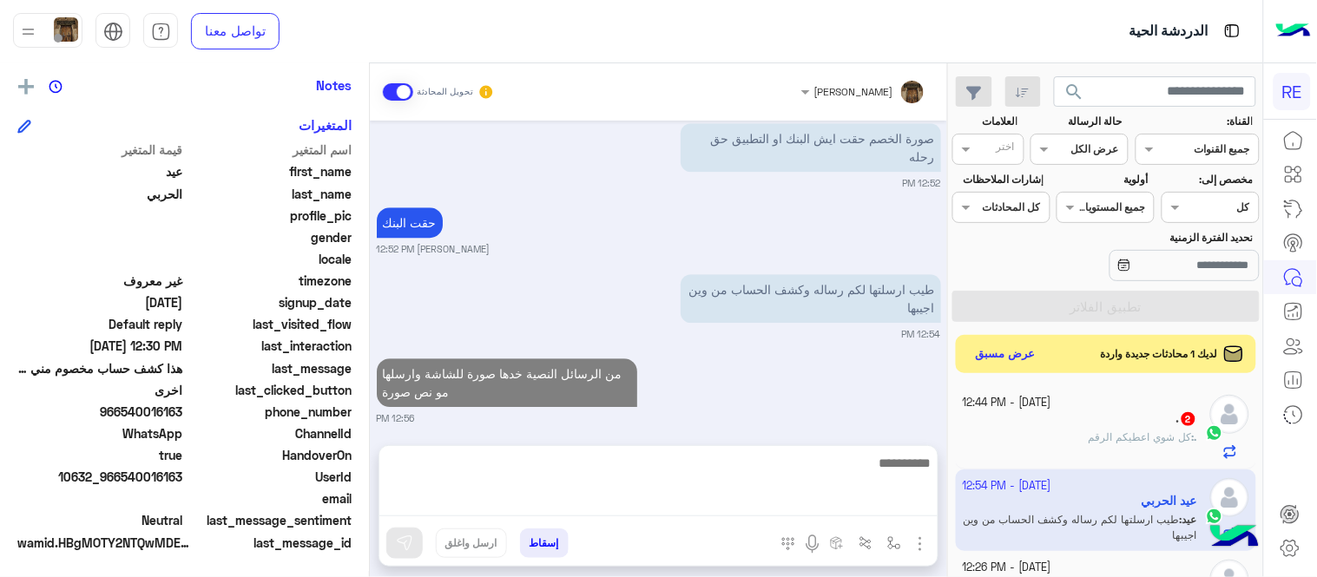
click at [855, 319] on div "[DATE] راجع البنك ما دخلت حساب التطبيق [PERSON_NAME] 11:04 AM البنك يقول مخصومه…" at bounding box center [658, 274] width 577 height 307
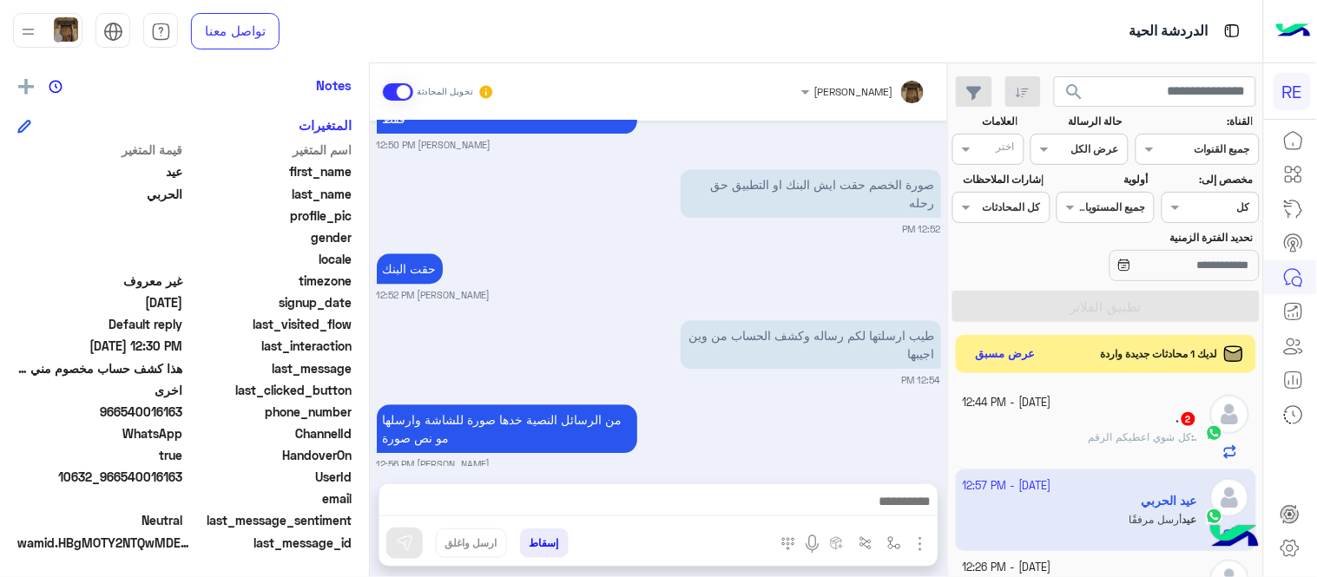
scroll to position [1424, 0]
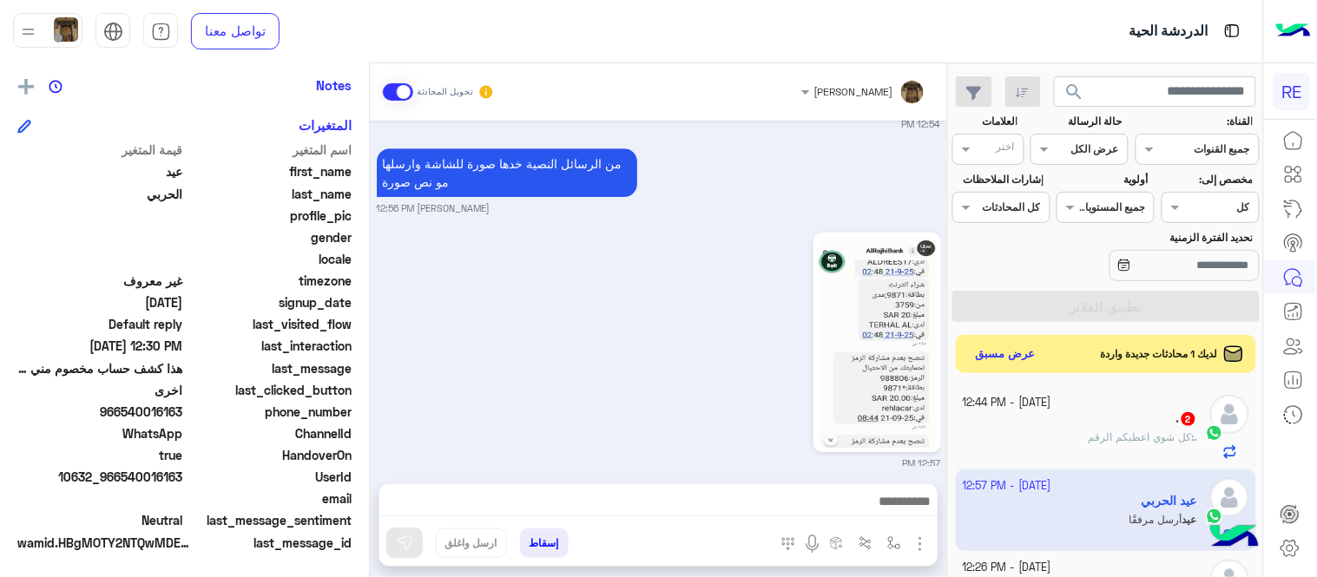
click at [690, 519] on div at bounding box center [658, 505] width 558 height 43
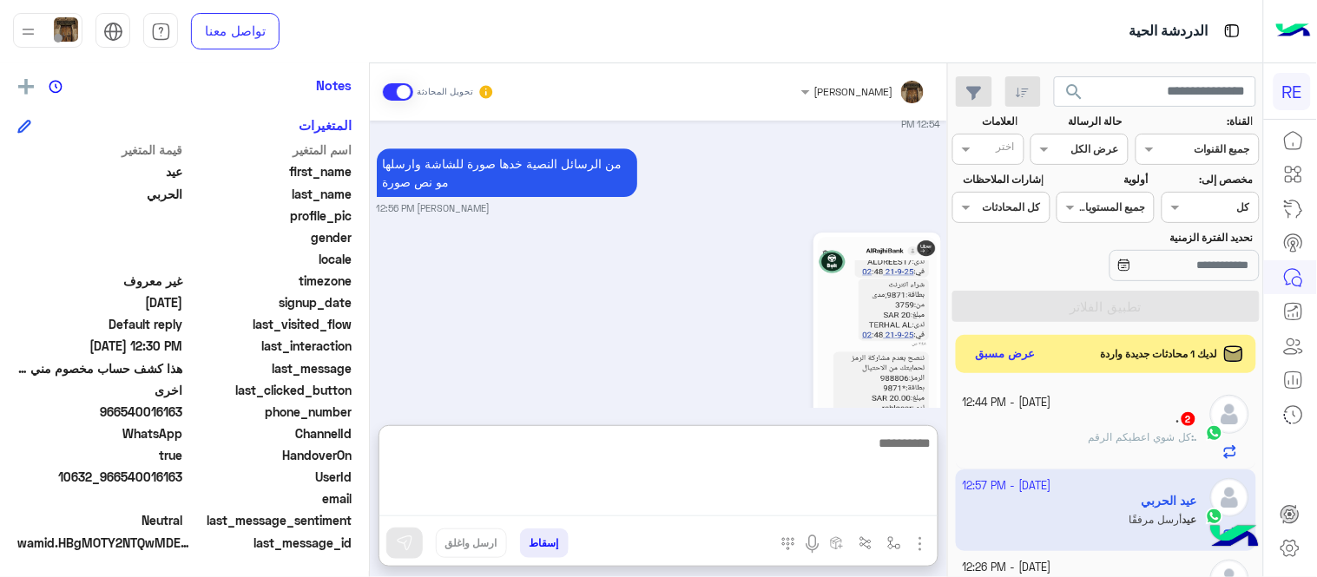
click at [683, 510] on textarea at bounding box center [658, 474] width 558 height 84
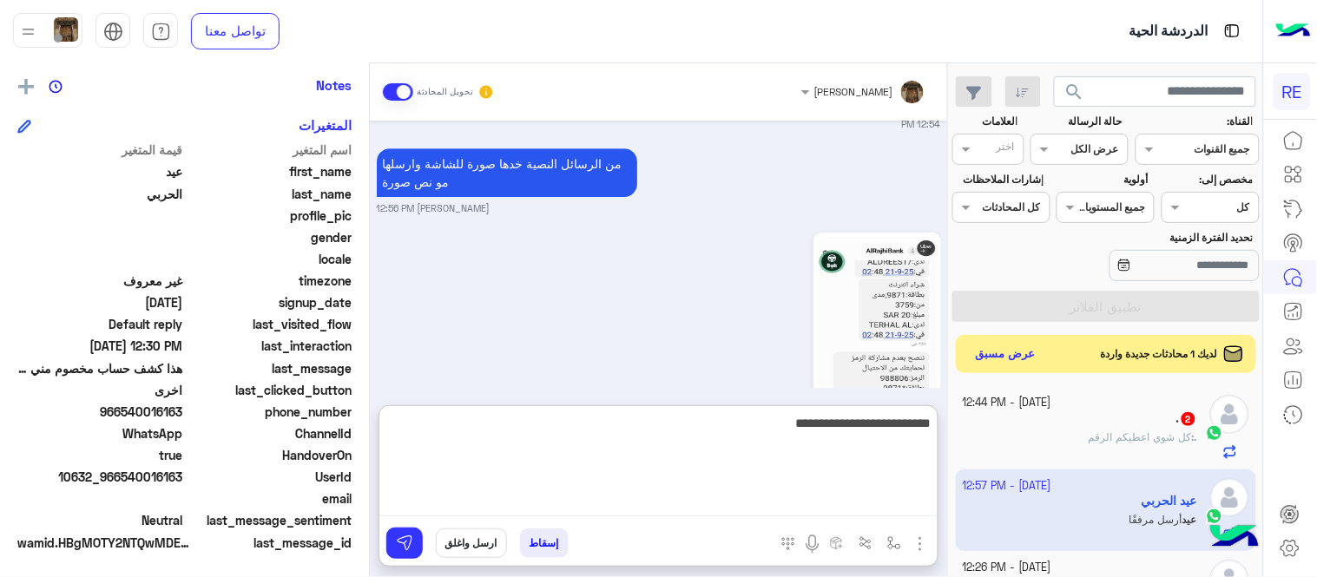
type textarea "**********"
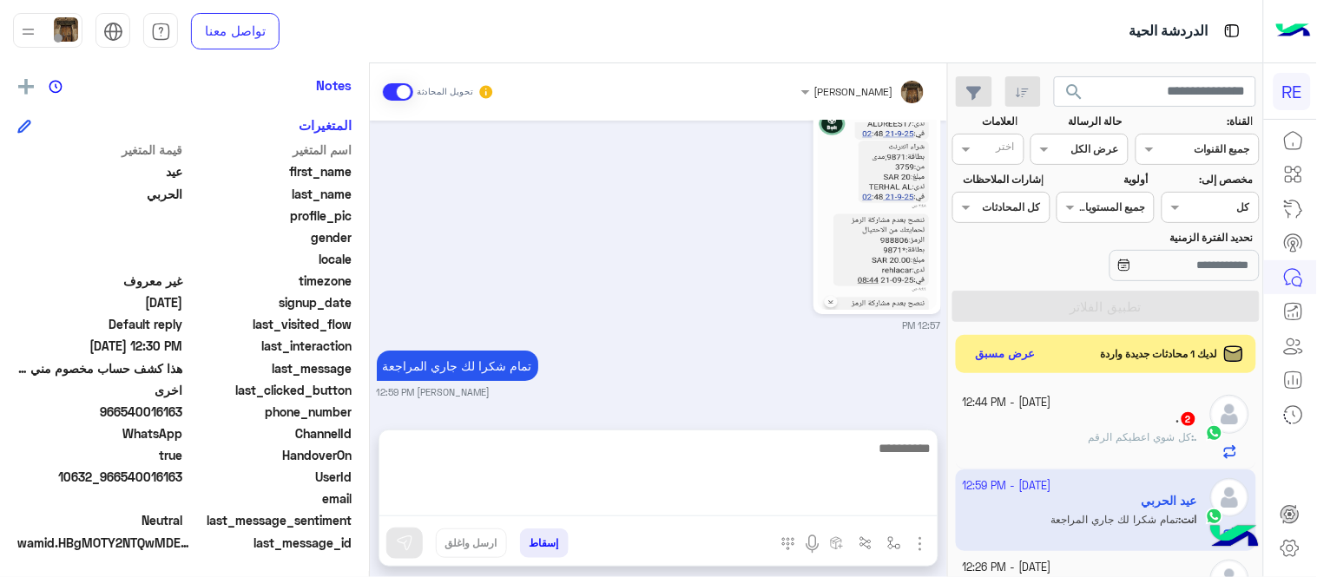
scroll to position [1490, 0]
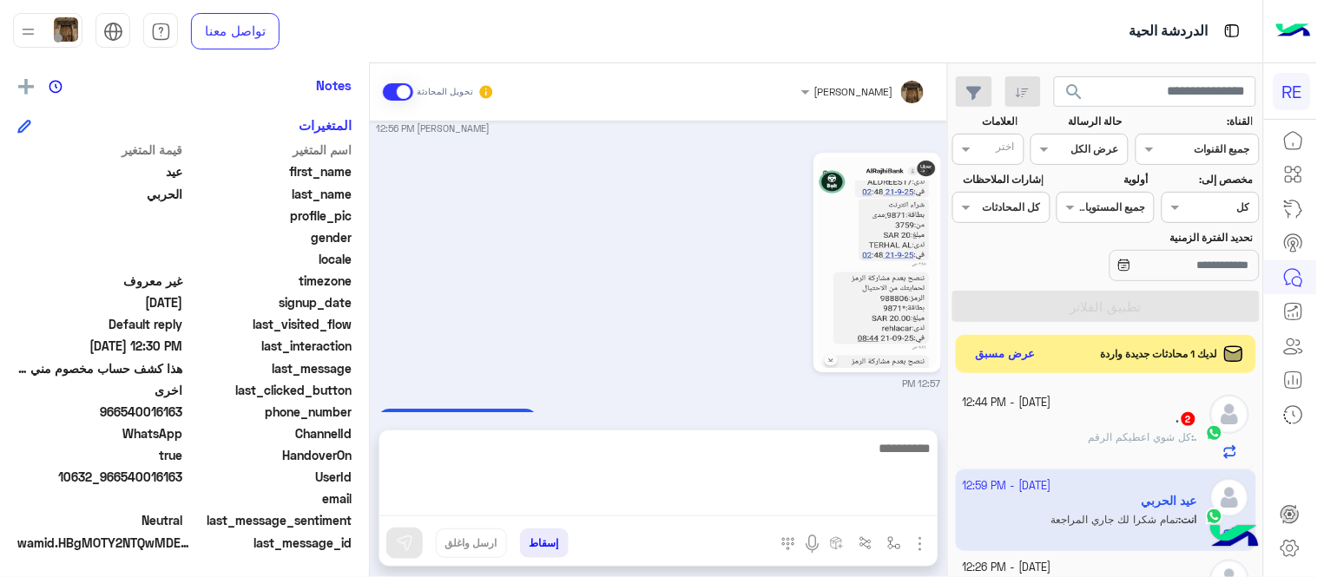
click at [696, 298] on div "12:57 PM" at bounding box center [659, 269] width 564 height 242
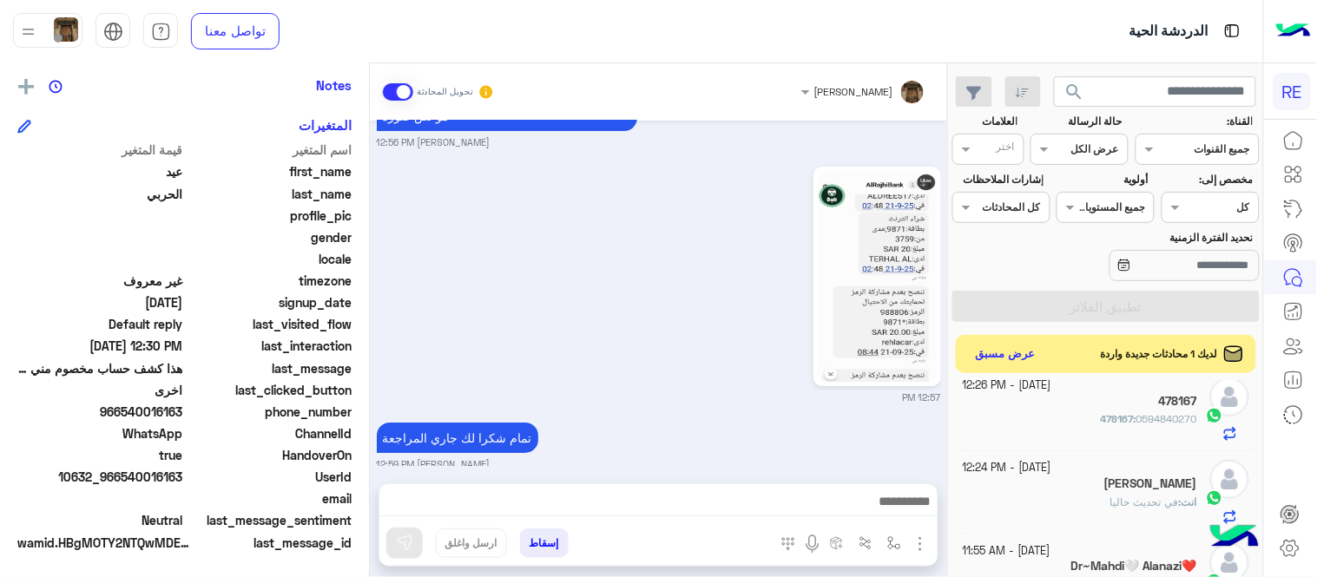
scroll to position [191, 0]
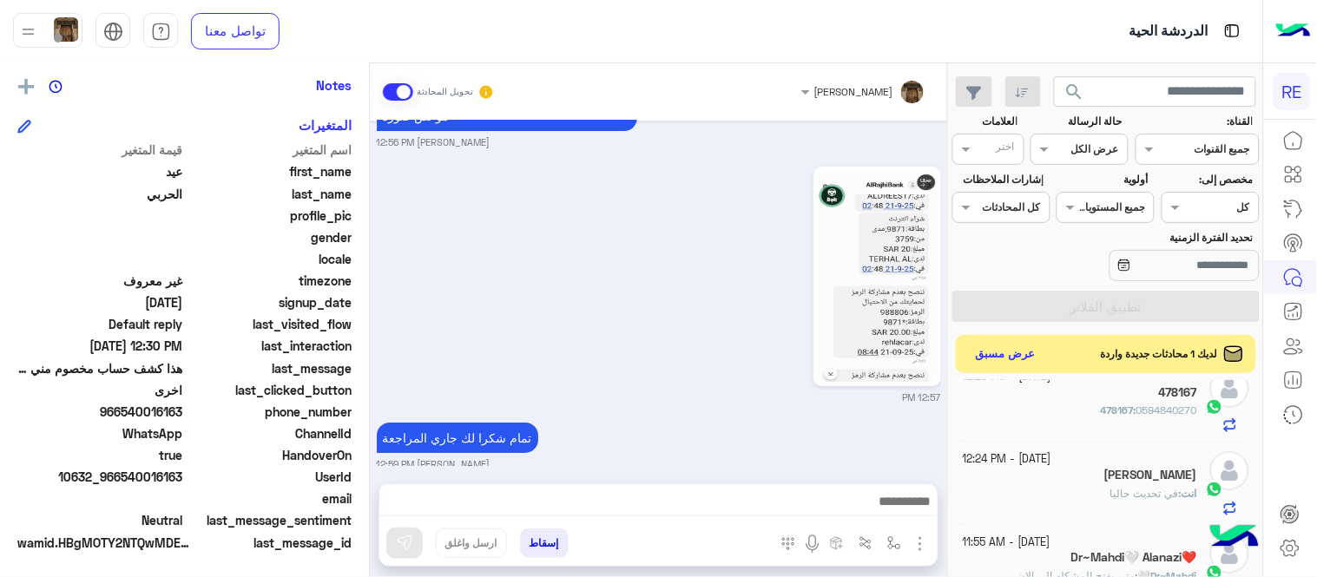
click at [1035, 405] on div "478167 : 0594840270" at bounding box center [1080, 418] width 235 height 30
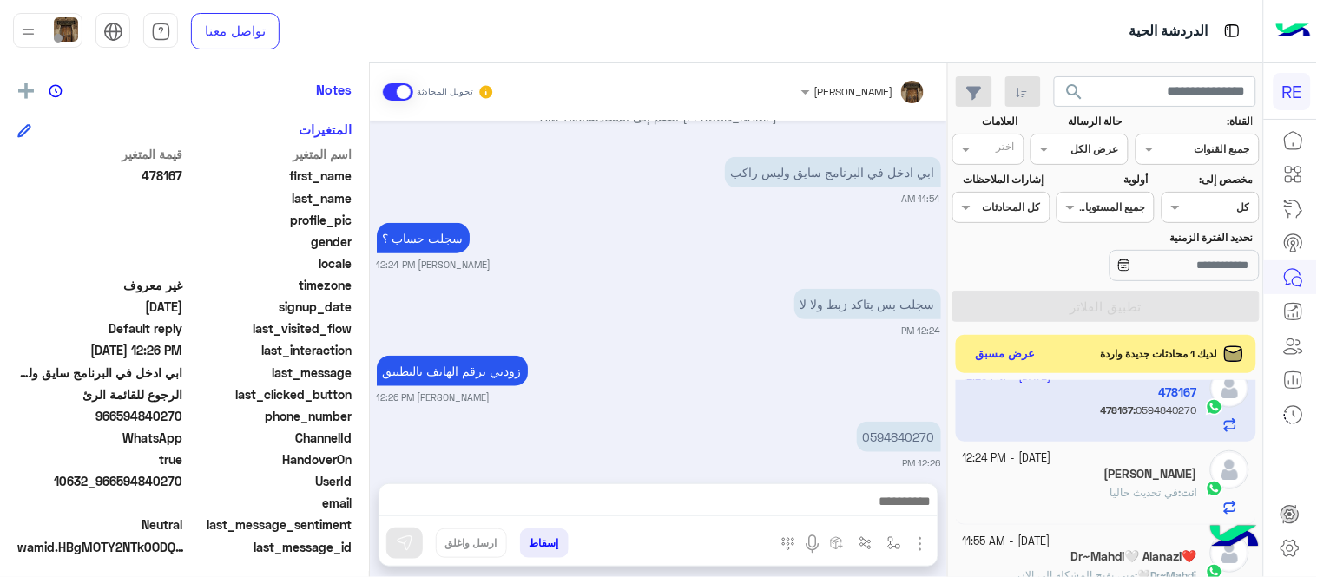
scroll to position [356, 0]
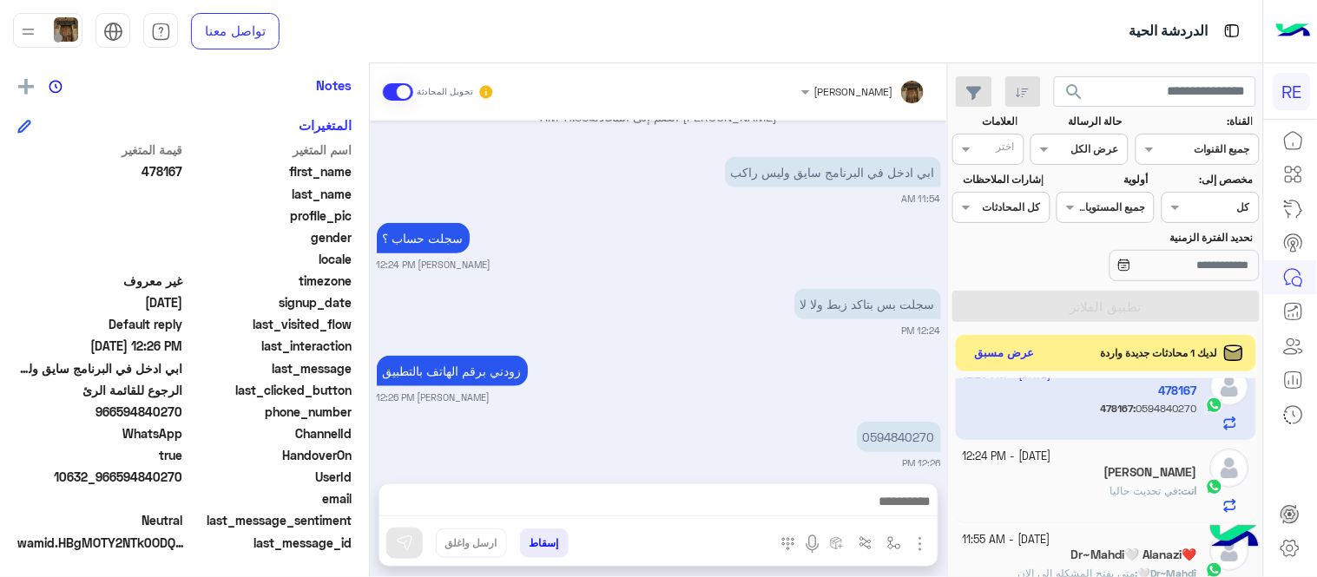
click at [1004, 345] on button "عرض مسبق" at bounding box center [1005, 353] width 73 height 23
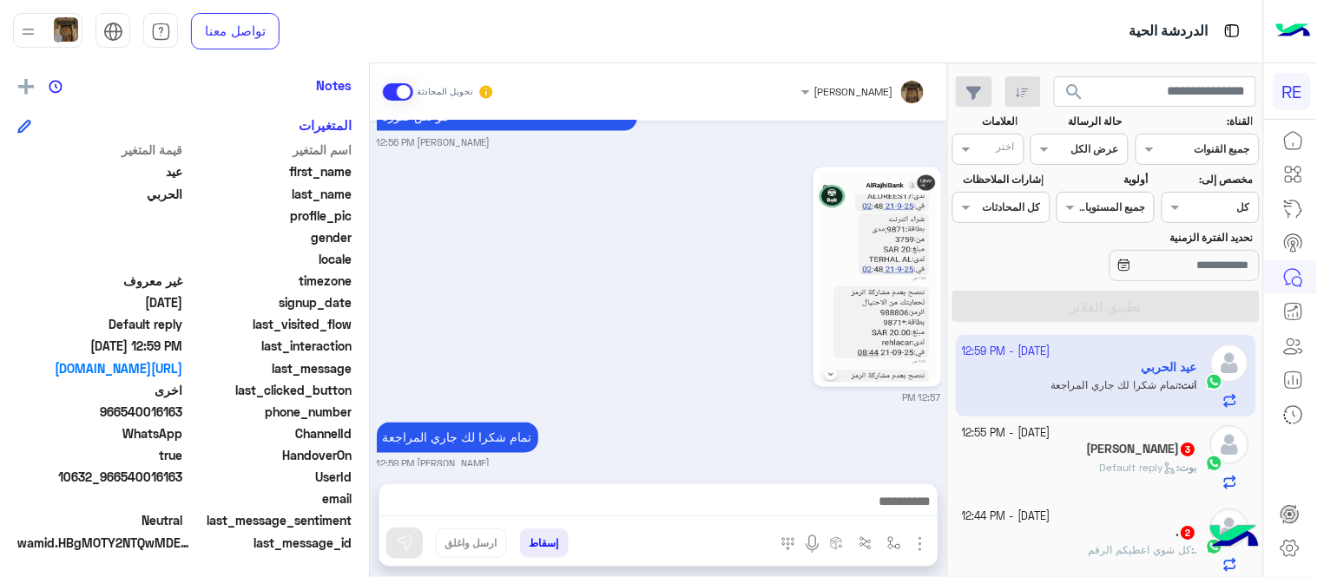
click at [1060, 465] on div "[PERSON_NAME] : Default reply" at bounding box center [1080, 475] width 235 height 30
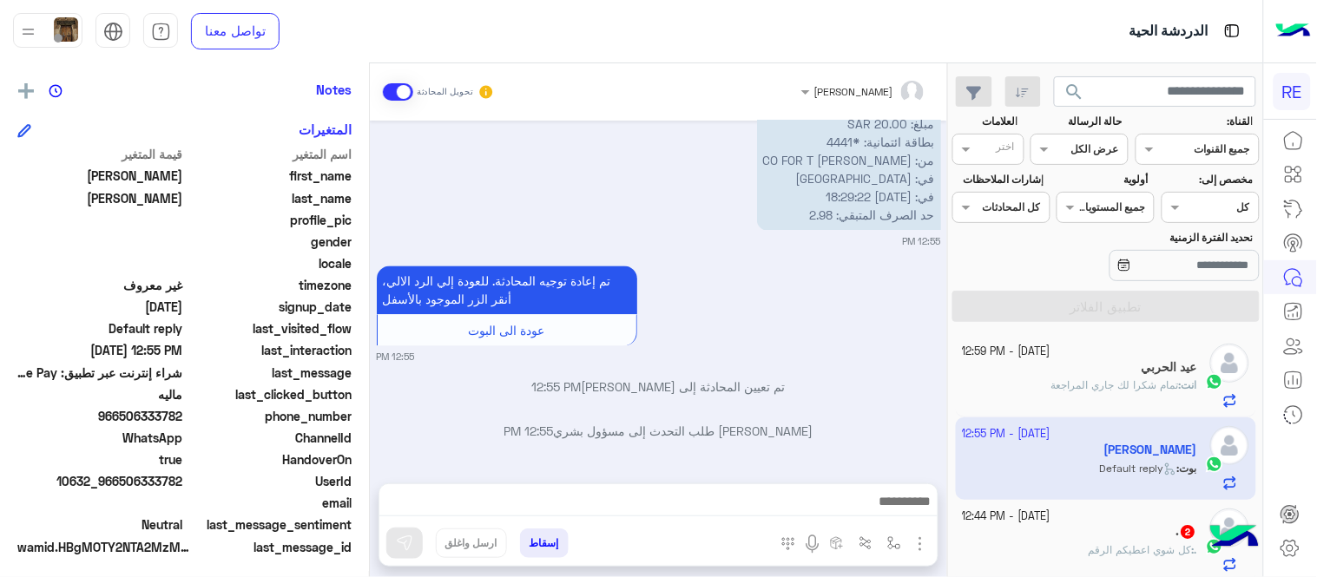
scroll to position [356, 0]
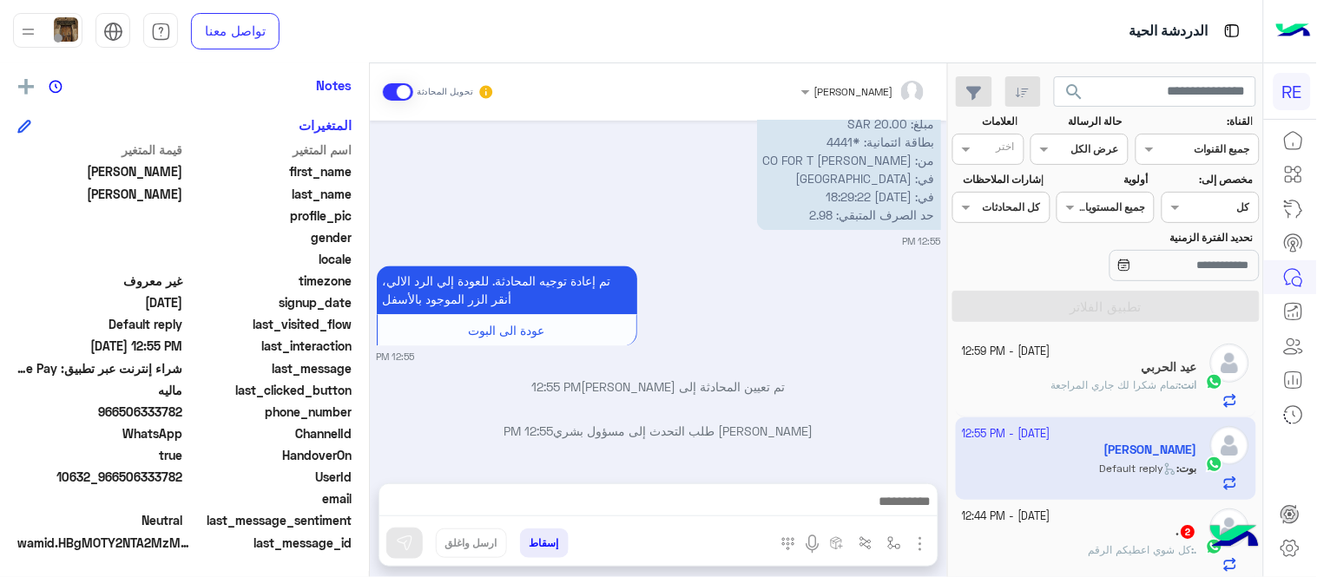
drag, startPoint x: 368, startPoint y: 400, endPoint x: 372, endPoint y: 357, distance: 43.5
click at [372, 357] on mat-drawer-container "[PERSON_NAME] تحويل المحادثة [DATE] تم تعيين المحادثة إلى [PERSON_NAME] 09:35 P…" at bounding box center [473, 323] width 947 height 521
click at [387, 378] on p "تم تعيين المحادثة إلى [PERSON_NAME] 12:55 PM" at bounding box center [659, 387] width 564 height 18
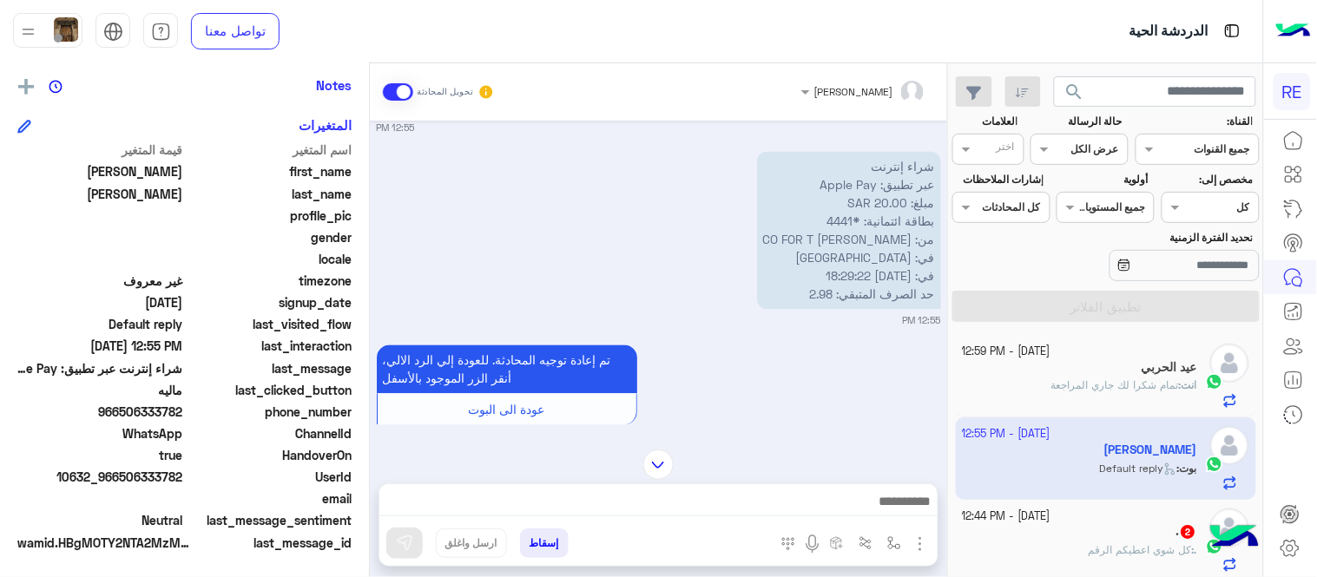
scroll to position [906, 0]
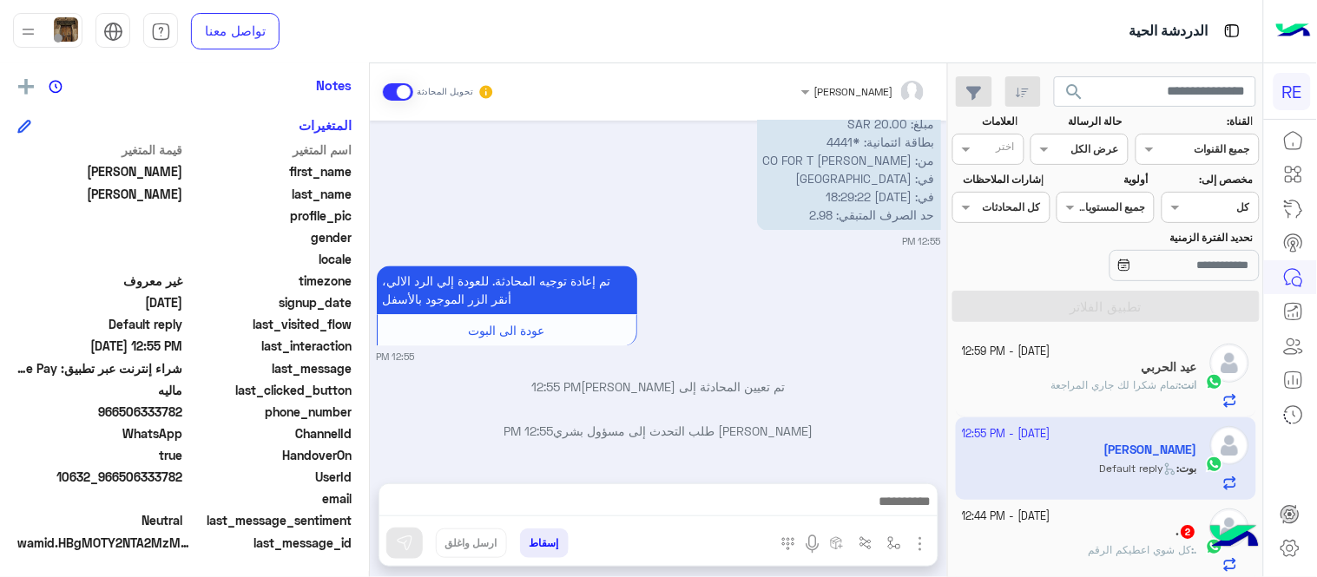
click at [716, 367] on div "[DATE] تم تعيين المحادثة إلى [PERSON_NAME] 09:35 PM [DATE] تم إلغاء تخصيص المحا…" at bounding box center [658, 293] width 577 height 345
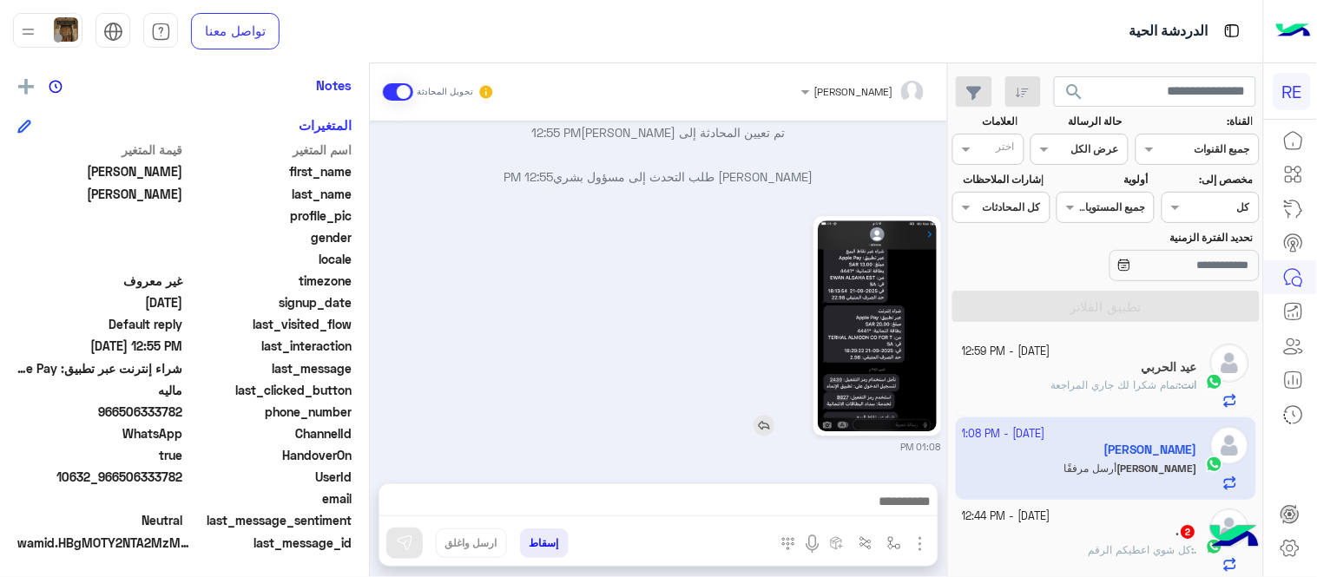
click at [872, 348] on img at bounding box center [877, 325] width 119 height 211
drag, startPoint x: 122, startPoint y: 410, endPoint x: 185, endPoint y: 413, distance: 63.5
click at [183, 413] on span "966506333782" at bounding box center [100, 412] width 166 height 18
copy span "506333782"
click at [1109, 389] on span "تمام شكرا لك جاري المراجعة" at bounding box center [1115, 384] width 128 height 13
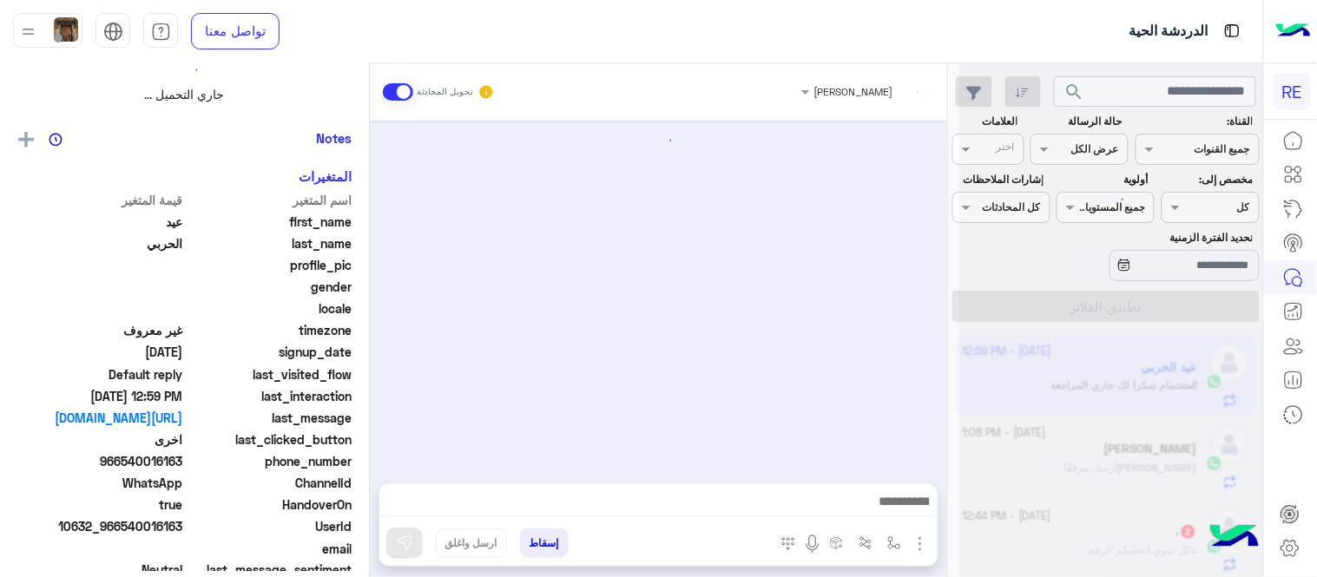
scroll to position [406, 0]
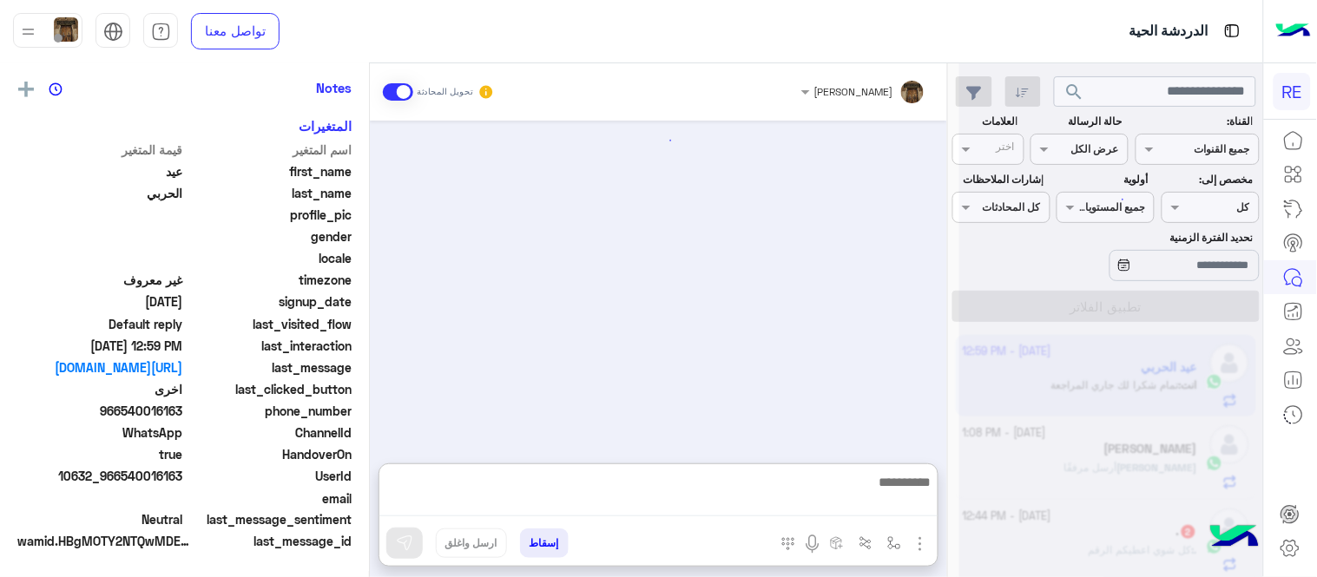
click at [779, 492] on textarea at bounding box center [658, 493] width 558 height 45
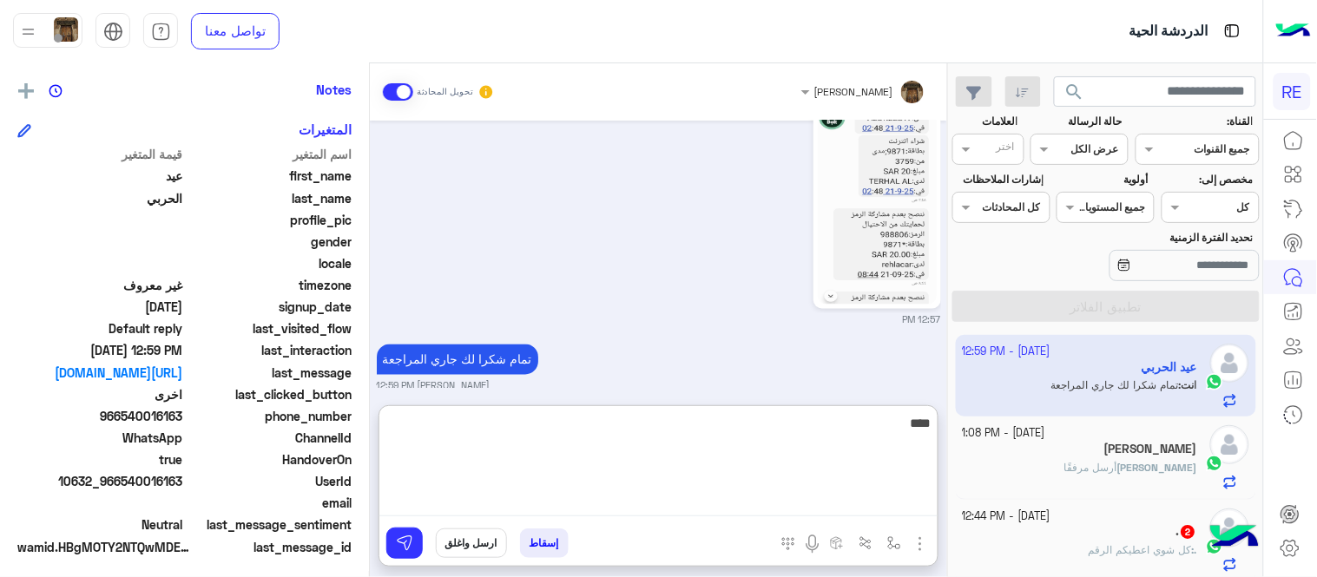
scroll to position [356, 0]
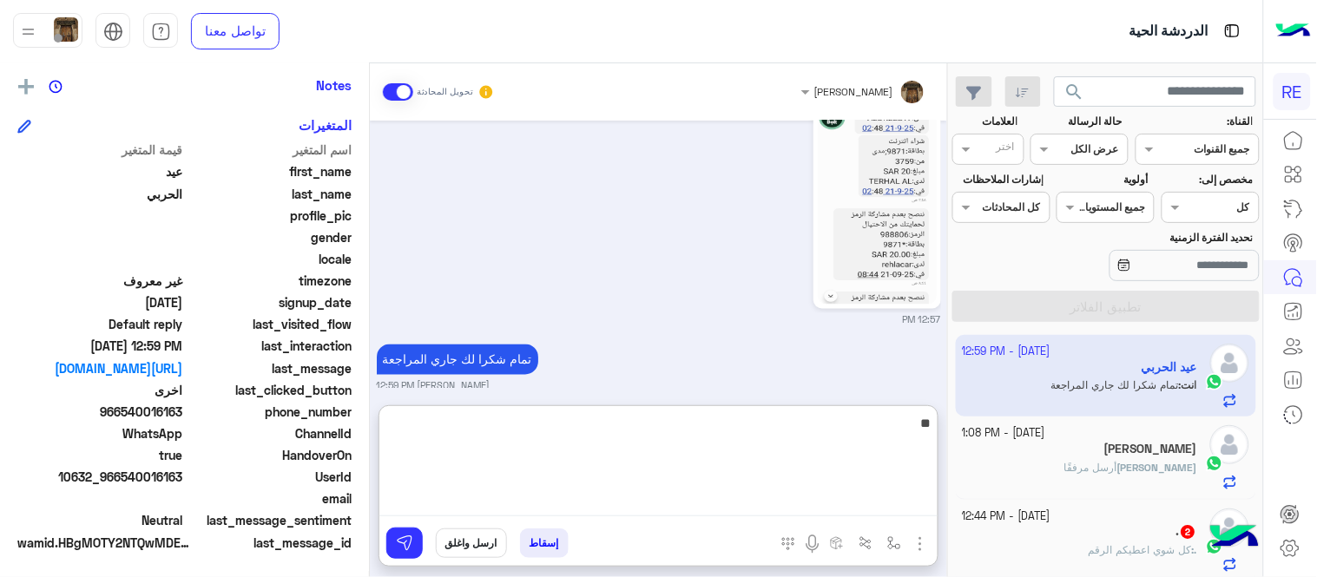
type textarea "*"
type textarea "********"
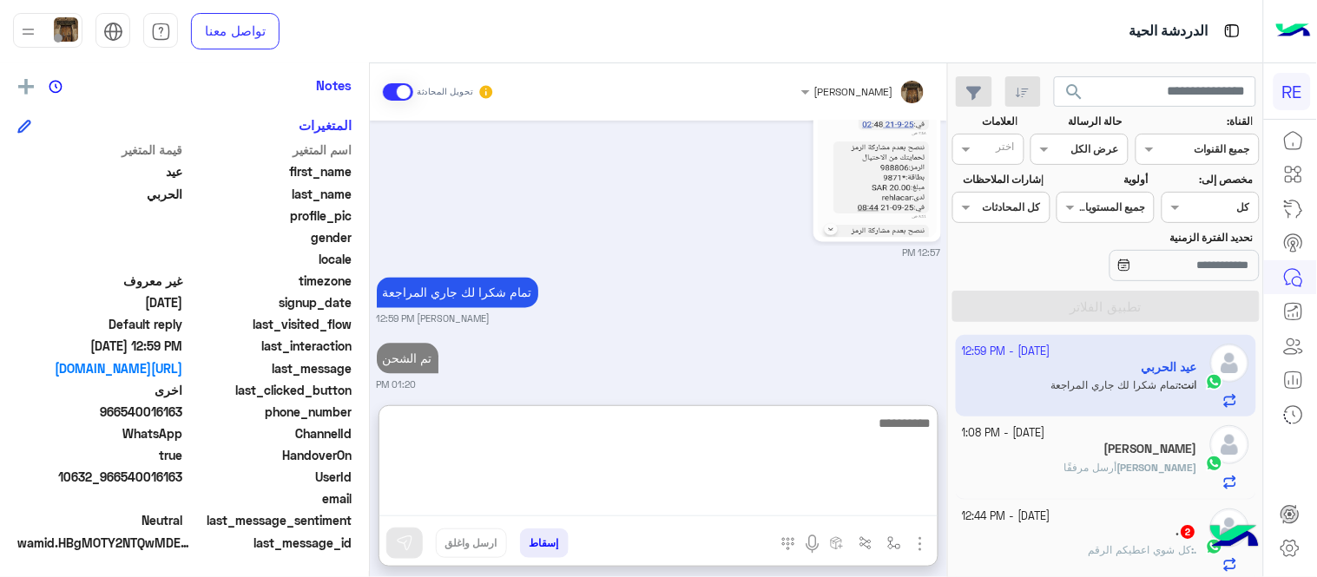
scroll to position [806, 0]
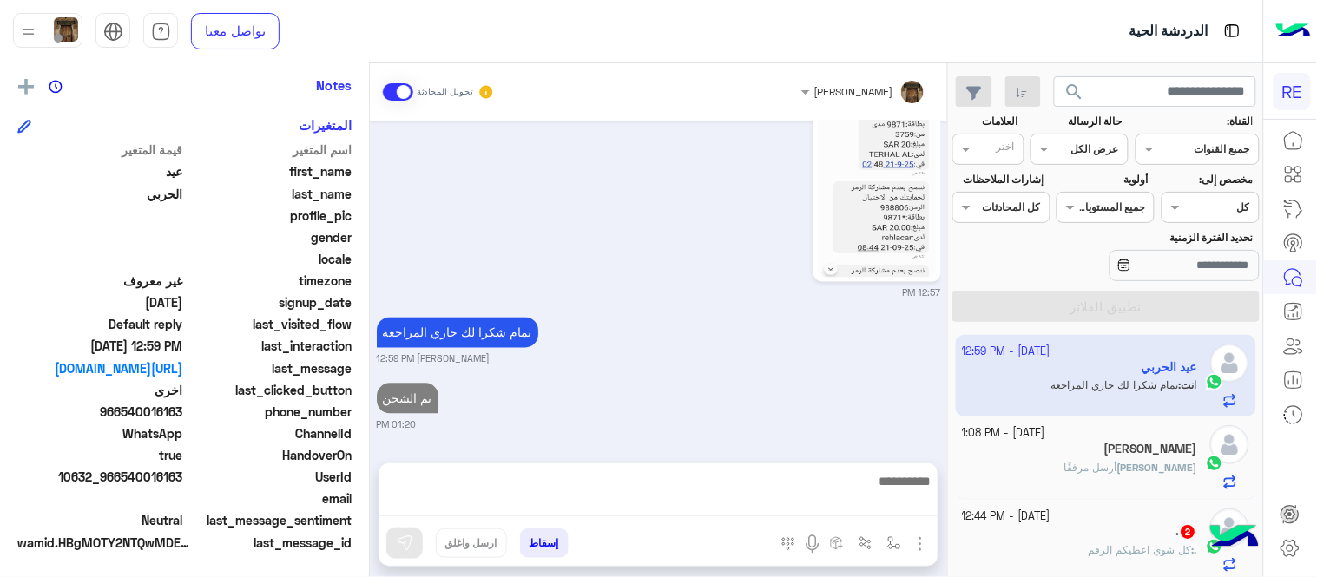
click at [1117, 448] on h5 "[PERSON_NAME]" at bounding box center [1150, 449] width 93 height 15
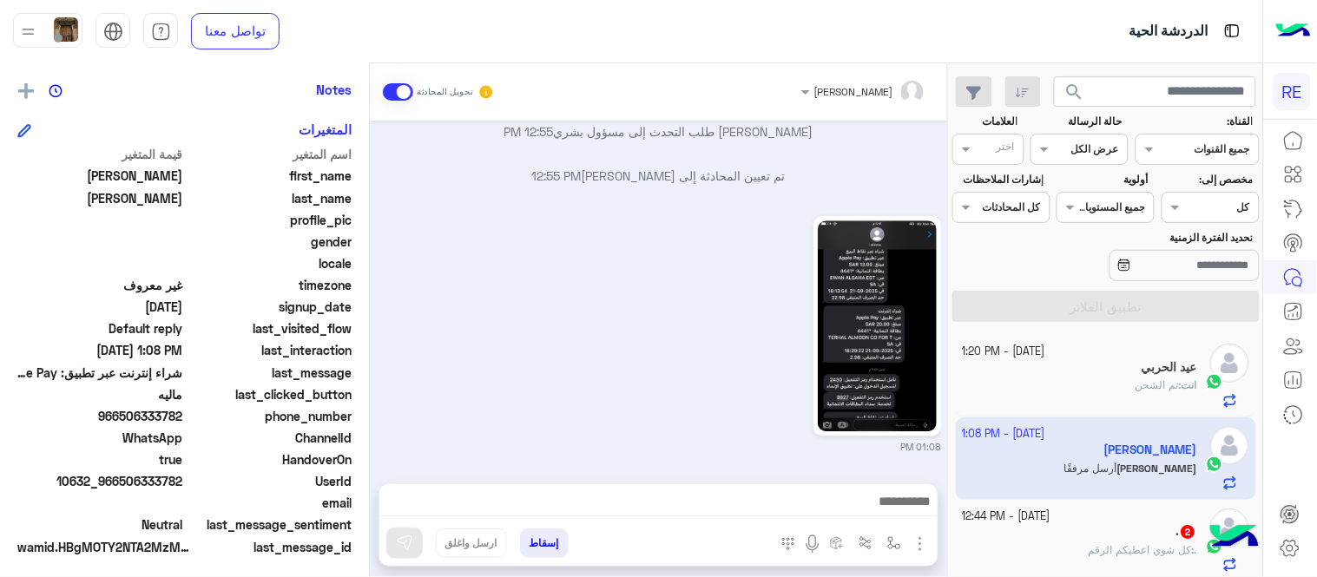
scroll to position [356, 0]
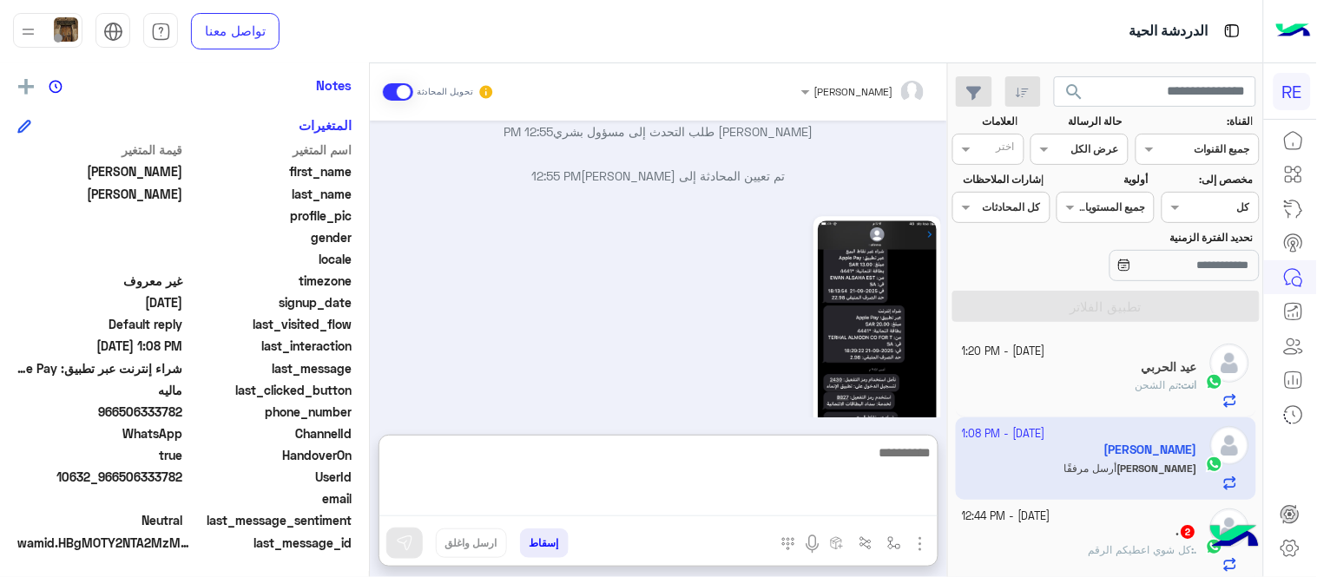
click at [827, 508] on textarea at bounding box center [658, 479] width 558 height 75
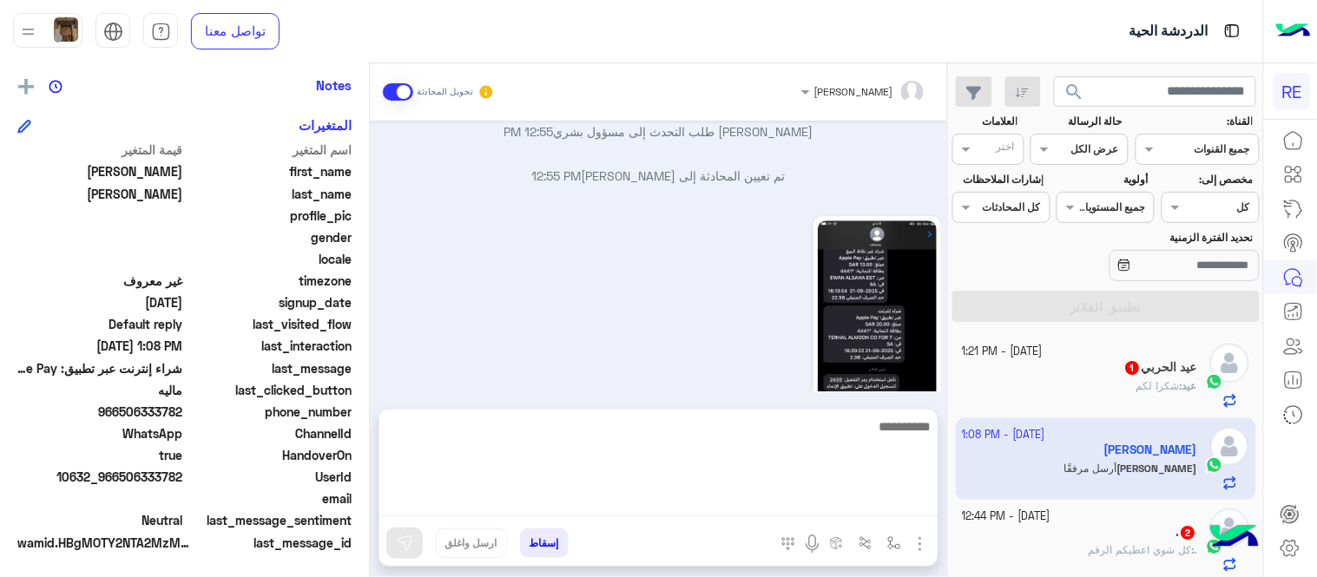
click at [689, 314] on div "01:08 PM" at bounding box center [659, 333] width 564 height 242
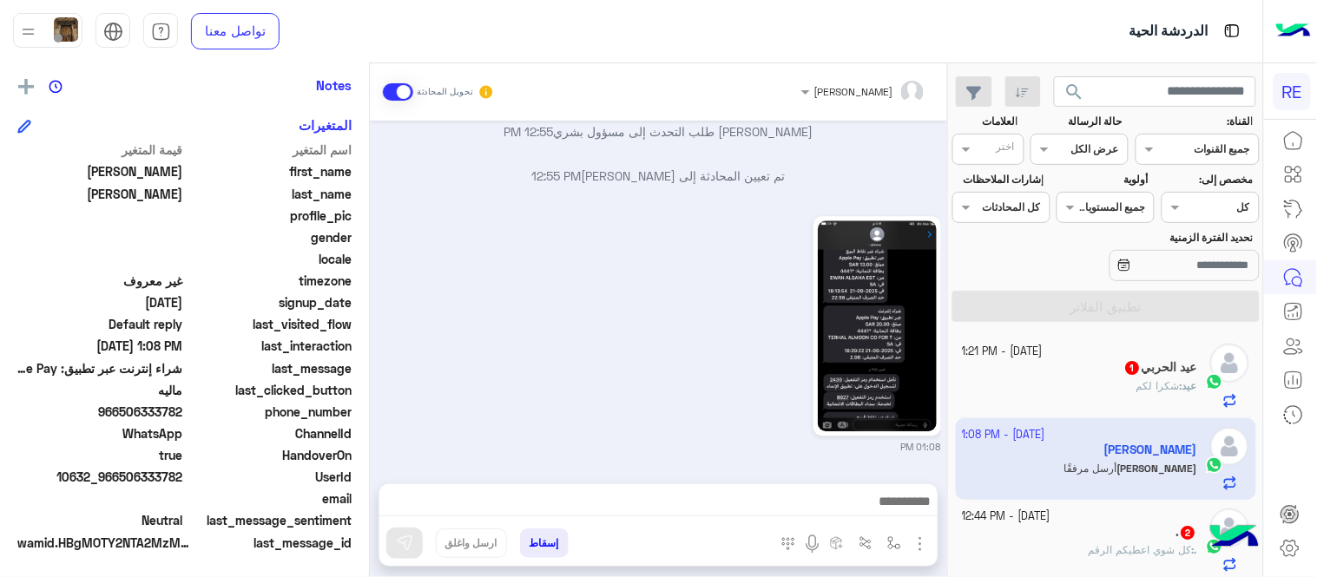
click at [655, 513] on textarea at bounding box center [658, 503] width 558 height 26
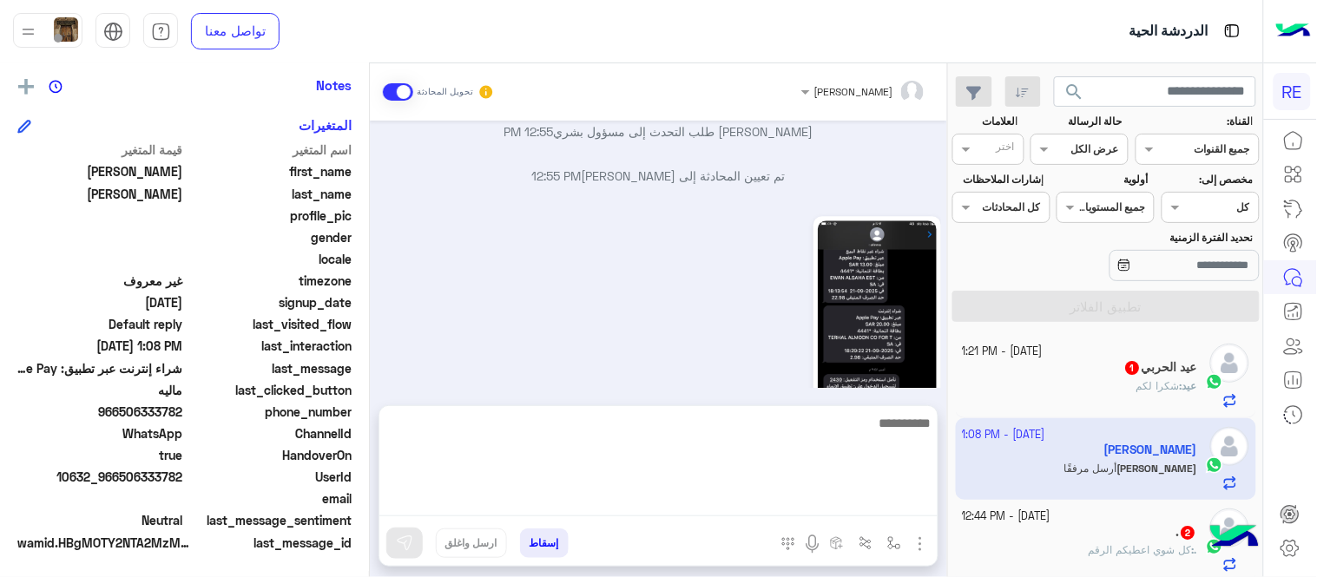
click at [590, 316] on div "01:08 PM" at bounding box center [659, 333] width 564 height 242
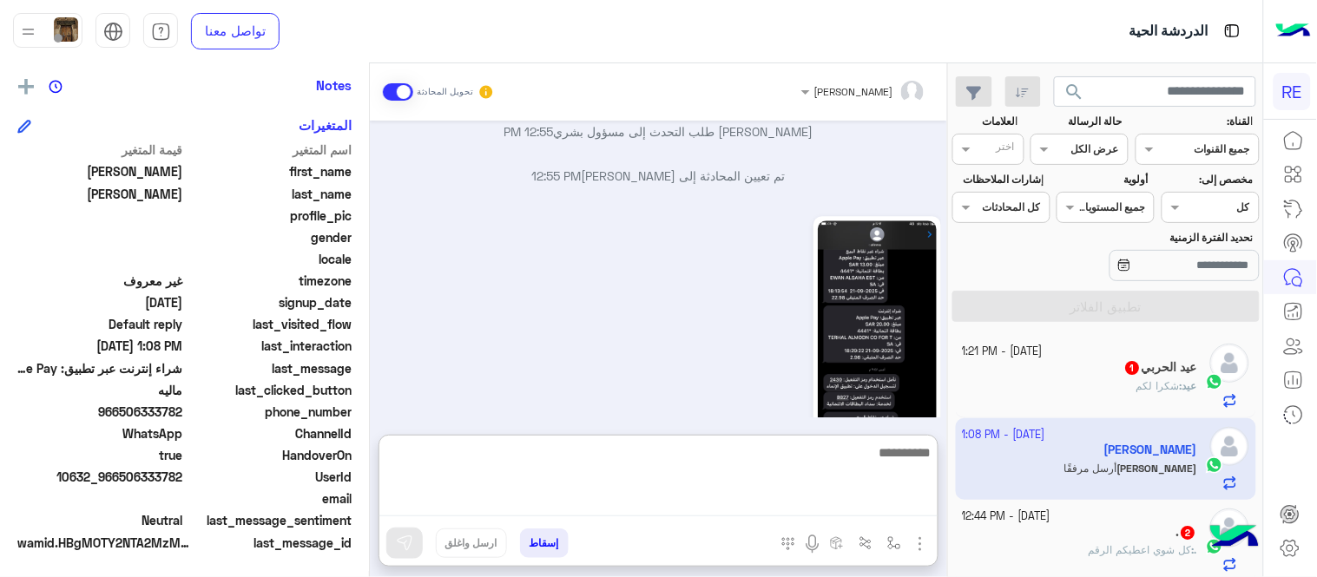
click at [574, 505] on textarea at bounding box center [658, 479] width 558 height 75
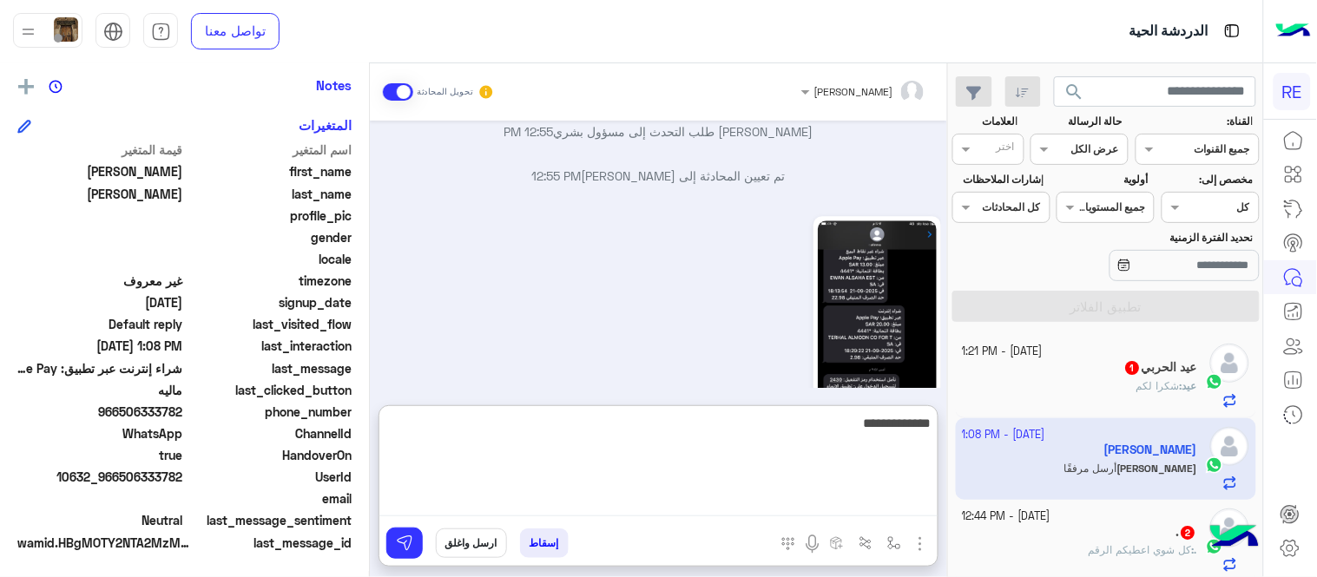
type textarea "**********"
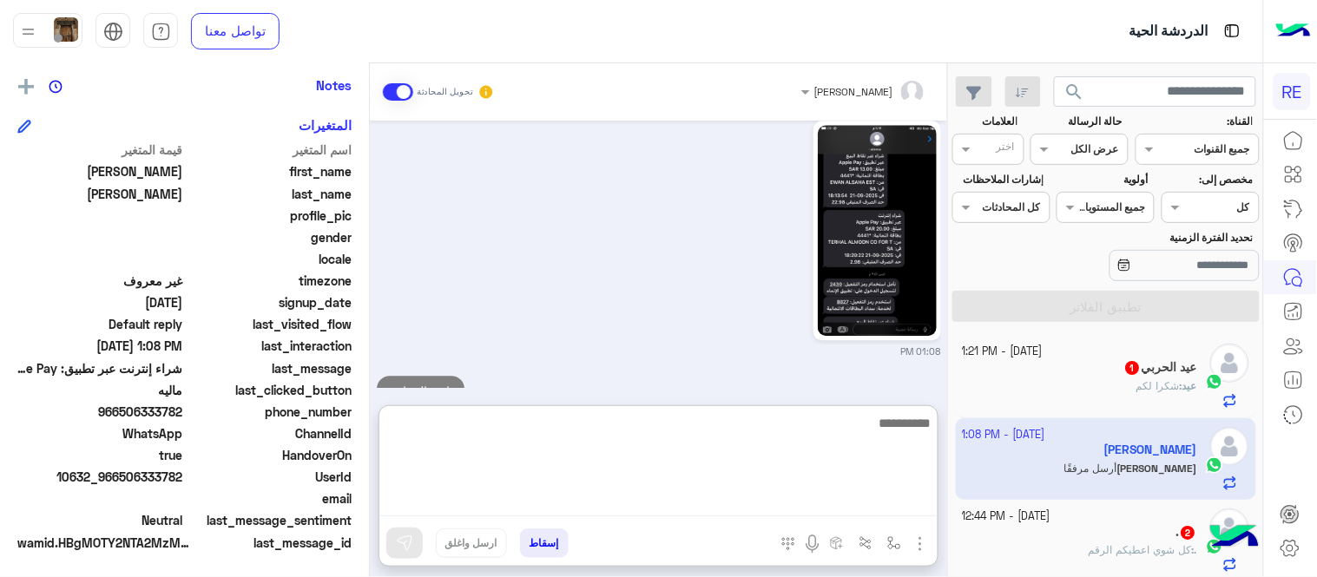
click at [795, 354] on div "[DATE] تم إلغاء تخصيص المحادثة تلقائيًا وإغلاقها بواسطة النظام 09:40 PM [DATE] …" at bounding box center [658, 254] width 577 height 267
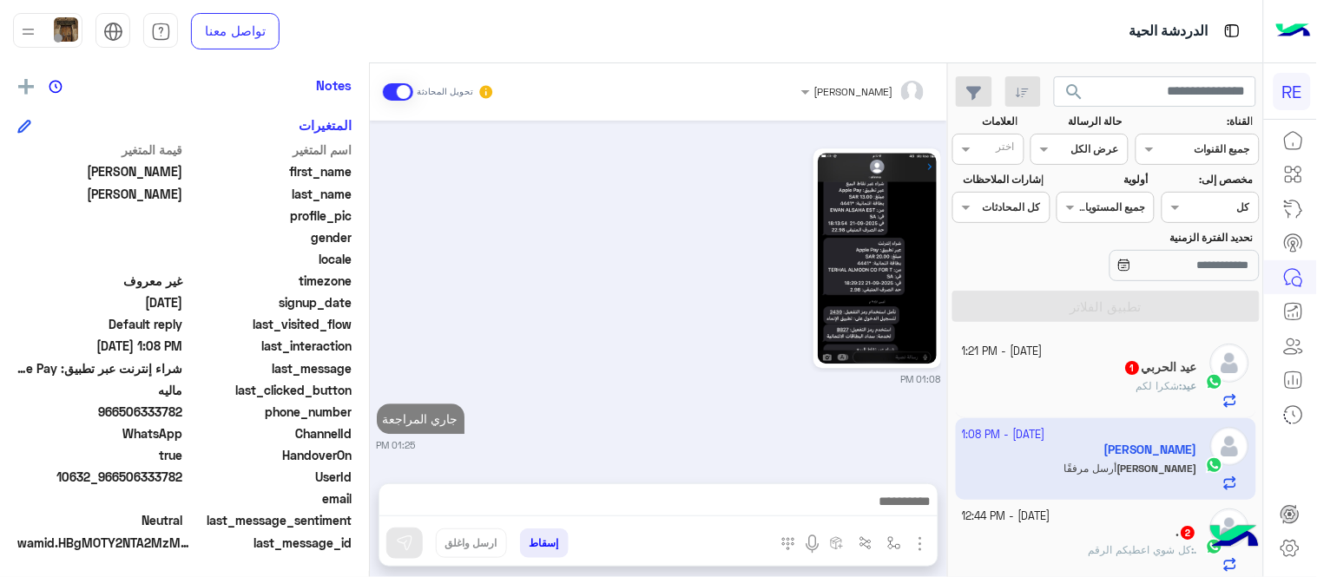
scroll to position [1152, 0]
click at [1029, 367] on div "عيد الحربي 1" at bounding box center [1080, 369] width 235 height 18
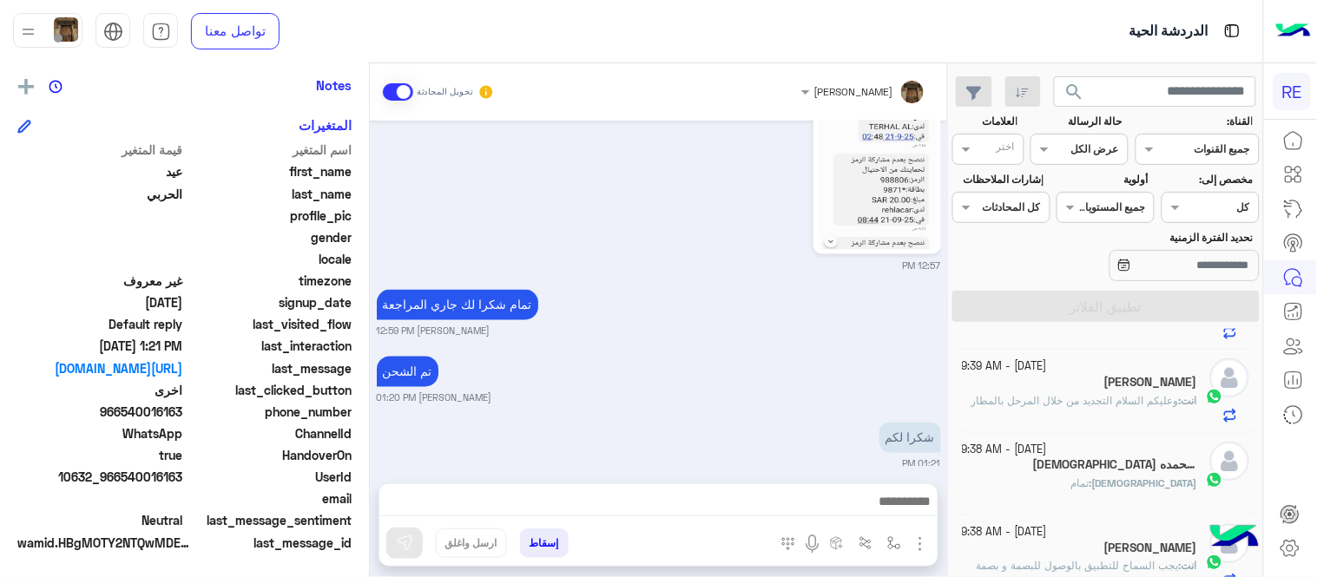
scroll to position [1302, 0]
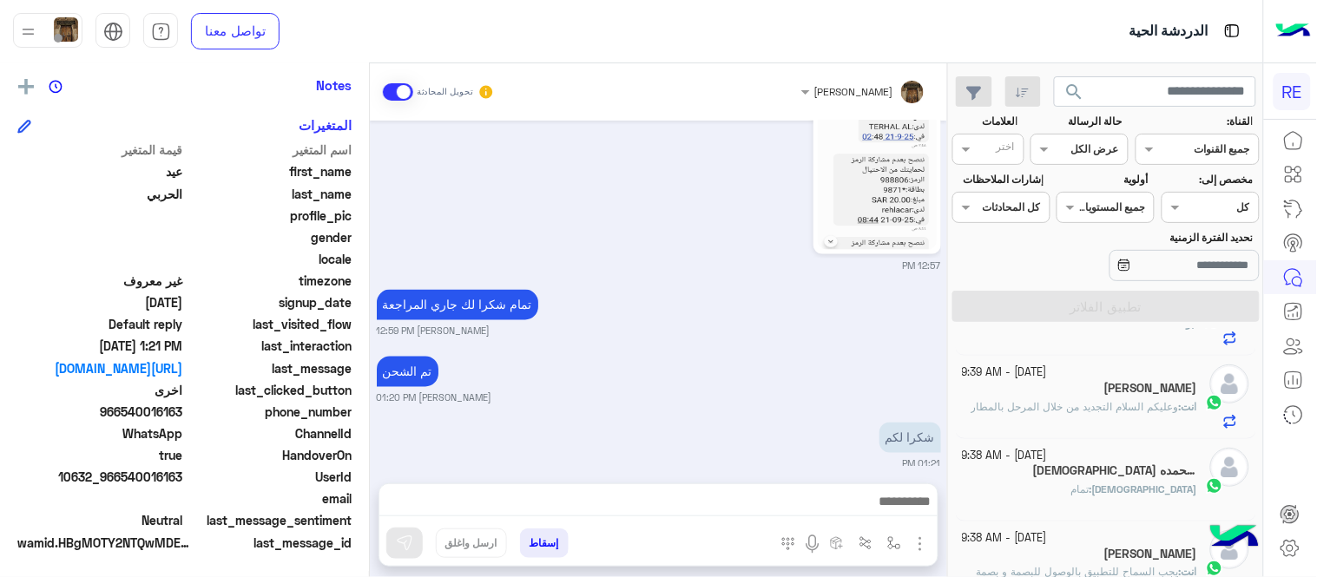
click at [1069, 470] on div "[DEMOGRAPHIC_DATA] وبحمده 1" at bounding box center [1080, 473] width 235 height 18
